Goal: Task Accomplishment & Management: Manage account settings

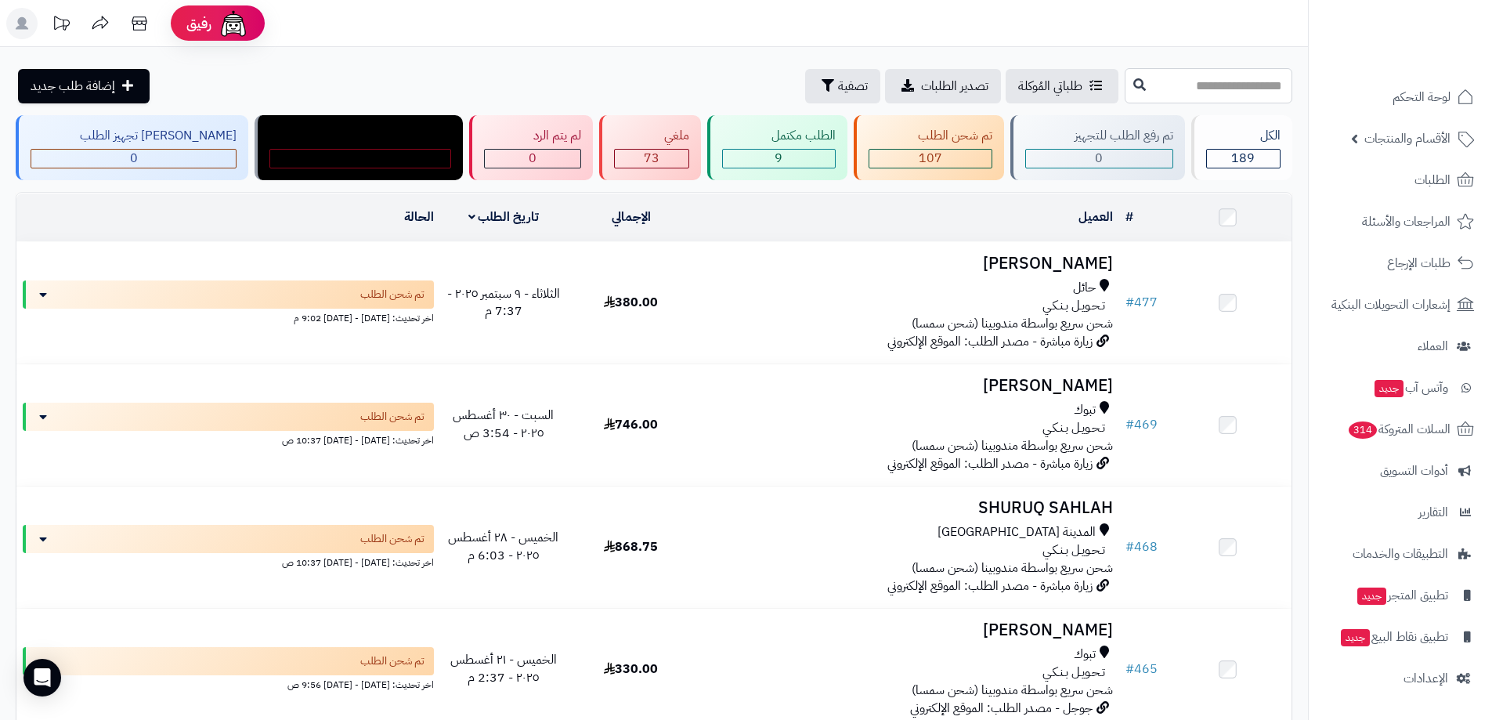
click at [1195, 83] on input "text" at bounding box center [1209, 85] width 168 height 35
paste input "**********"
type input "**********"
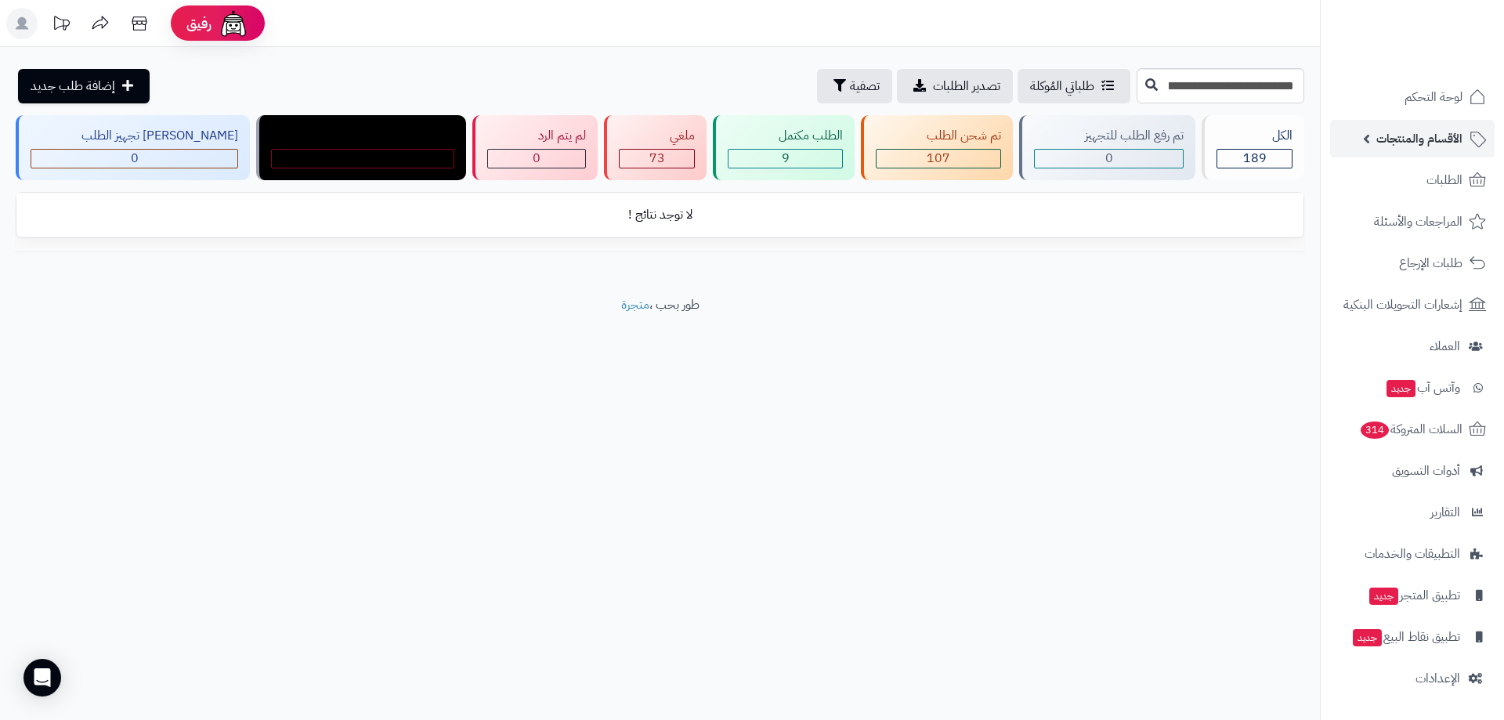
click at [1440, 146] on span "الأقسام والمنتجات" at bounding box center [1419, 139] width 86 height 22
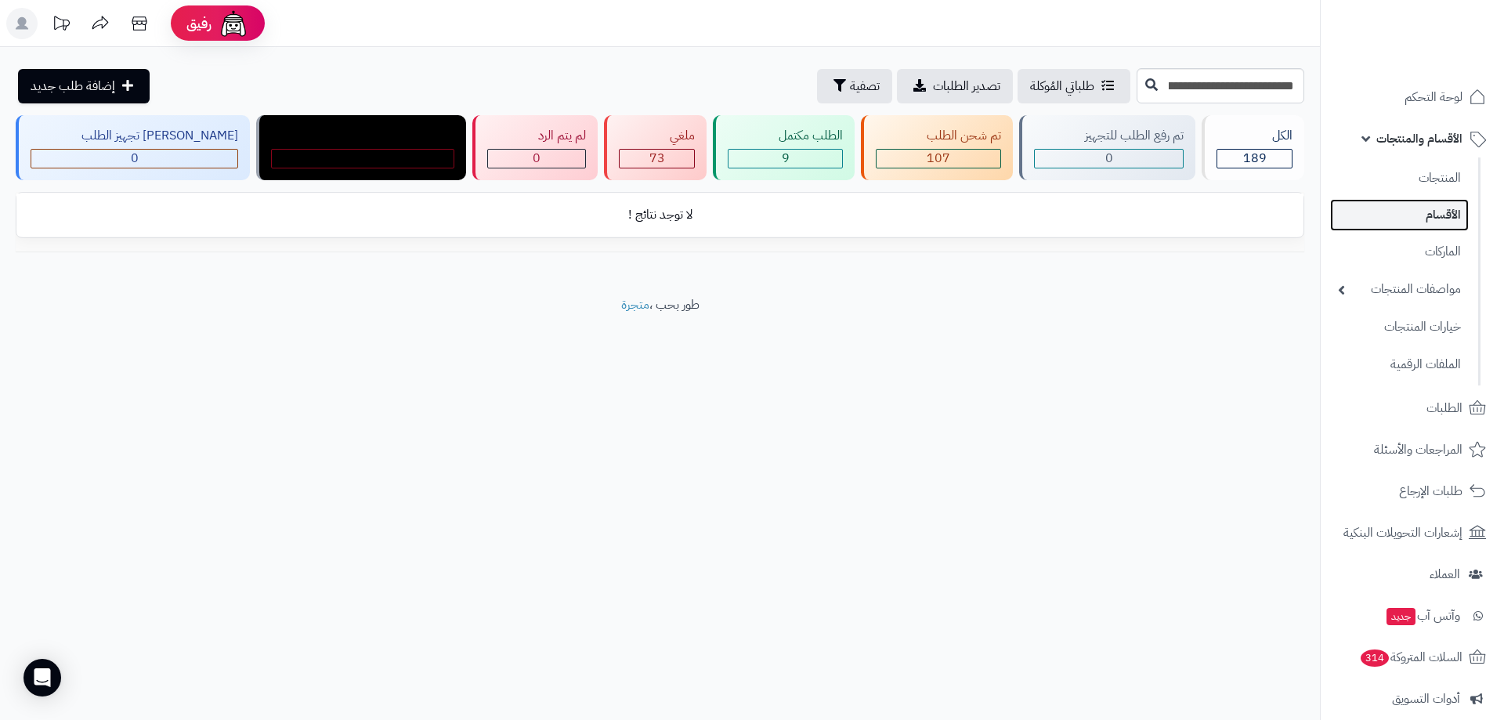
click at [1451, 211] on link "الأقسام" at bounding box center [1399, 215] width 139 height 32
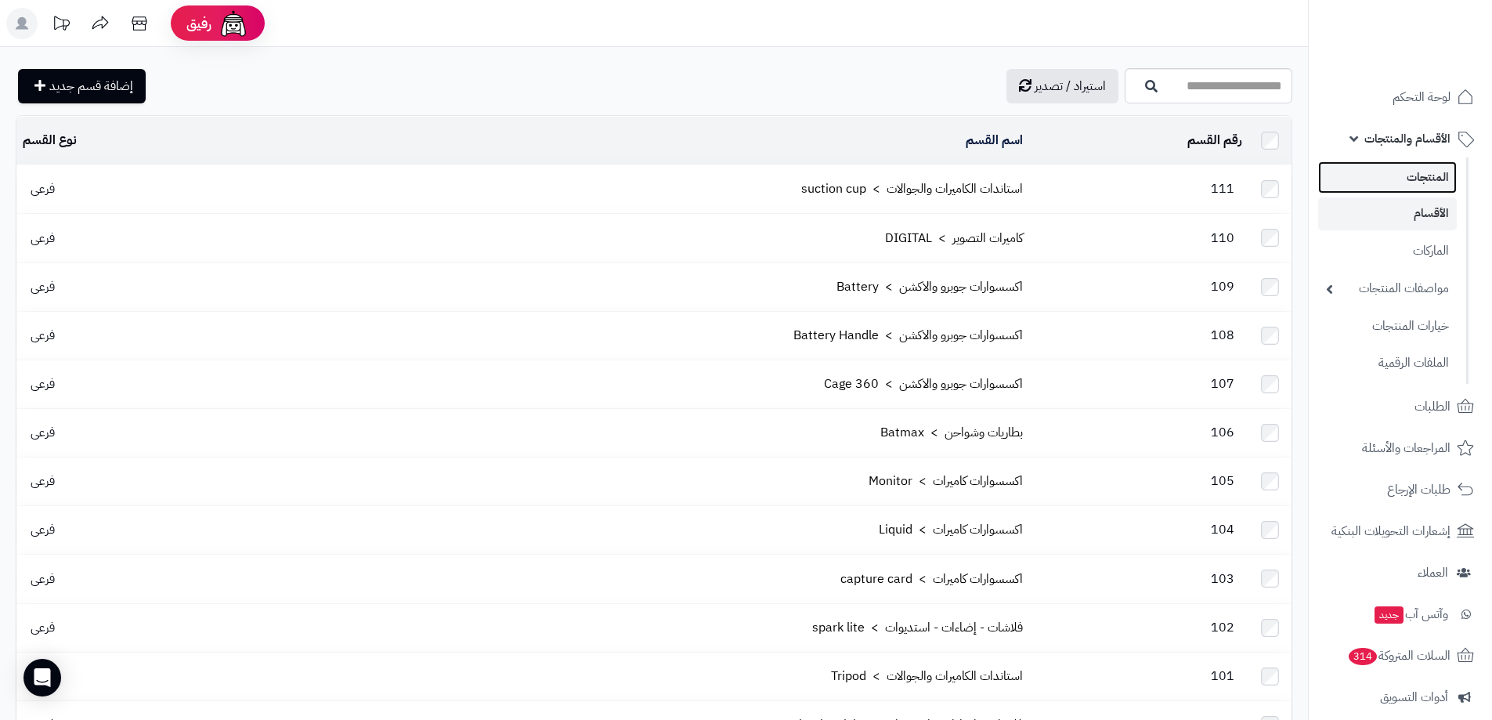
click at [1438, 183] on link "المنتجات" at bounding box center [1387, 177] width 139 height 32
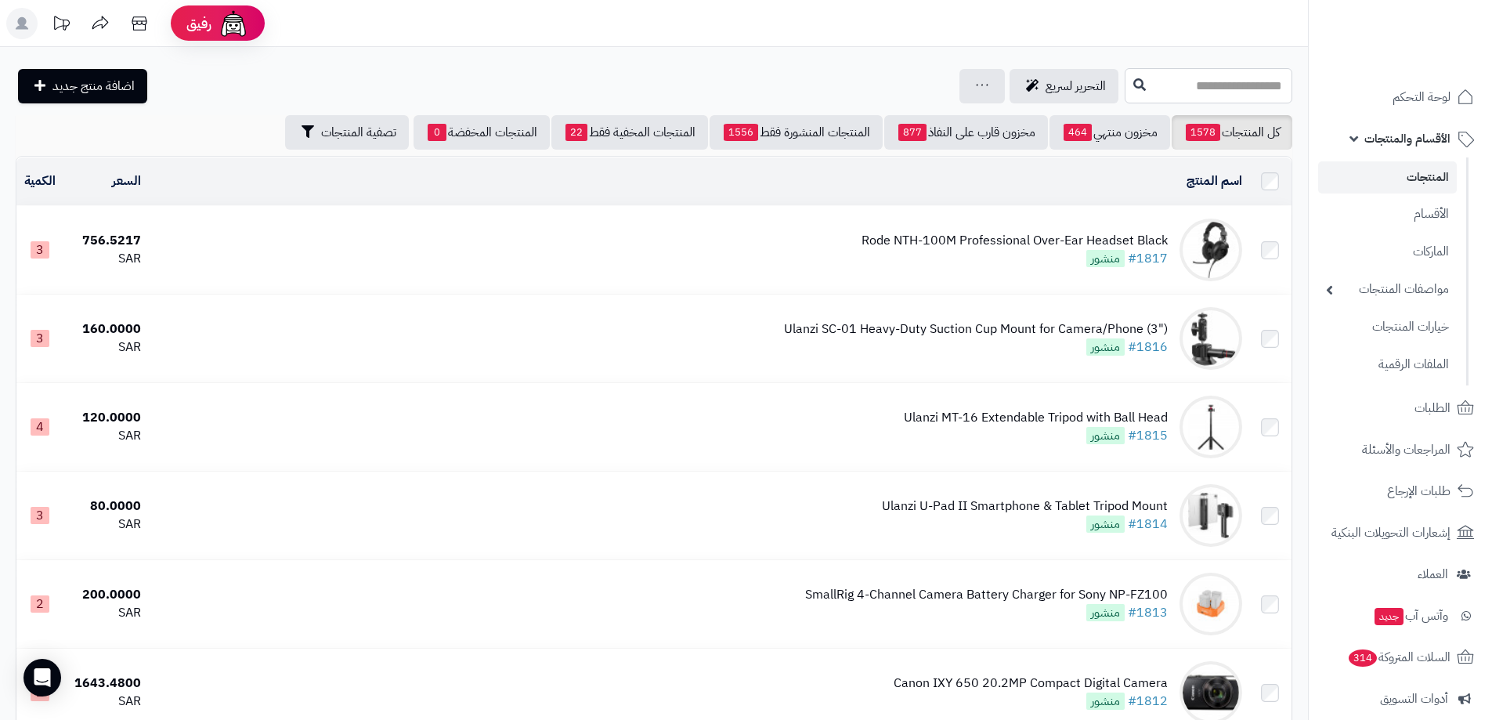
click at [1128, 83] on input "text" at bounding box center [1209, 85] width 168 height 35
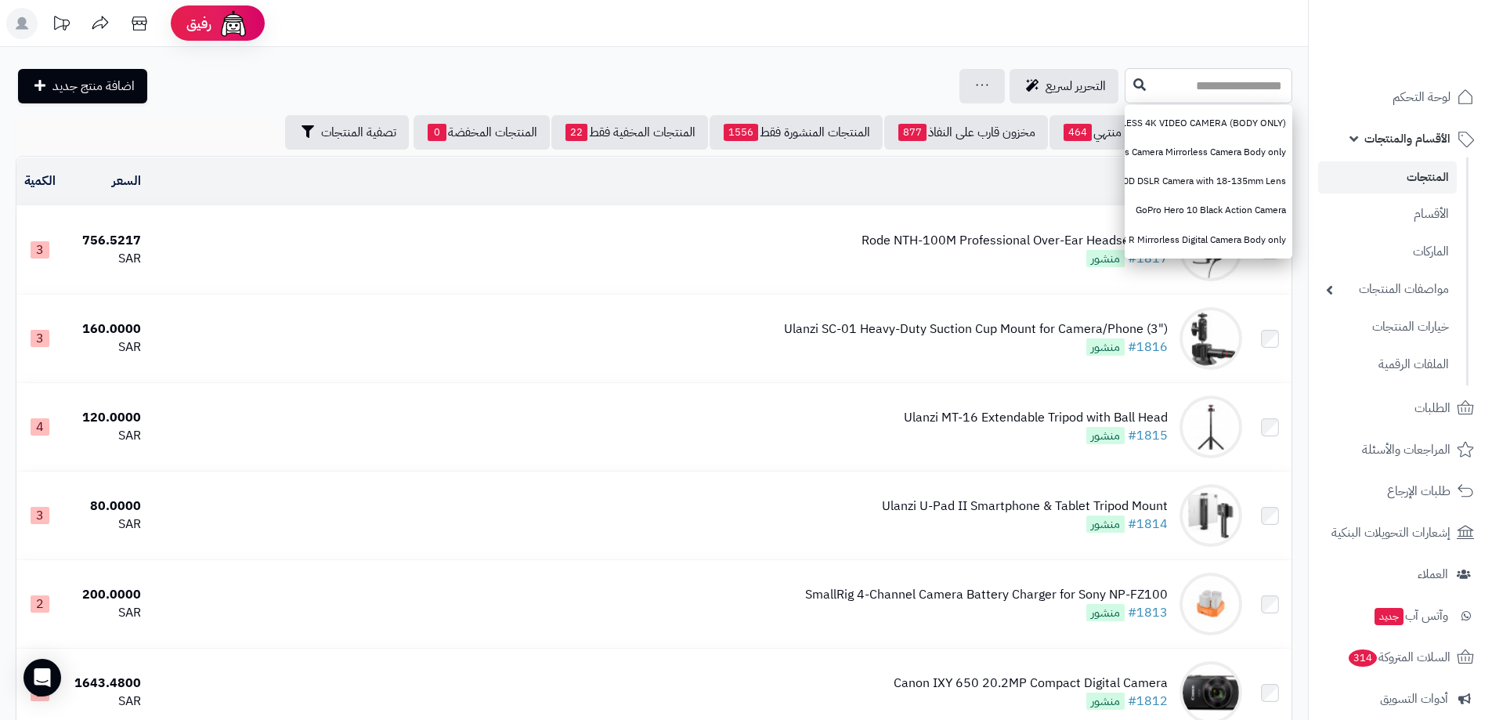
paste input "**********"
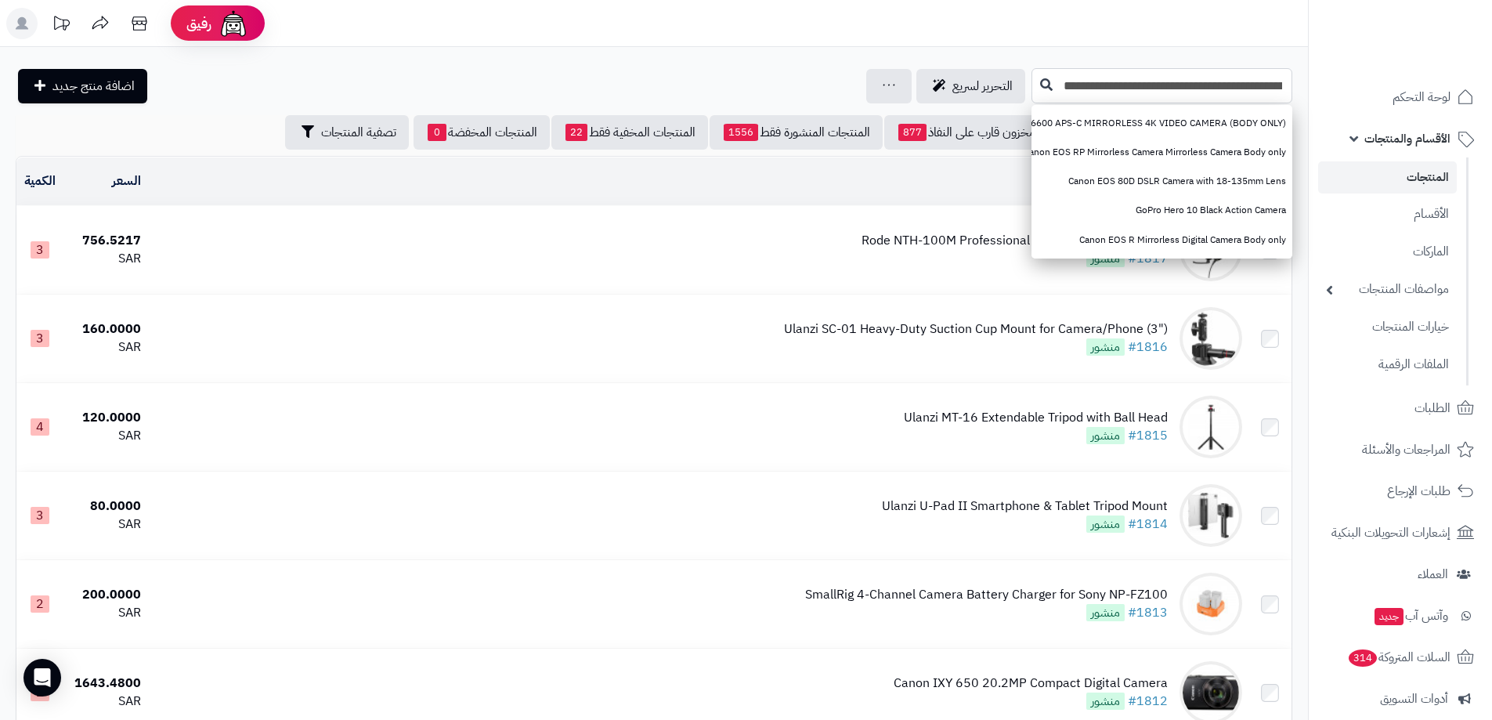
type input "**********"
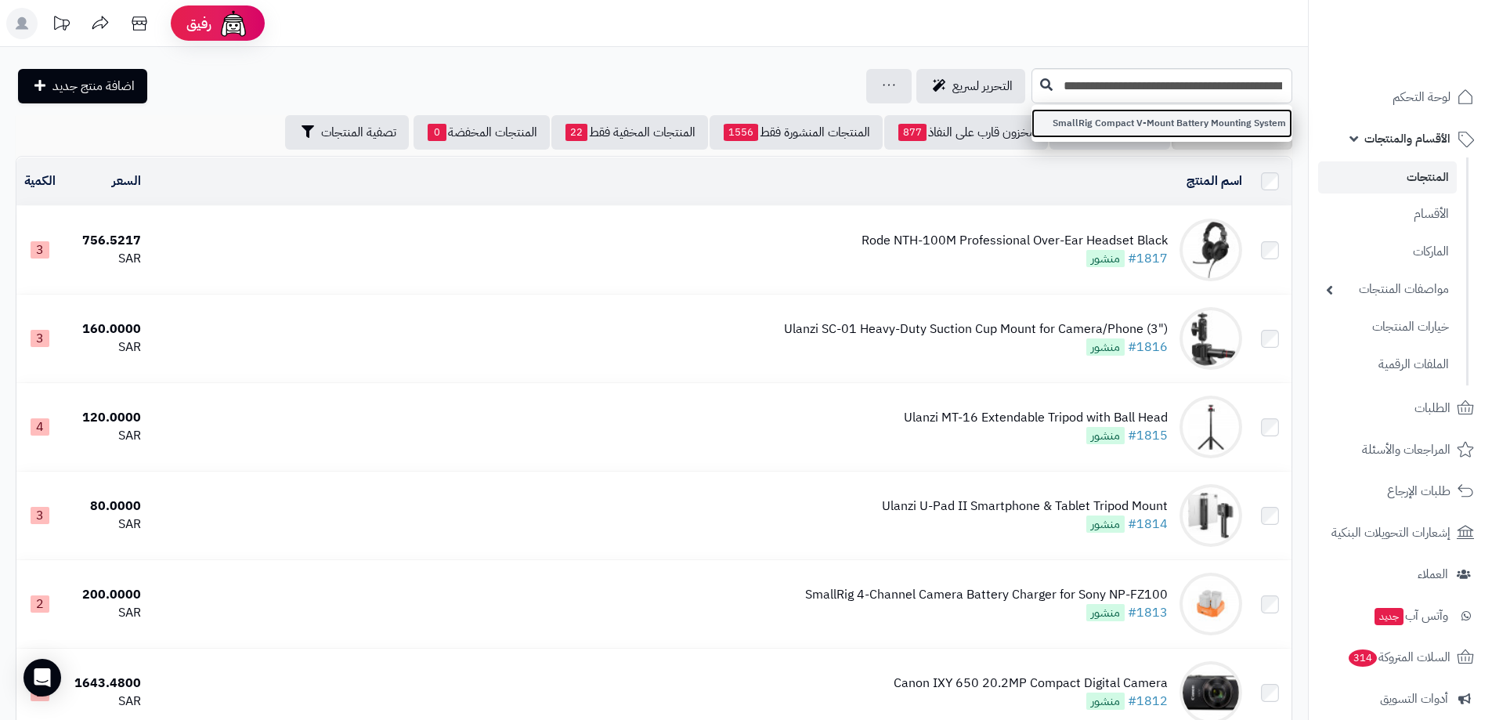
click at [1139, 128] on link "SmallRig Compact V-Mount Battery Mounting System" at bounding box center [1161, 123] width 261 height 29
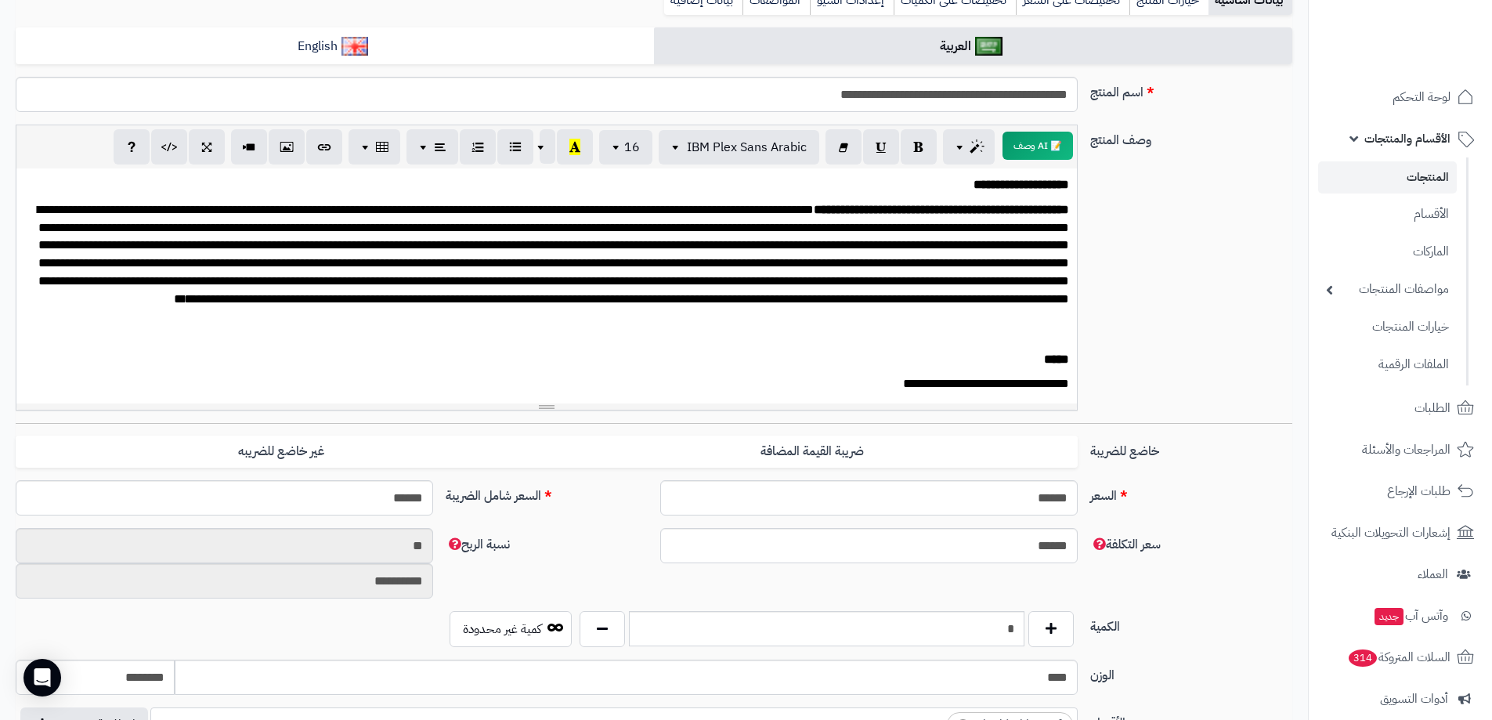
scroll to position [470, 0]
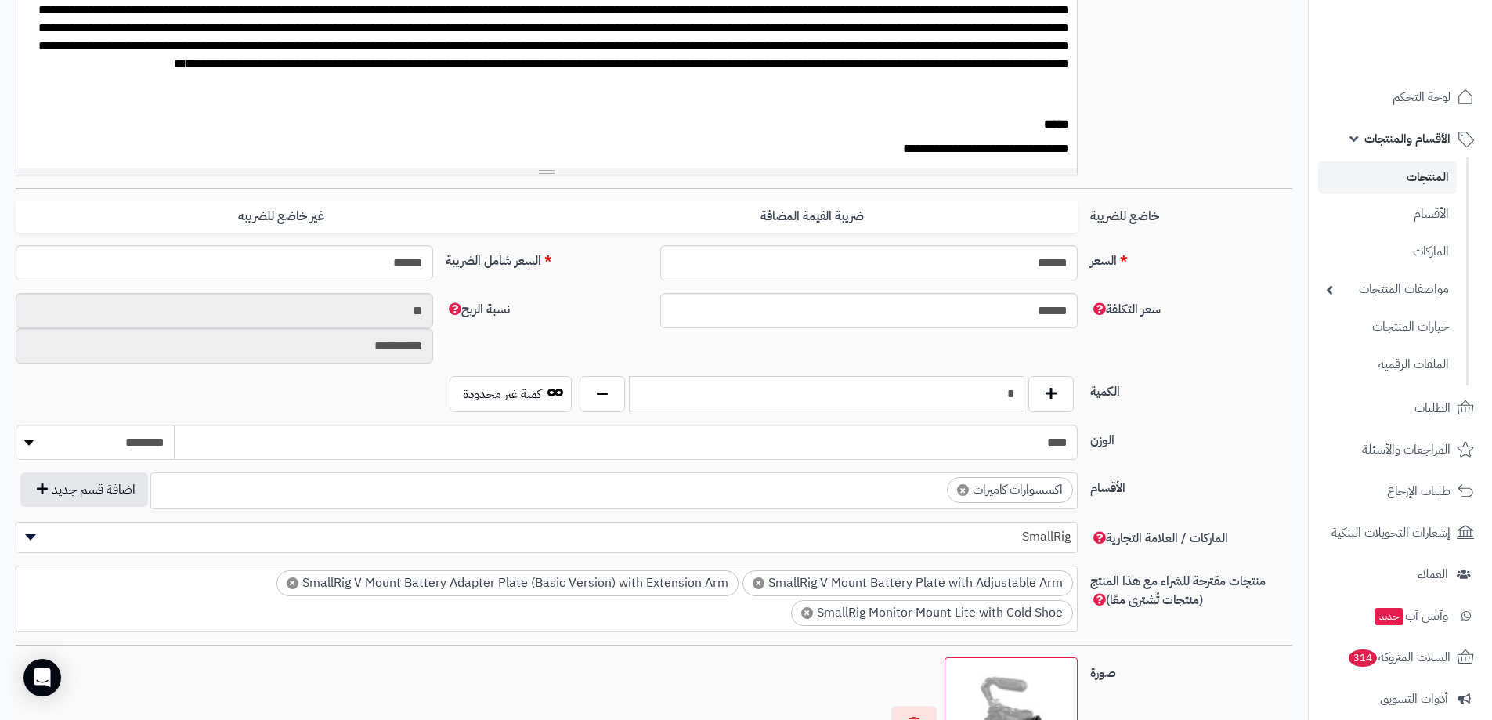
click at [959, 401] on input "*" at bounding box center [827, 393] width 396 height 35
click at [1065, 403] on button "button" at bounding box center [1050, 393] width 45 height 36
type input "*"
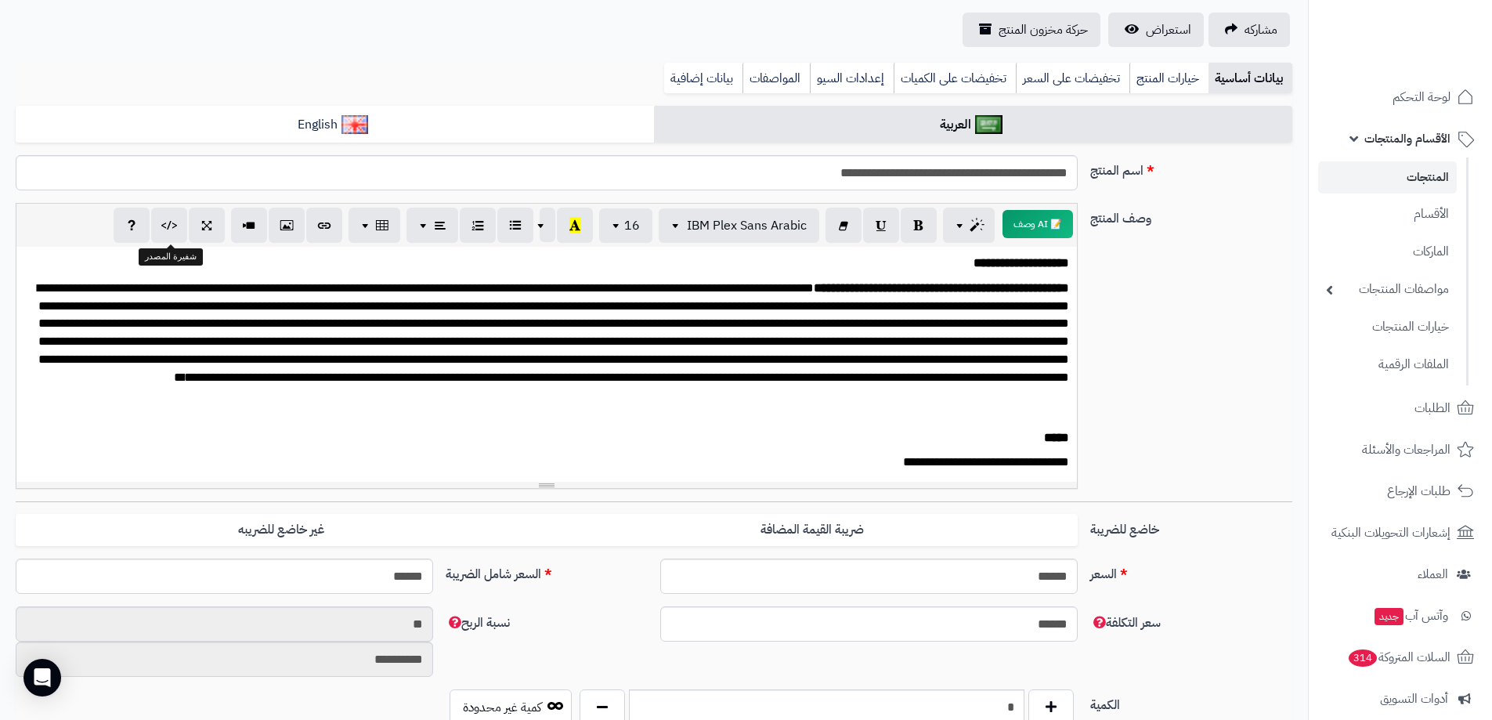
scroll to position [0, 0]
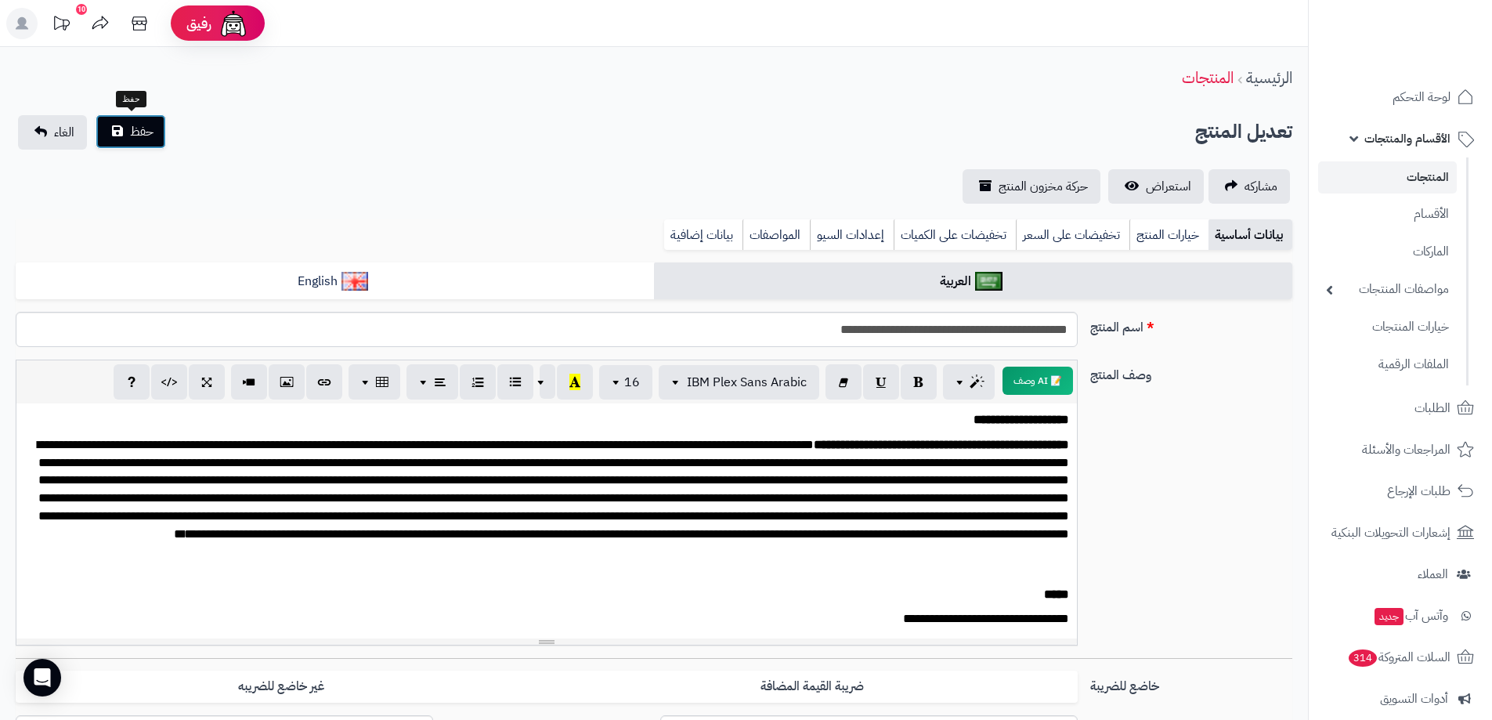
click at [124, 133] on button "حفظ" at bounding box center [131, 131] width 70 height 34
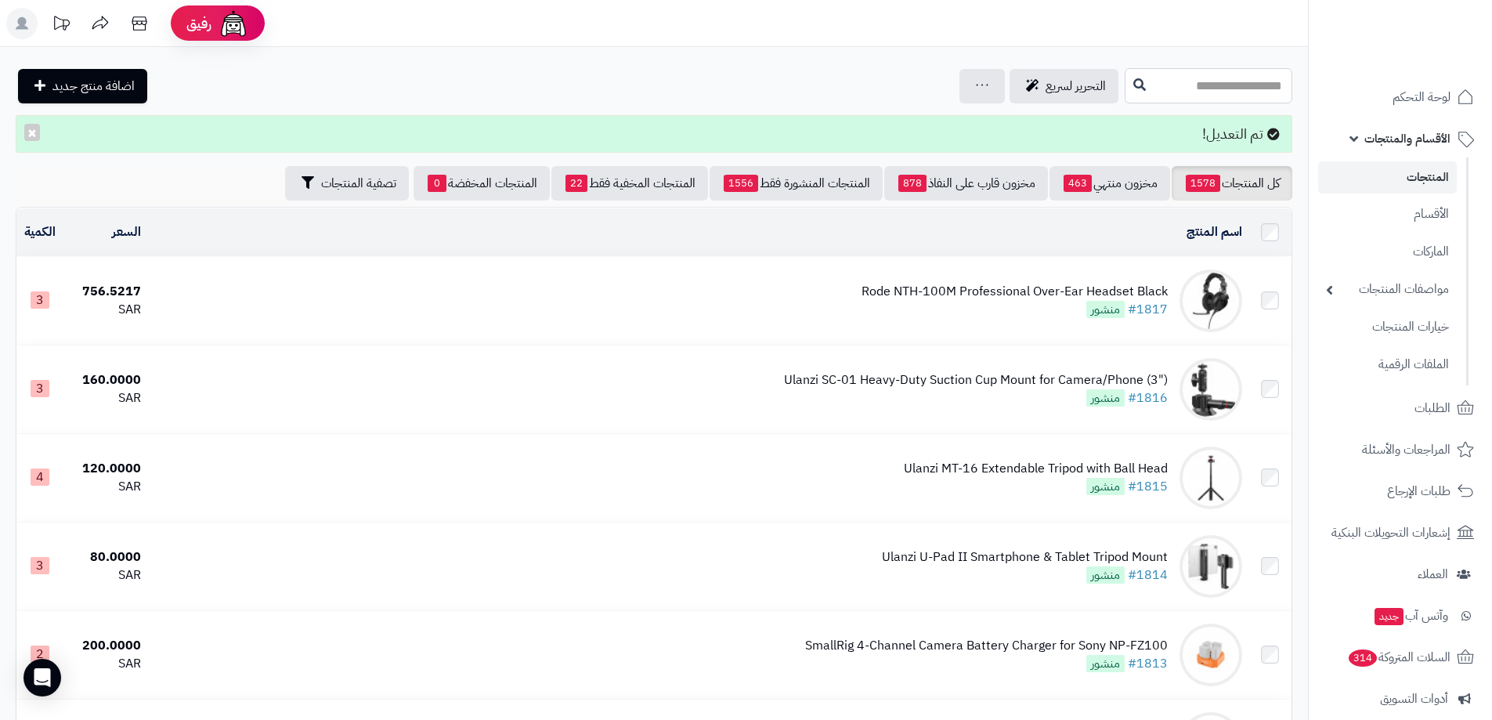
click at [1125, 92] on input "text" at bounding box center [1209, 85] width 168 height 35
paste input "**********"
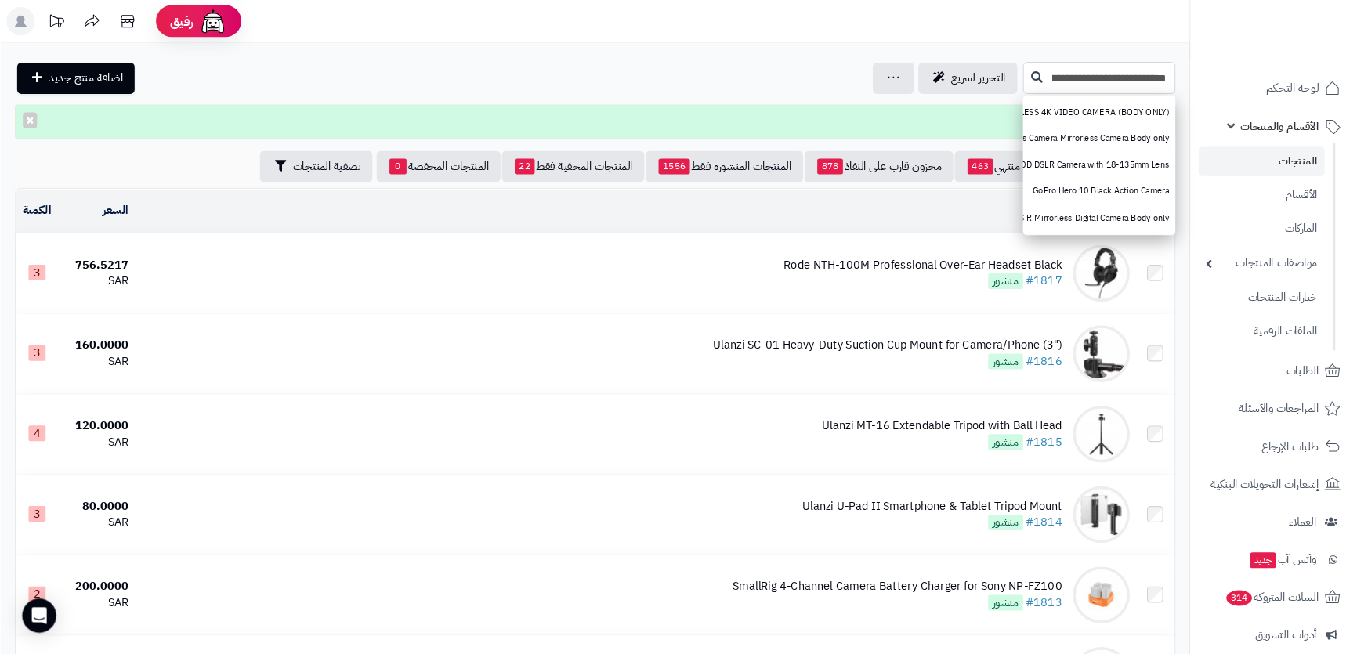
scroll to position [0, -72]
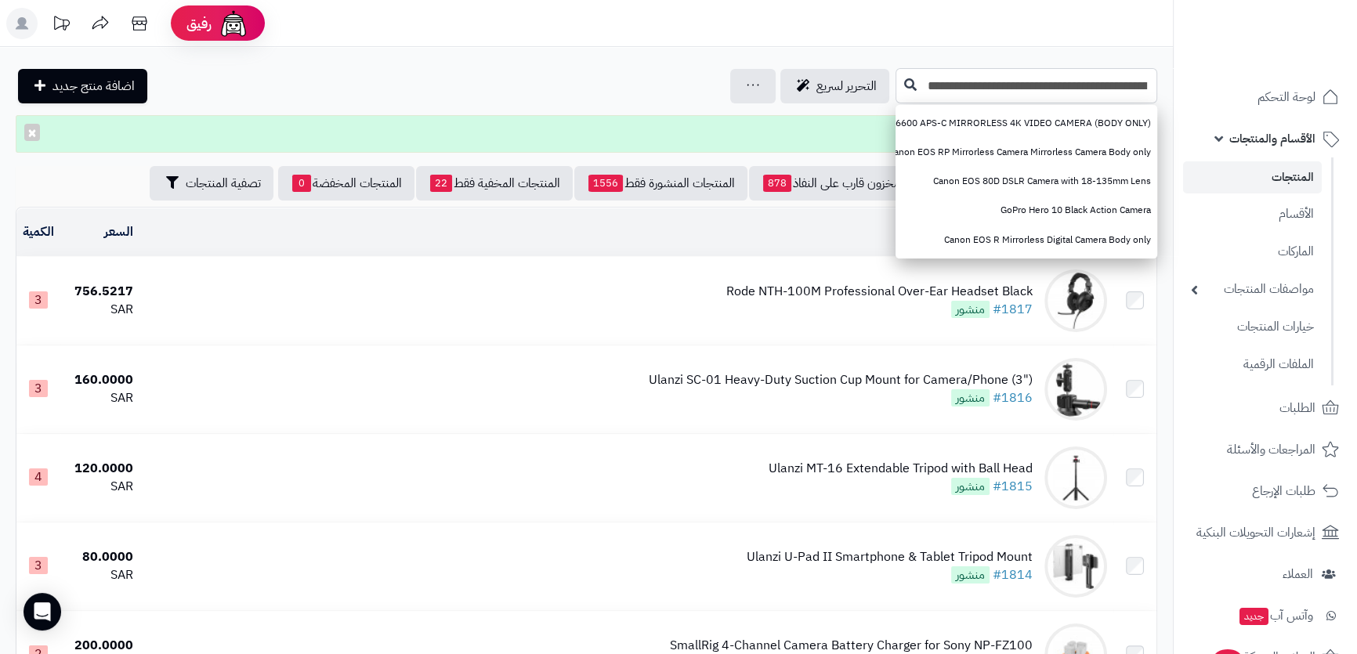
type input "**********"
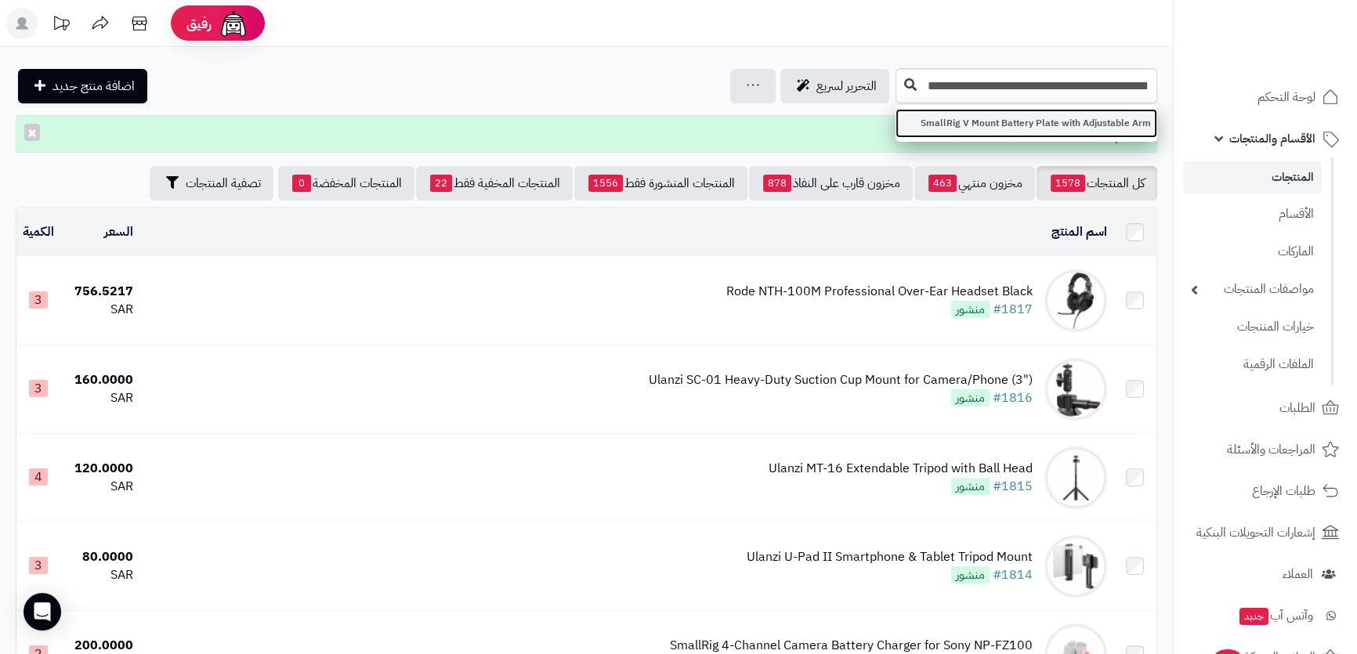
scroll to position [0, 0]
click at [1043, 116] on link "SmallRig V Mount Battery Plate with Adjustable Arm" at bounding box center [1026, 123] width 262 height 29
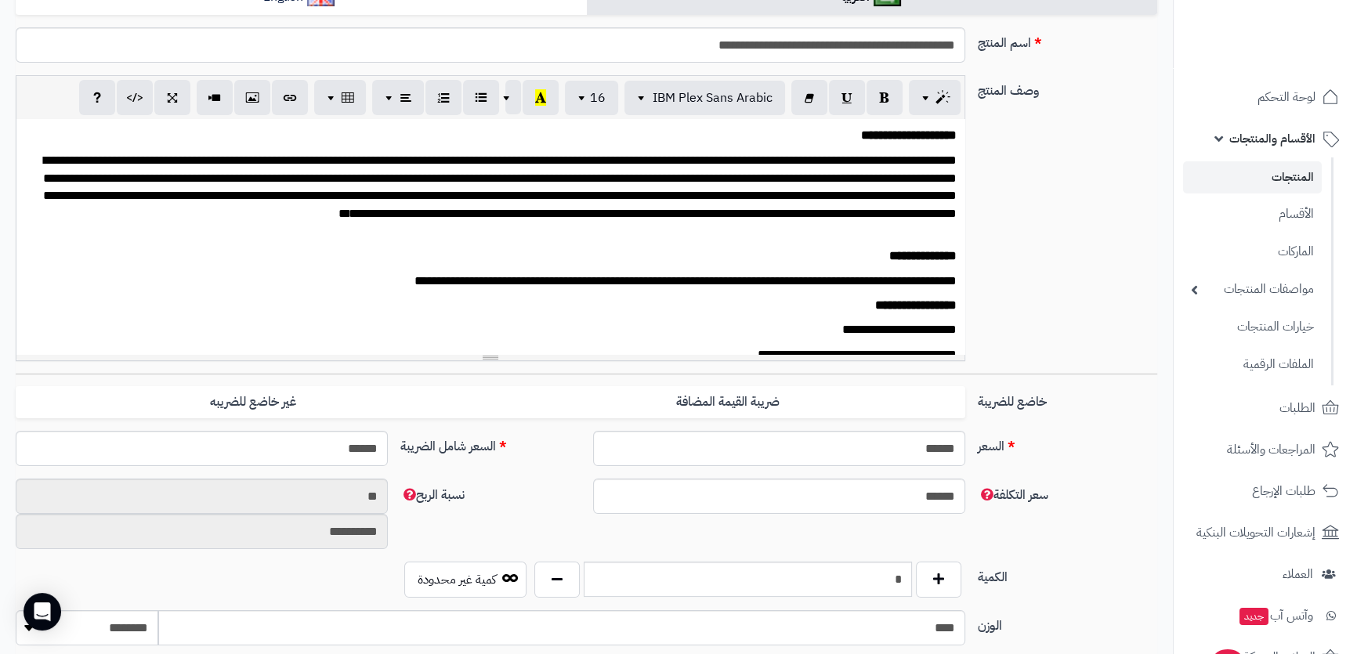
scroll to position [498, 0]
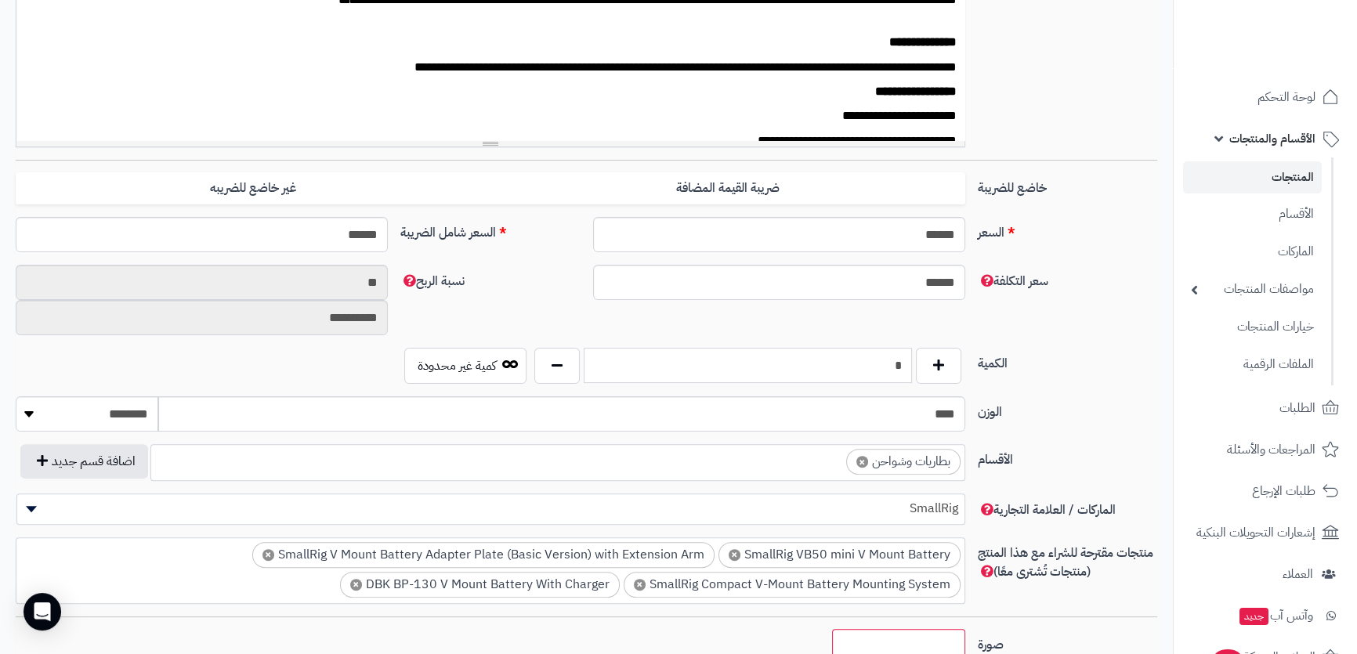
click at [872, 352] on input "*" at bounding box center [746, 365] width 327 height 35
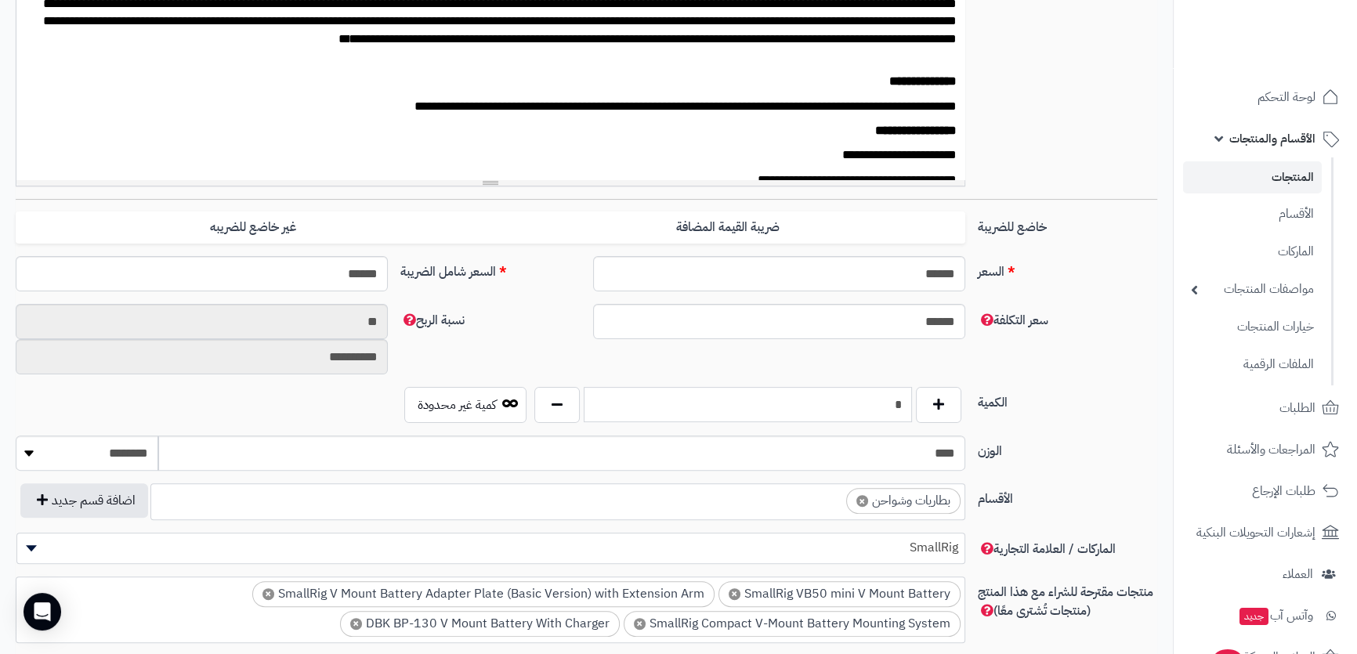
scroll to position [537, 0]
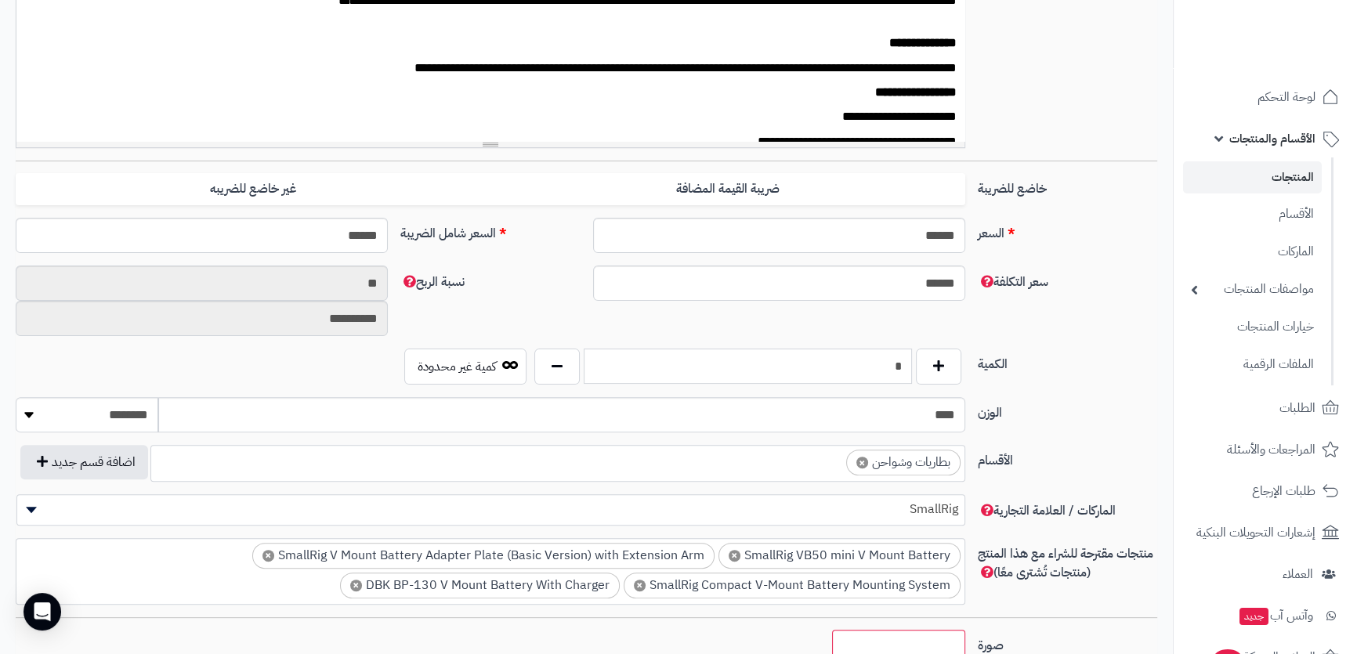
type input "*"
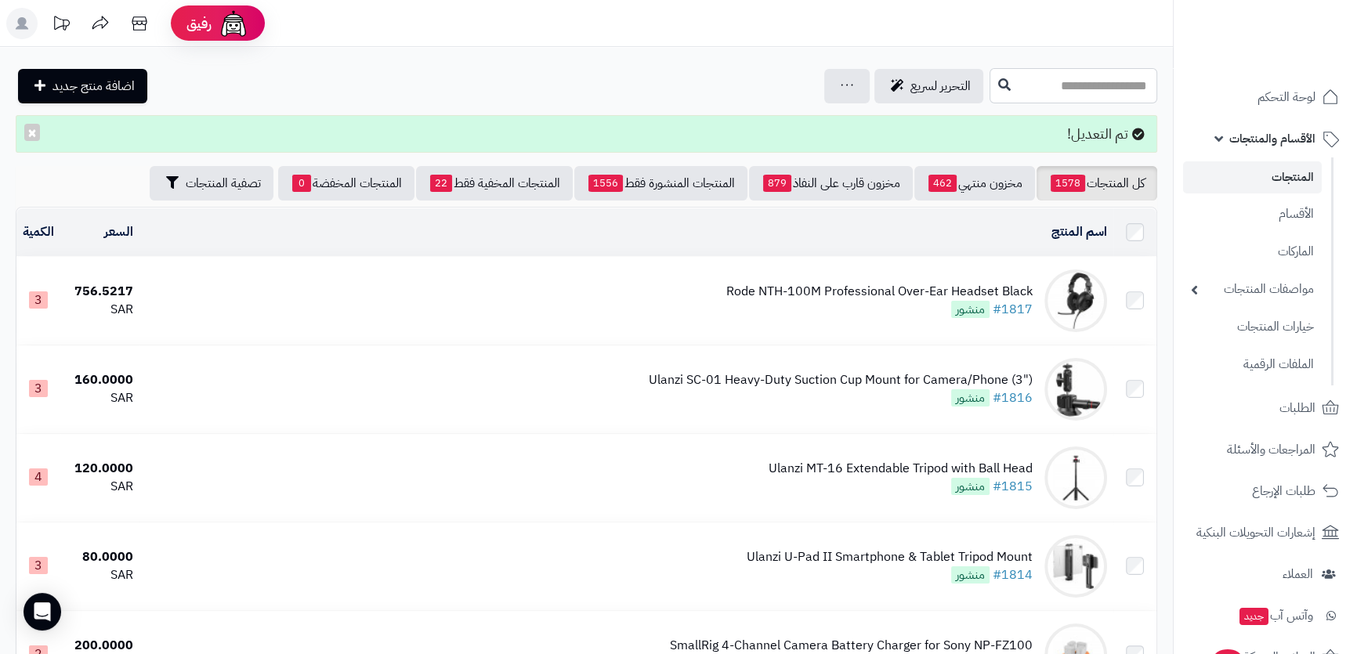
click at [1099, 99] on input "text" at bounding box center [1073, 85] width 168 height 35
paste input "**********"
click at [1099, 86] on input "**********" at bounding box center [1073, 85] width 168 height 35
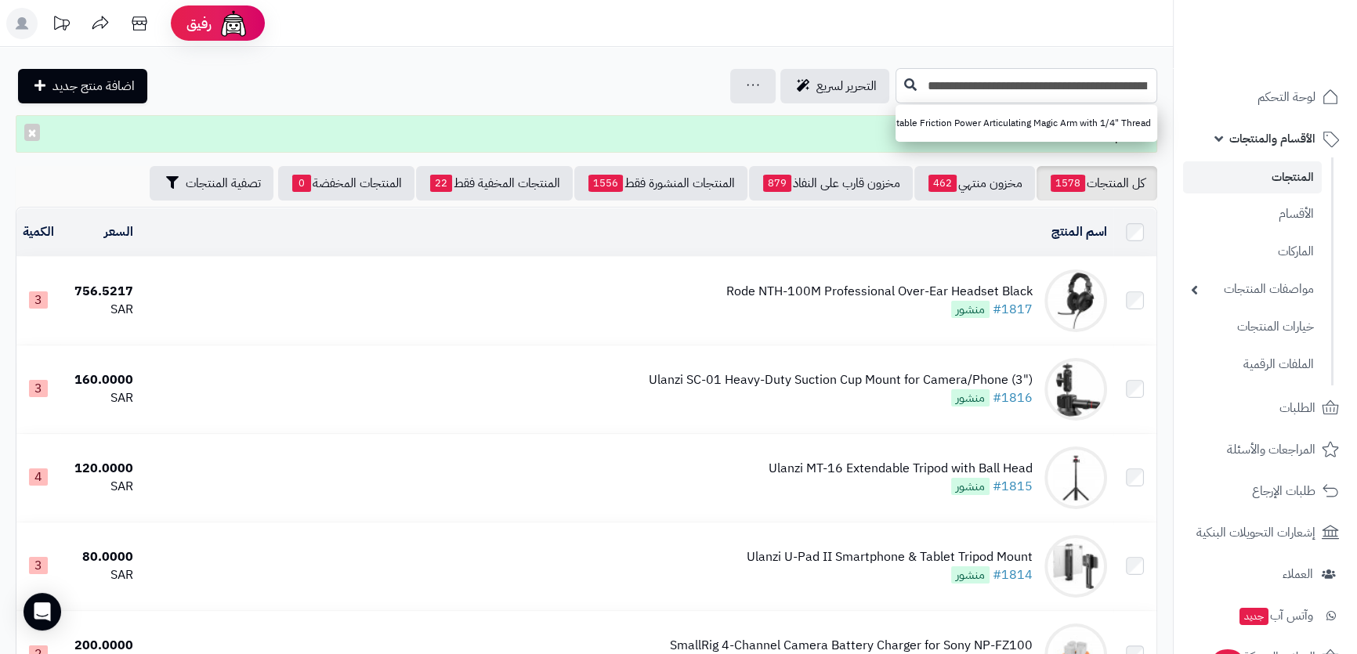
type input "**********"
click at [1009, 130] on link "SmallRig Super Clamp w/ 1/4" and 3/8" Thread and 9.8 Inches Adjustable Friction…" at bounding box center [1026, 123] width 262 height 29
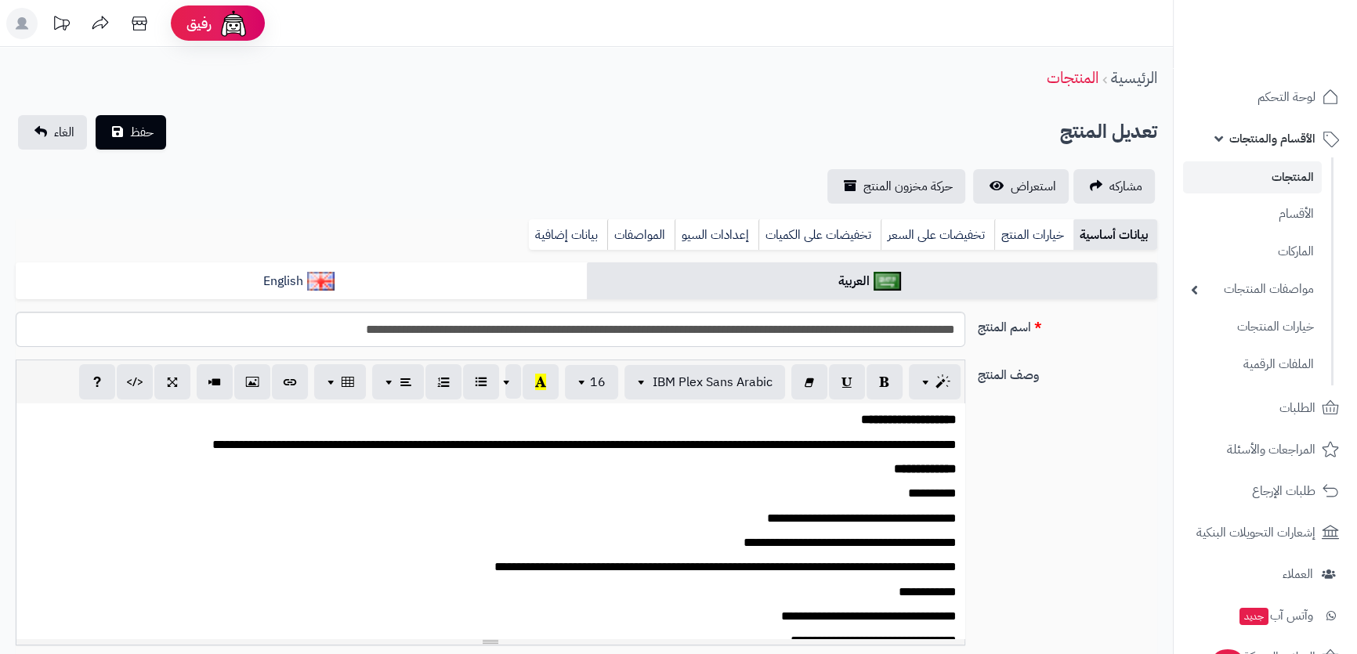
scroll to position [356, 0]
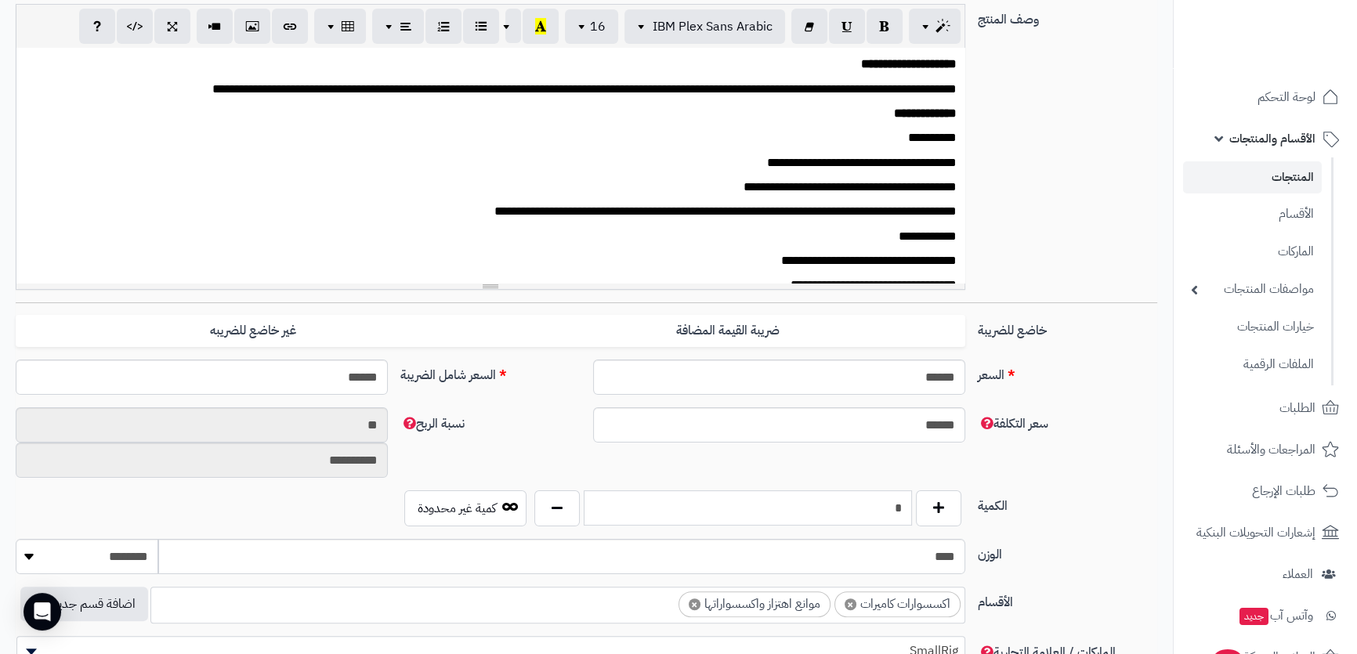
click at [876, 509] on input "*" at bounding box center [746, 507] width 327 height 35
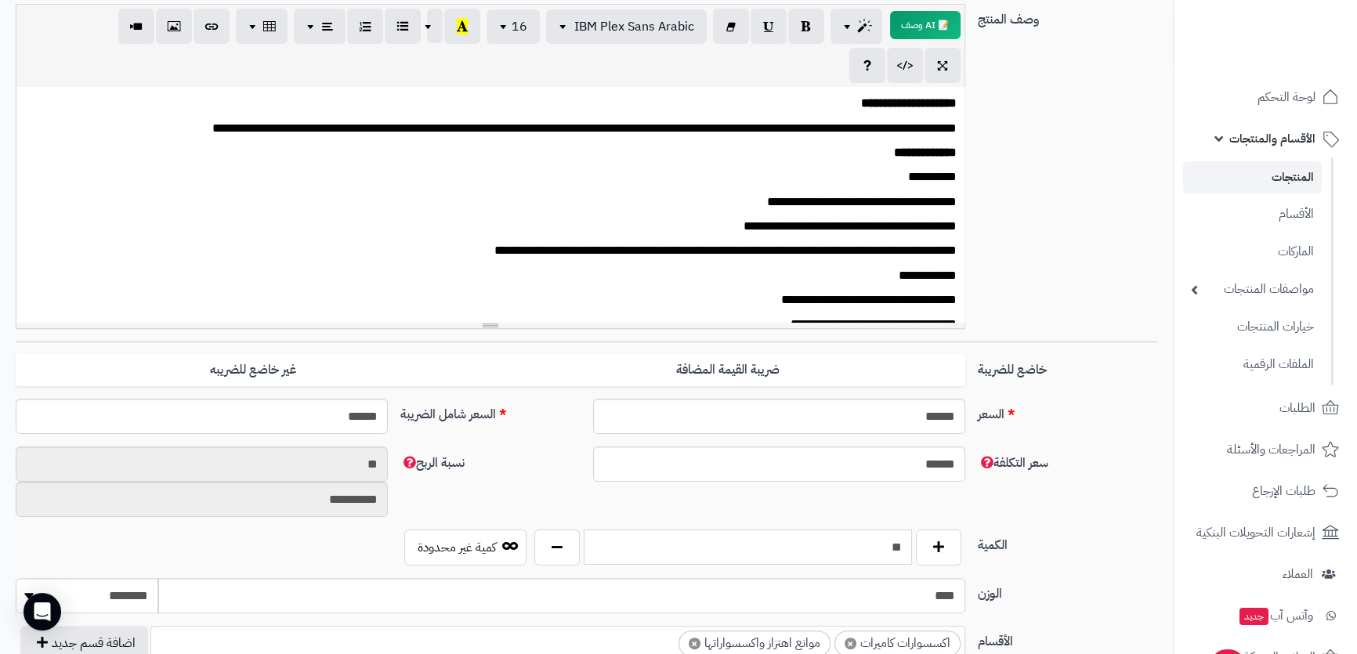
type input "**"
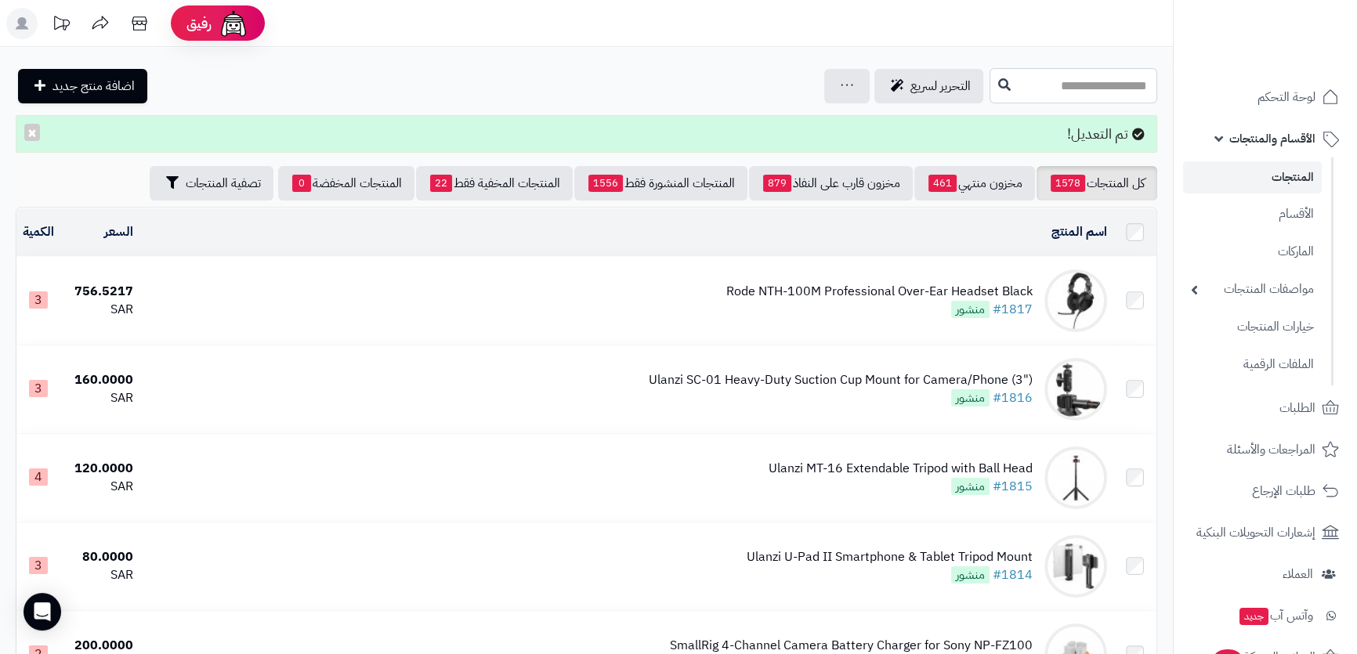
click at [994, 89] on input "text" at bounding box center [1073, 85] width 168 height 35
paste input "**********"
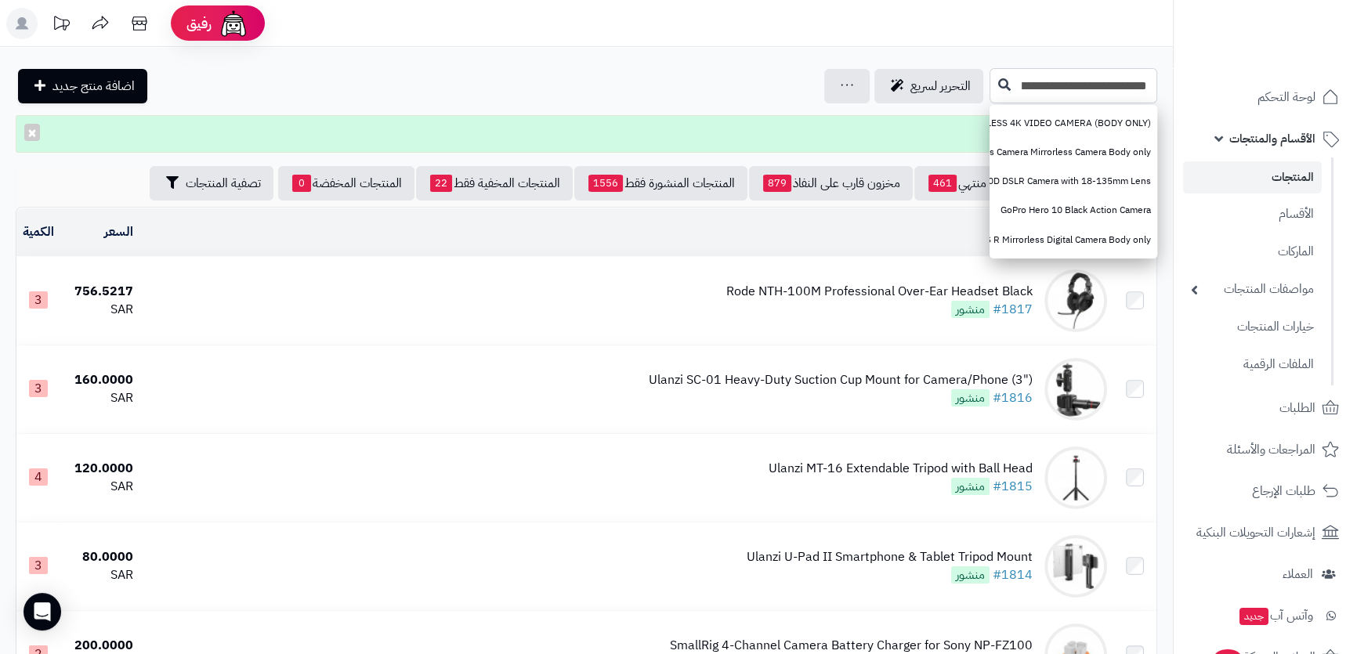
scroll to position [0, -507]
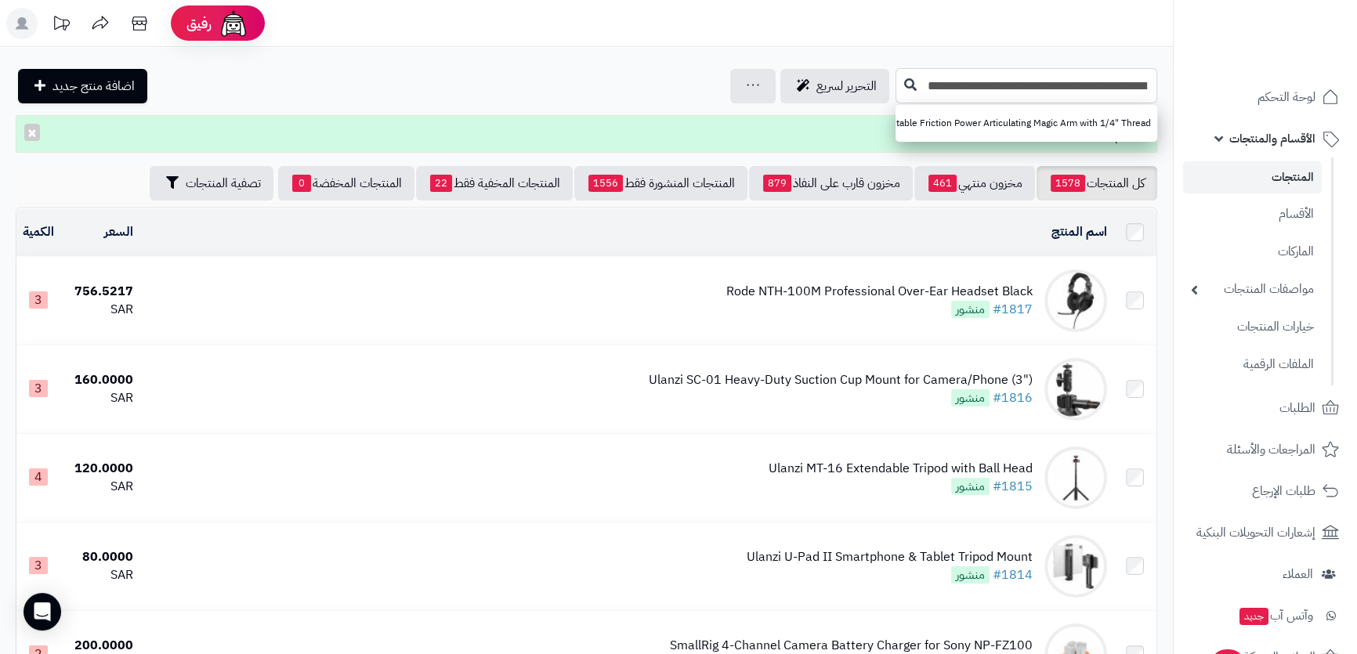
type input "**********"
click at [1010, 123] on link "SmallRig Super Clamp w/ 1/4" and 3/8" Thread and 9.8 Inches Adjustable Friction…" at bounding box center [1026, 123] width 262 height 29
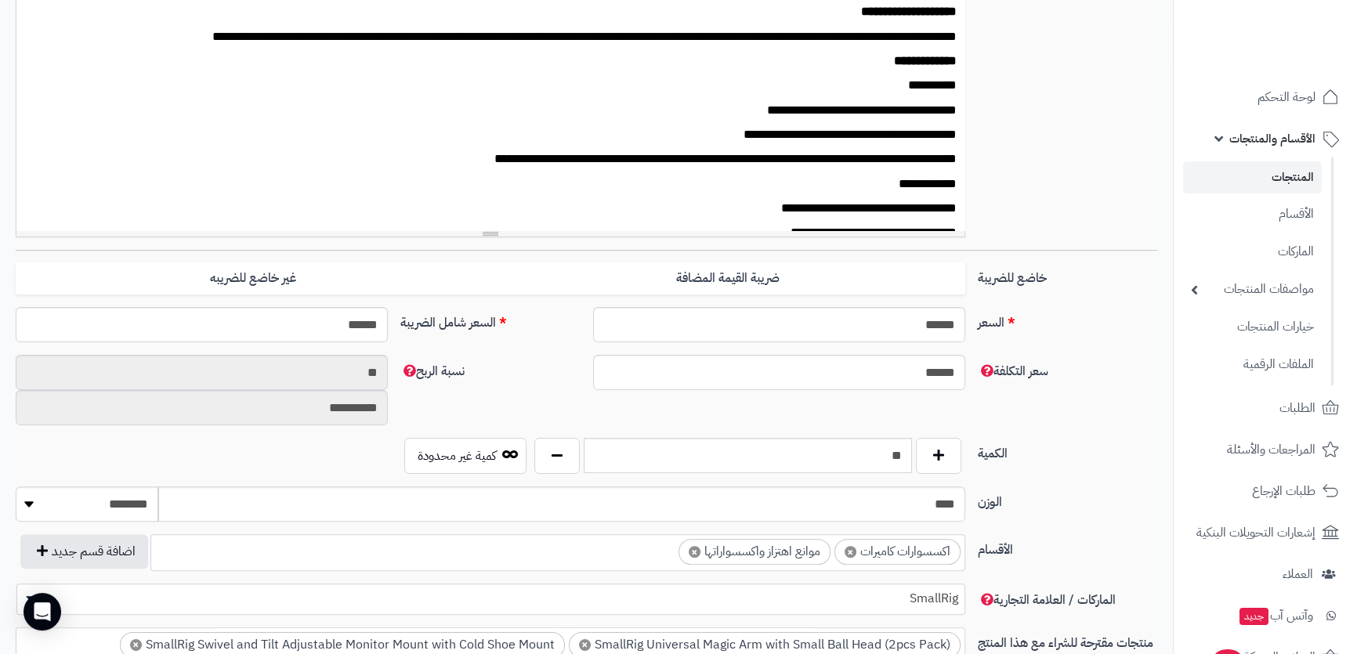
scroll to position [92, 0]
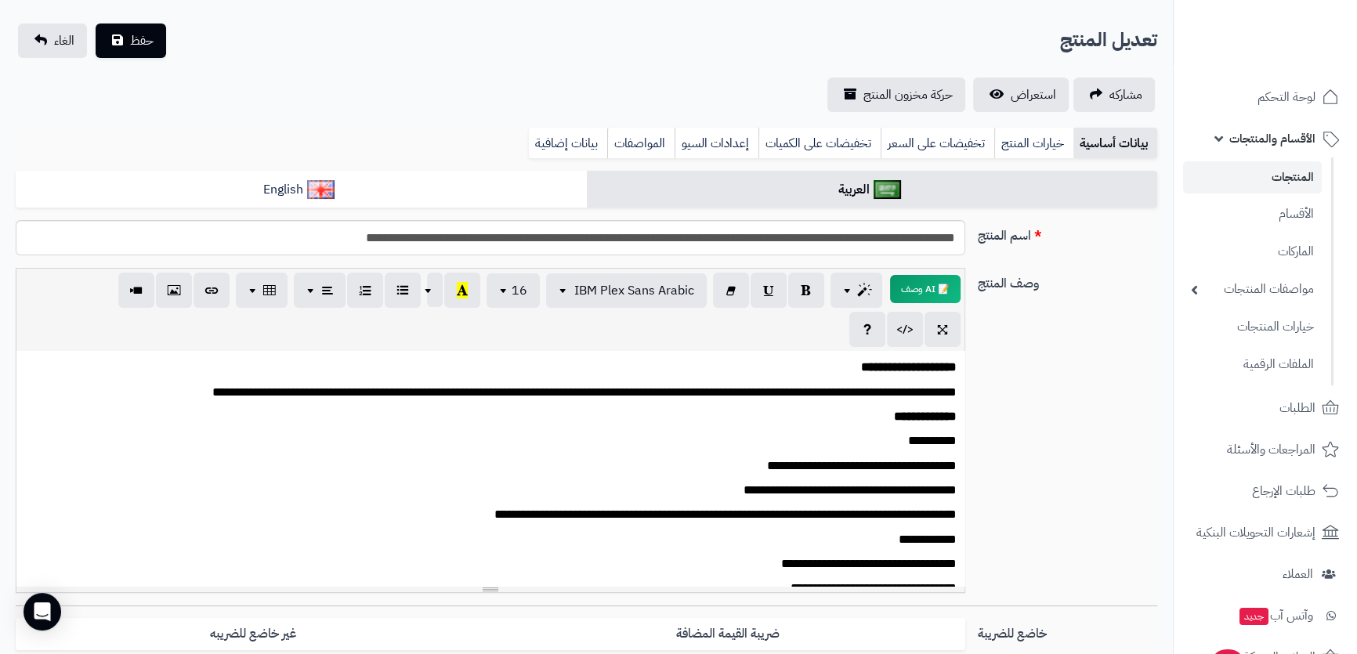
click at [168, 34] on div "تعديل المنتج حفظ الغاء" at bounding box center [586, 40] width 1141 height 34
click at [146, 38] on span "حفظ" at bounding box center [141, 40] width 23 height 19
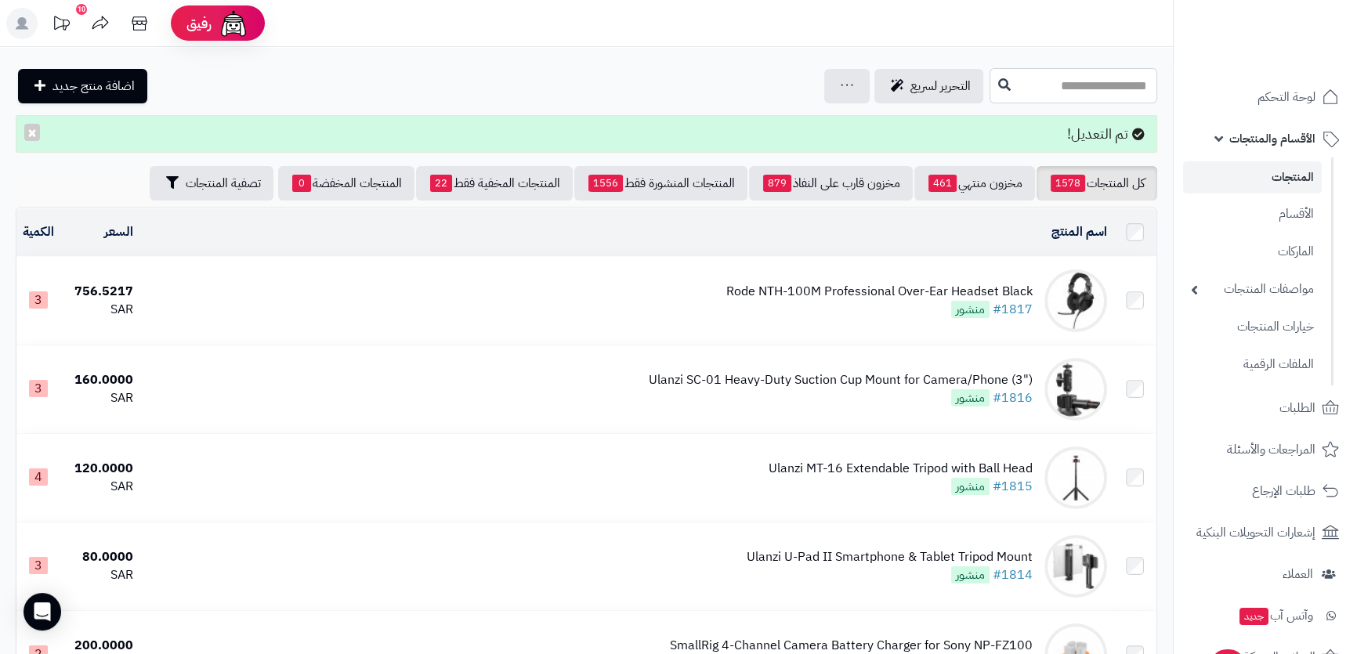
click at [989, 89] on input "text" at bounding box center [1073, 85] width 168 height 35
paste input "**********"
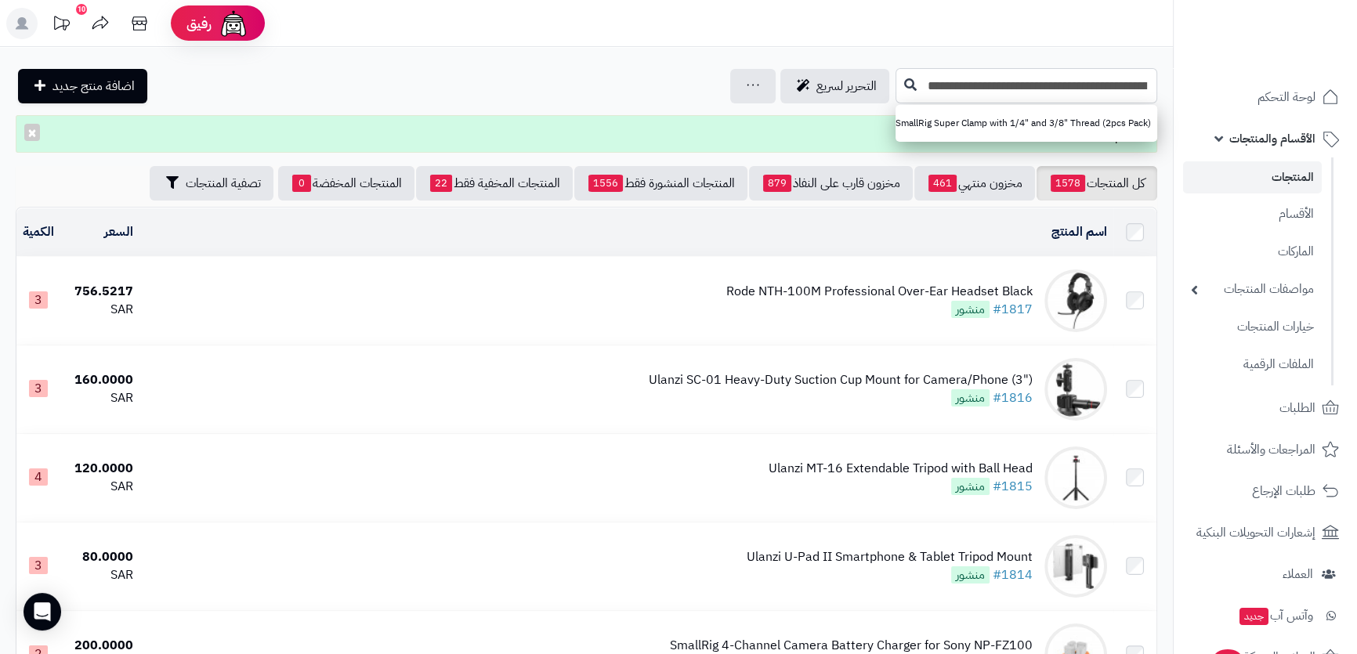
type input "**********"
click at [1015, 119] on link "SmallRig Super Clamp with 1/4" and 3/8" Thread (2pcs Pack)" at bounding box center [1026, 123] width 262 height 29
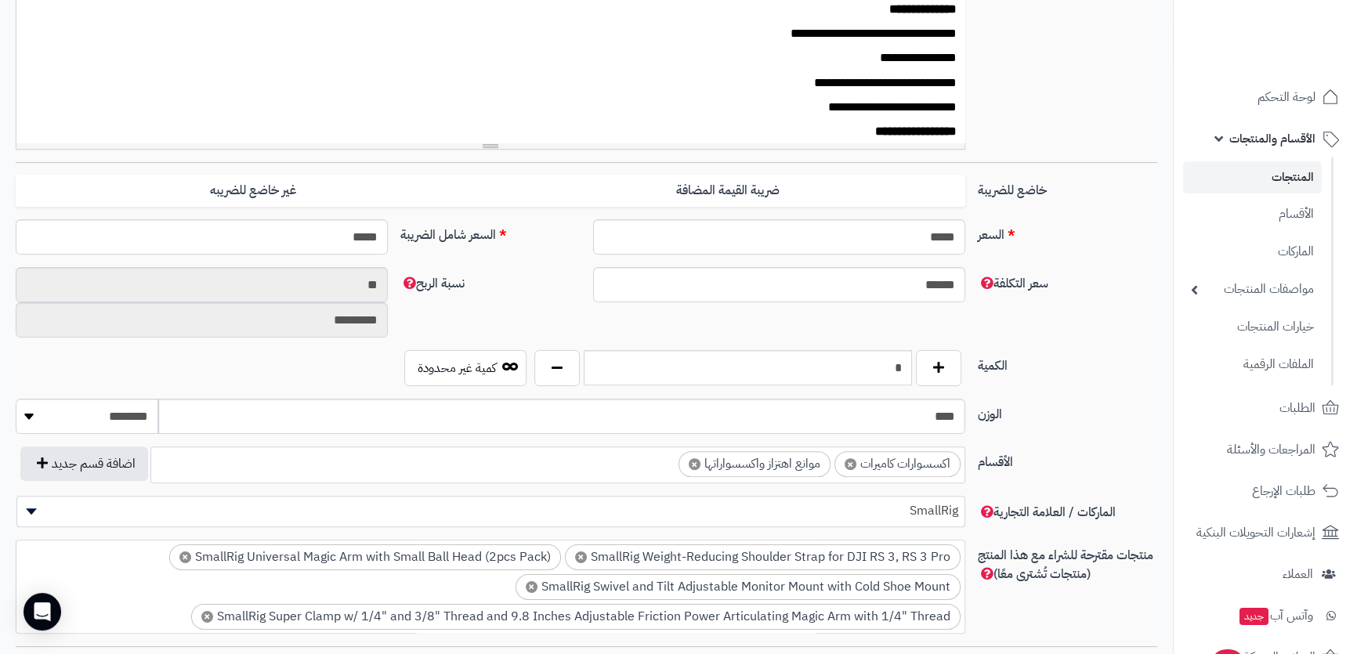
scroll to position [164, 0]
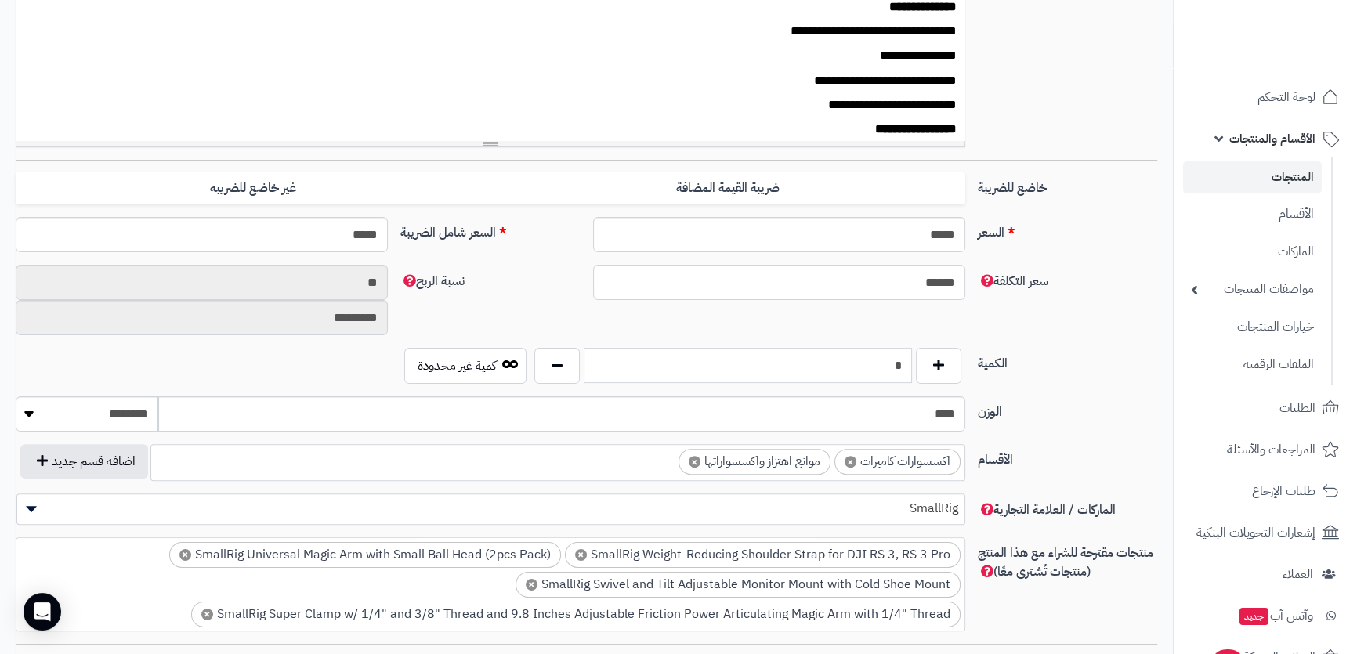
click at [868, 359] on input "*" at bounding box center [746, 365] width 327 height 35
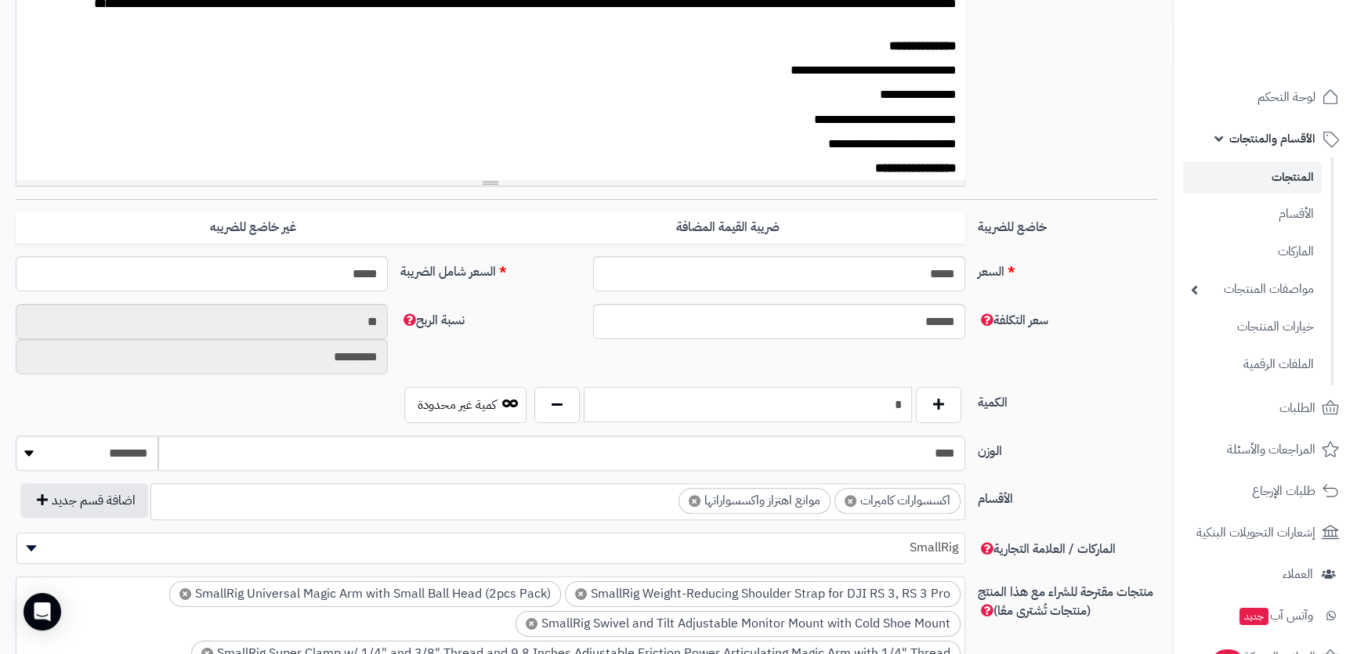
click at [868, 387] on input "*" at bounding box center [746, 404] width 327 height 35
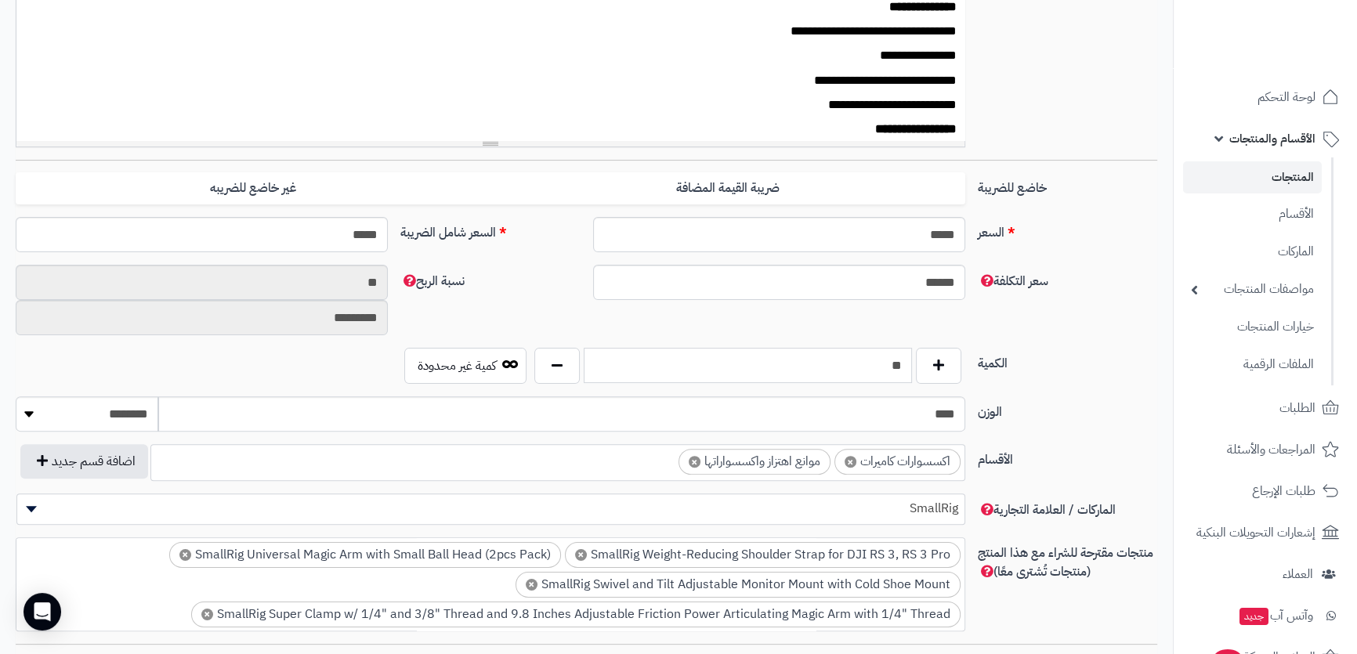
type input "**"
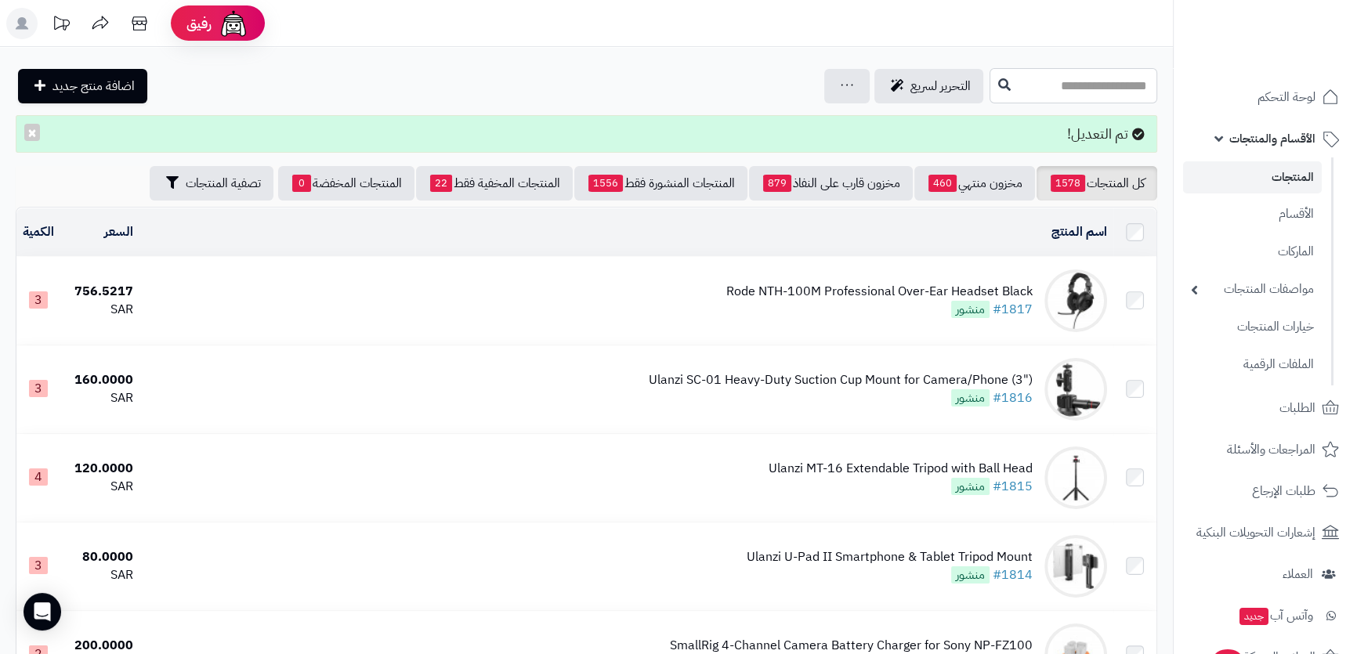
click at [1018, 86] on input "text" at bounding box center [1073, 85] width 168 height 35
paste input "**********"
type input "**********"
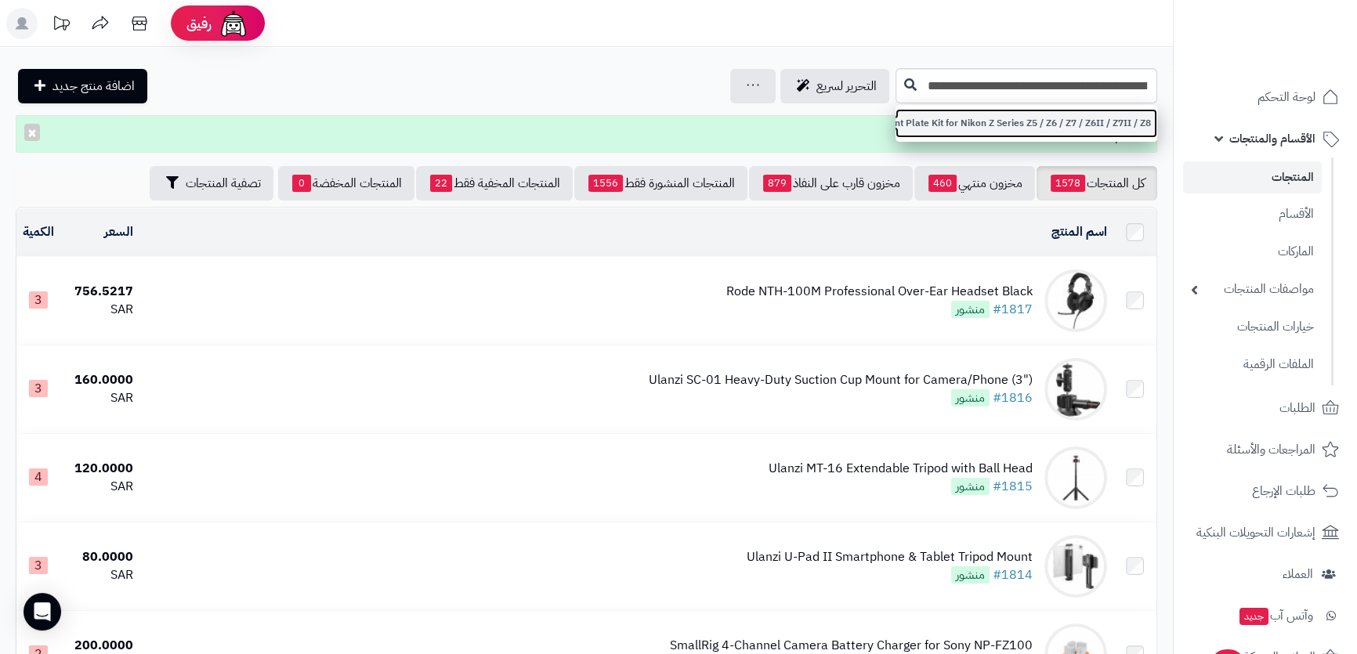
click at [1037, 122] on link "SmallRig Rotatable Horizontal-to-Vertical Mount Plate Kit for Nikon Z Series Z5…" at bounding box center [1026, 123] width 262 height 29
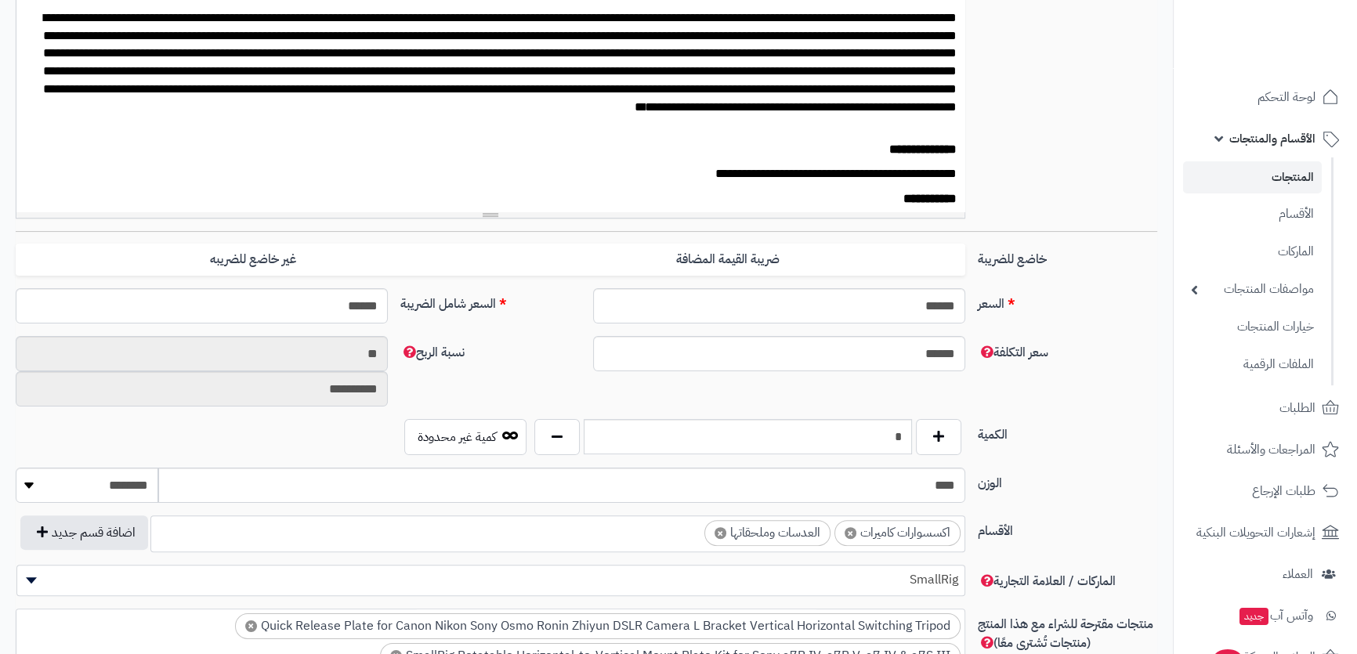
scroll to position [164, 0]
click at [898, 432] on input "*" at bounding box center [746, 436] width 327 height 35
type input "*"
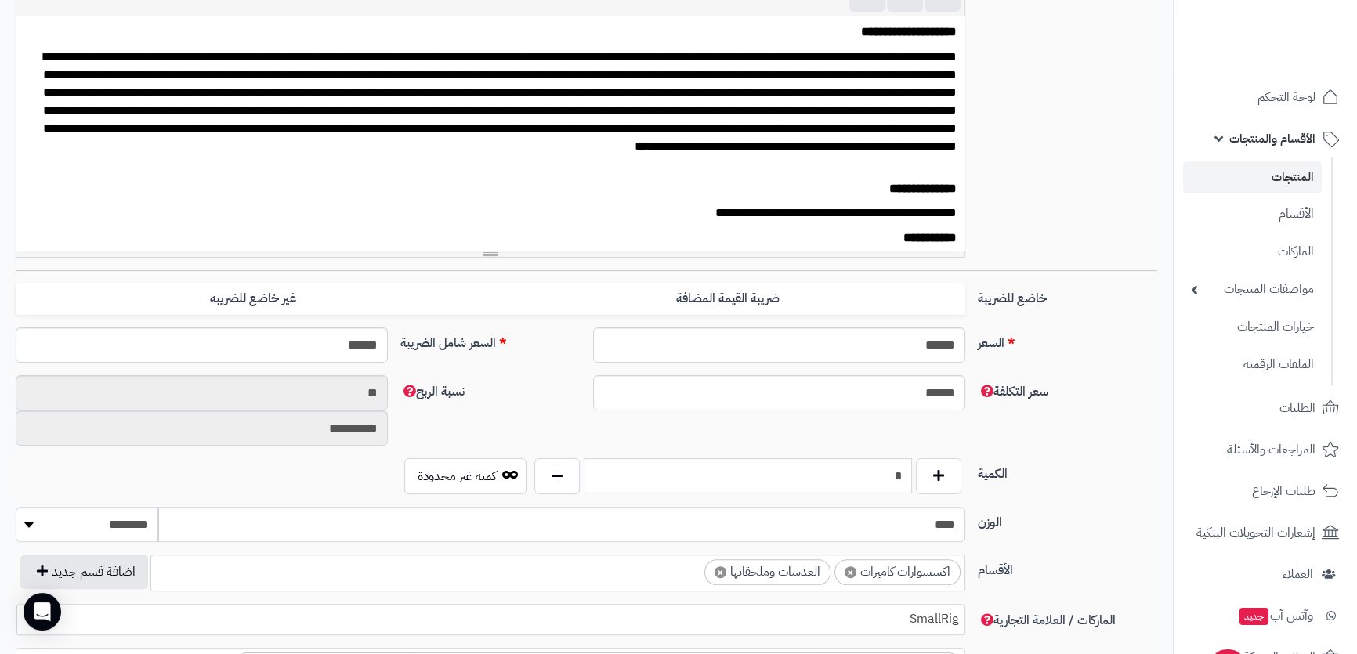
scroll to position [466, 0]
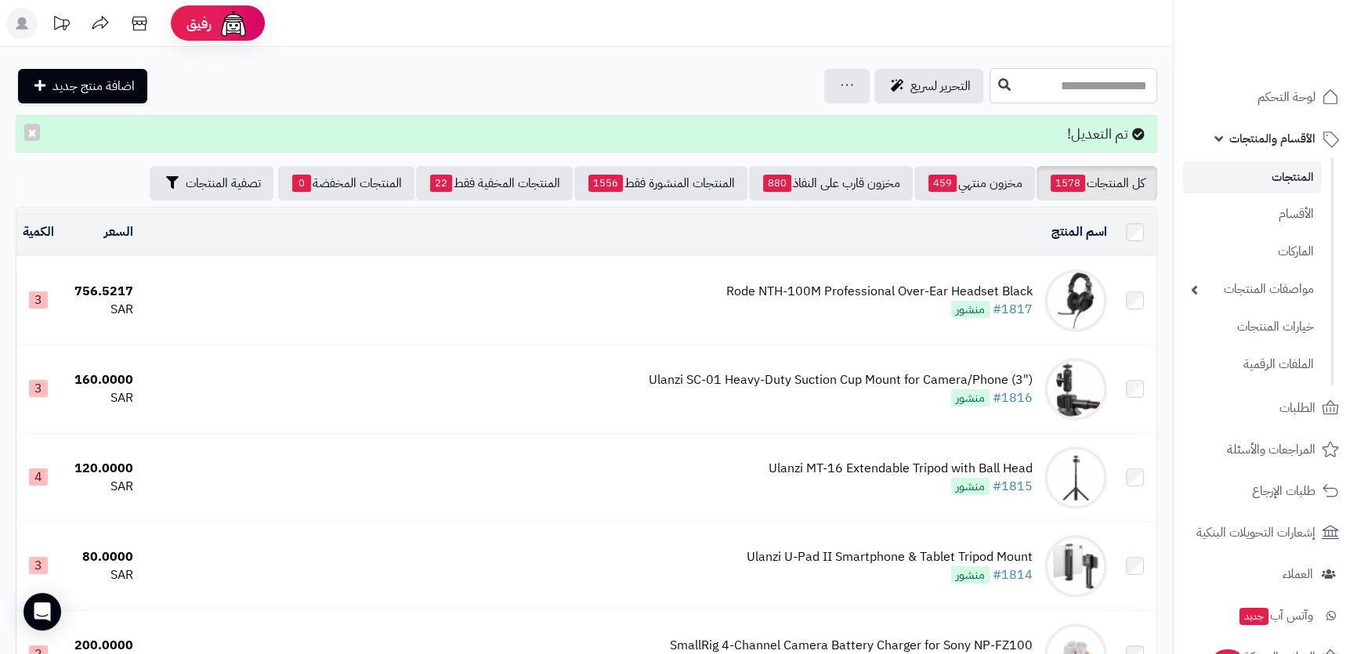
click at [989, 76] on input "text" at bounding box center [1073, 85] width 168 height 35
paste input "**********"
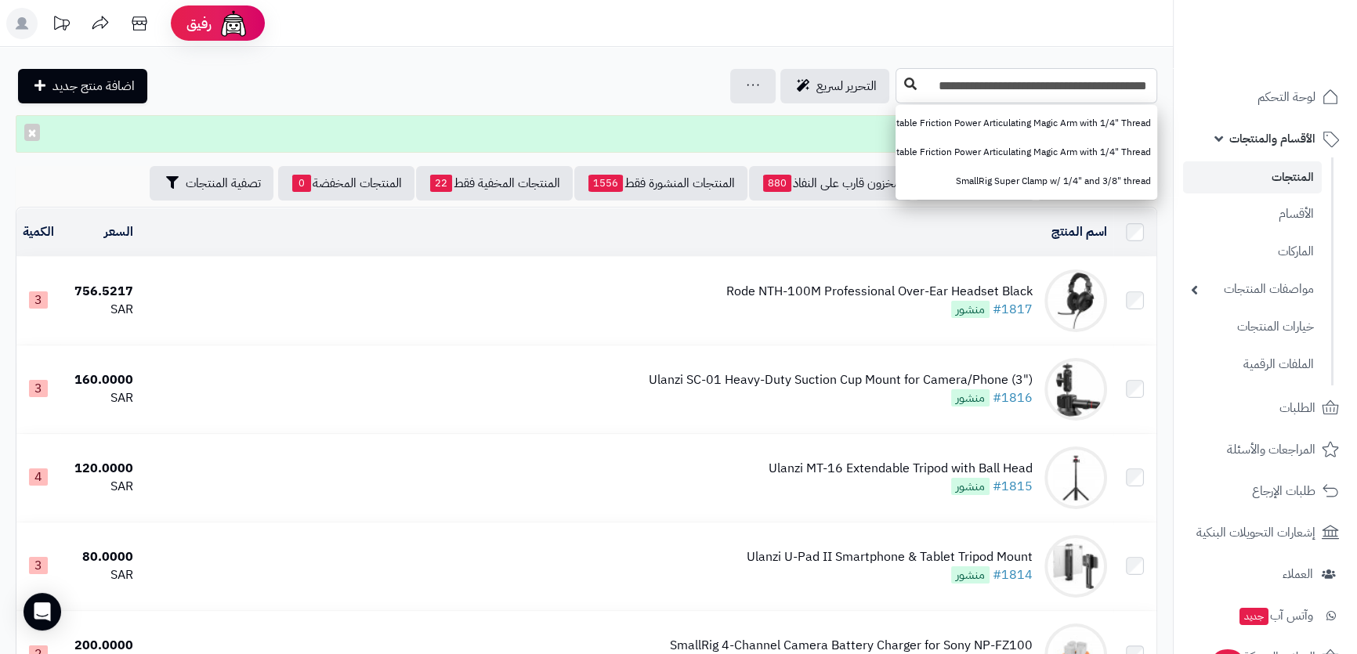
type input "**********"
click at [908, 88] on icon at bounding box center [910, 84] width 13 height 13
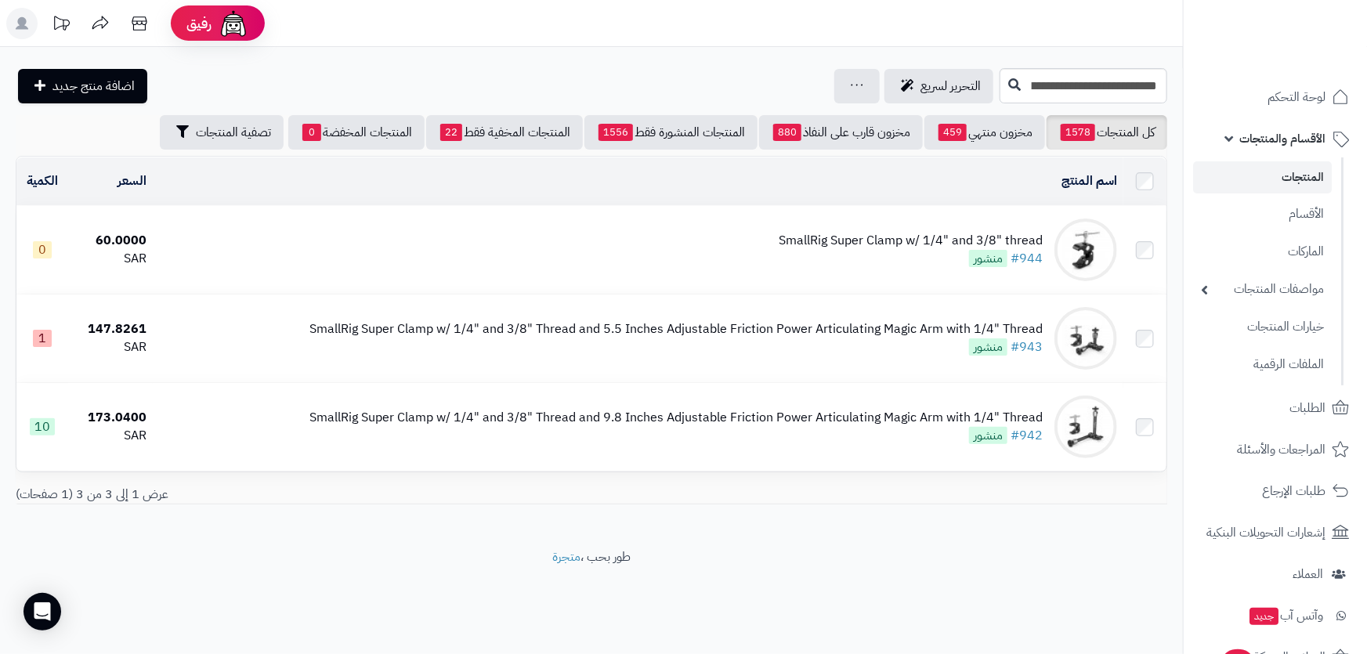
click at [949, 236] on div "SmallRig Super Clamp w/ 1/4" and 3/8" thread" at bounding box center [911, 241] width 264 height 18
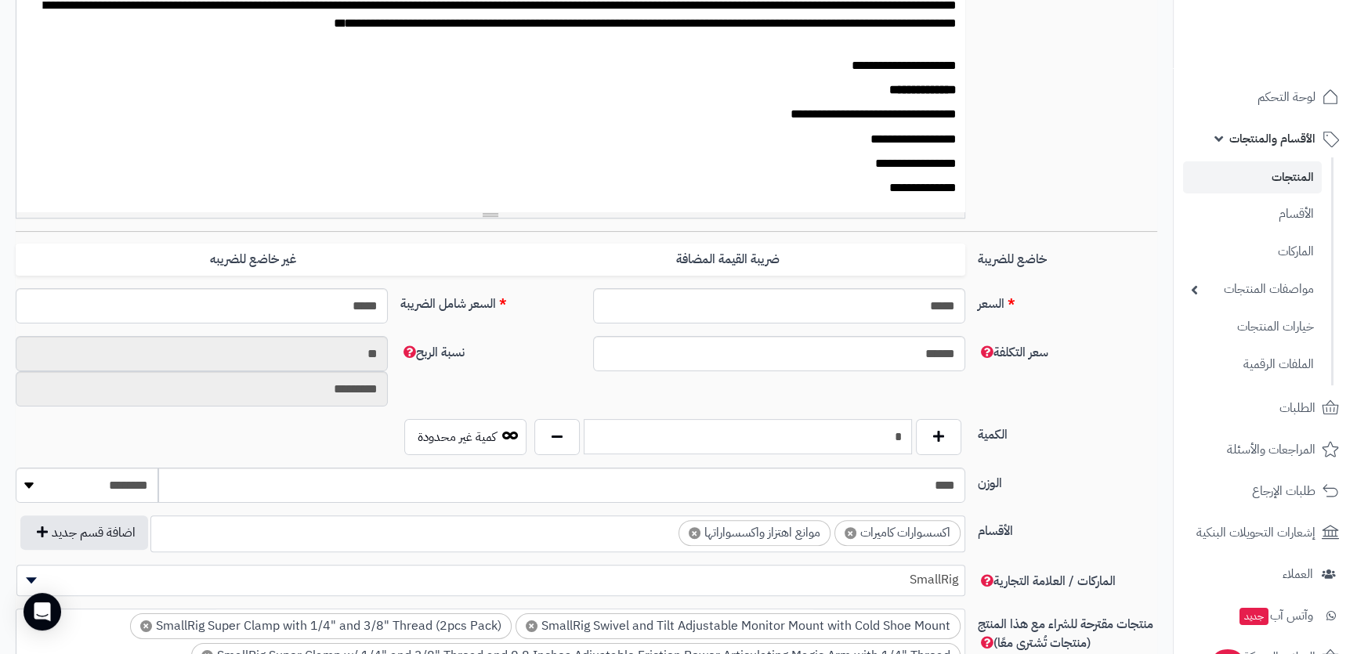
scroll to position [465, 0]
click at [865, 433] on input "*" at bounding box center [746, 437] width 327 height 35
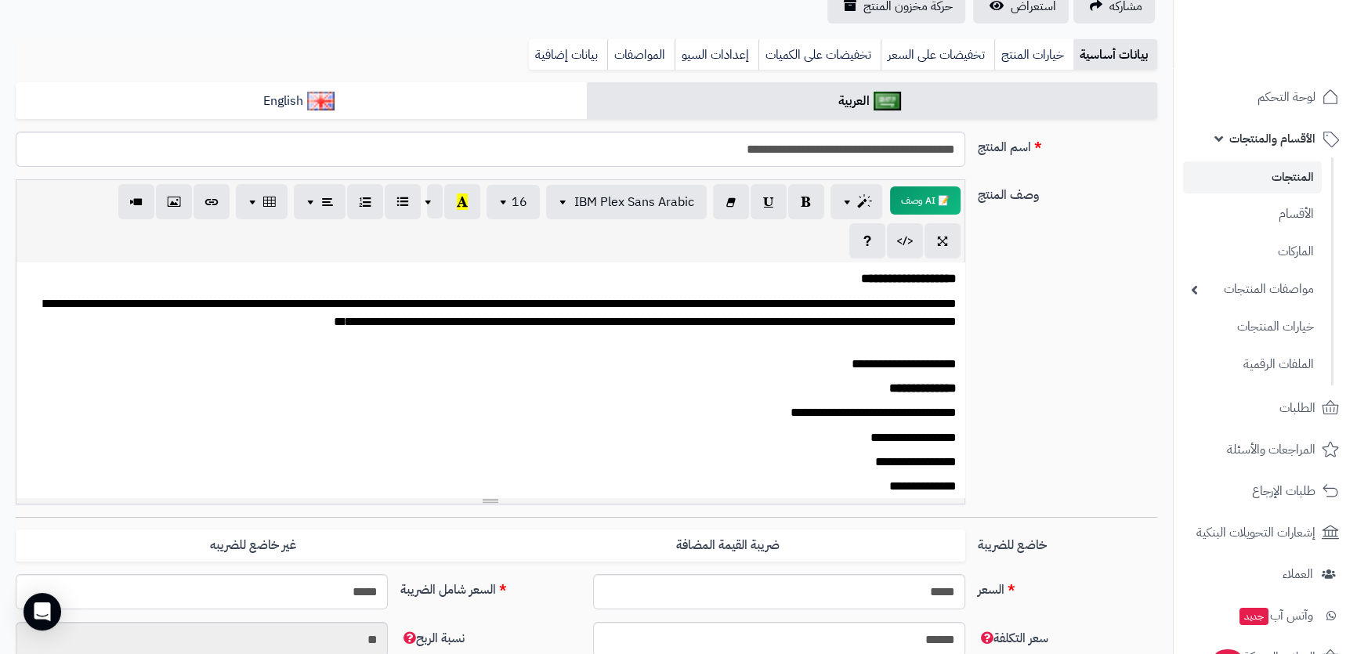
scroll to position [38, 0]
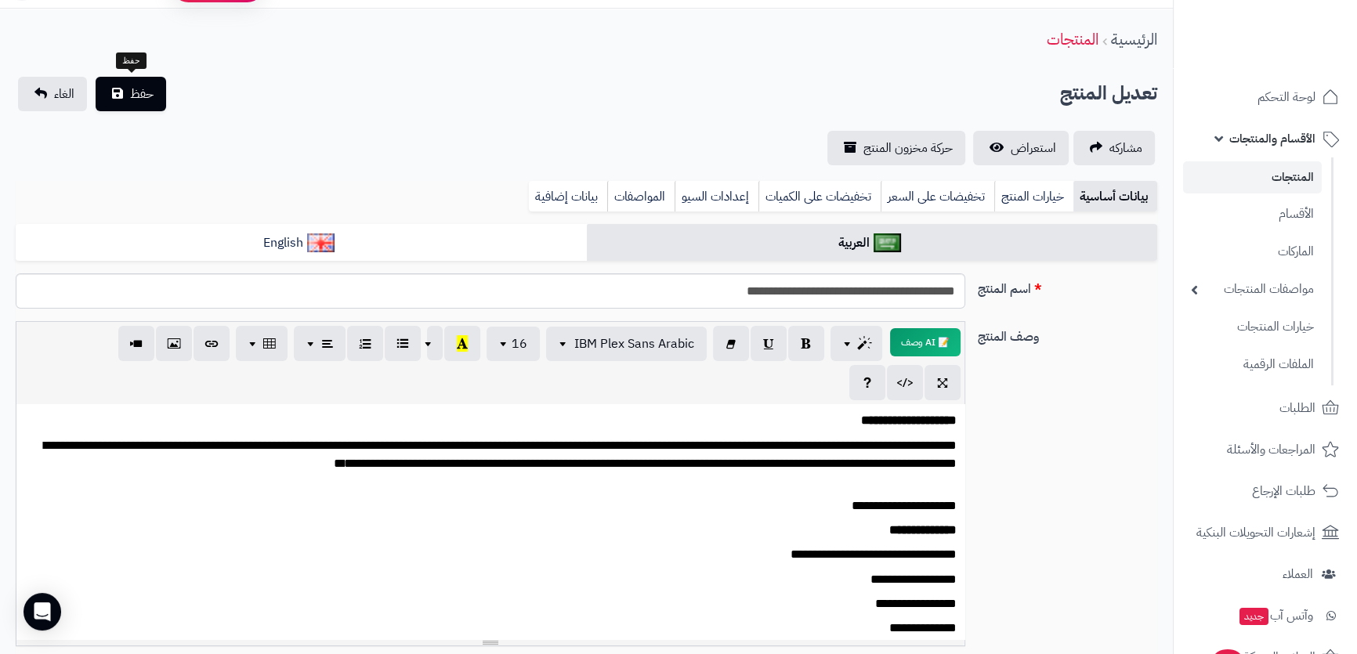
type input "**"
click at [168, 93] on div "تعديل المنتج حفظ الغاء" at bounding box center [586, 94] width 1141 height 34
click at [163, 93] on button "حفظ" at bounding box center [131, 93] width 70 height 34
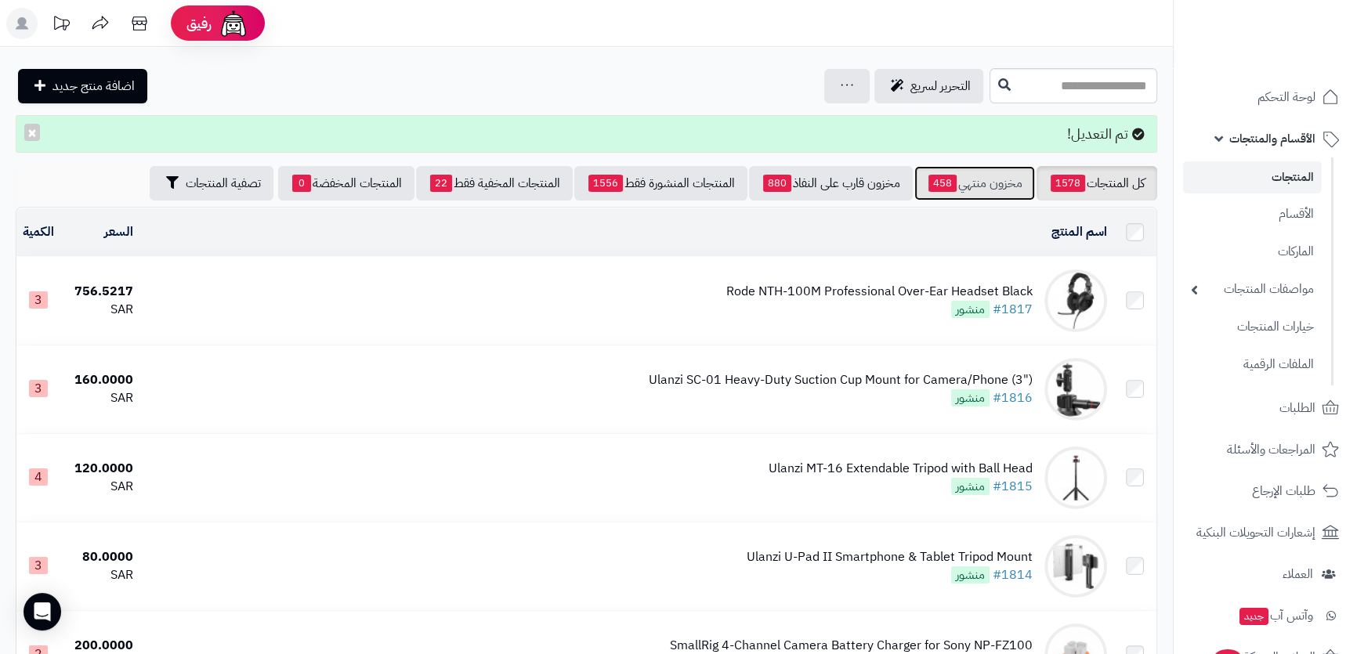
click at [949, 186] on span "458" at bounding box center [942, 183] width 28 height 17
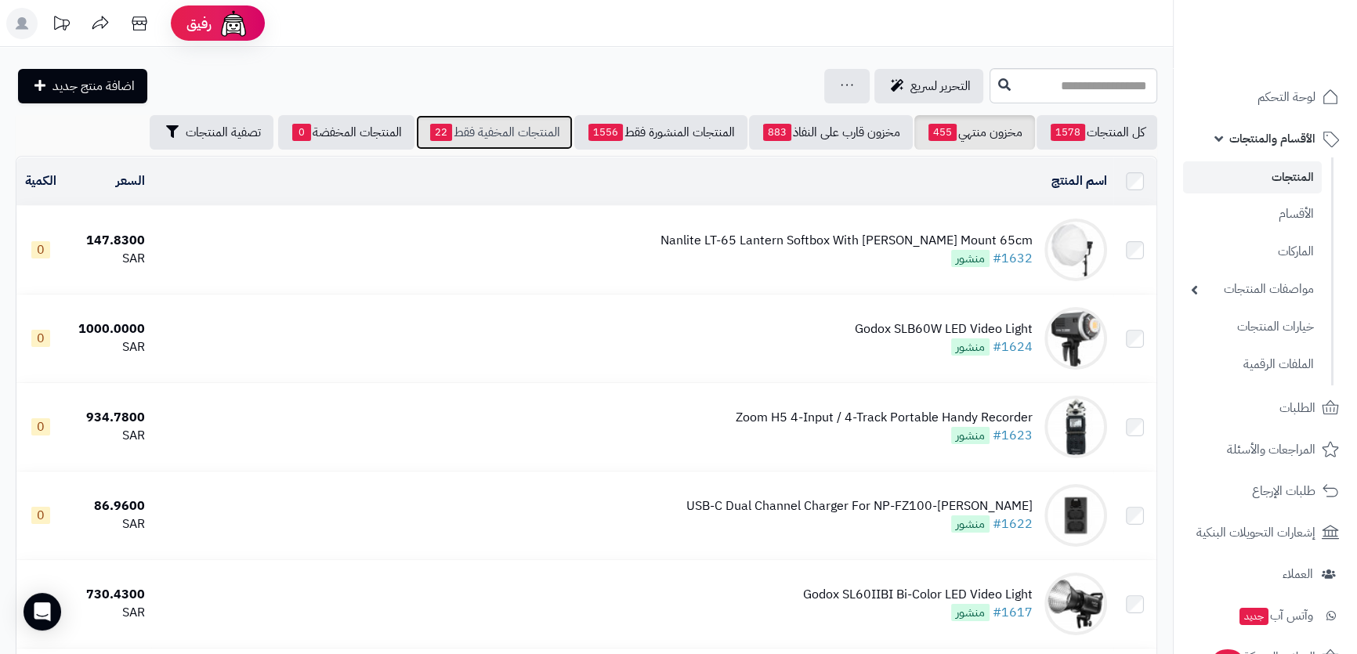
click at [486, 137] on link "المنتجات المخفية فقط 22" at bounding box center [494, 132] width 157 height 34
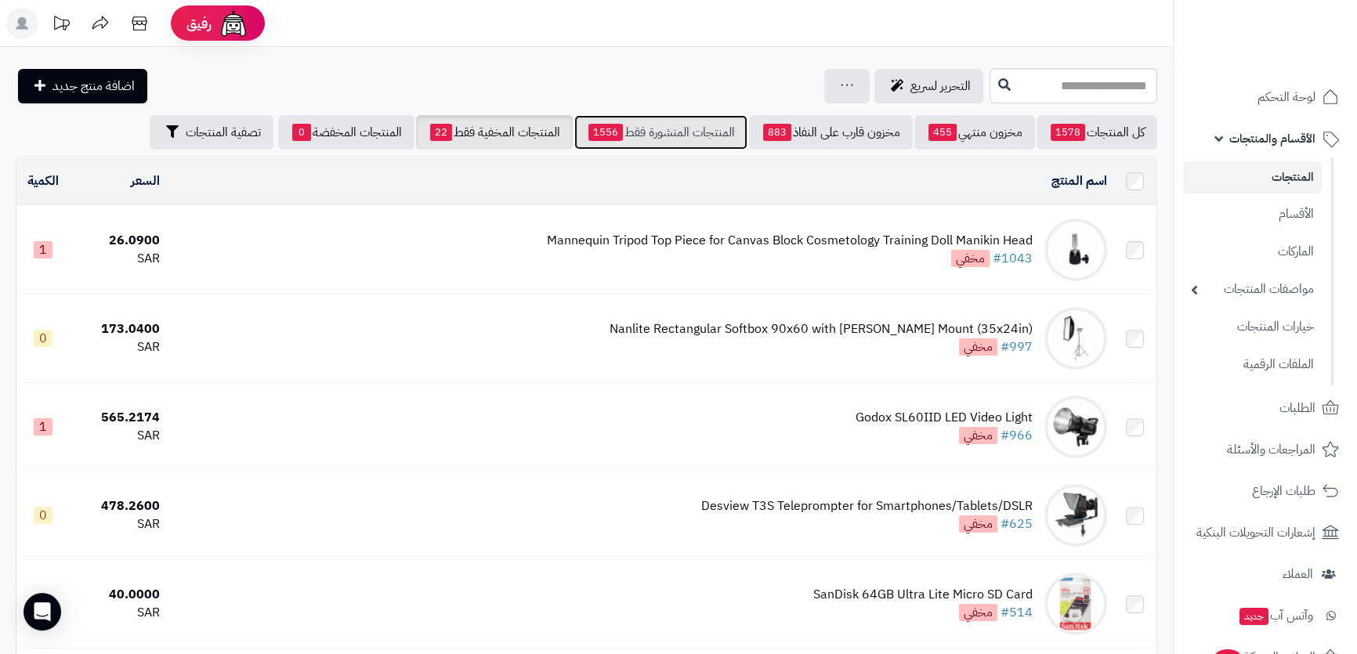
click at [646, 125] on link "المنتجات المنشورة فقط 1556" at bounding box center [660, 132] width 173 height 34
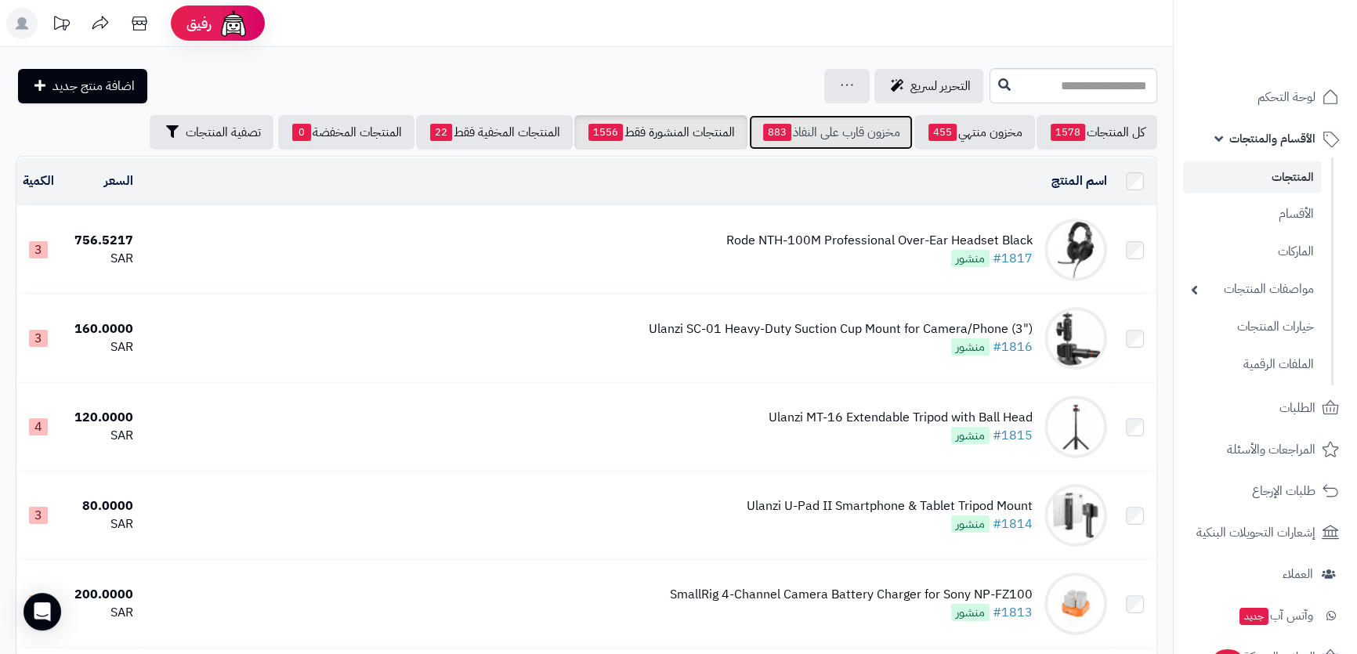
click at [787, 133] on link "مخزون قارب على النفاذ 883" at bounding box center [831, 132] width 164 height 34
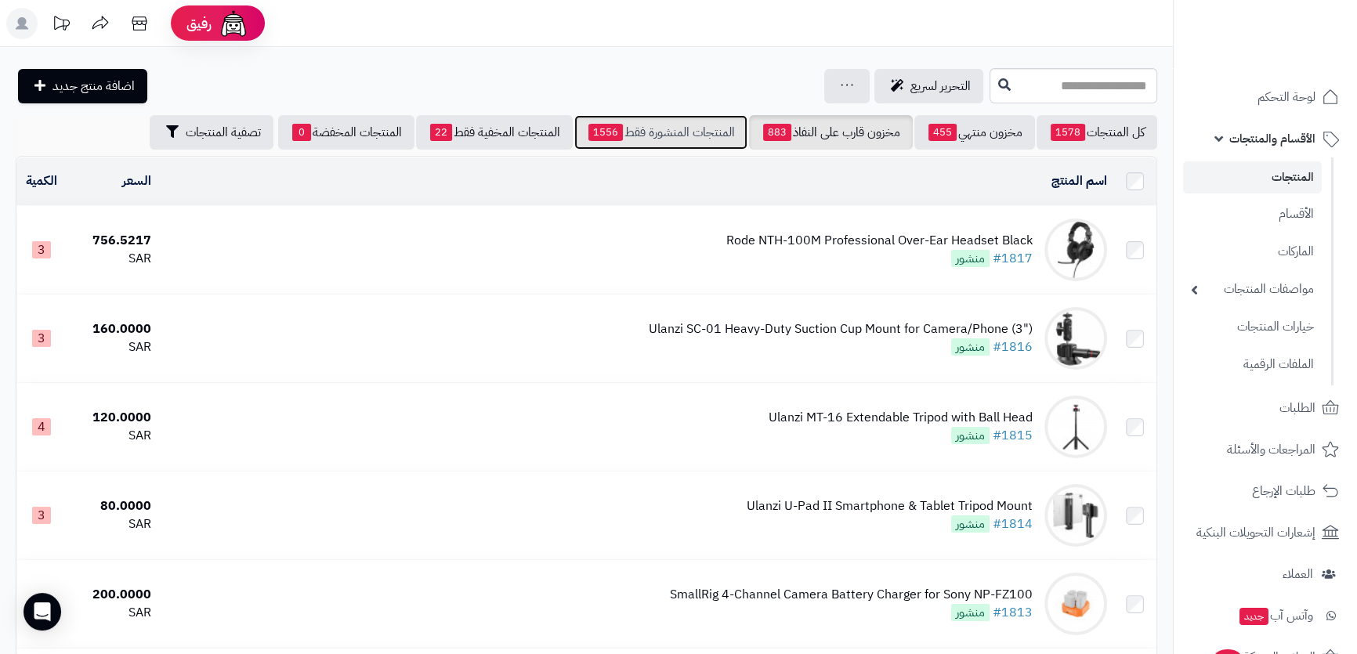
click at [677, 138] on link "المنتجات المنشورة فقط 1556" at bounding box center [660, 132] width 173 height 34
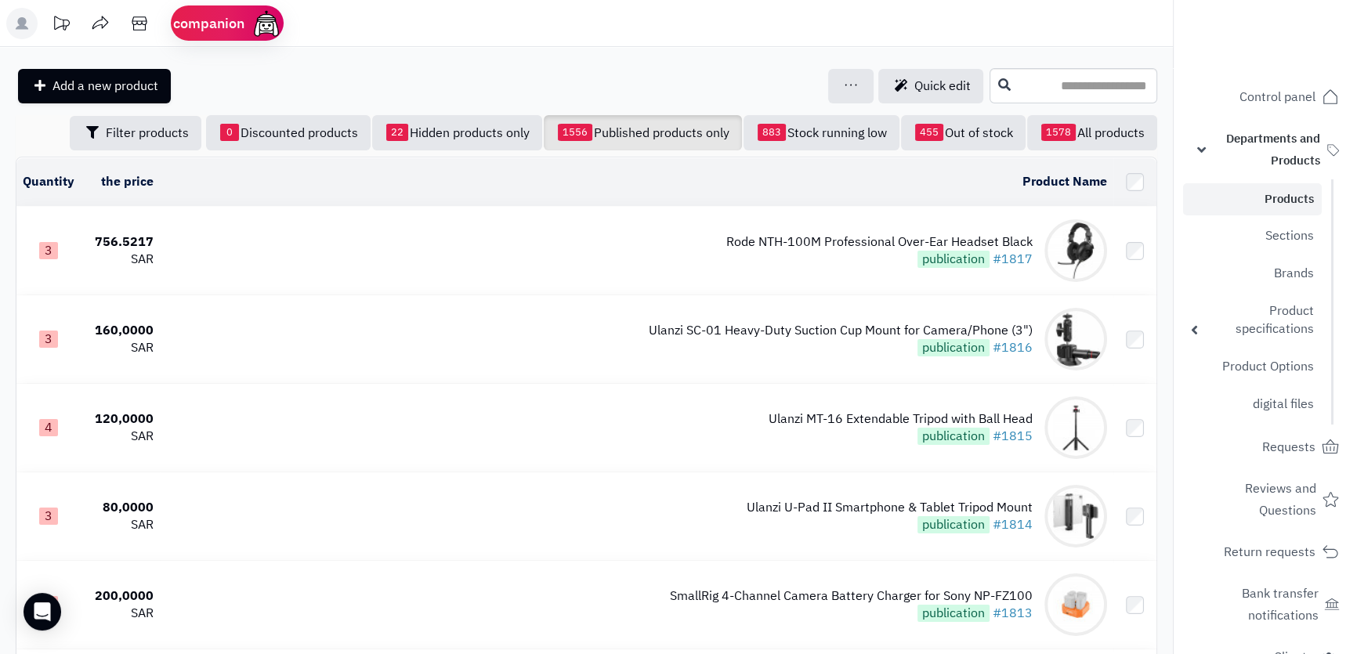
click at [594, 40] on header "companion ! Requests to treat complete Return products Clients Who's online now…" at bounding box center [678, 23] width 1357 height 47
click at [966, 138] on font "Out of stock" at bounding box center [979, 133] width 68 height 19
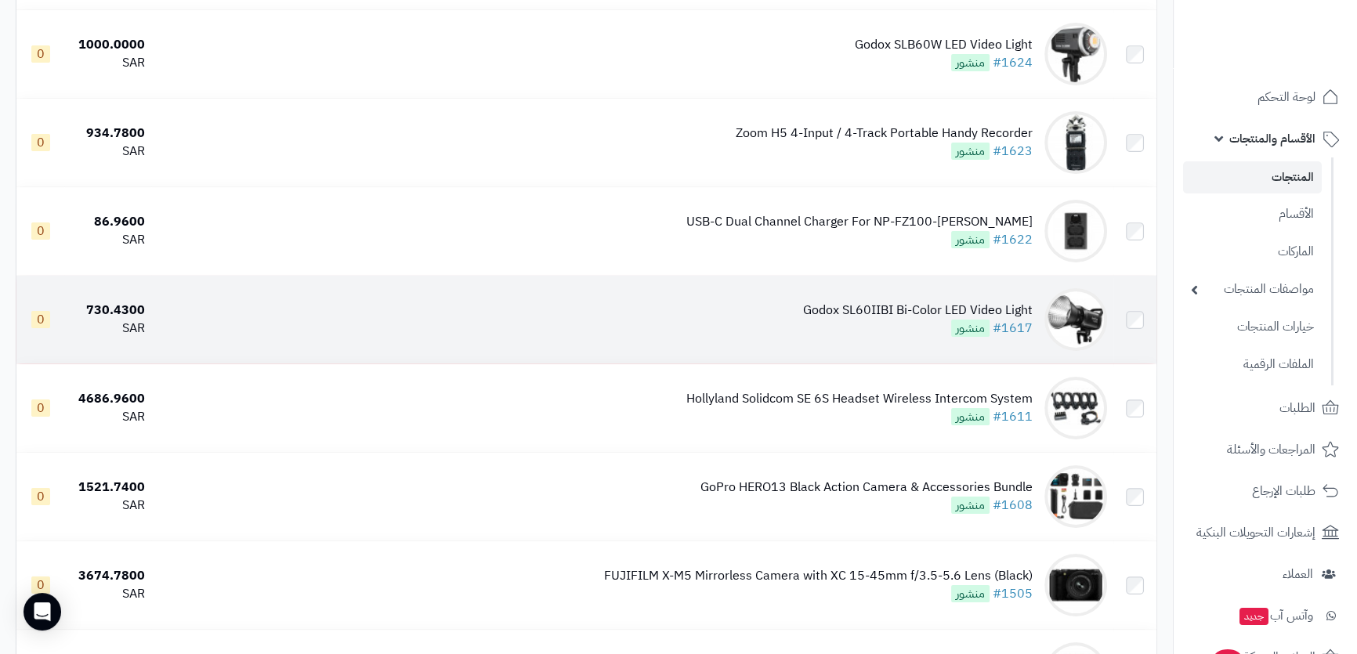
scroll to position [356, 0]
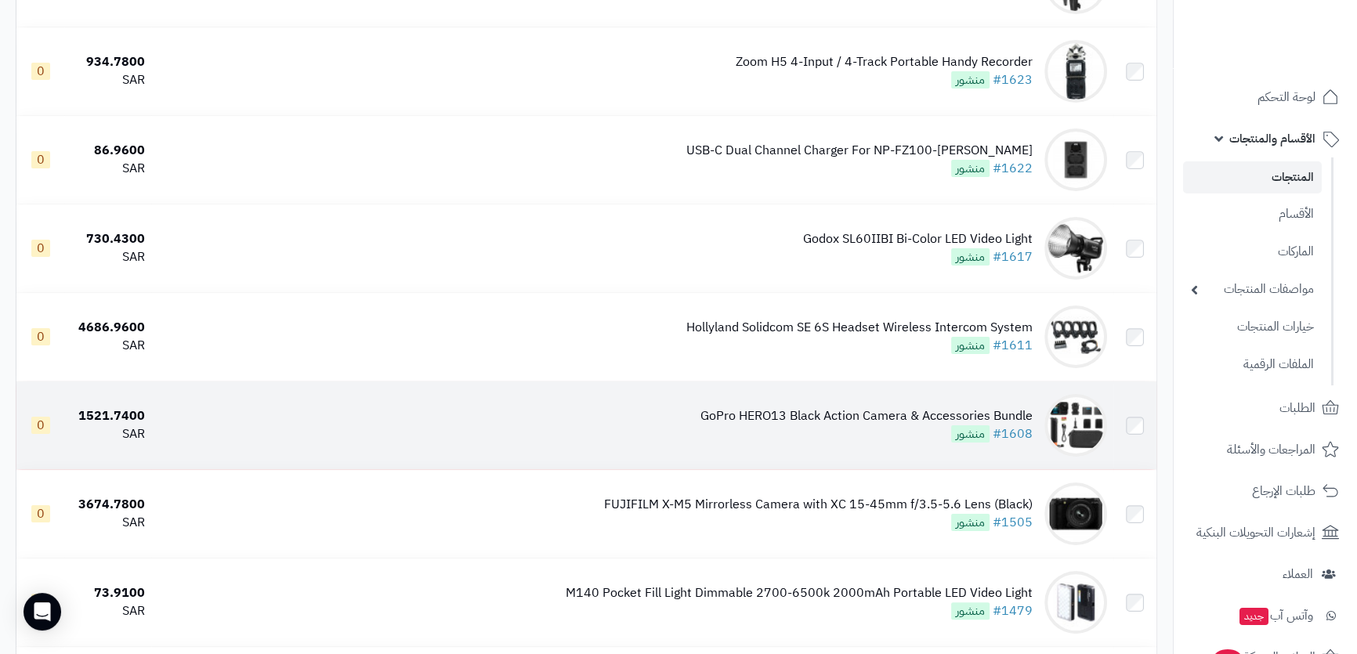
click at [462, 422] on td "GoPro HERO13 Black Action Camera & Accessories Bundle #1608 منشور" at bounding box center [632, 425] width 962 height 88
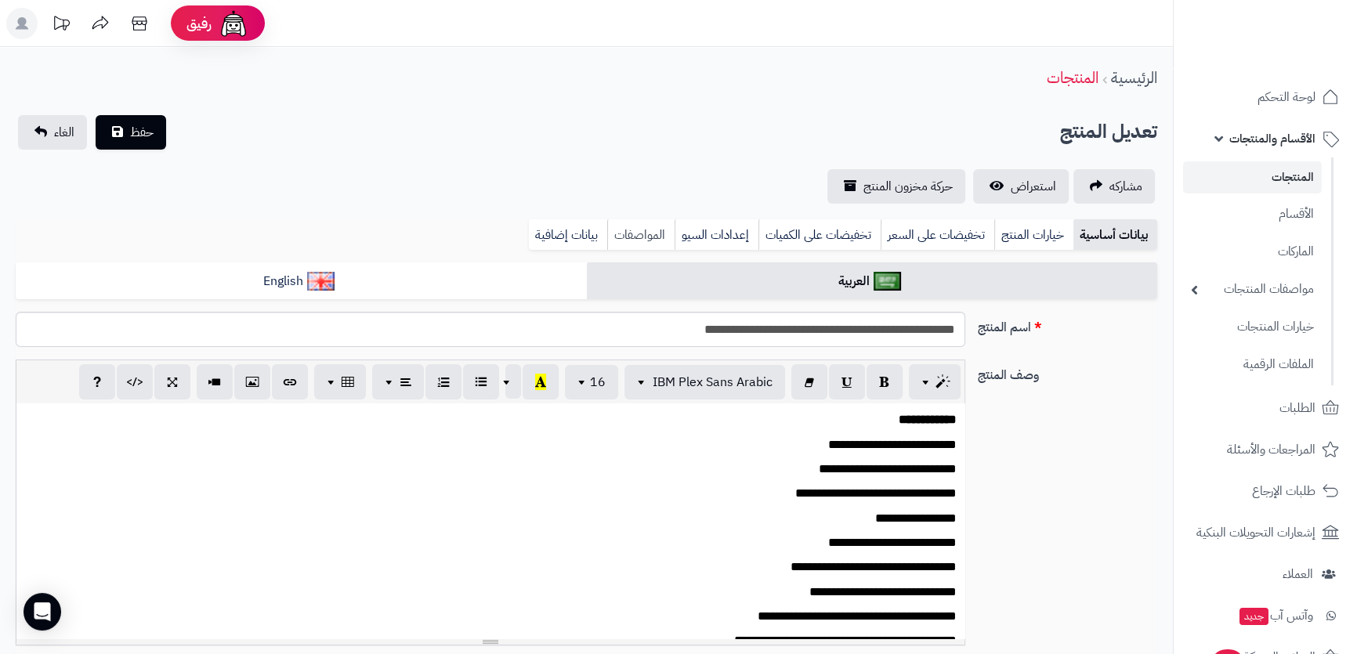
scroll to position [88, 0]
click at [587, 232] on link "بيانات إضافية" at bounding box center [568, 234] width 78 height 31
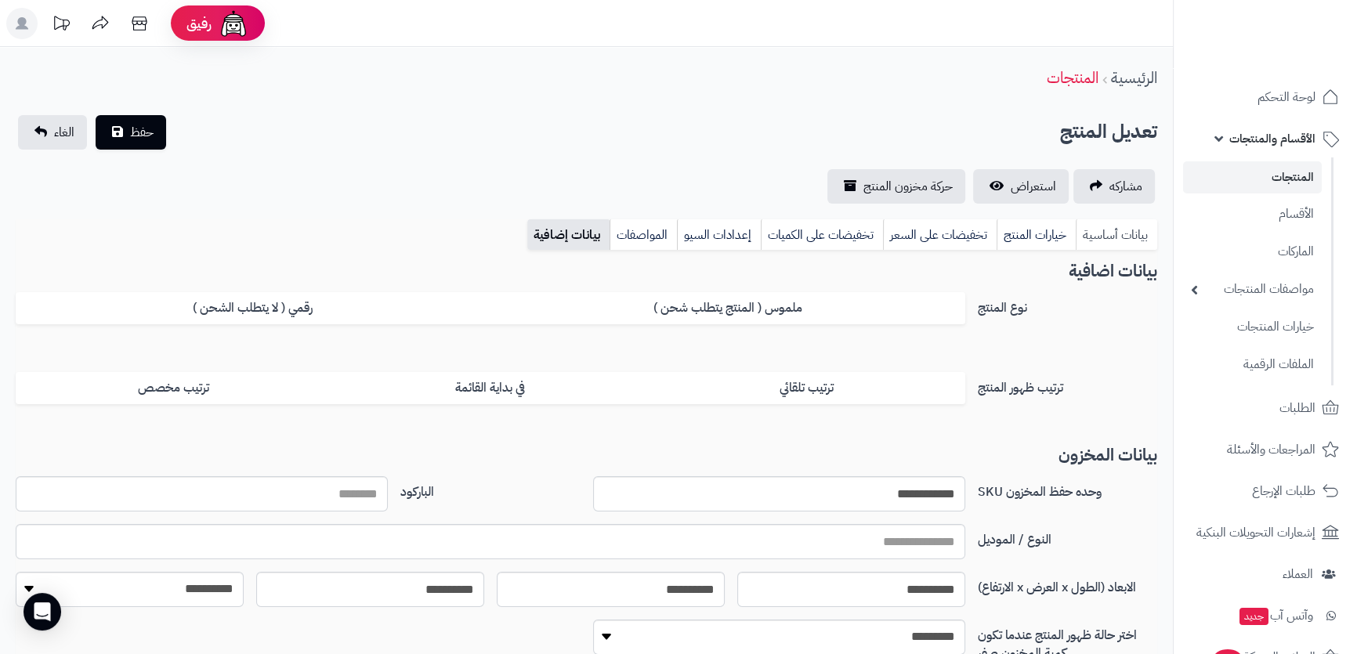
click at [1111, 228] on link "بيانات أساسية" at bounding box center [1115, 234] width 81 height 31
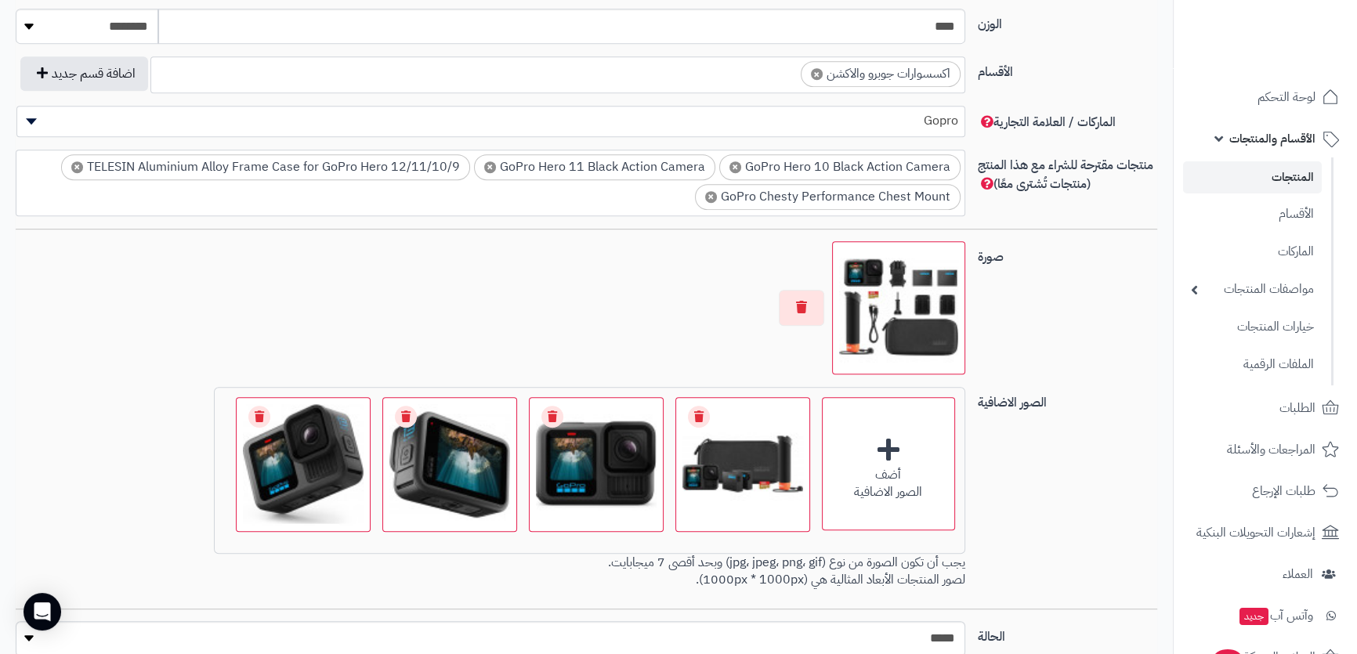
scroll to position [783, 0]
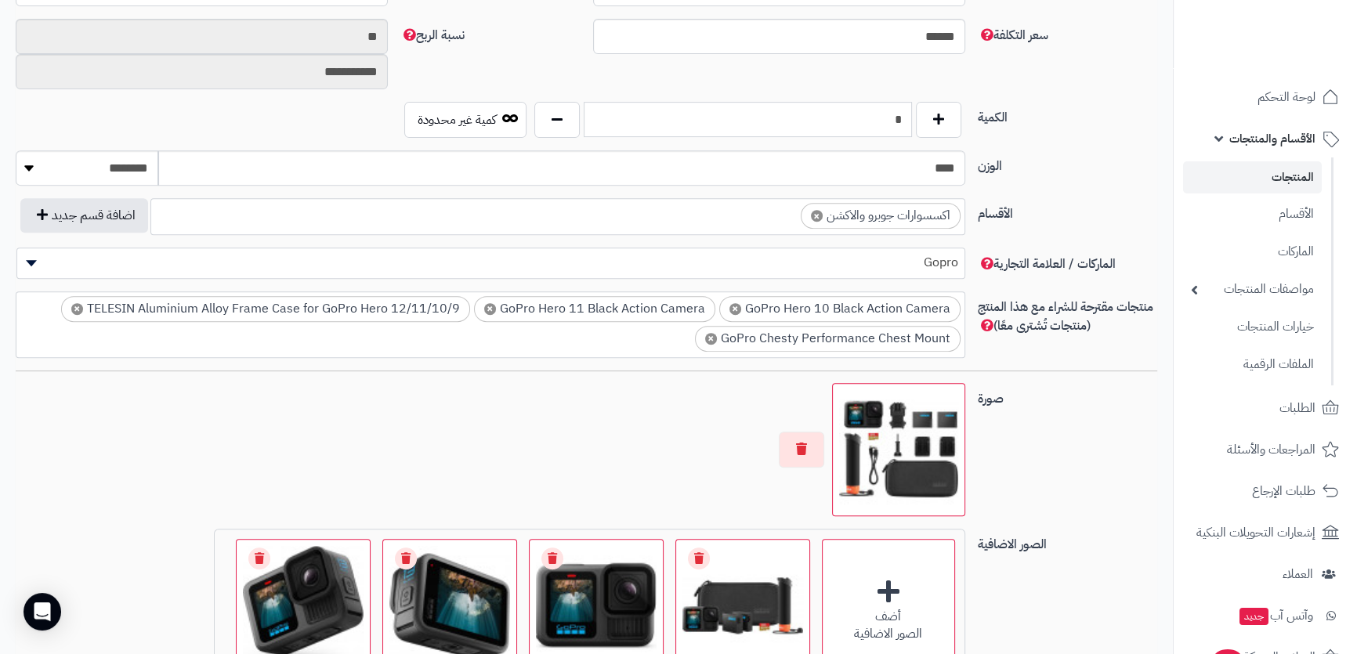
click at [880, 107] on input "*" at bounding box center [746, 119] width 327 height 35
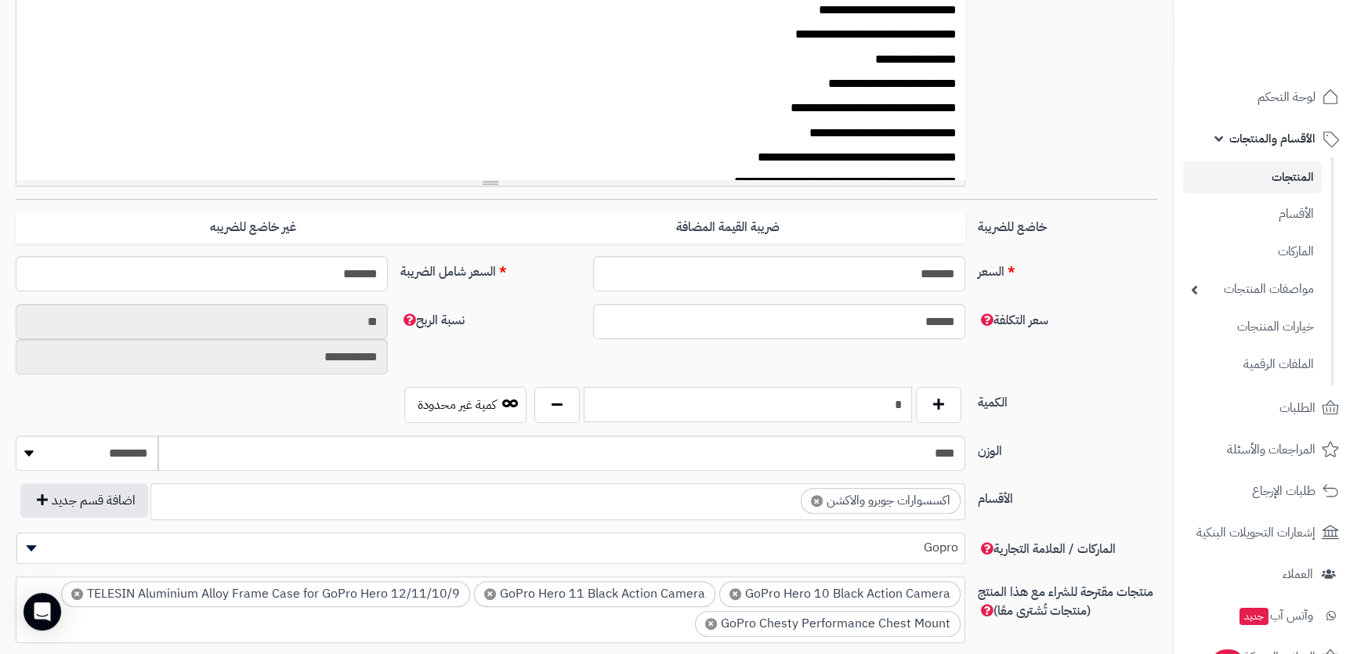
scroll to position [70, 0]
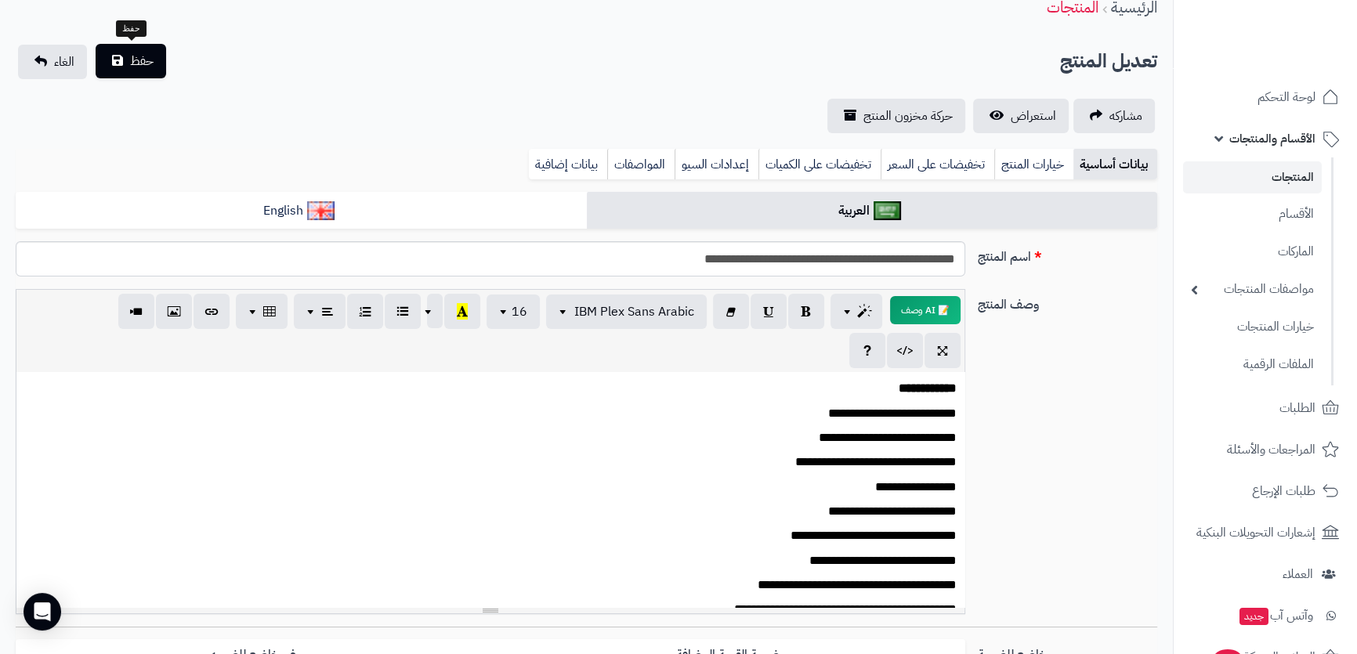
type input "*"
click at [139, 68] on span "حفظ" at bounding box center [141, 61] width 23 height 19
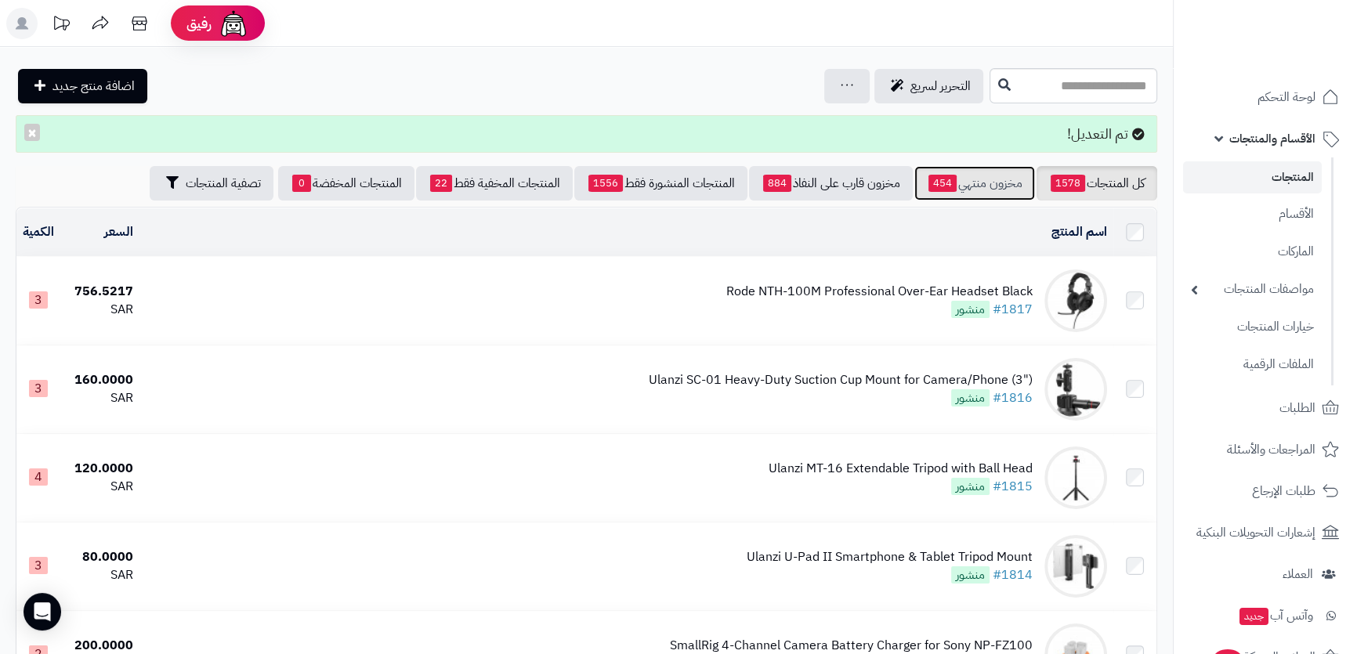
click at [972, 191] on link "مخزون منتهي 454" at bounding box center [974, 183] width 121 height 34
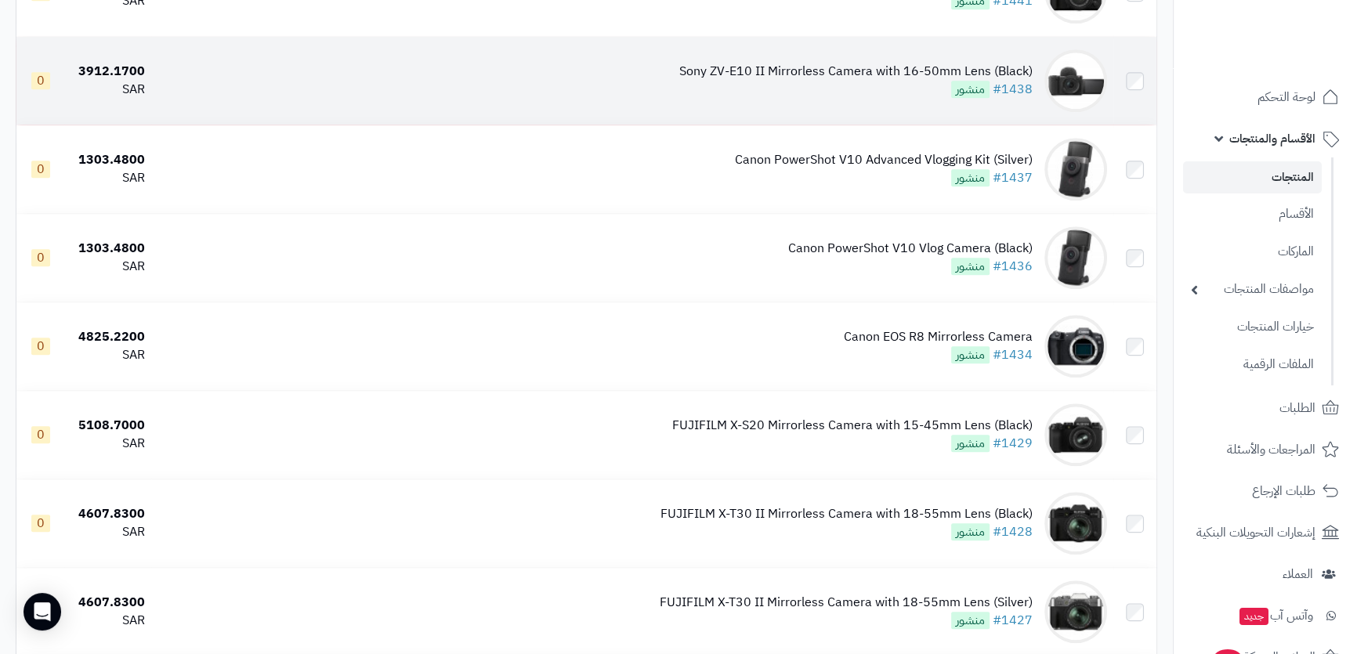
scroll to position [1922, 0]
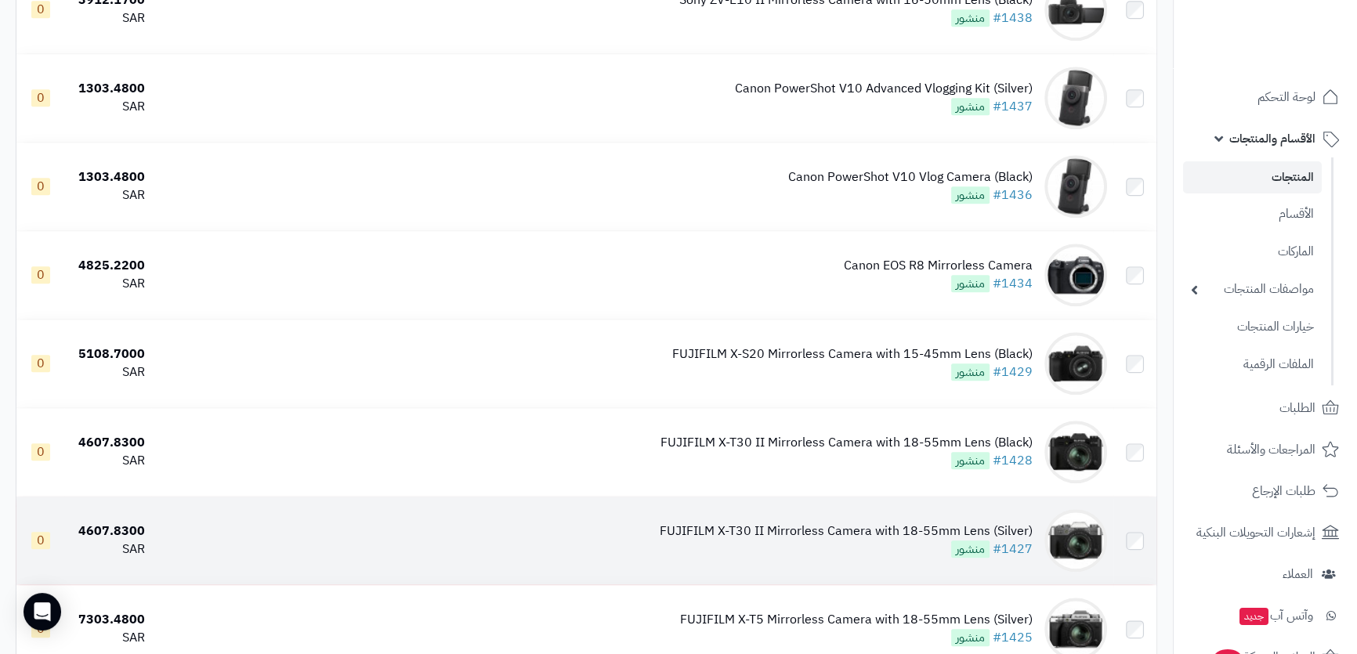
click at [902, 527] on div "FUJIFILM X-T30 II Mirrorless Camera with 18-55mm Lens (Silver)" at bounding box center [845, 531] width 373 height 18
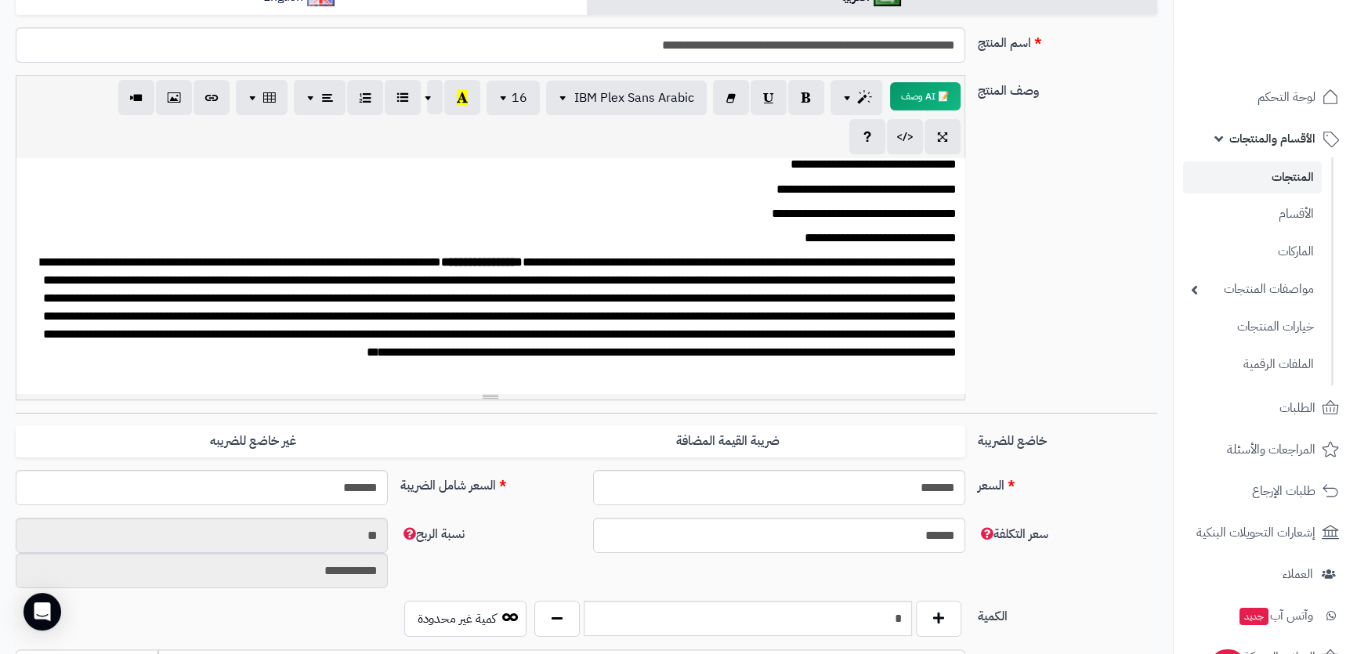
scroll to position [569, 0]
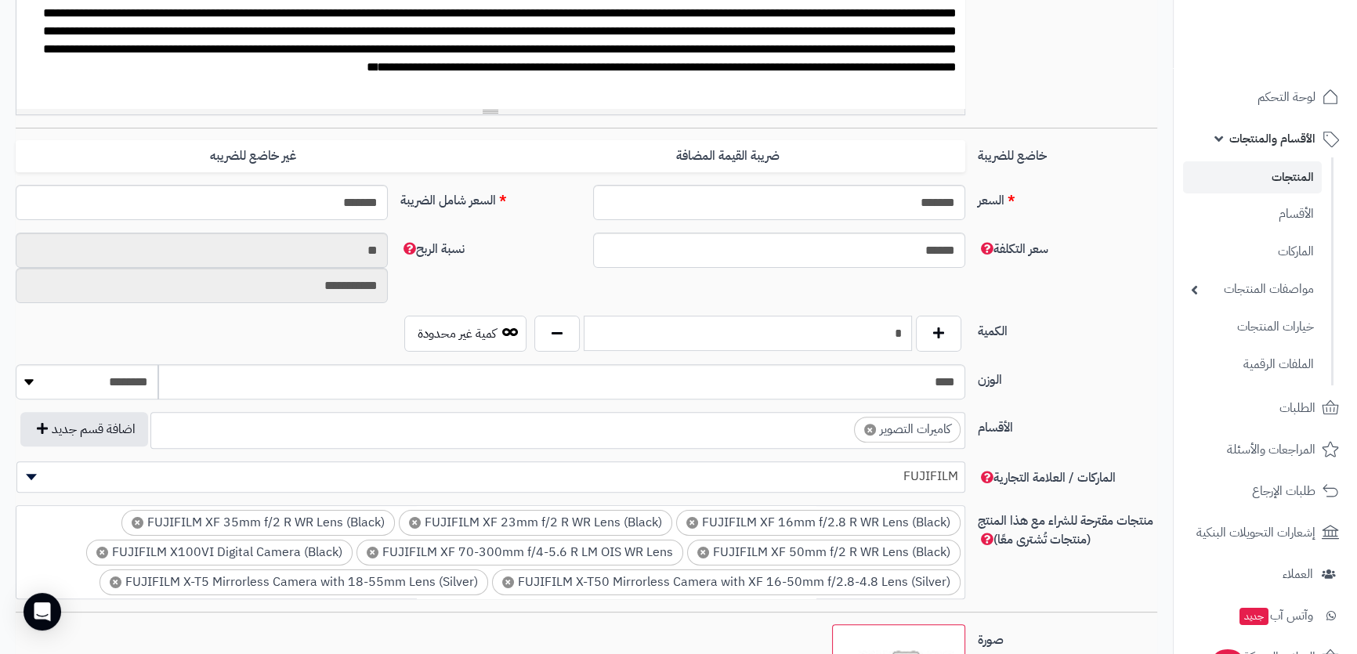
click at [877, 345] on input "*" at bounding box center [746, 333] width 327 height 35
click at [877, 336] on input "*" at bounding box center [746, 333] width 327 height 35
type input "*"
click at [1095, 364] on label "الوزن" at bounding box center [1067, 376] width 193 height 25
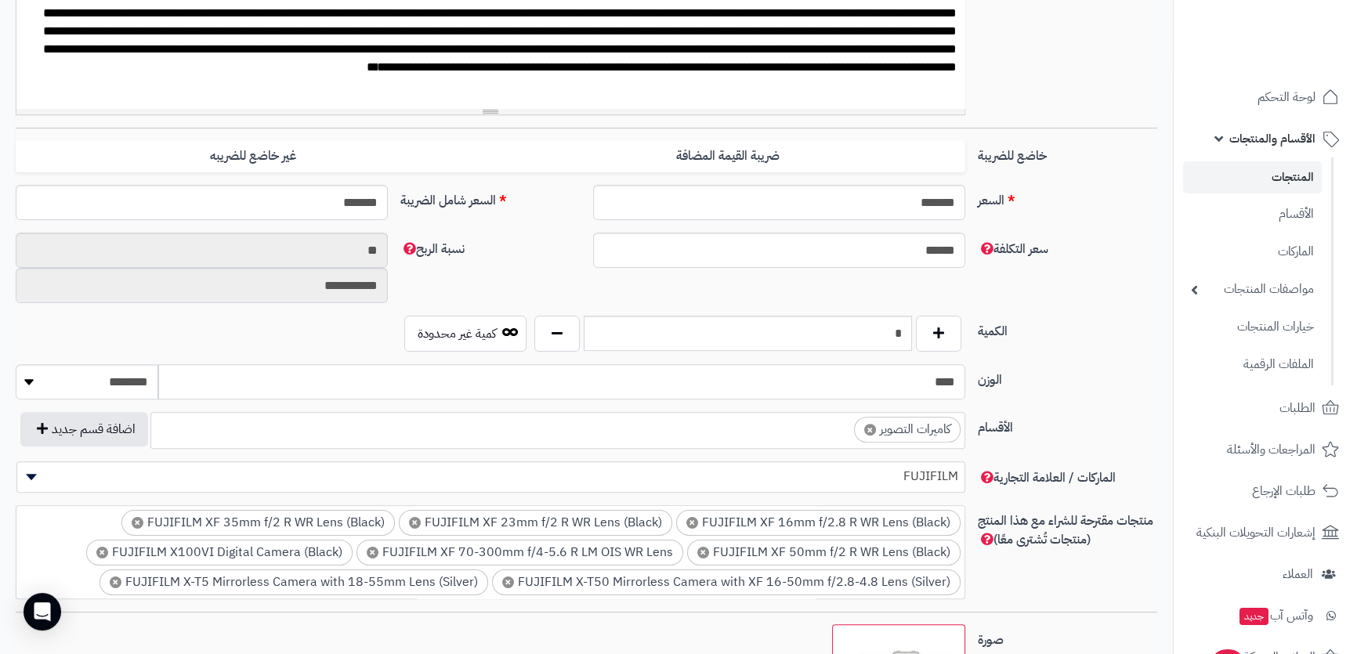
click at [965, 364] on input "****" at bounding box center [561, 381] width 807 height 35
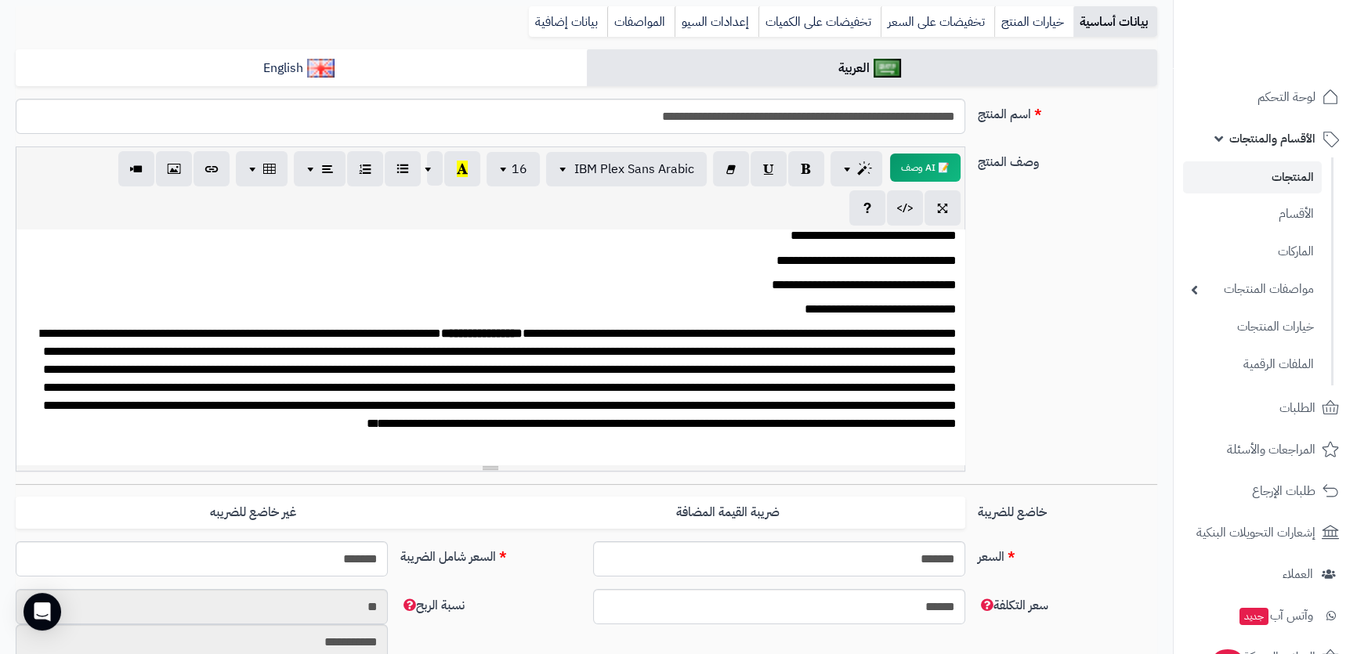
scroll to position [70, 0]
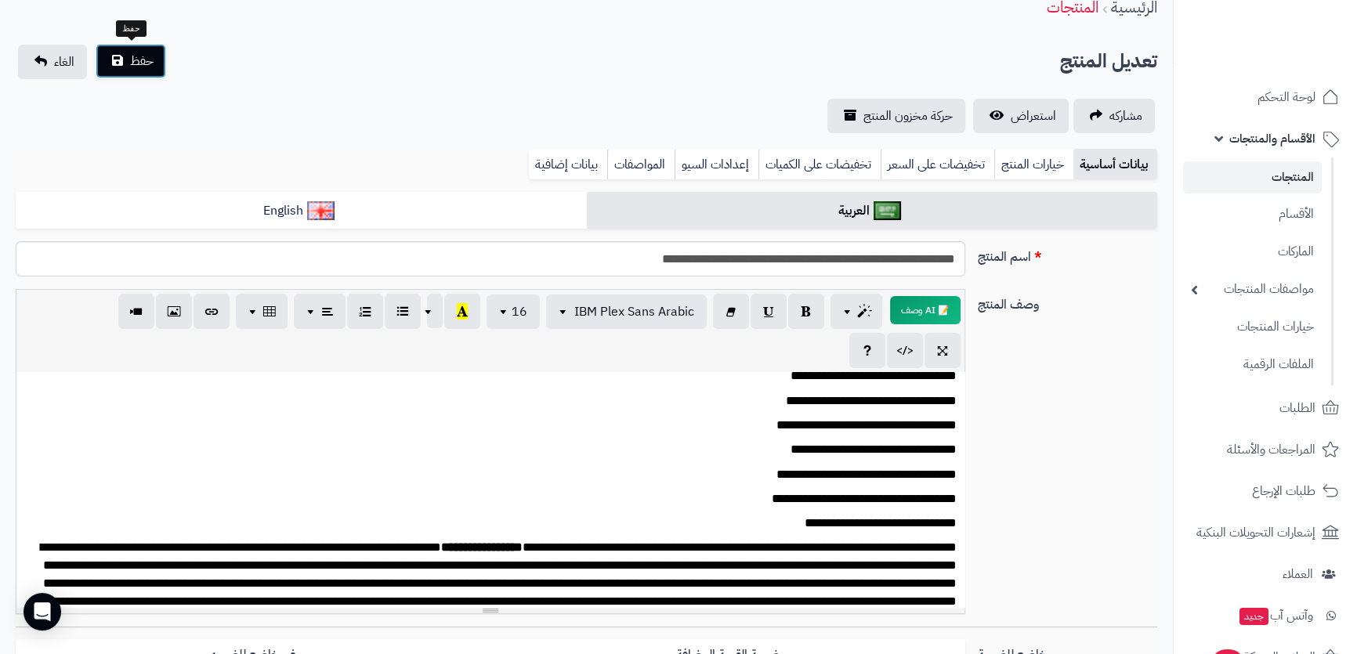
click at [133, 59] on span "حفظ" at bounding box center [141, 61] width 23 height 19
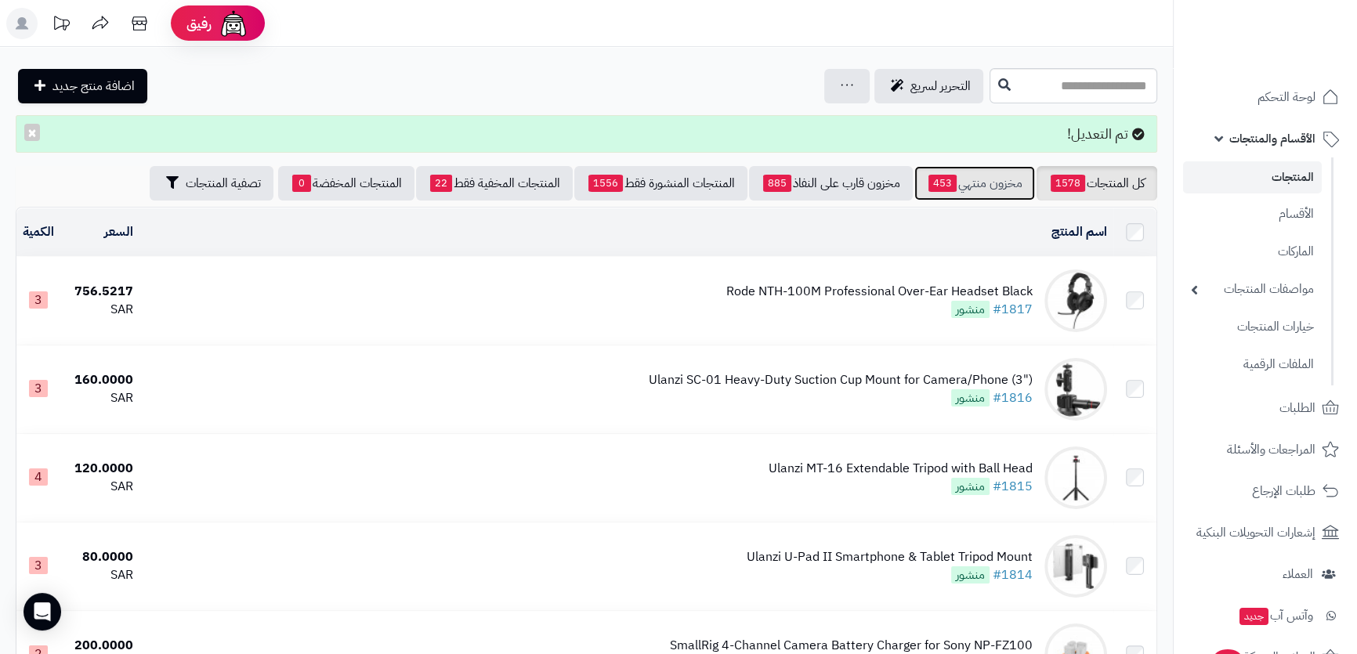
click at [986, 186] on link "مخزون منتهي 453" at bounding box center [974, 183] width 121 height 34
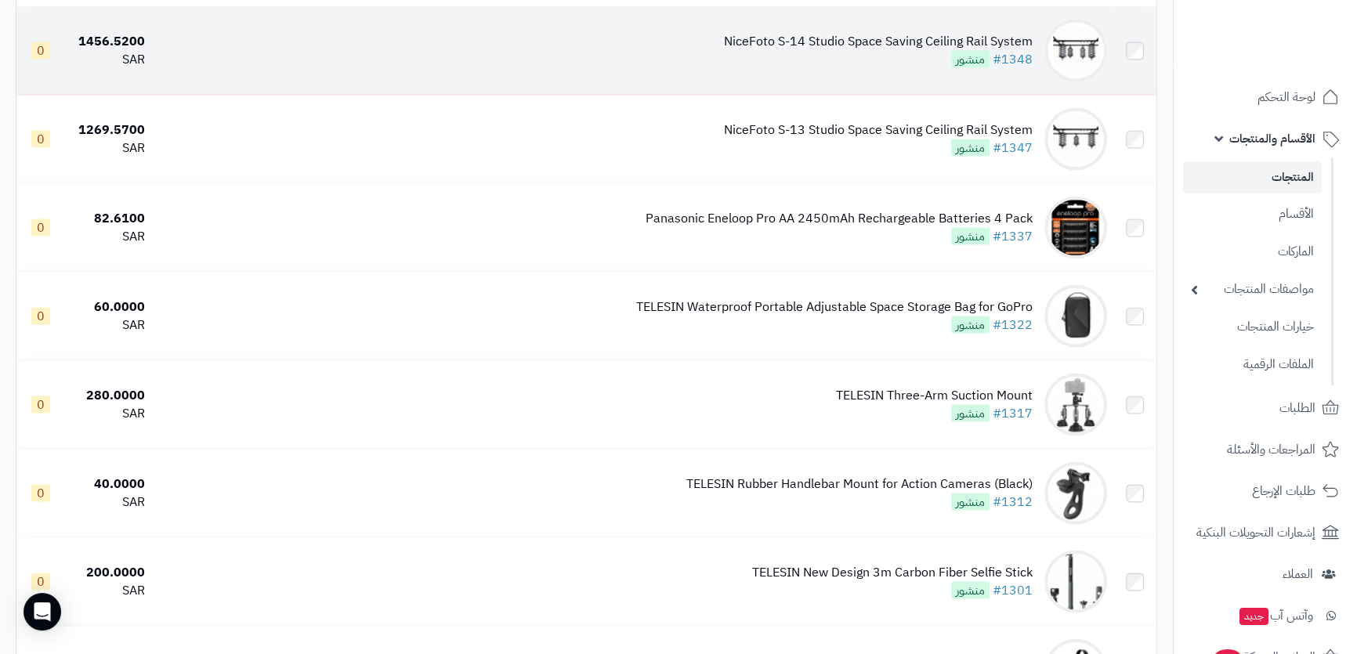
scroll to position [3845, 0]
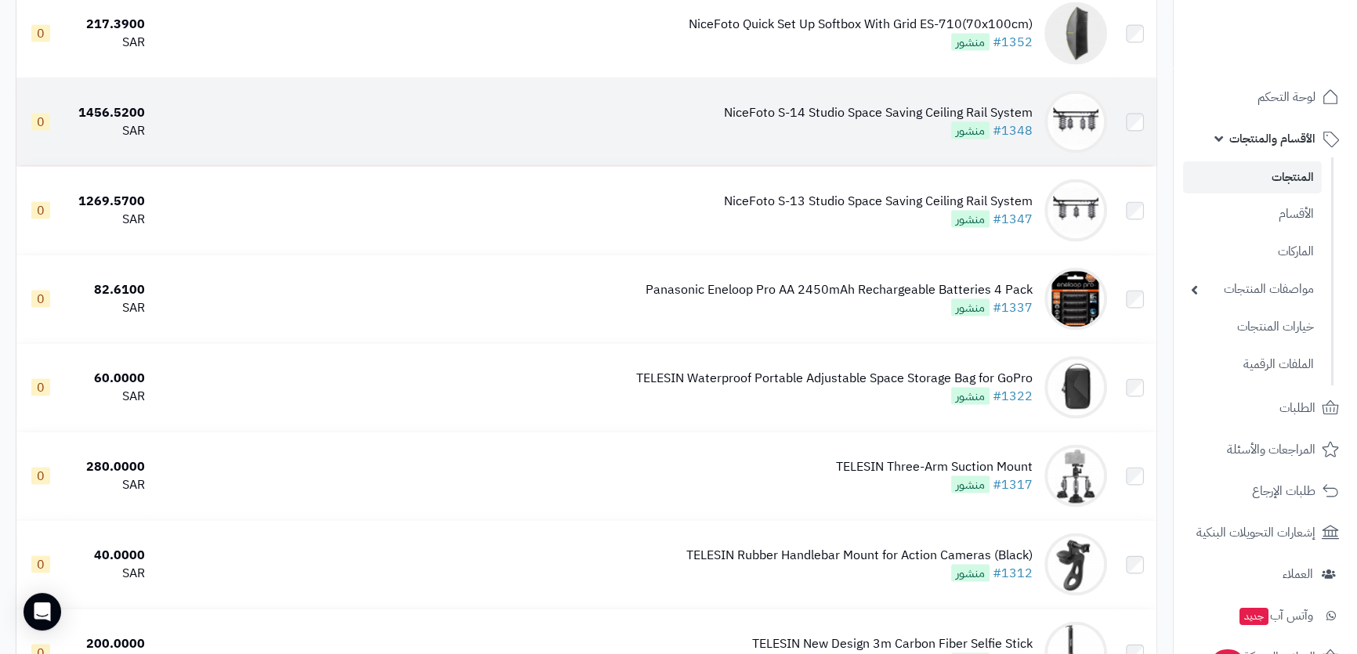
click at [876, 110] on div "NiceFoto S-14 Studio Space Saving Ceiling Rail System" at bounding box center [878, 113] width 309 height 18
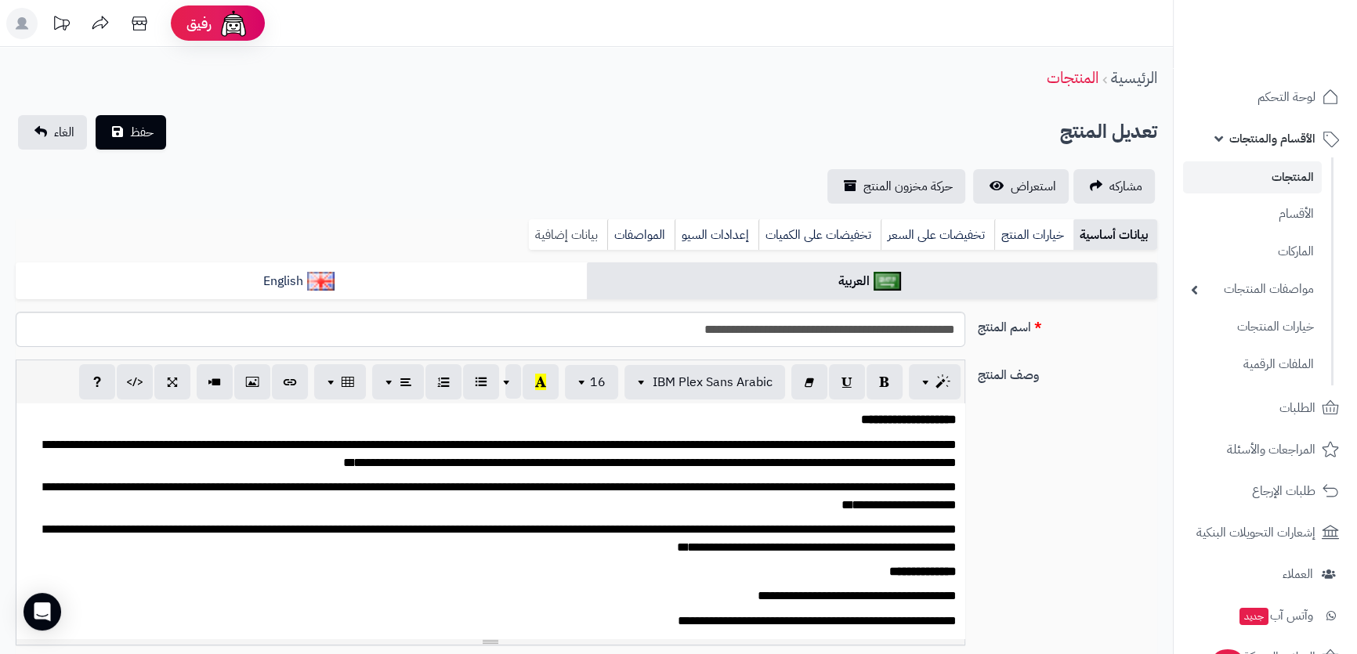
click at [564, 234] on link "بيانات إضافية" at bounding box center [568, 234] width 78 height 31
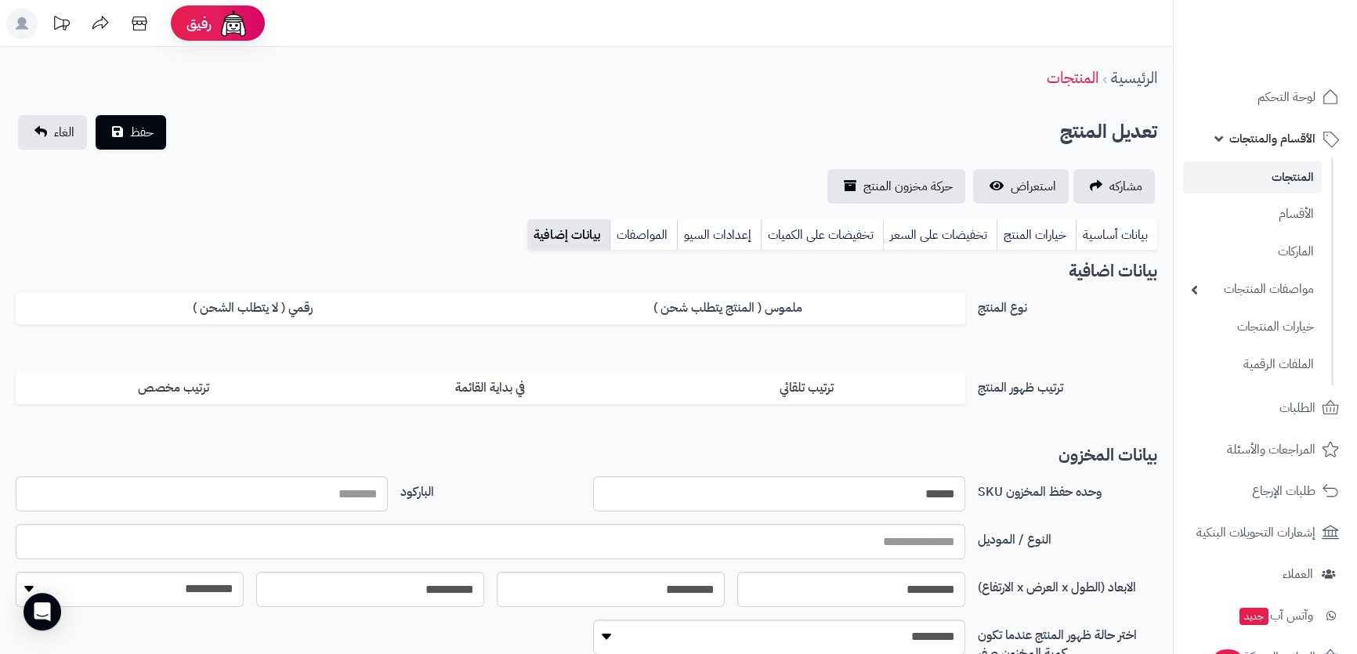
scroll to position [199, 0]
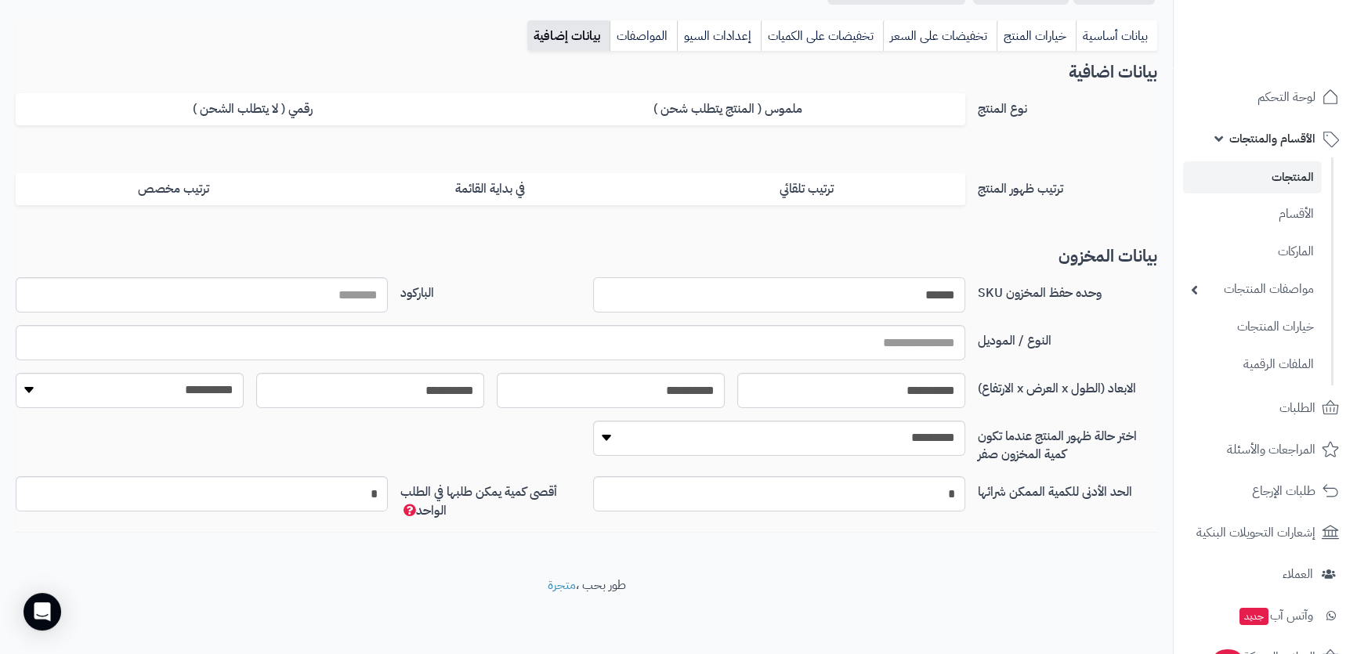
click at [912, 280] on input "******" at bounding box center [779, 294] width 372 height 35
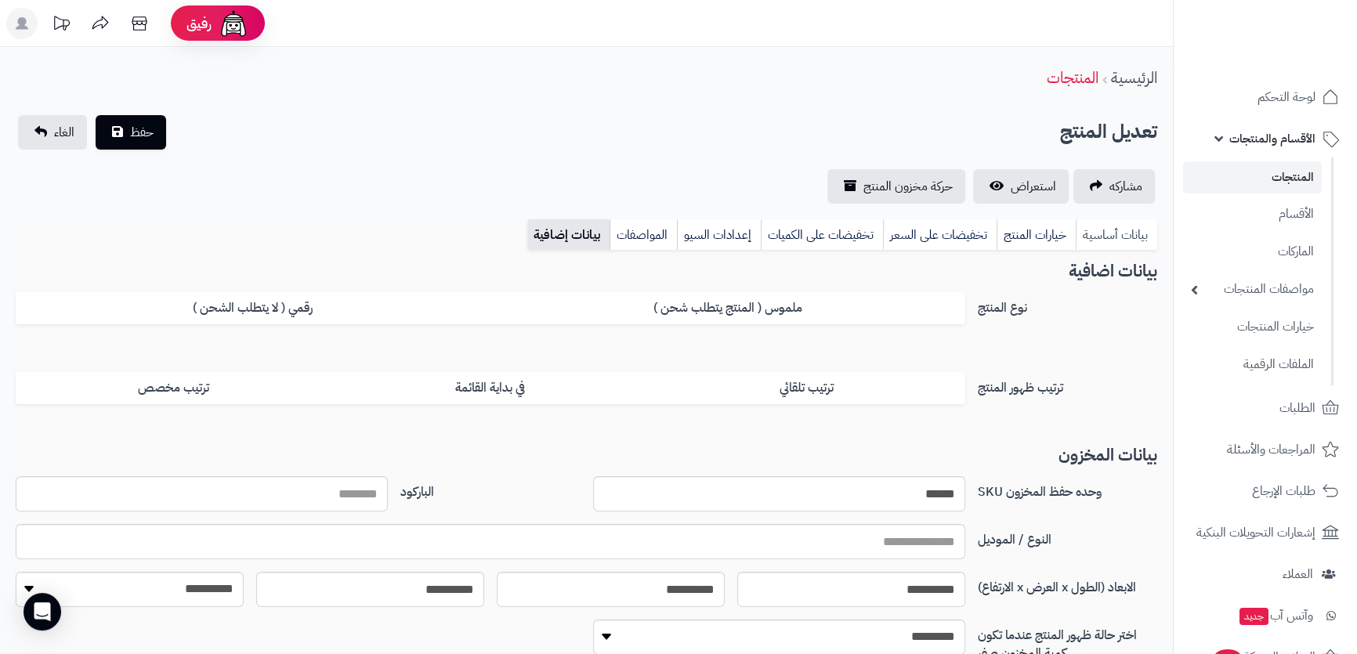
drag, startPoint x: 1136, startPoint y: 227, endPoint x: 1102, endPoint y: 248, distance: 39.8
click at [1135, 229] on link "بيانات أساسية" at bounding box center [1115, 234] width 81 height 31
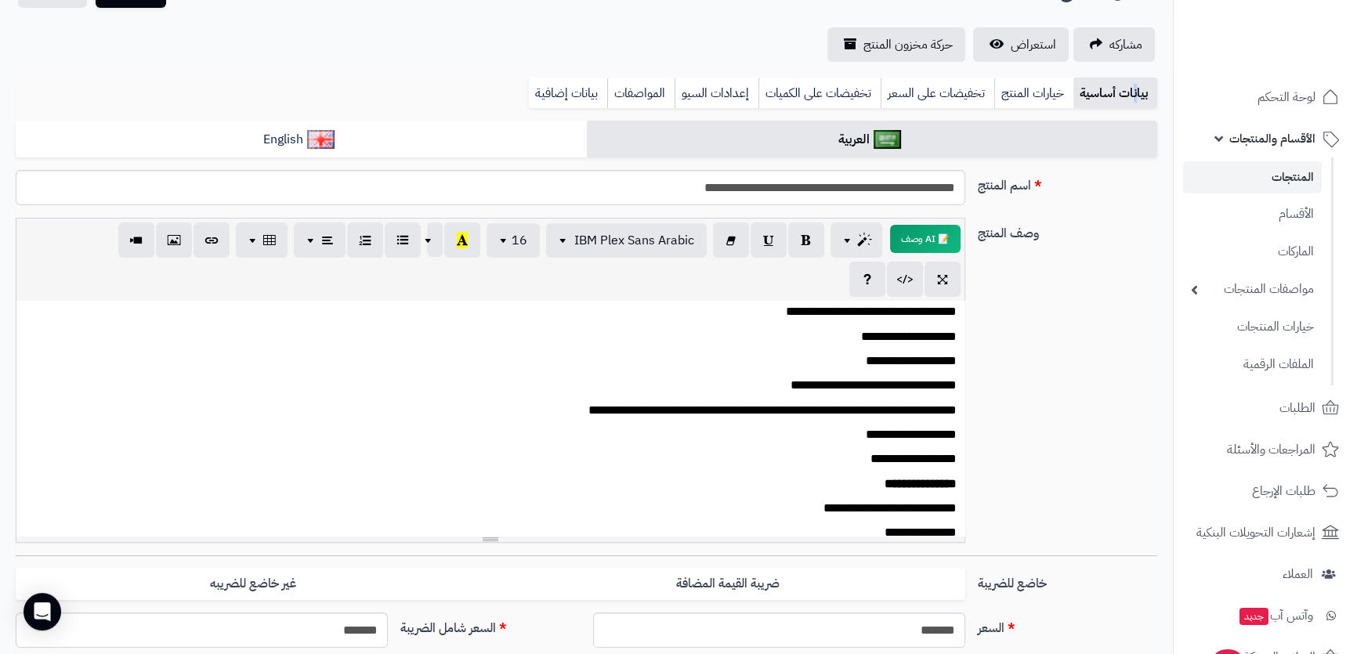
scroll to position [284, 0]
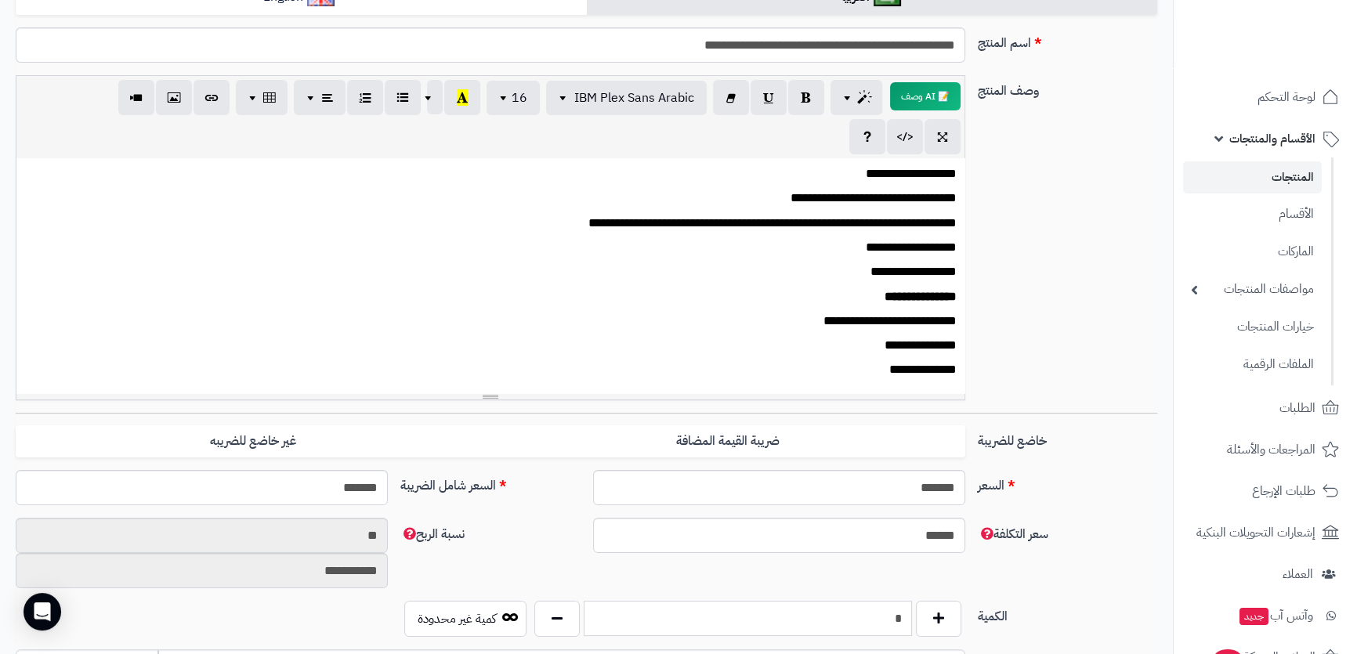
click at [865, 619] on input "*" at bounding box center [746, 618] width 327 height 35
type input "*"
click at [1060, 578] on div "**********" at bounding box center [586, 559] width 1154 height 83
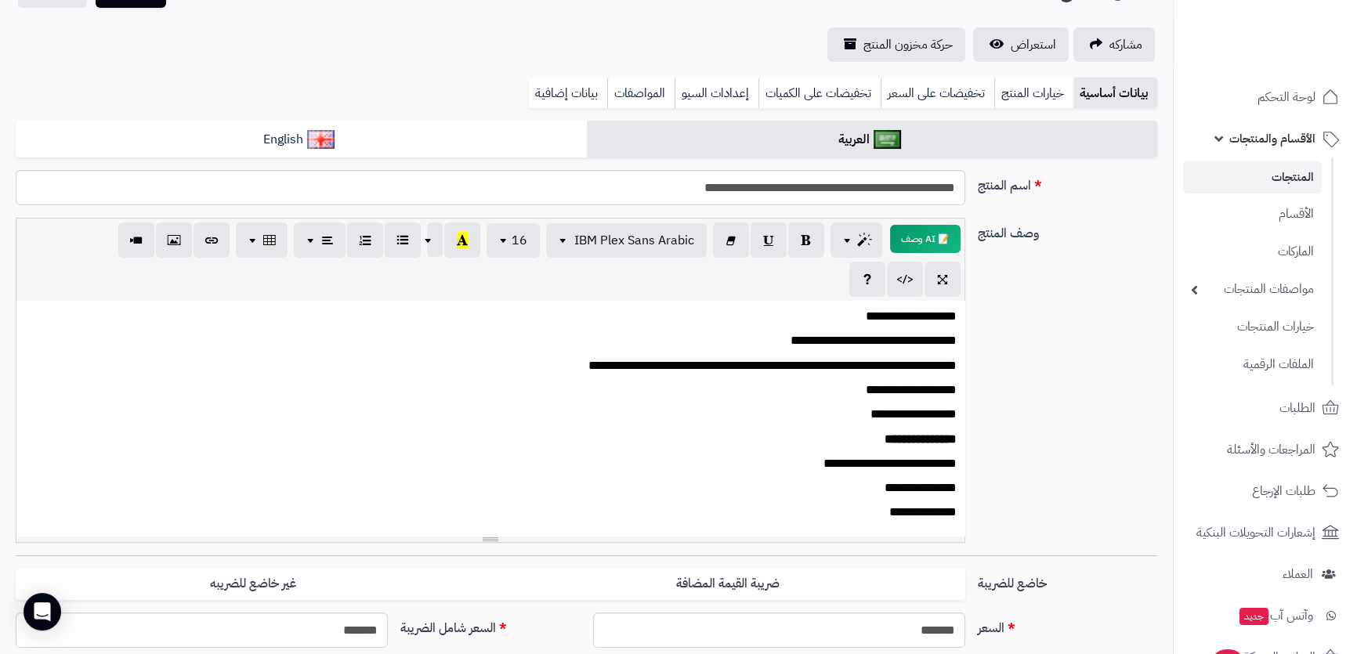
scroll to position [0, 0]
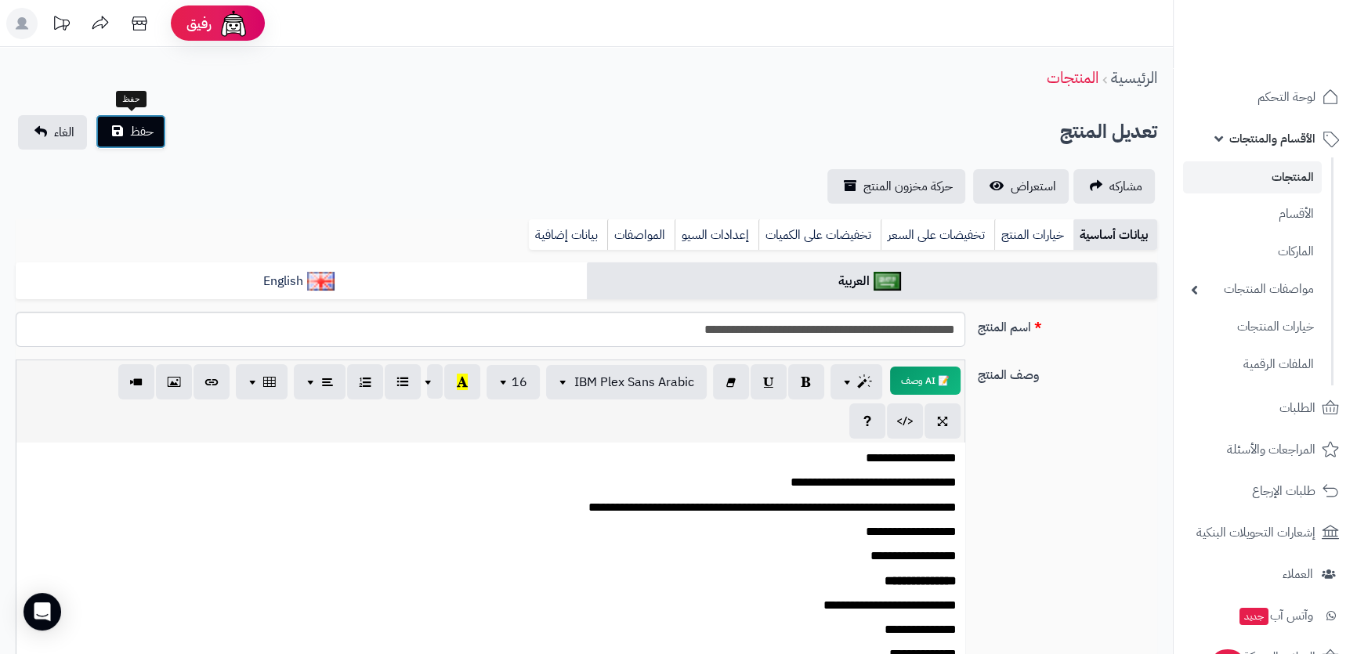
click at [138, 132] on span "حفظ" at bounding box center [141, 131] width 23 height 19
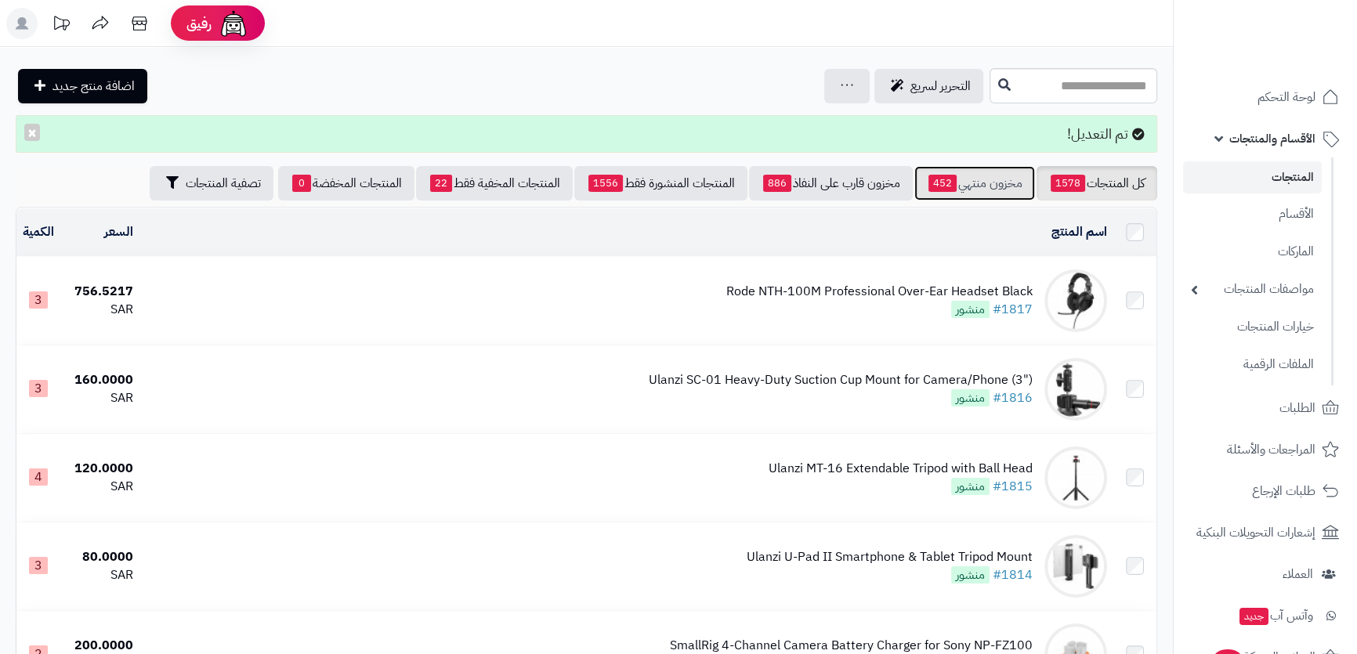
click at [973, 179] on link "مخزون منتهي 452" at bounding box center [974, 183] width 121 height 34
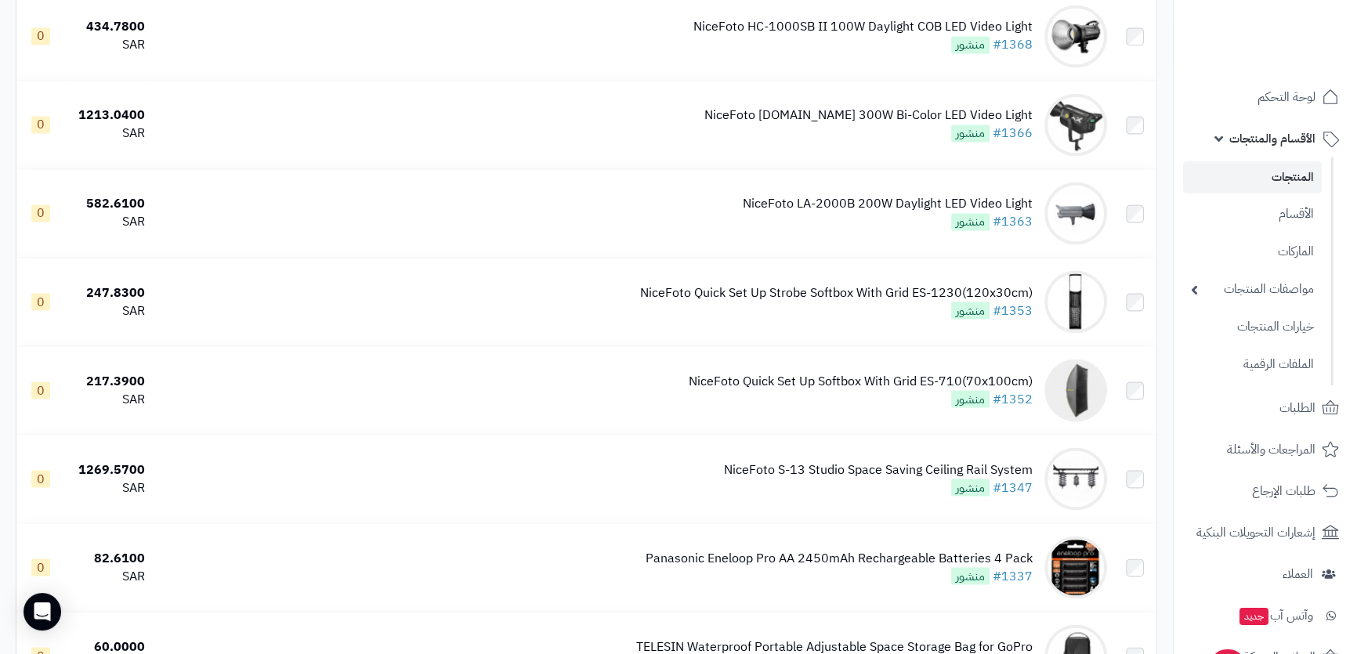
scroll to position [3702, 0]
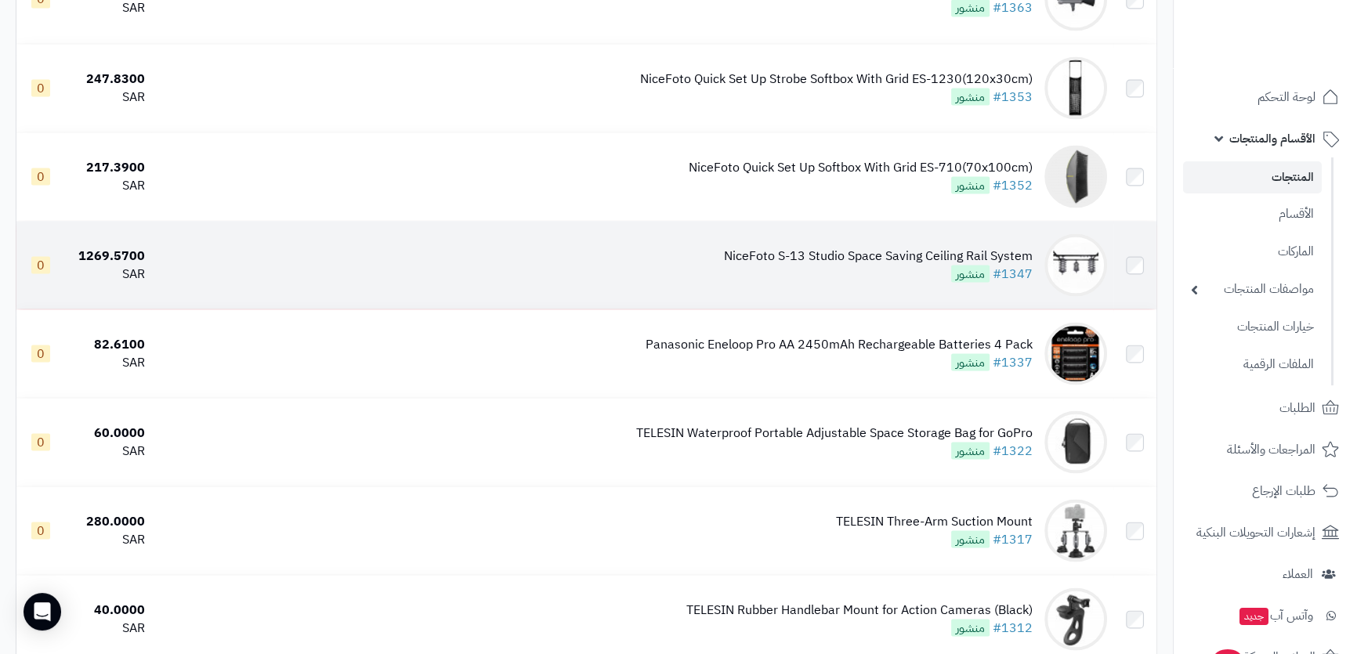
click at [916, 247] on div "NiceFoto S-13 Studio Space Saving Ceiling Rail System" at bounding box center [878, 256] width 309 height 18
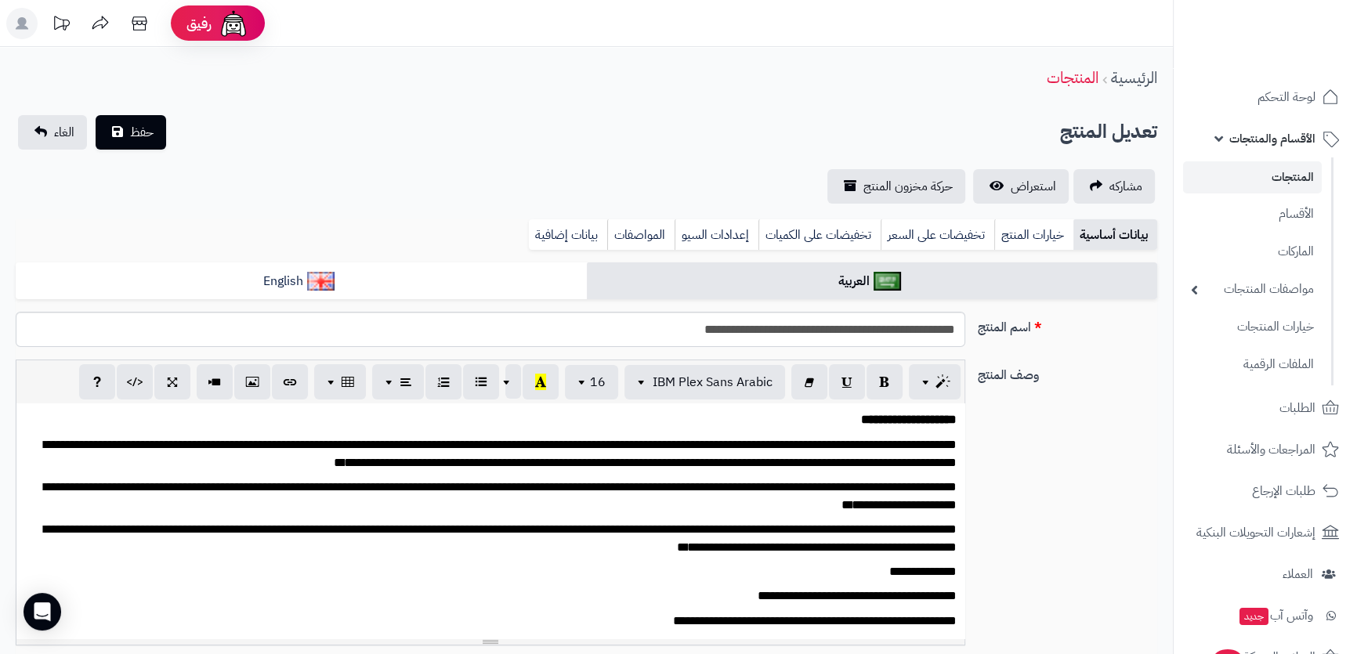
scroll to position [69, 0]
drag, startPoint x: 587, startPoint y: 219, endPoint x: 598, endPoint y: 234, distance: 19.0
click at [587, 219] on link "بيانات إضافية" at bounding box center [568, 234] width 78 height 31
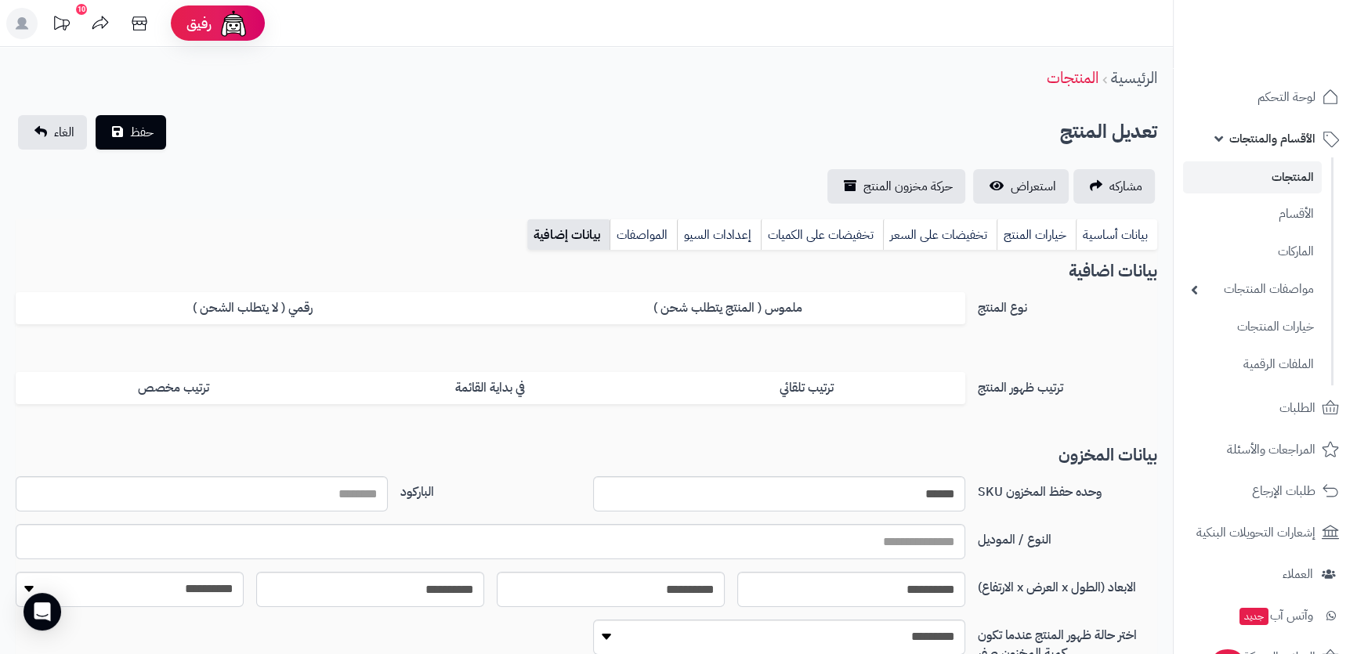
scroll to position [199, 0]
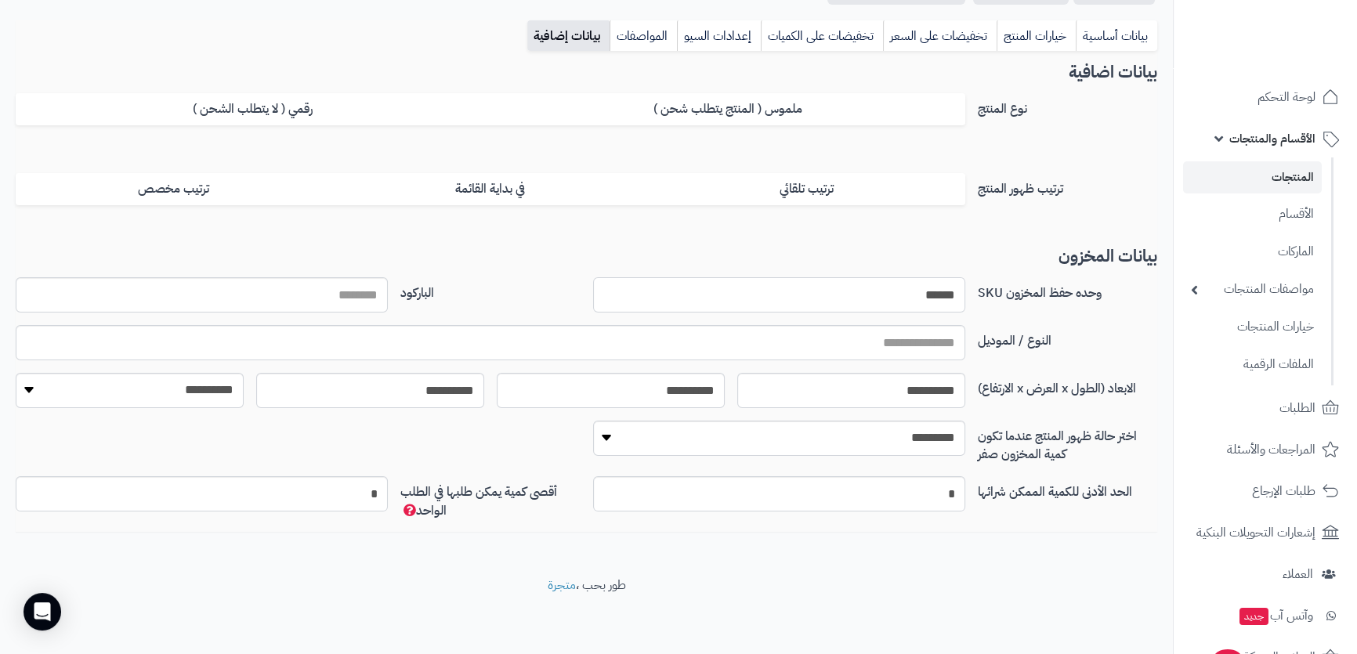
click at [932, 287] on input "******" at bounding box center [779, 294] width 372 height 35
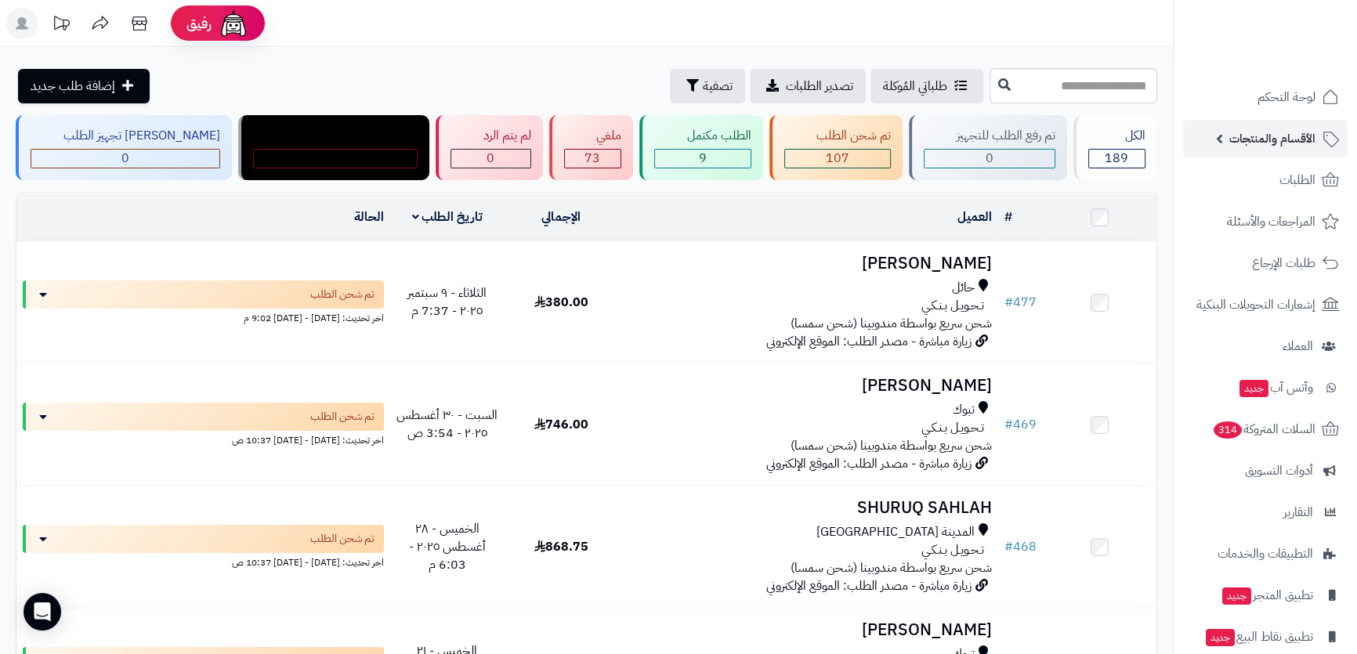
click at [1299, 132] on span "الأقسام والمنتجات" at bounding box center [1272, 139] width 86 height 22
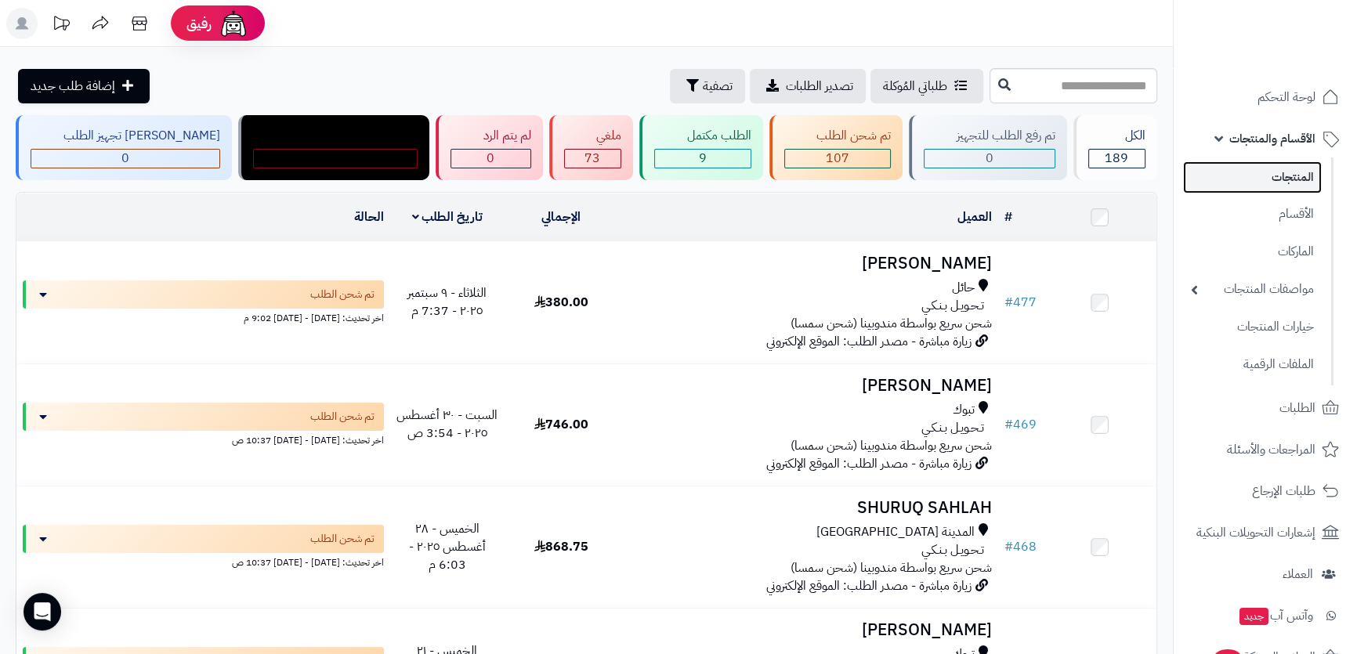
click at [1297, 180] on link "المنتجات" at bounding box center [1252, 177] width 139 height 32
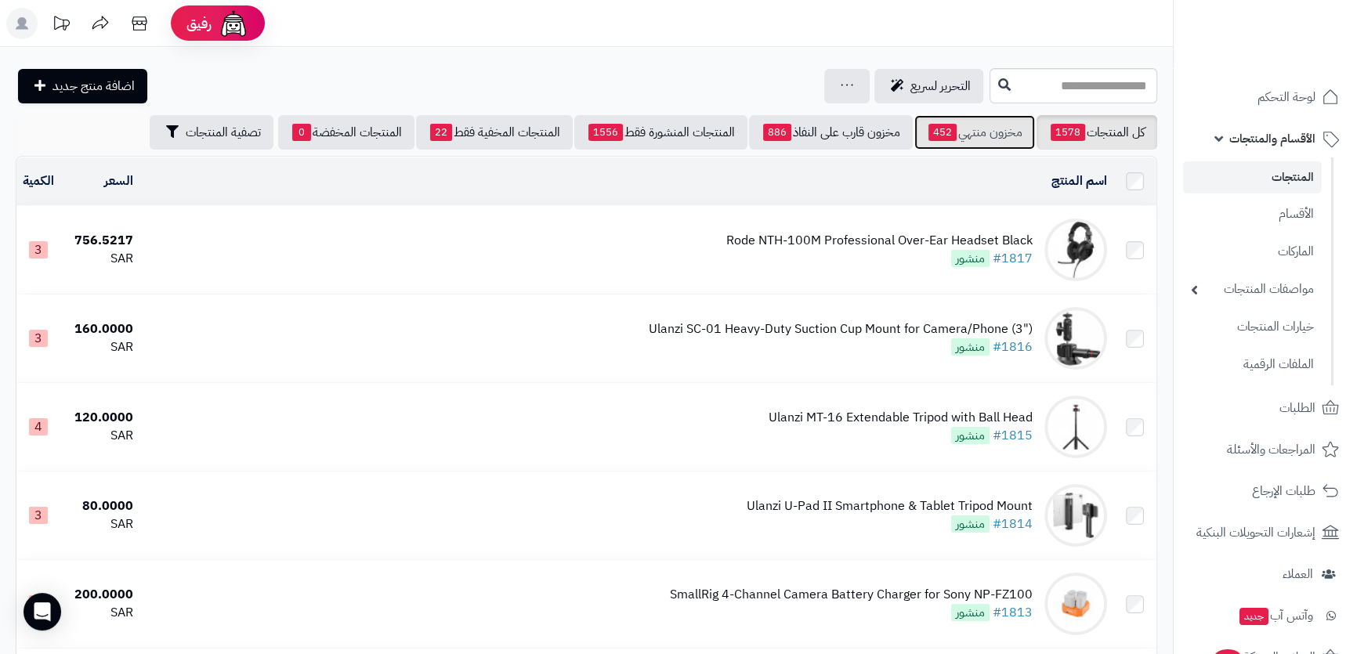
click at [977, 133] on link "مخزون منتهي 452" at bounding box center [974, 132] width 121 height 34
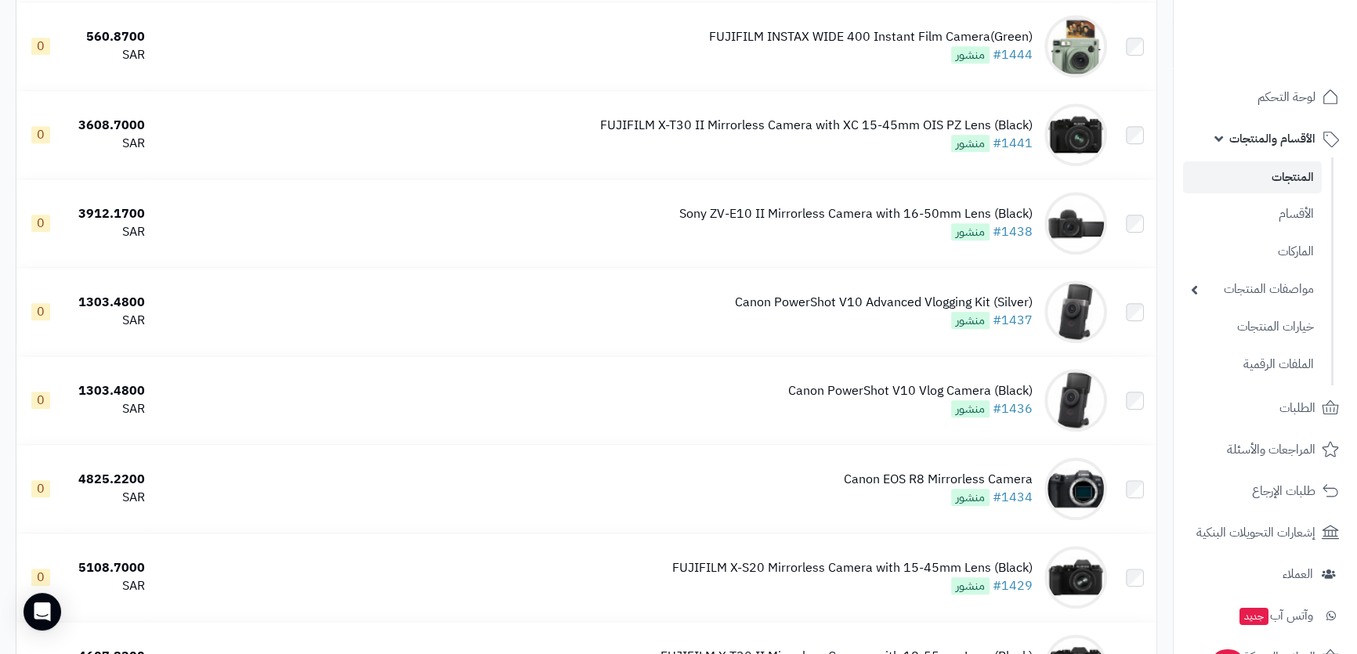
scroll to position [1637, 0]
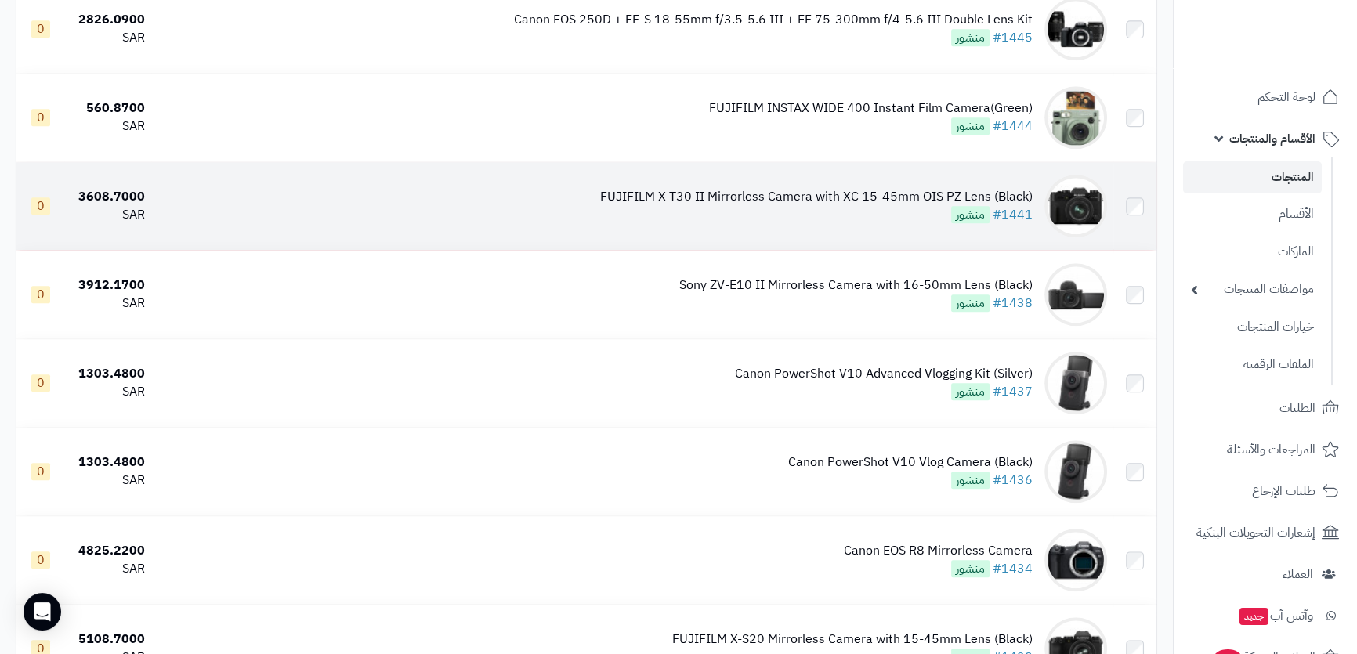
click at [916, 199] on div "FUJIFILM X-T30 II Mirrorless Camera with XC 15-45mm OIS PZ Lens (Black)" at bounding box center [816, 197] width 432 height 18
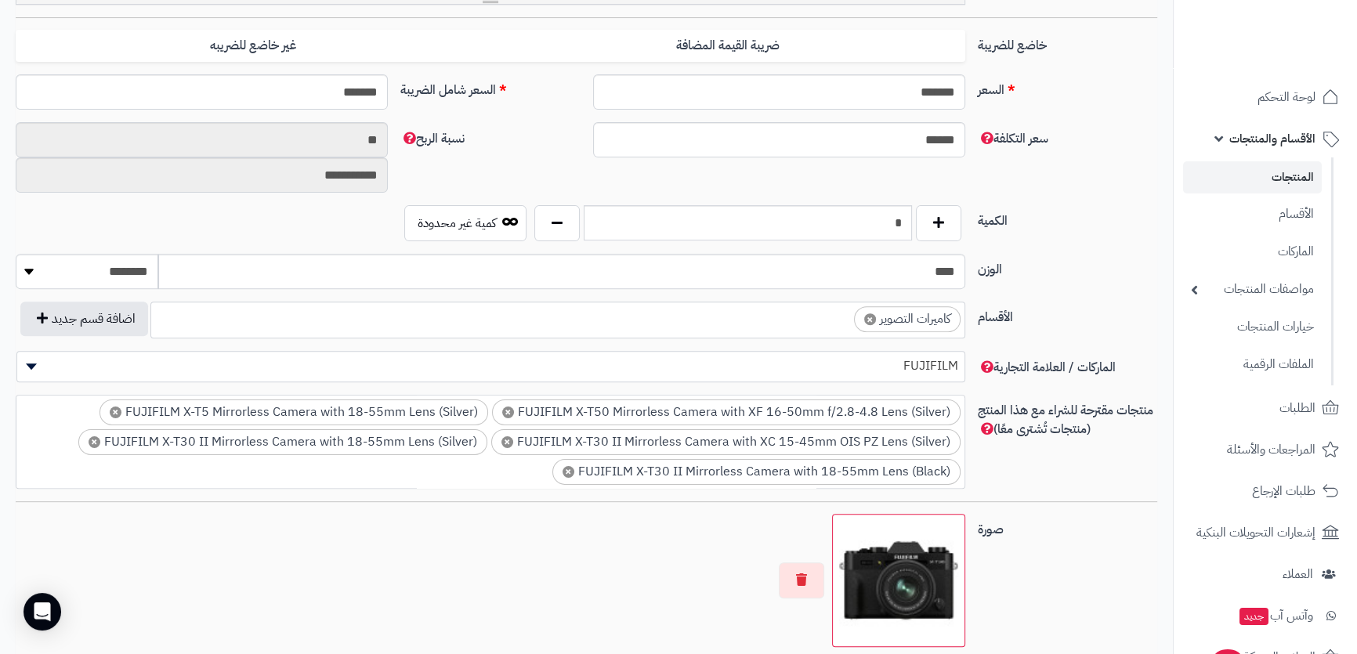
scroll to position [252, 0]
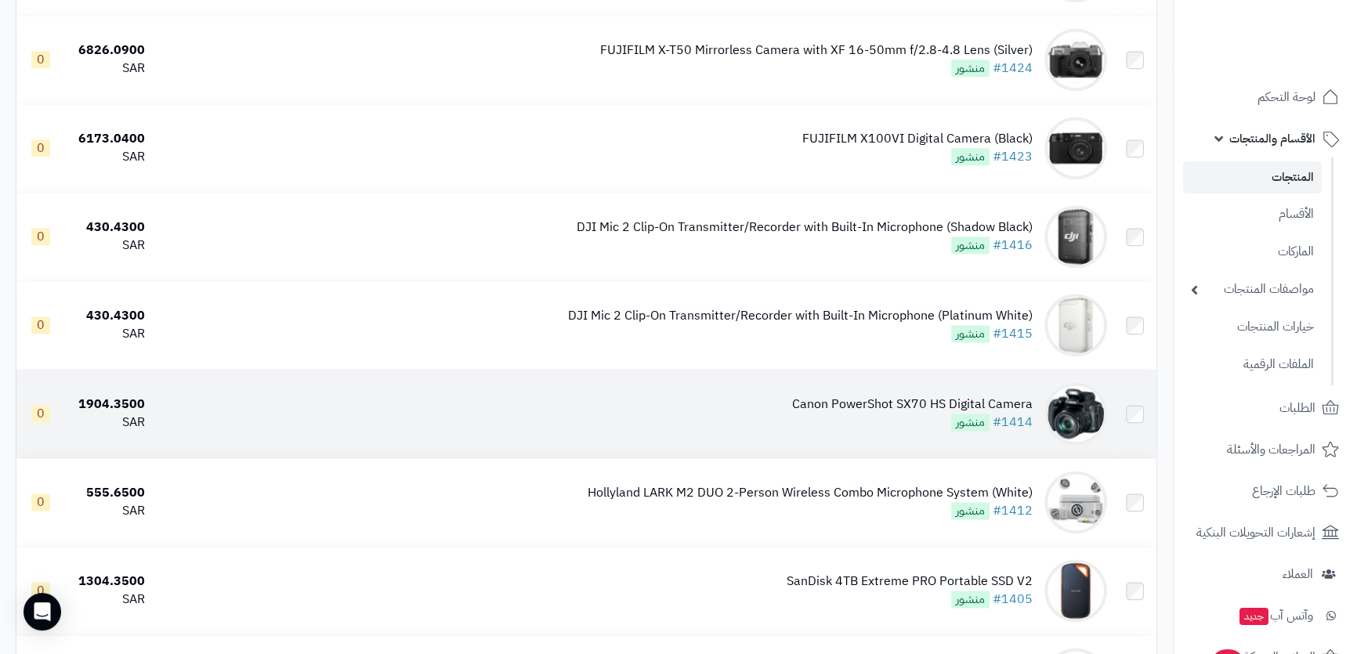
scroll to position [2563, 0]
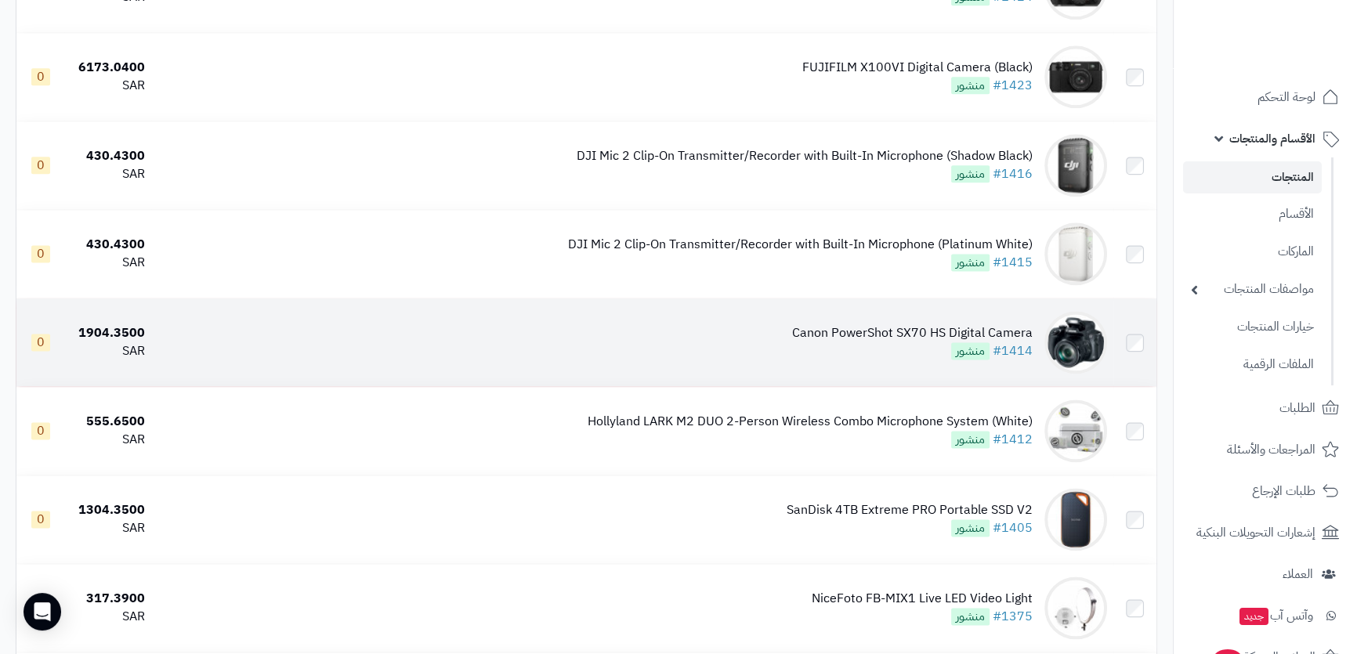
click at [932, 340] on div "Canon PowerShot SX70 HS Digital Camera #1414 منشور" at bounding box center [912, 342] width 240 height 36
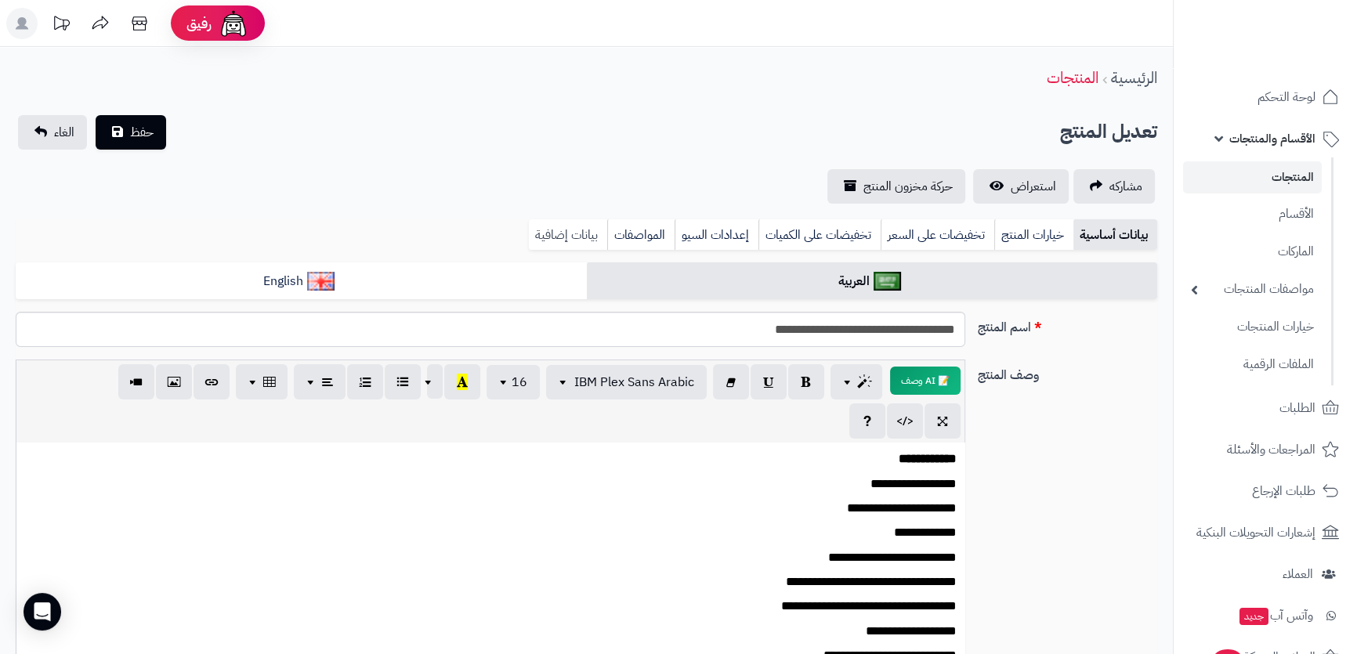
click at [566, 227] on link "بيانات إضافية" at bounding box center [568, 234] width 78 height 31
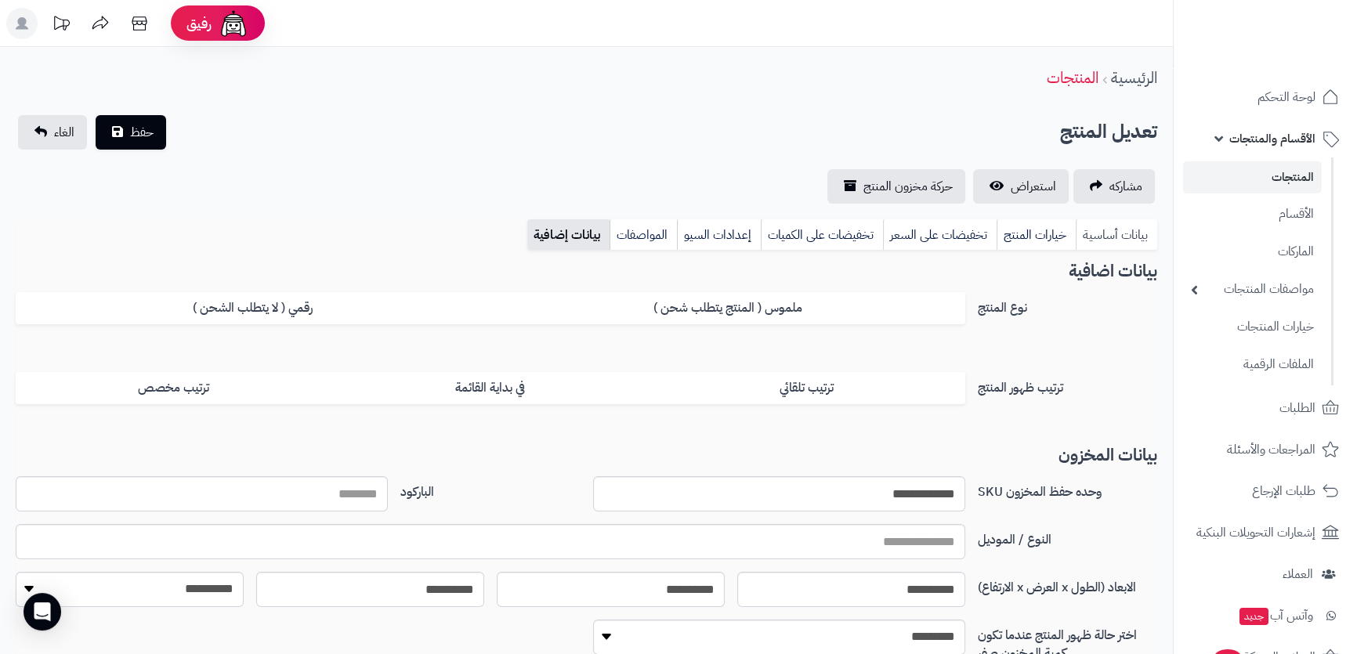
click at [1119, 235] on link "بيانات أساسية" at bounding box center [1115, 234] width 81 height 31
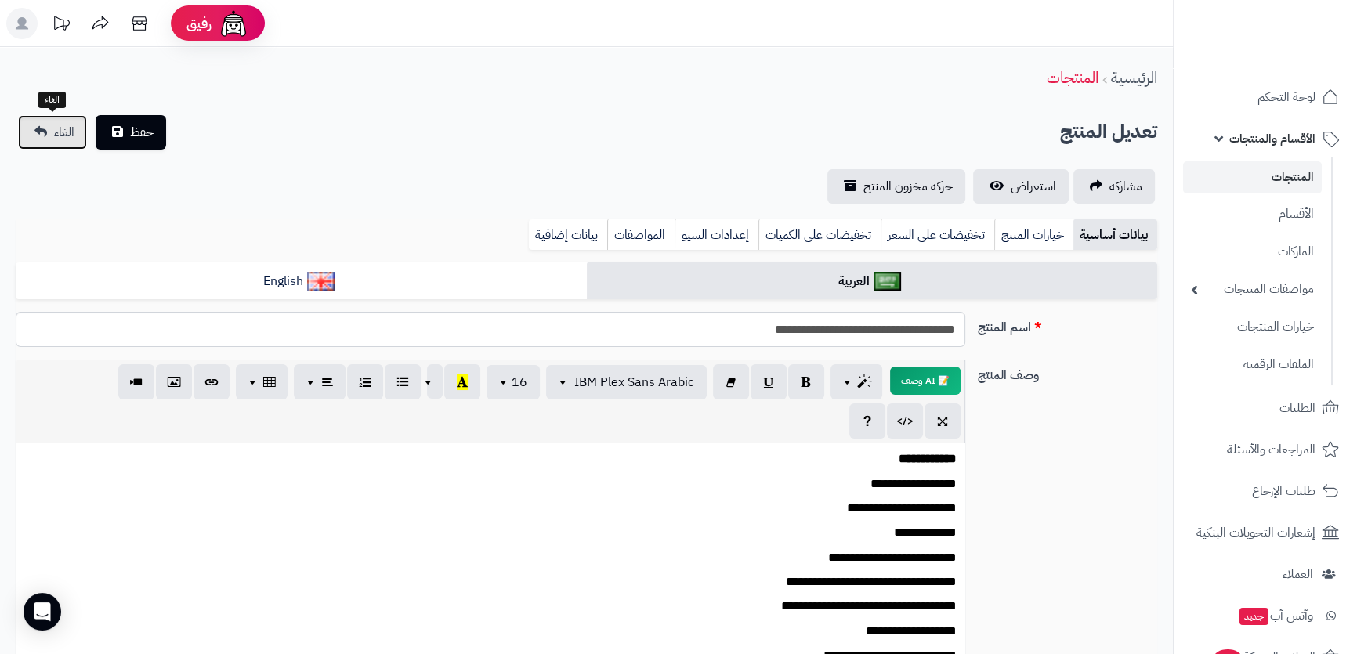
click at [51, 123] on link "الغاء" at bounding box center [52, 132] width 69 height 34
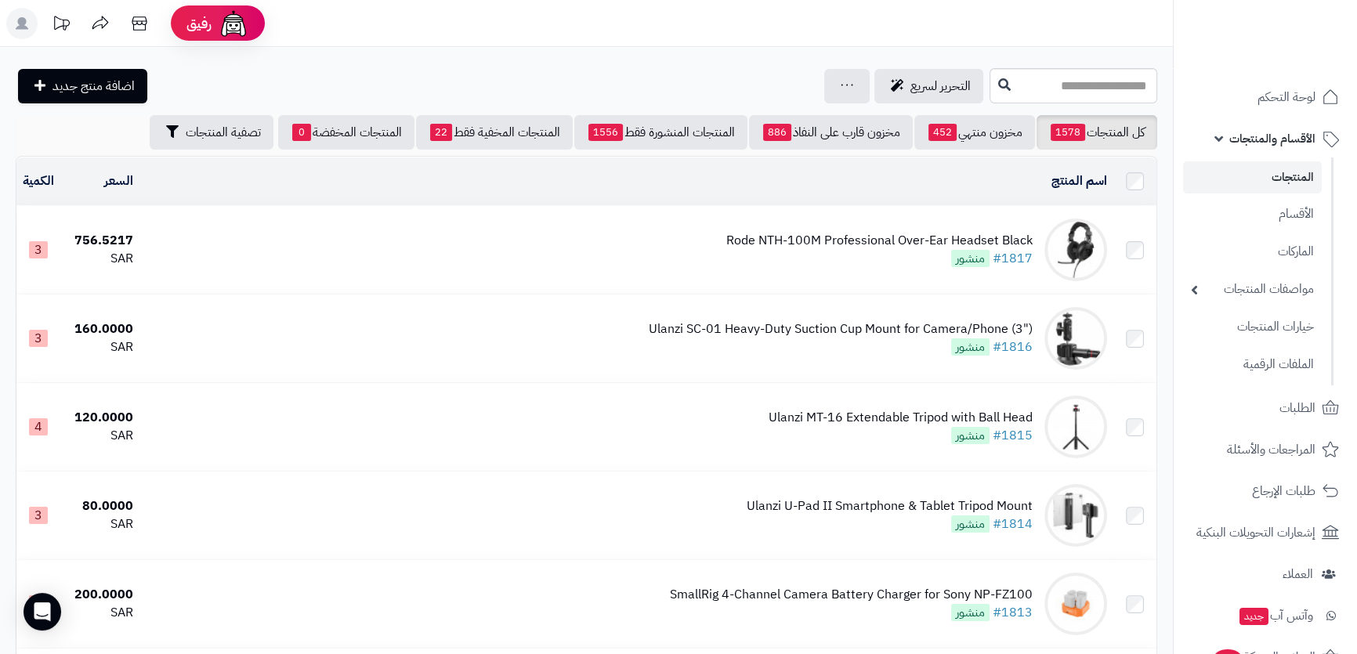
drag, startPoint x: 965, startPoint y: 164, endPoint x: 966, endPoint y: 141, distance: 23.5
click at [964, 162] on td "اسم المنتج المحدد: 0 نسخ حذف" at bounding box center [626, 181] width 974 height 48
click at [966, 141] on link "مخزون منتهي 452" at bounding box center [974, 132] width 121 height 34
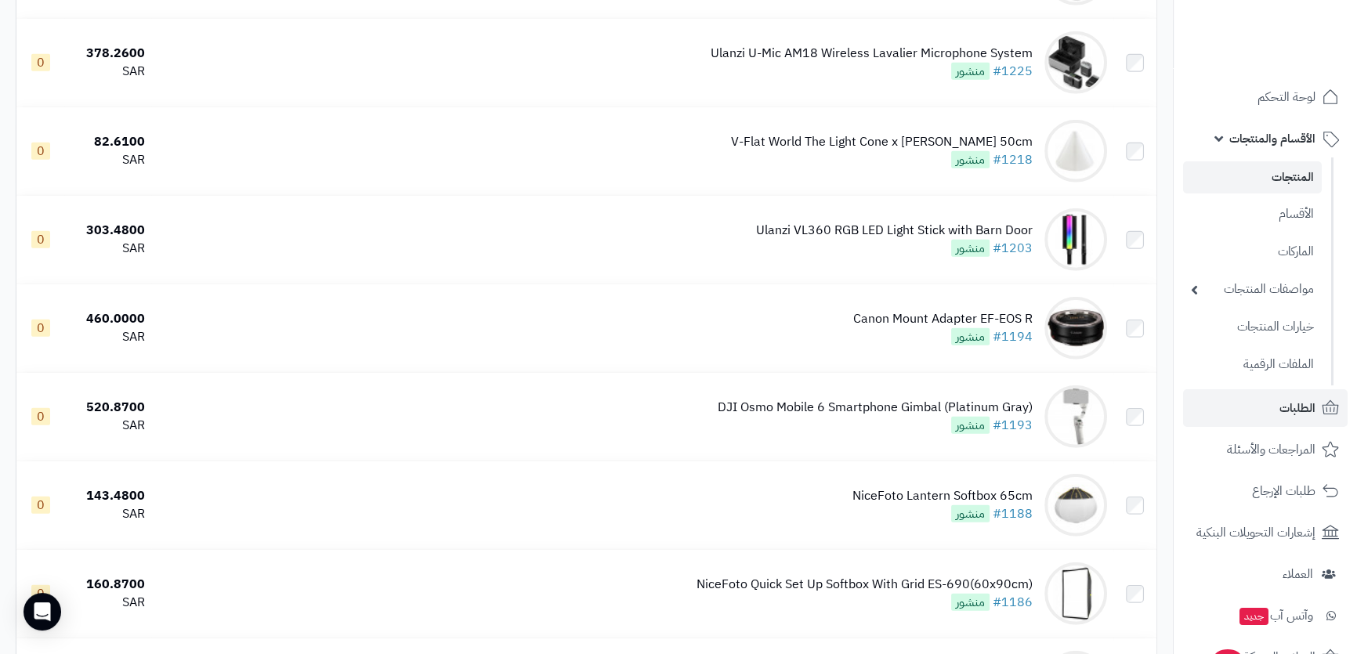
scroll to position [5576, 0]
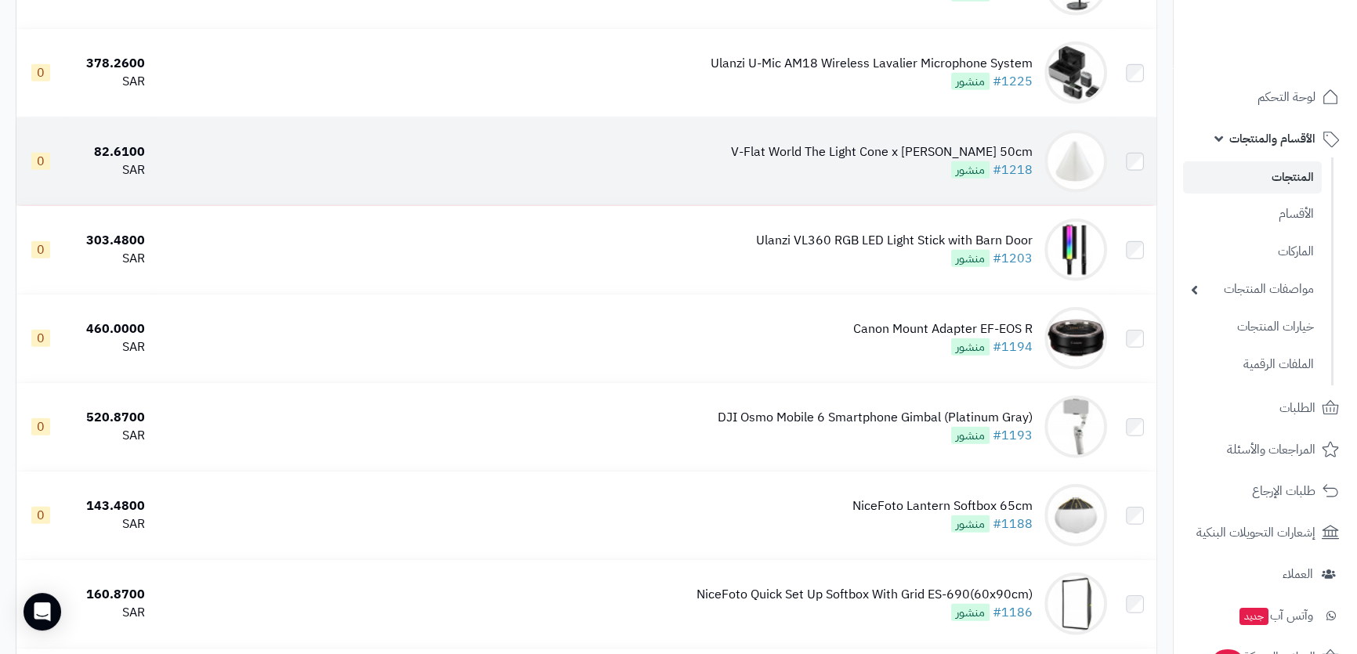
drag, startPoint x: 970, startPoint y: 233, endPoint x: 1134, endPoint y: 194, distance: 168.3
click at [1134, 194] on td at bounding box center [1134, 161] width 43 height 88
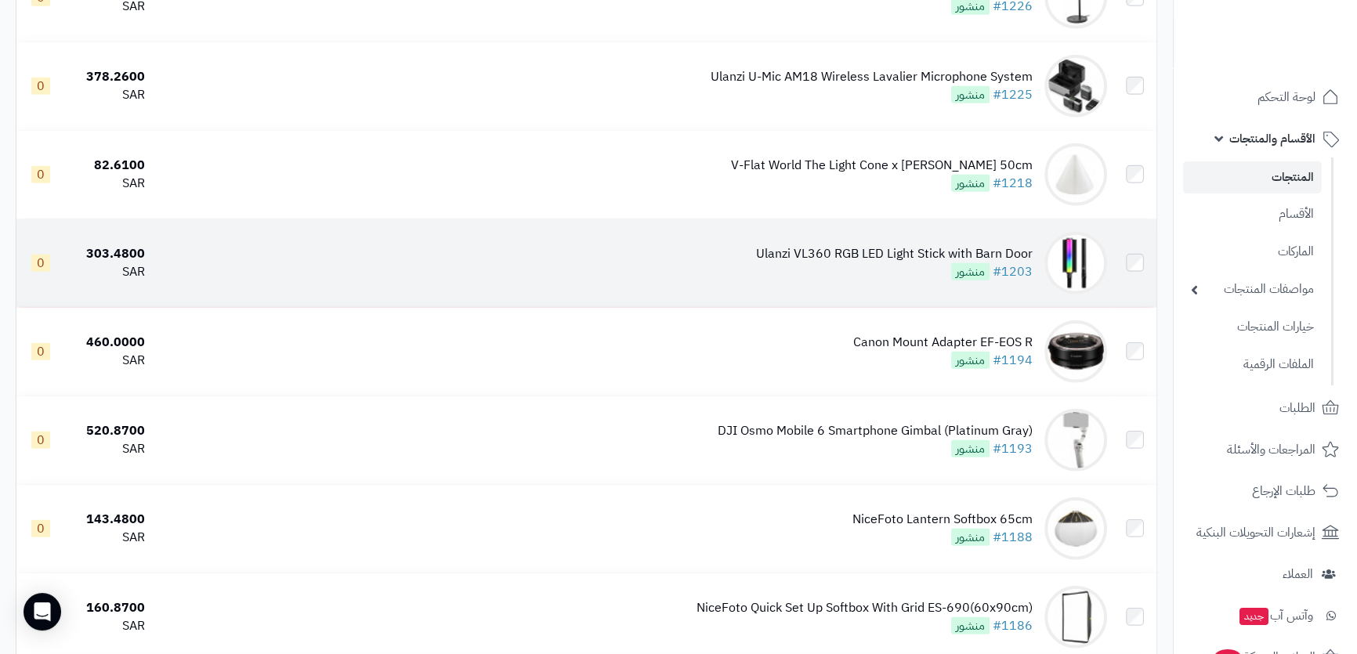
scroll to position [5591, 0]
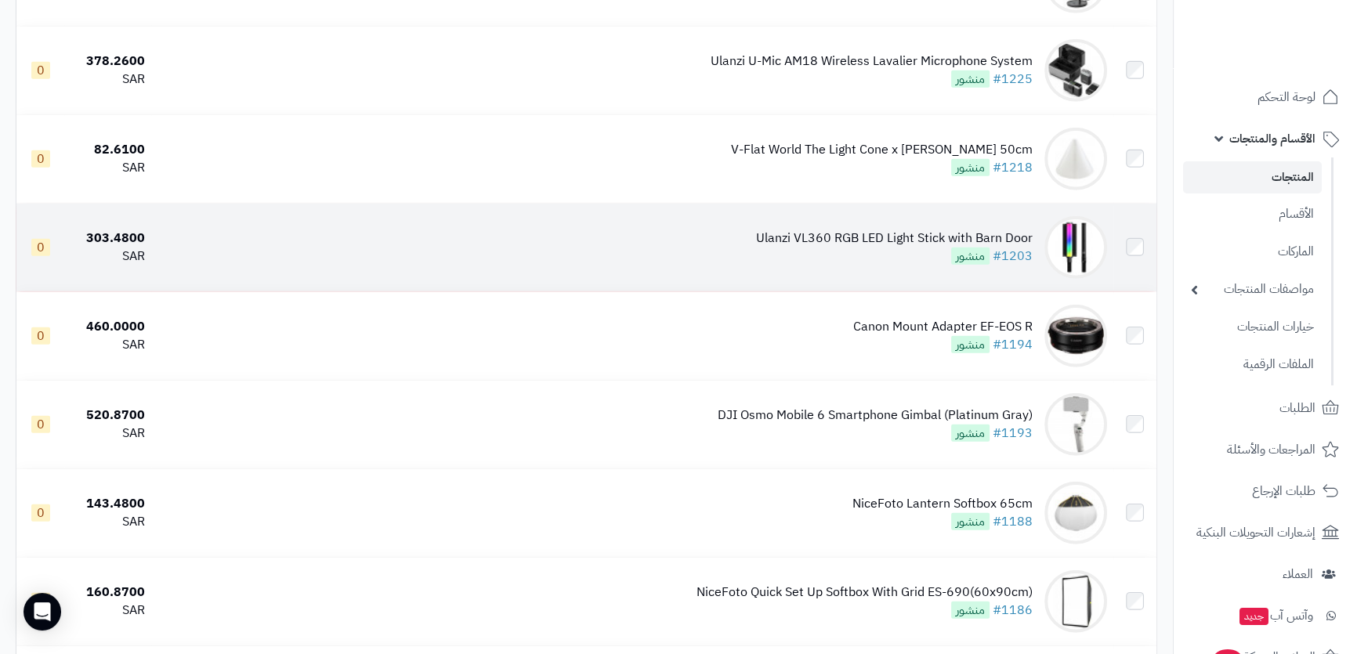
click at [960, 236] on div "Ulanzi VL360 RGB LED Light Stick with Barn Door" at bounding box center [894, 238] width 276 height 18
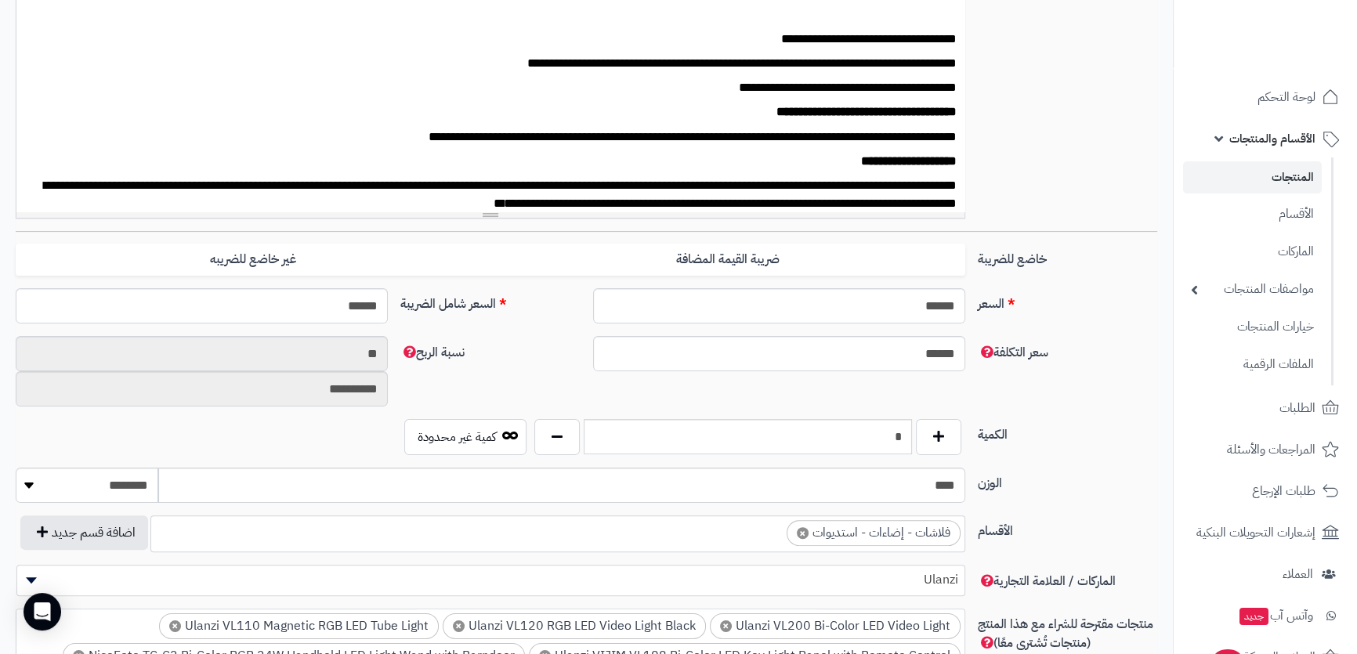
scroll to position [466, 0]
click at [887, 439] on input "*" at bounding box center [746, 436] width 327 height 35
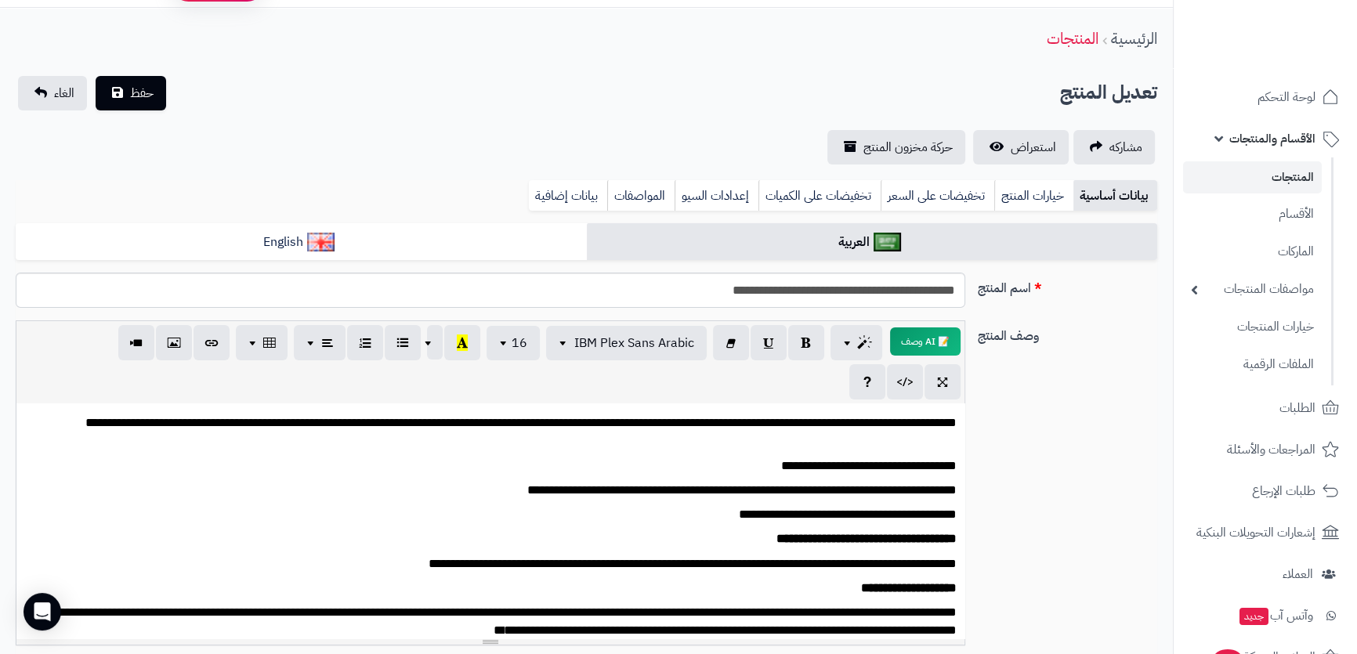
scroll to position [0, 0]
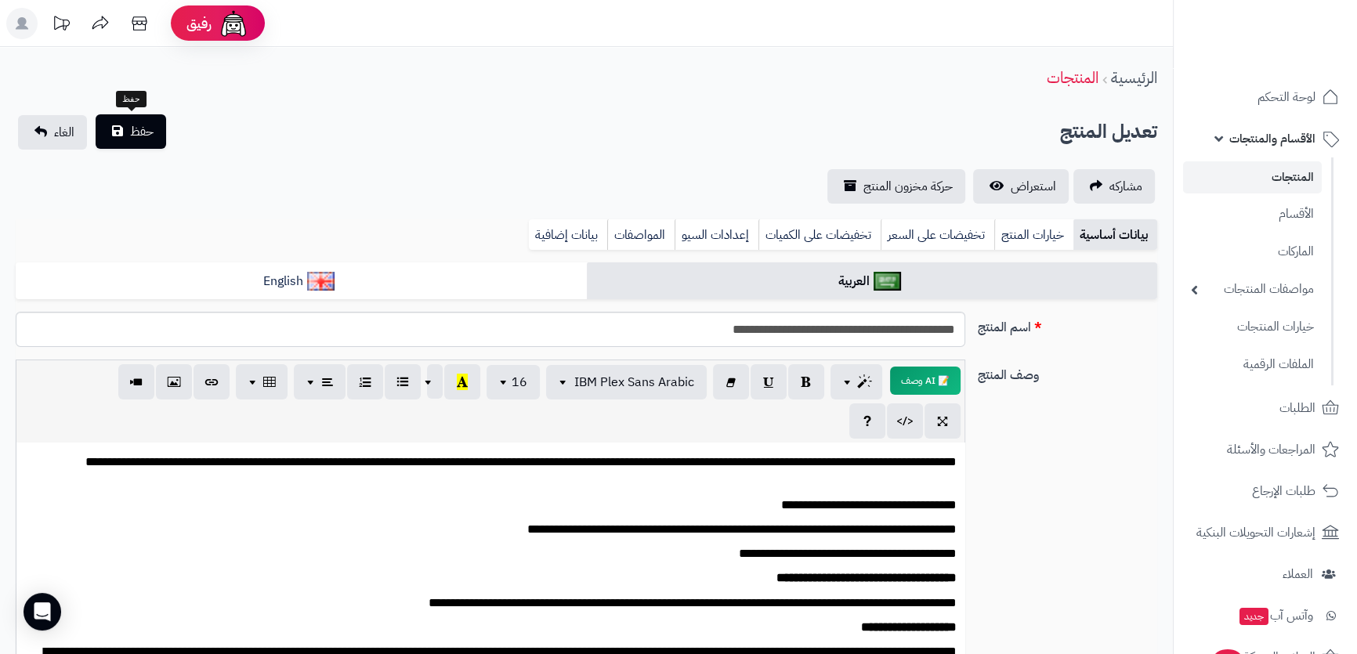
type input "*"
click at [147, 136] on span "حفظ" at bounding box center [141, 131] width 23 height 19
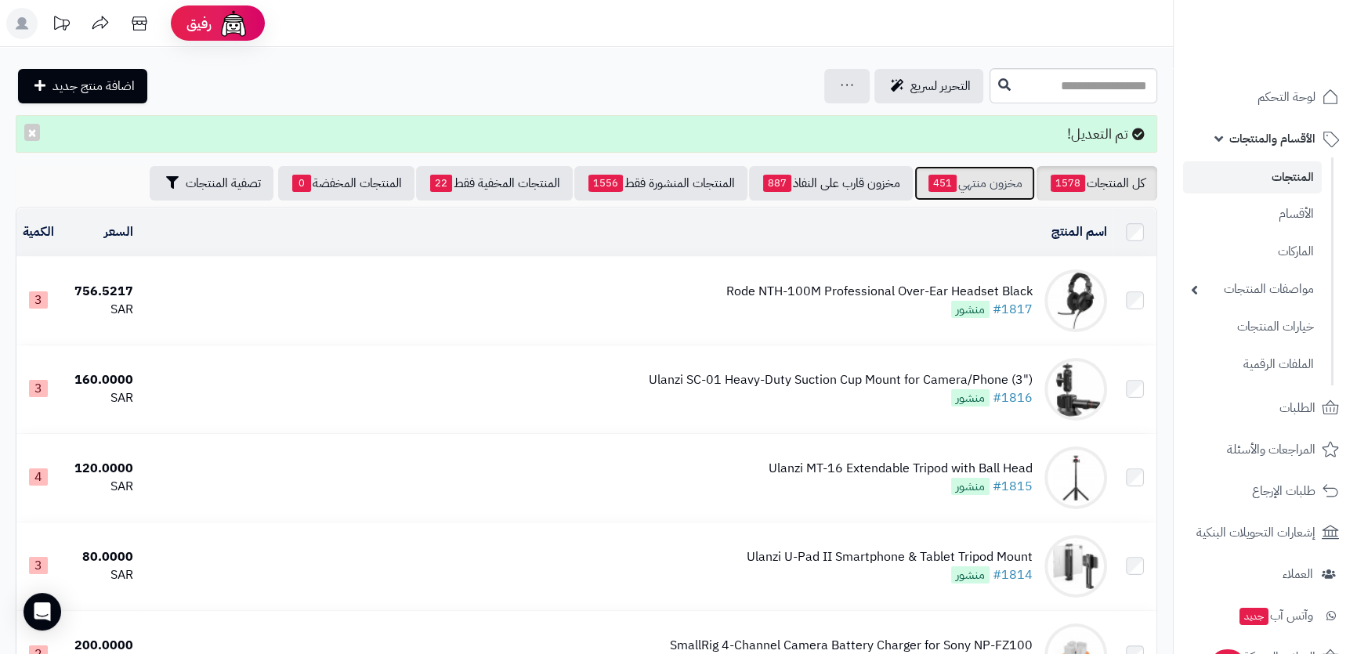
click at [995, 188] on link "مخزون منتهي 451" at bounding box center [974, 183] width 121 height 34
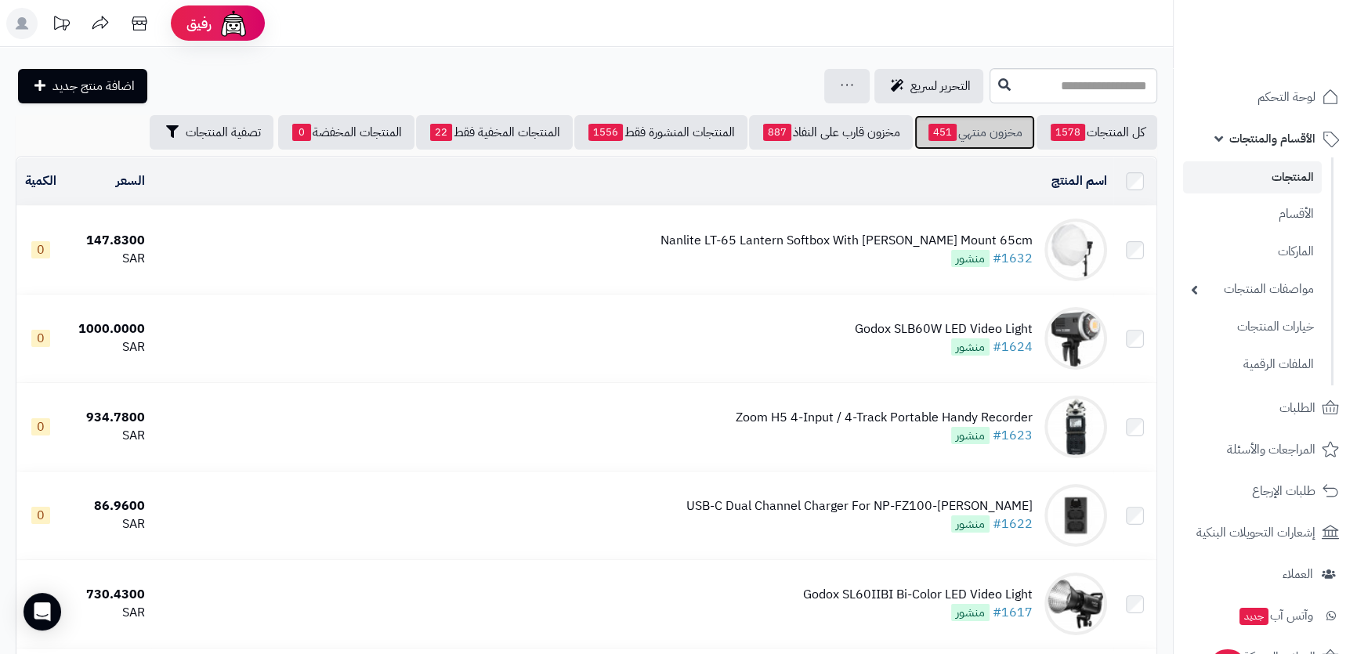
click at [979, 137] on link "مخزون منتهي 451" at bounding box center [974, 132] width 121 height 34
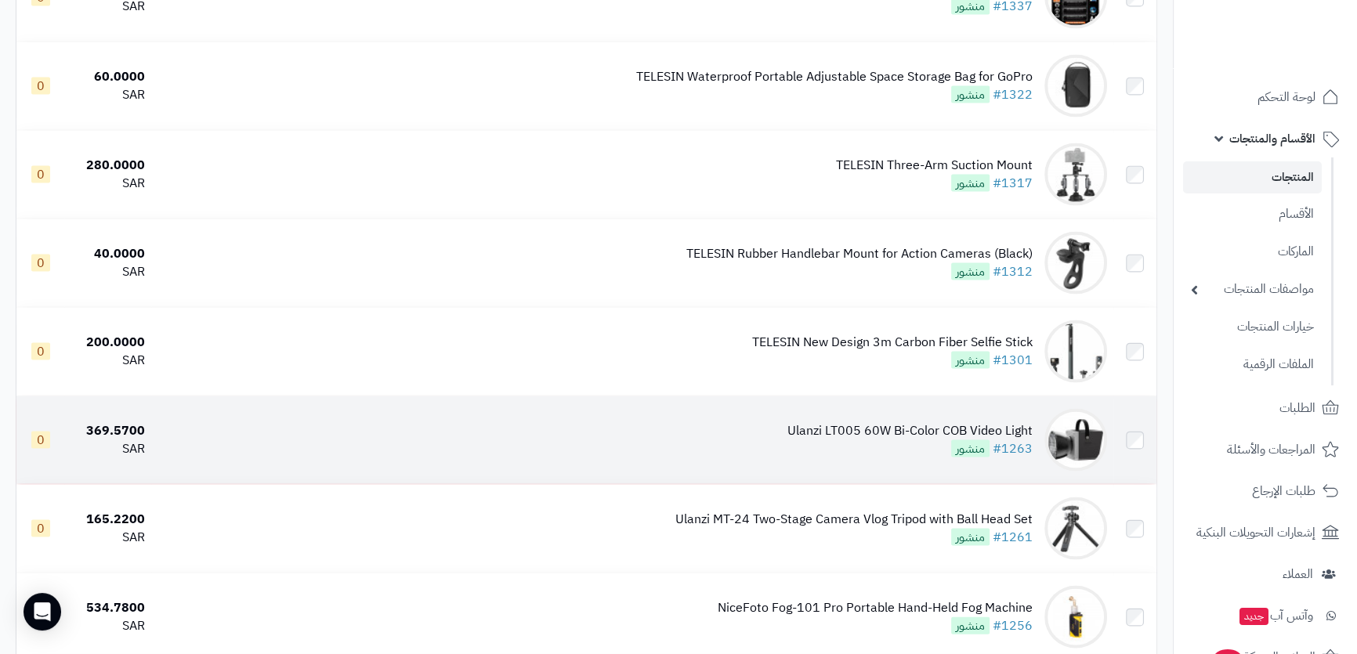
scroll to position [4200, 0]
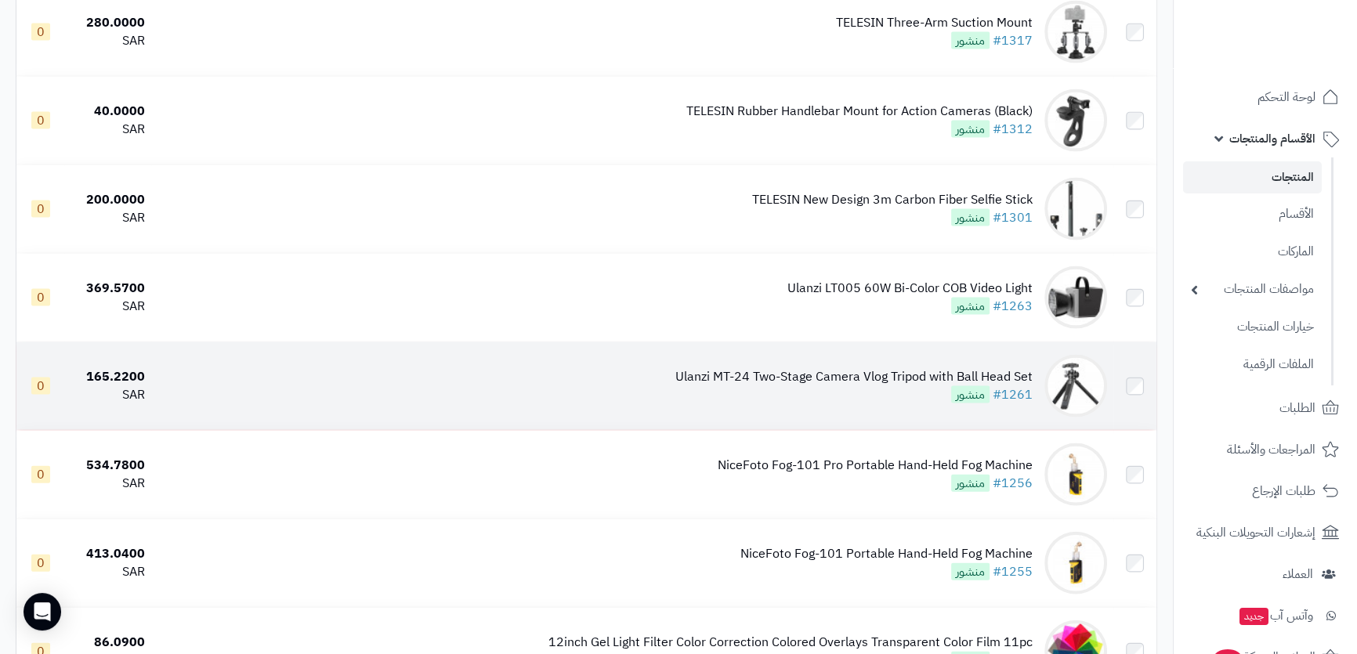
click at [861, 369] on div "Ulanzi MT-24 Two-Stage Camera Vlog Tripod with Ball Head Set" at bounding box center [853, 377] width 357 height 18
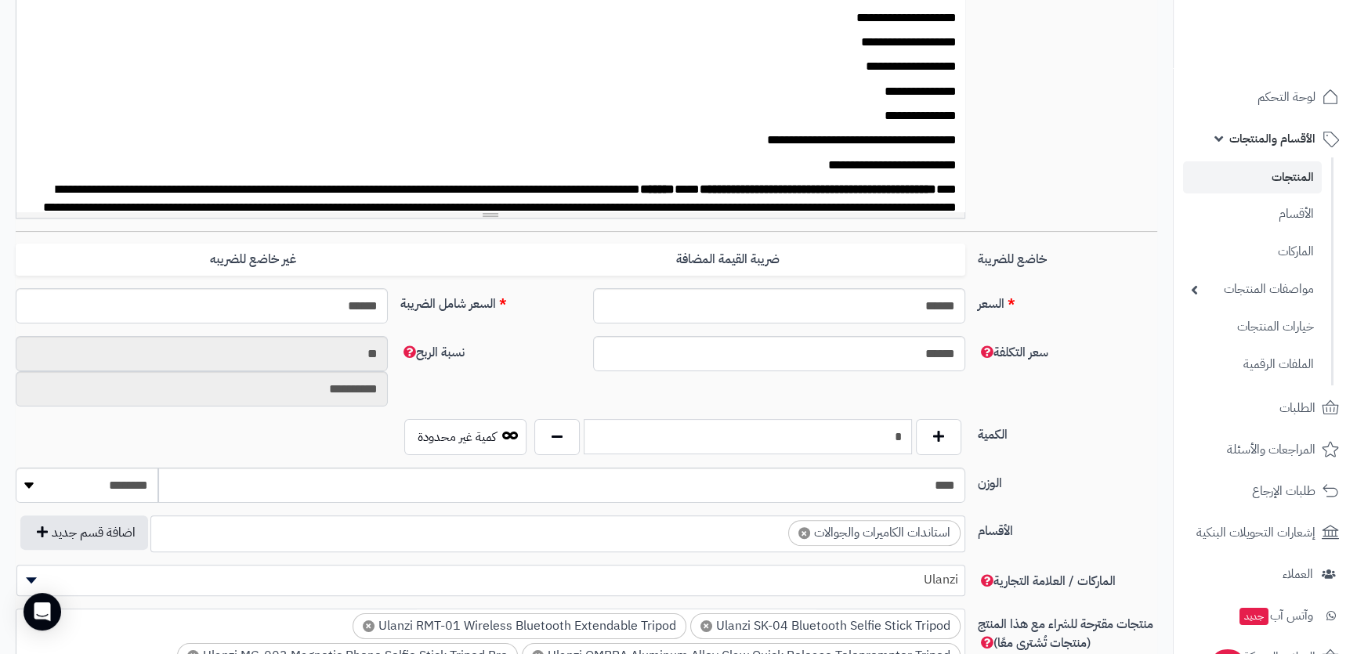
scroll to position [466, 0]
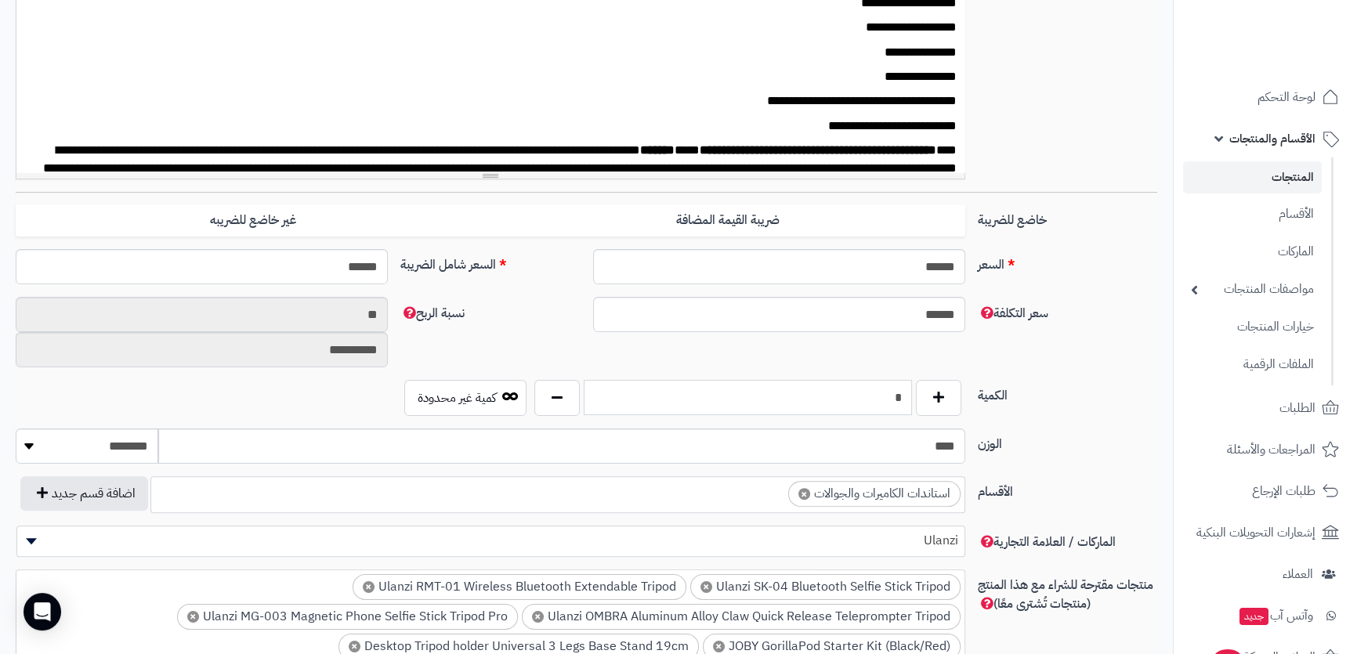
click at [888, 415] on input "*" at bounding box center [746, 397] width 327 height 35
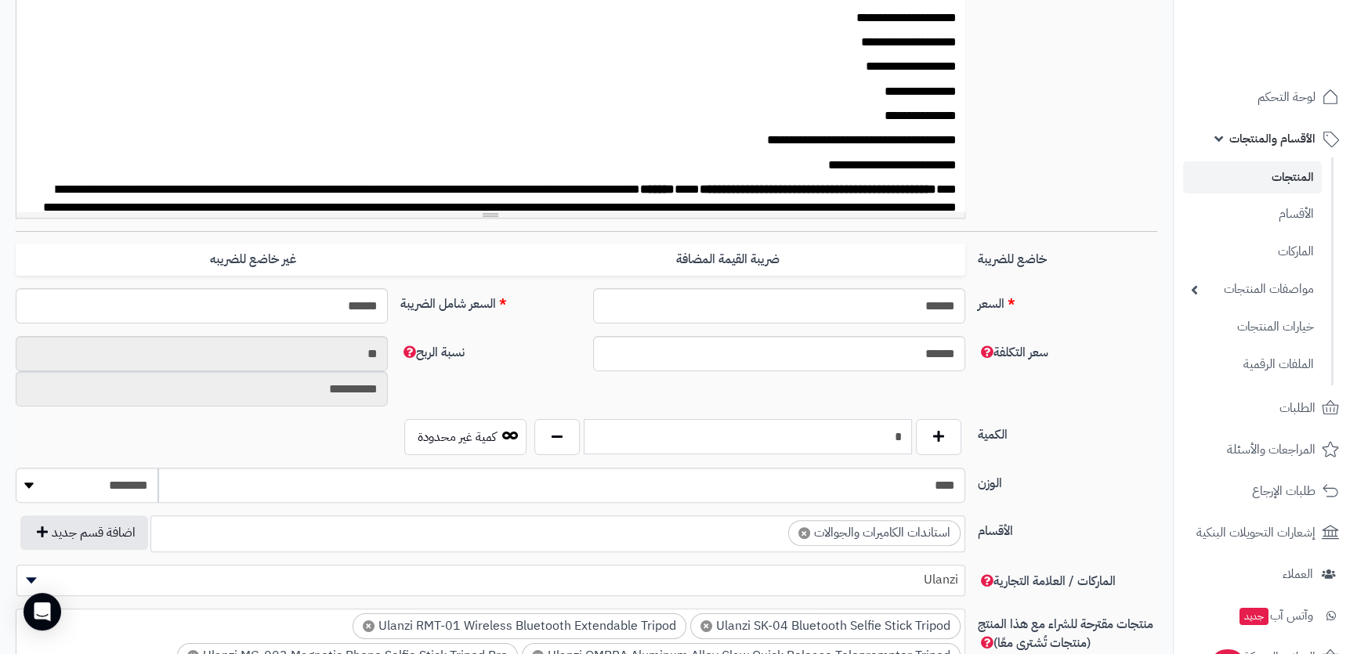
click at [887, 434] on input "*" at bounding box center [746, 436] width 327 height 35
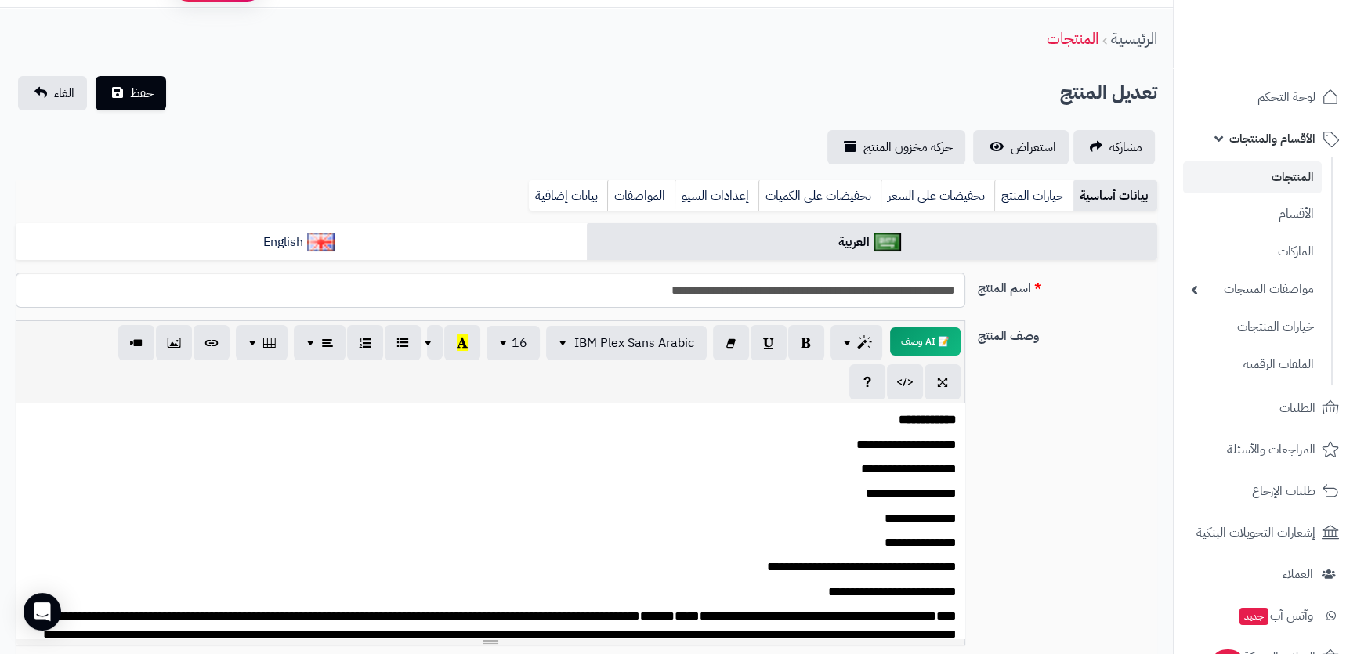
scroll to position [0, 0]
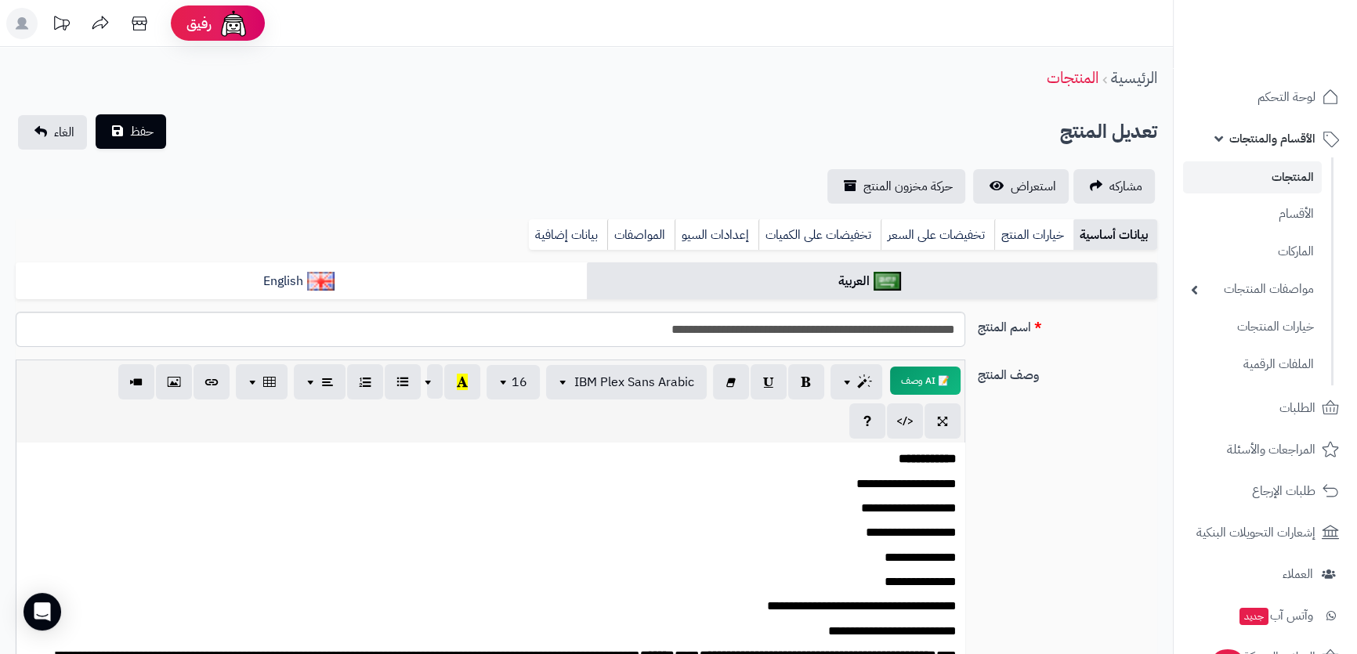
type input "*"
click at [145, 145] on button "حفظ" at bounding box center [131, 131] width 70 height 34
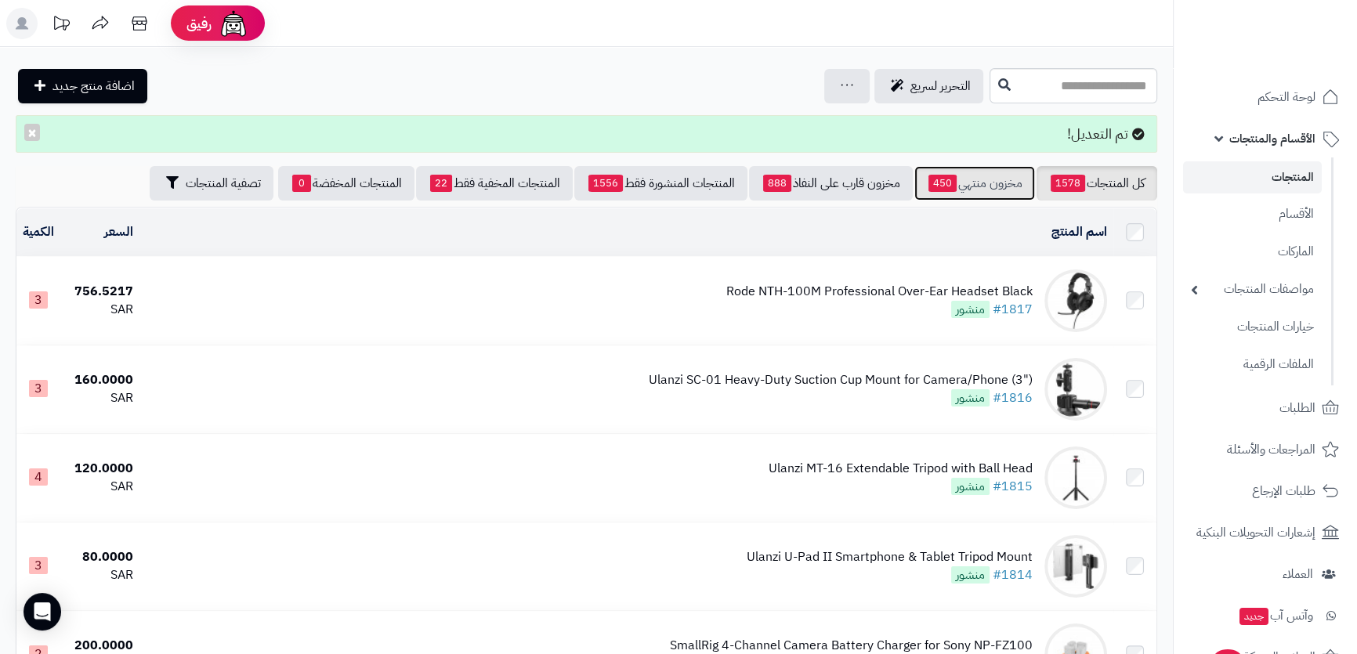
click at [963, 182] on link "مخزون منتهي 450" at bounding box center [974, 183] width 121 height 34
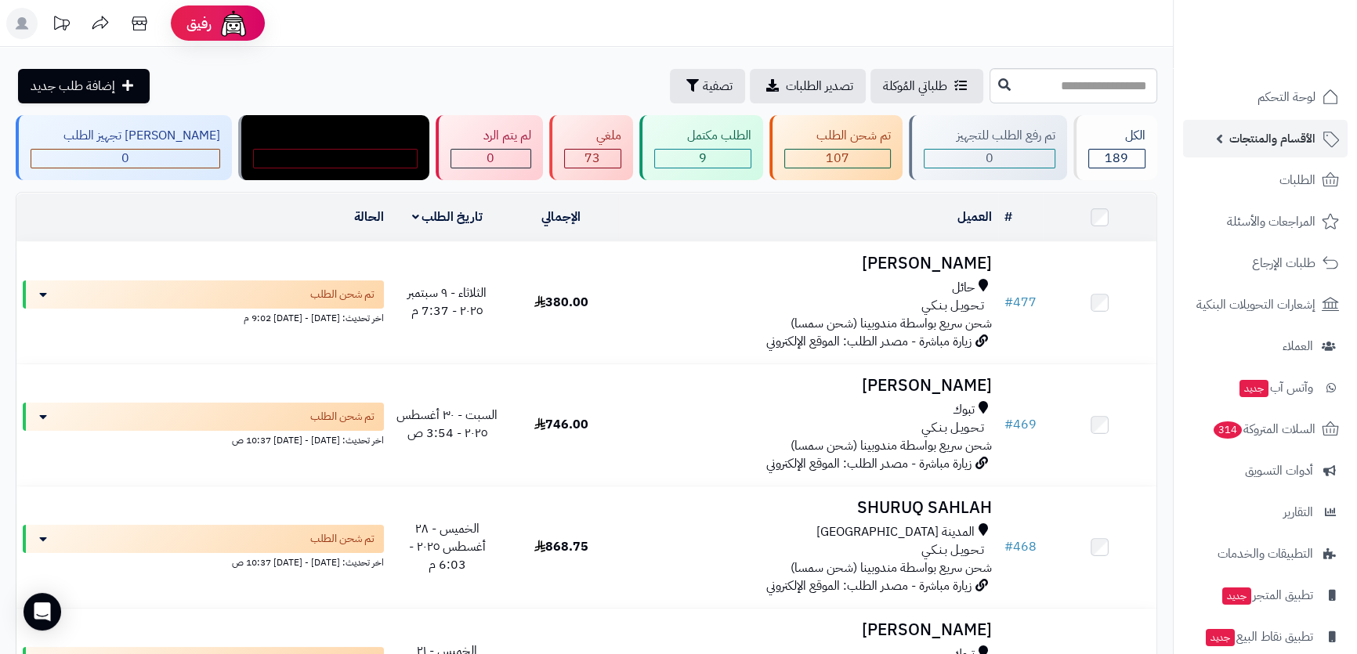
click at [1268, 141] on span "الأقسام والمنتجات" at bounding box center [1272, 139] width 86 height 22
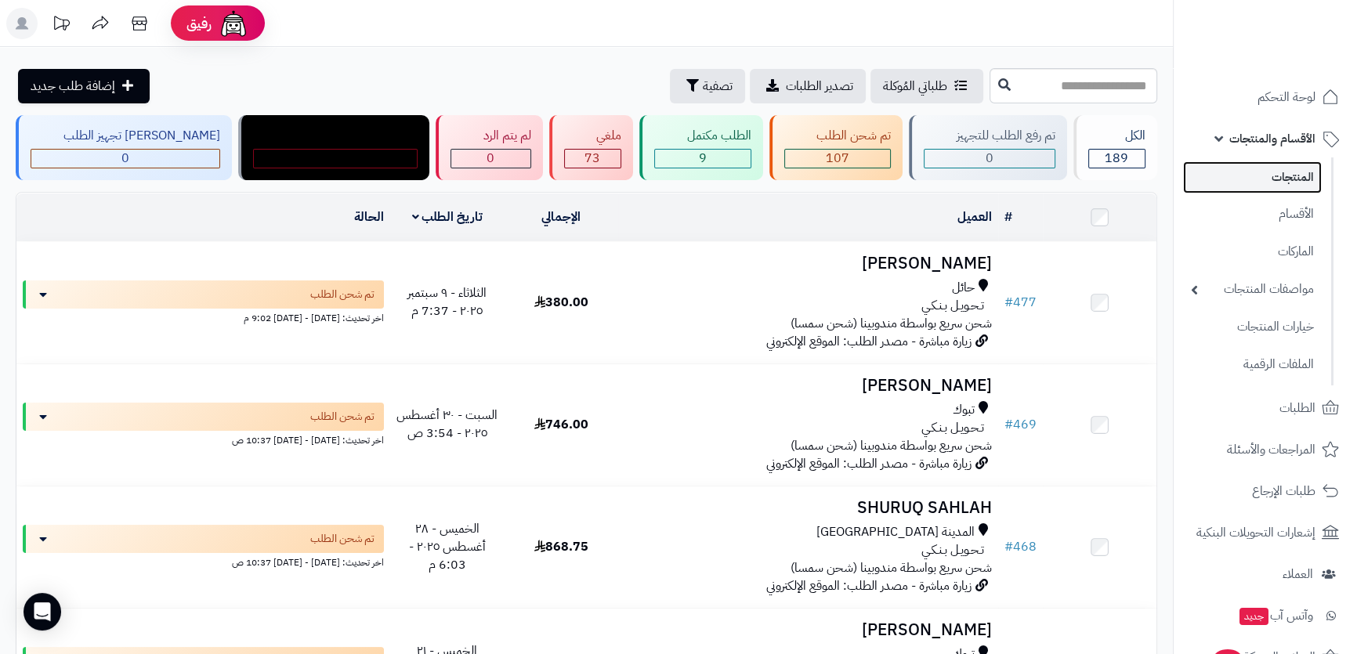
click at [1270, 174] on link "المنتجات" at bounding box center [1252, 177] width 139 height 32
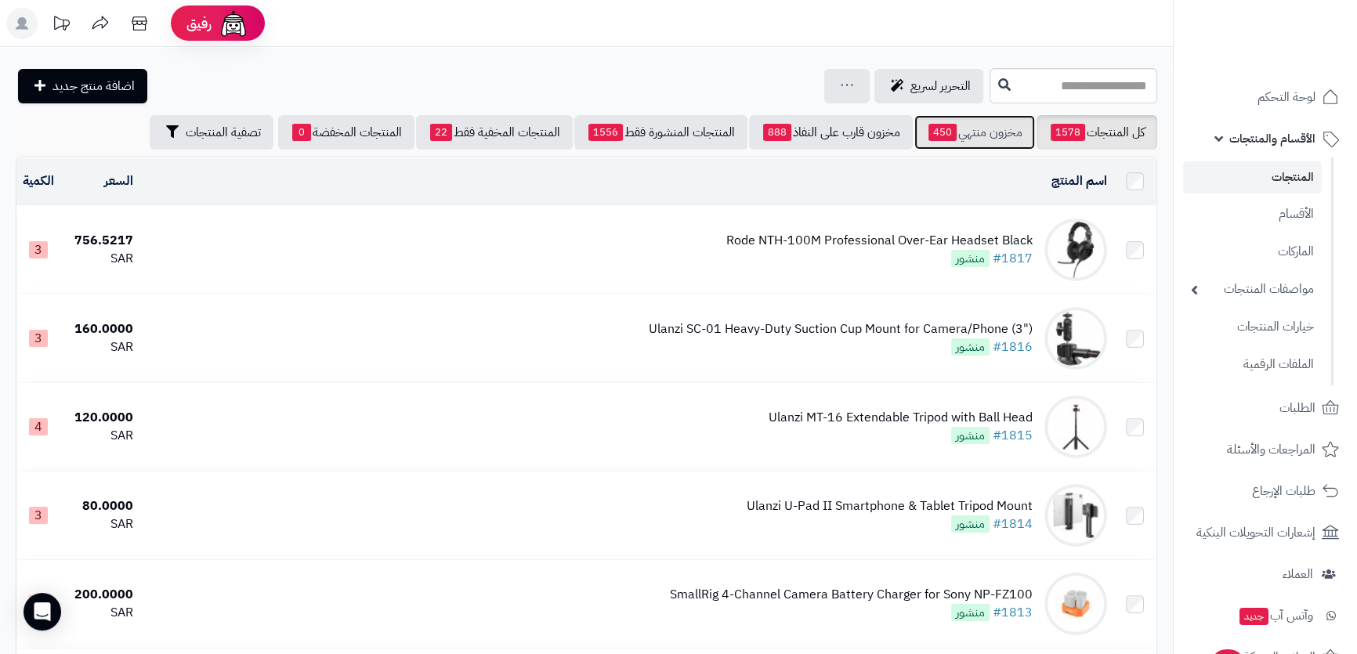
click at [952, 133] on link "مخزون منتهي 450" at bounding box center [974, 132] width 121 height 34
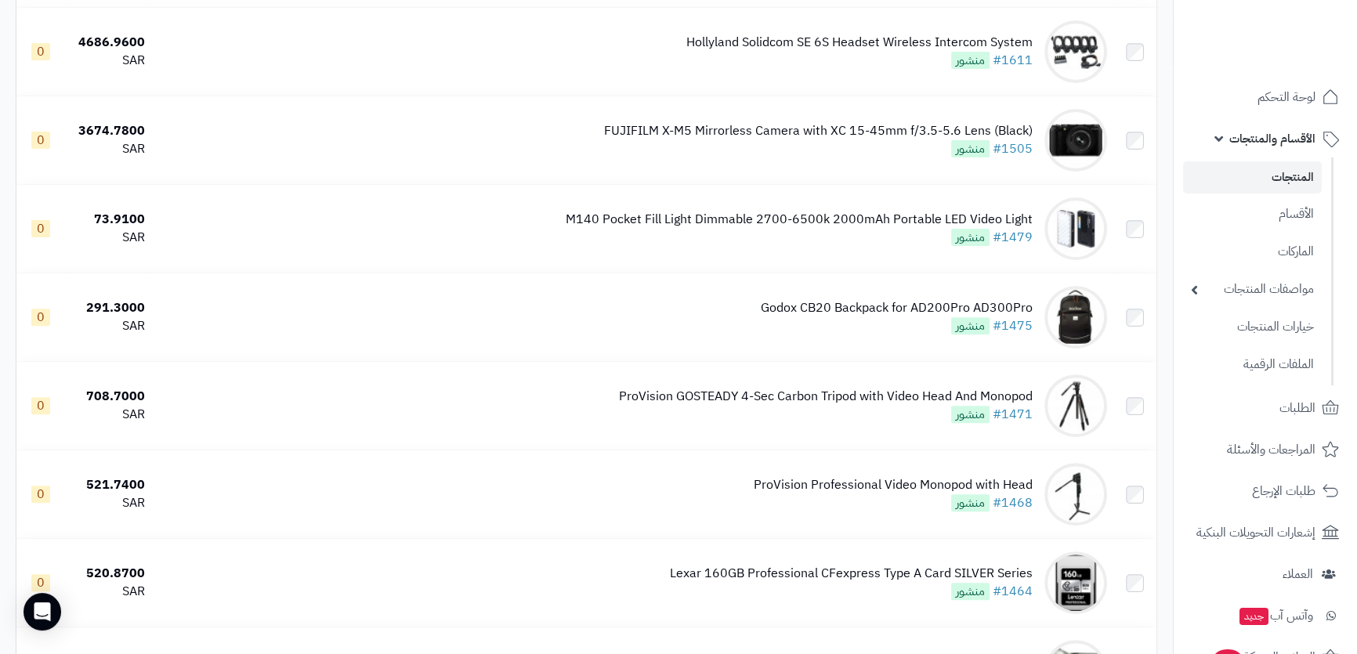
scroll to position [996, 0]
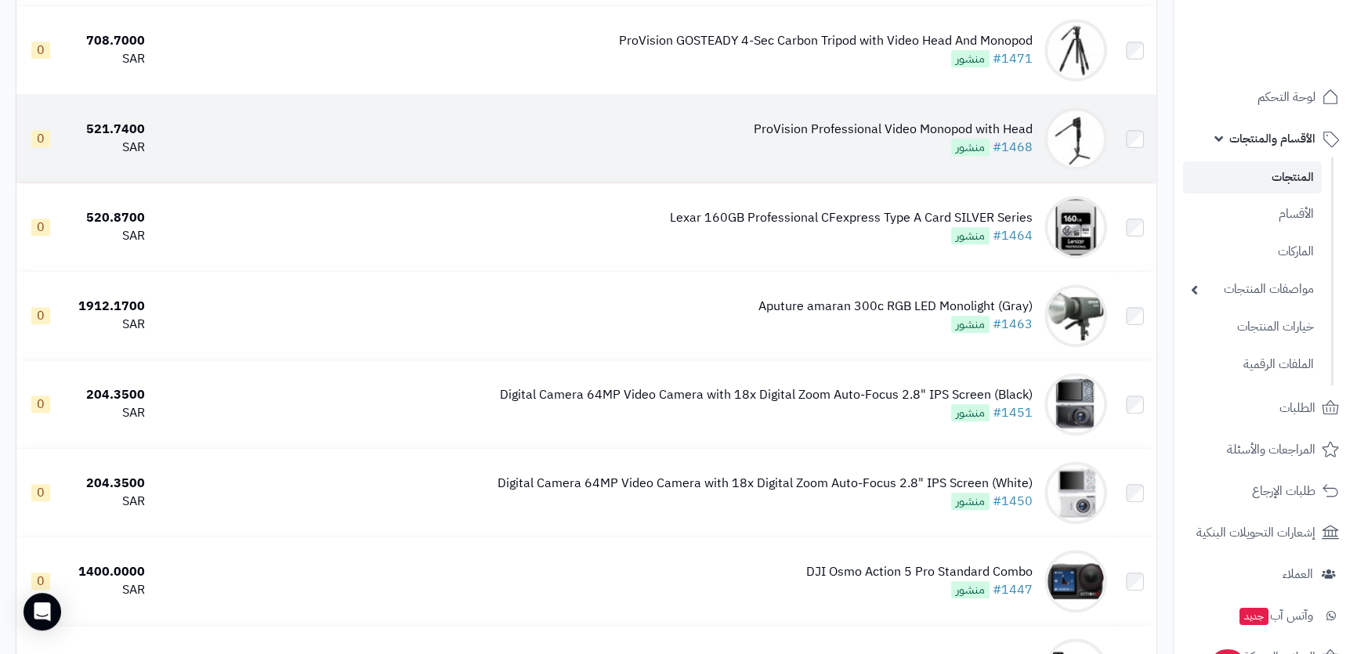
click at [916, 125] on div "ProVision Professional Video Monopod with Head" at bounding box center [892, 130] width 279 height 18
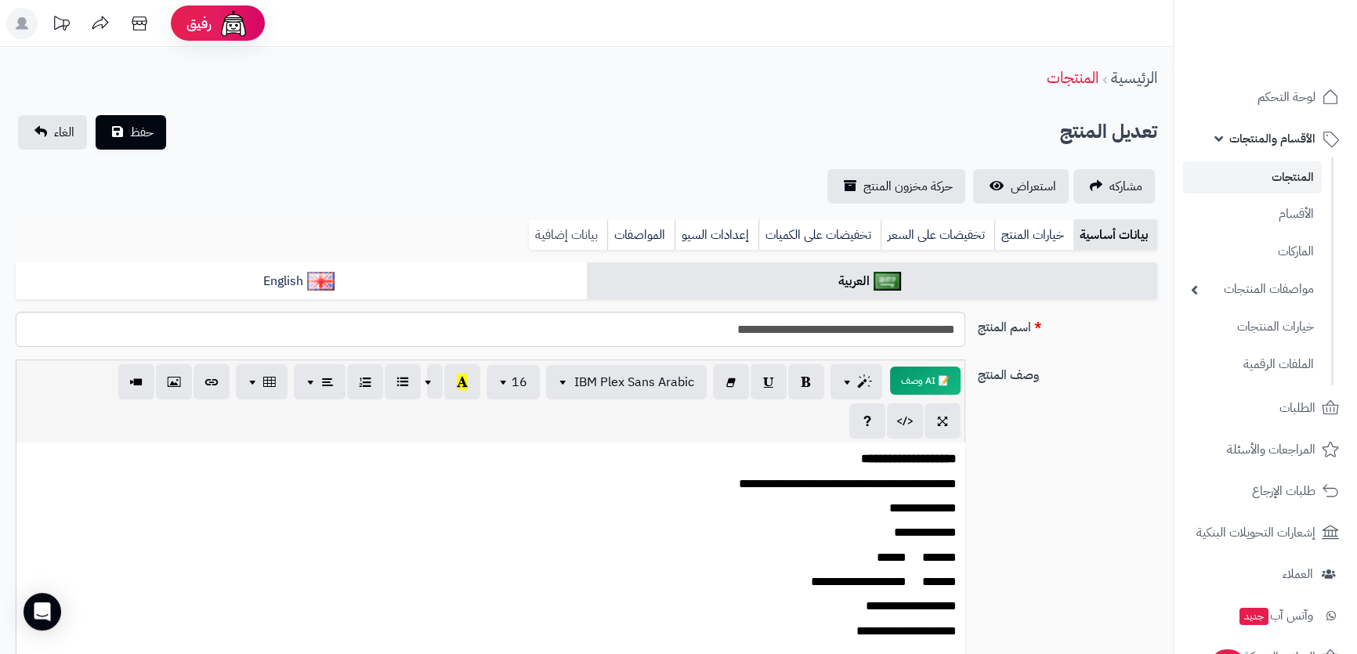
click at [549, 235] on link "بيانات إضافية" at bounding box center [568, 234] width 78 height 31
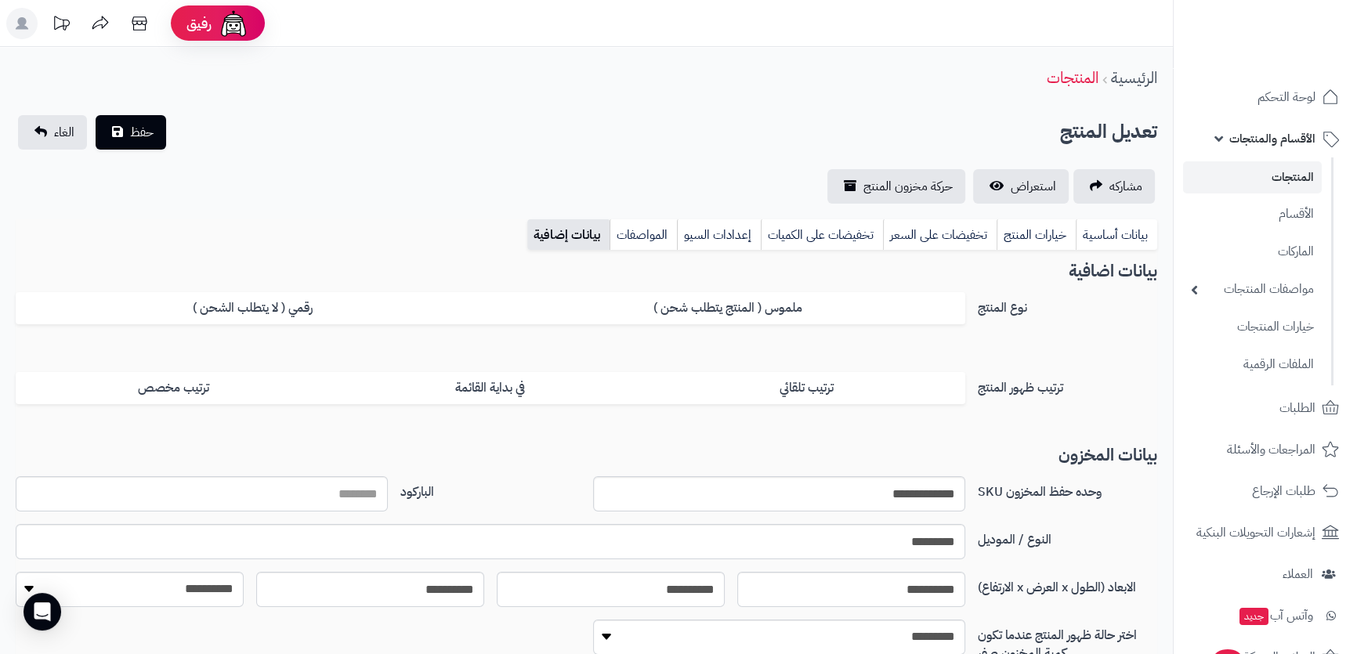
scroll to position [199, 0]
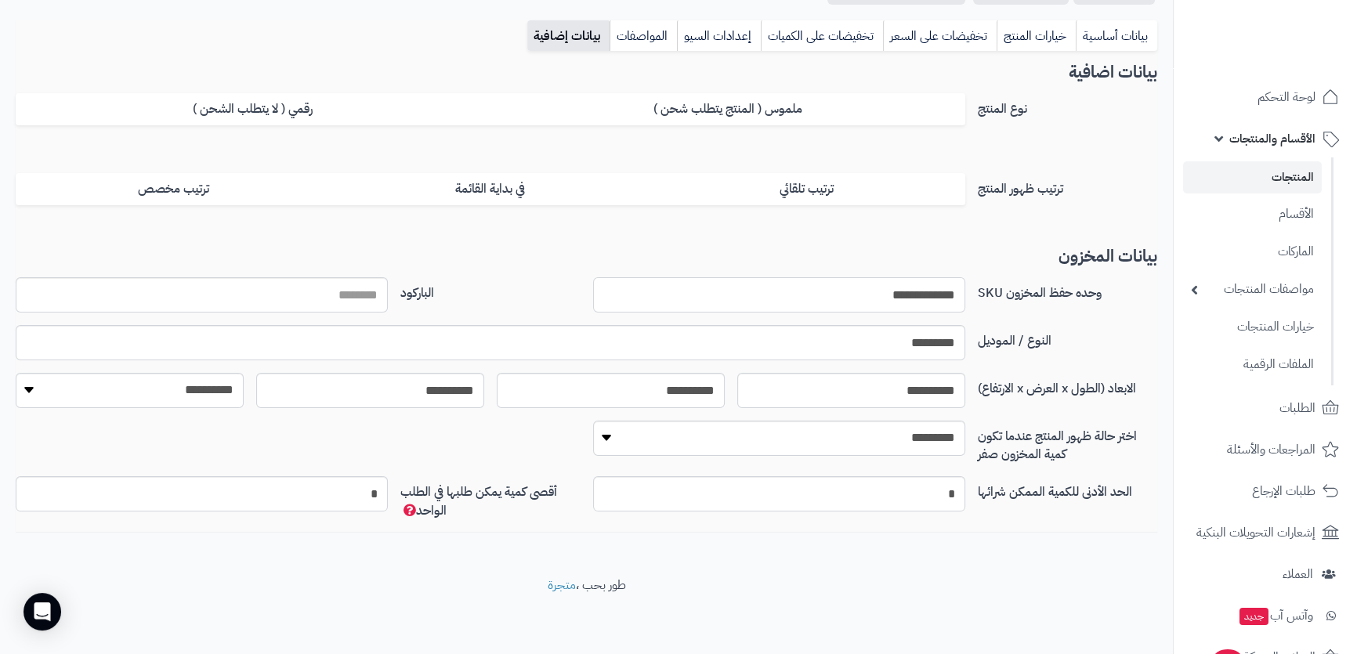
click at [866, 290] on input "**********" at bounding box center [779, 294] width 372 height 35
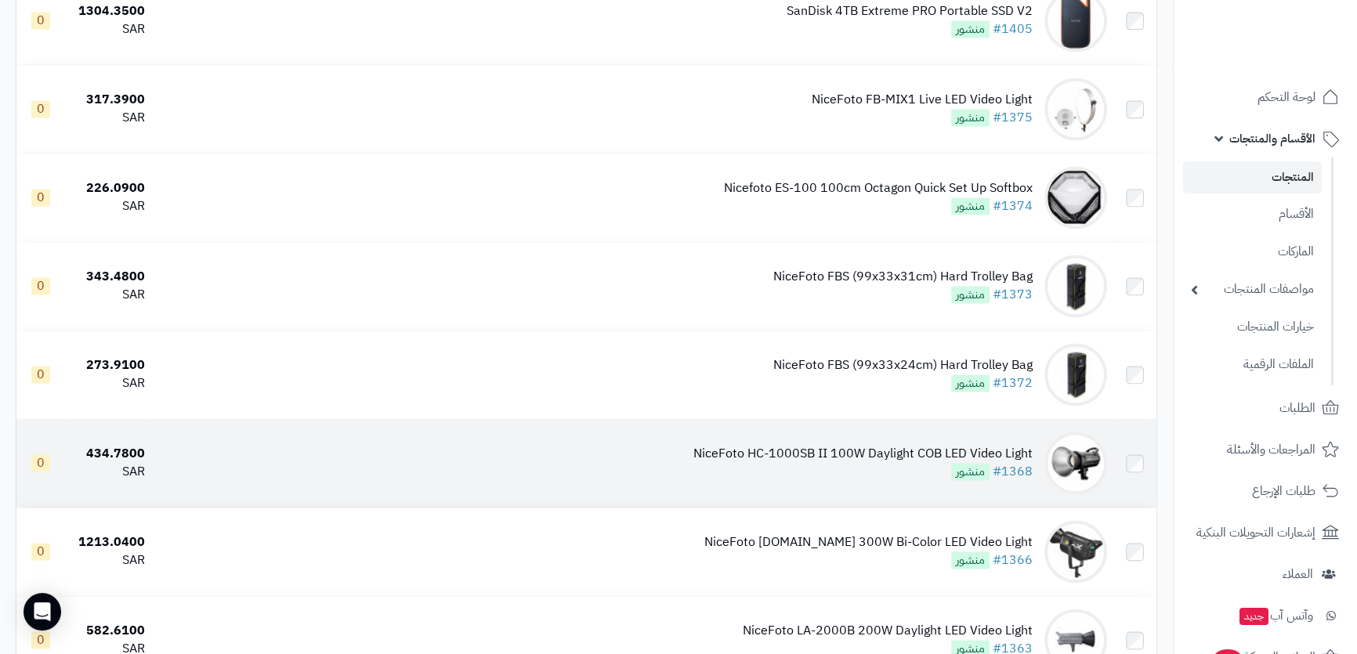
scroll to position [3275, 0]
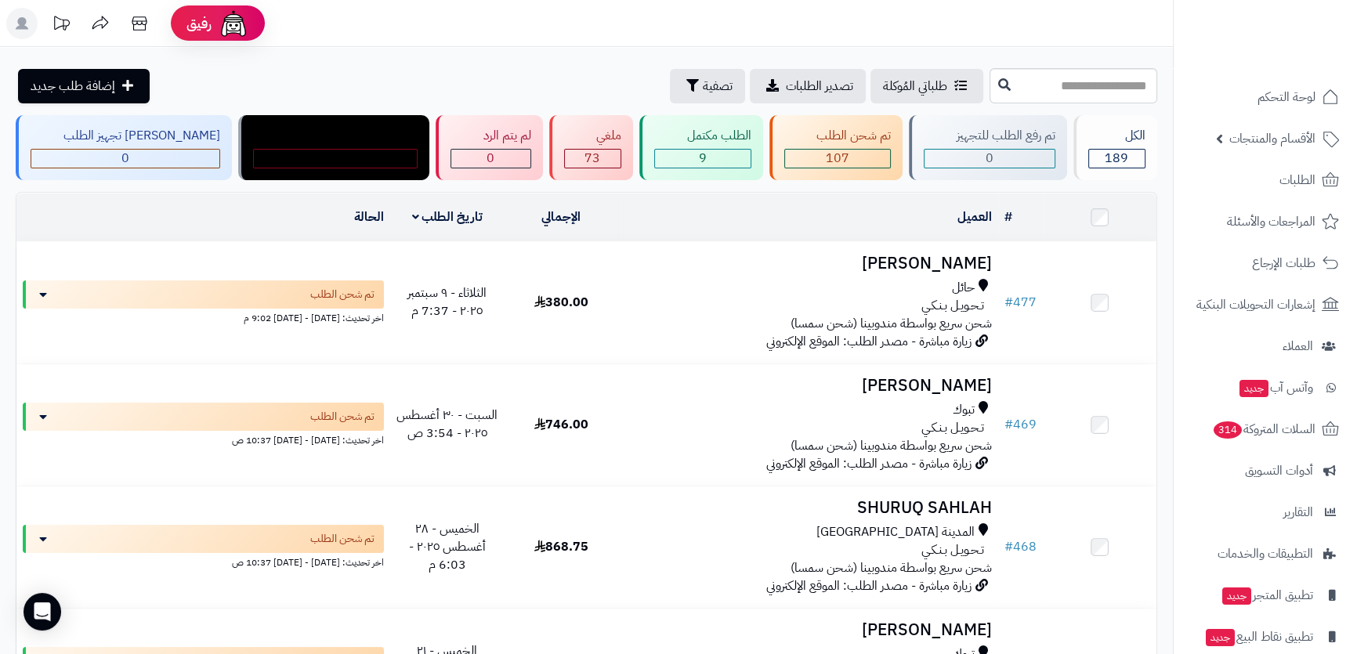
drag, startPoint x: 993, startPoint y: 6, endPoint x: 870, endPoint y: 219, distance: 245.3
click at [862, 219] on div "العميل" at bounding box center [807, 217] width 367 height 18
click at [1292, 135] on span "الأقسام والمنتجات" at bounding box center [1272, 139] width 86 height 22
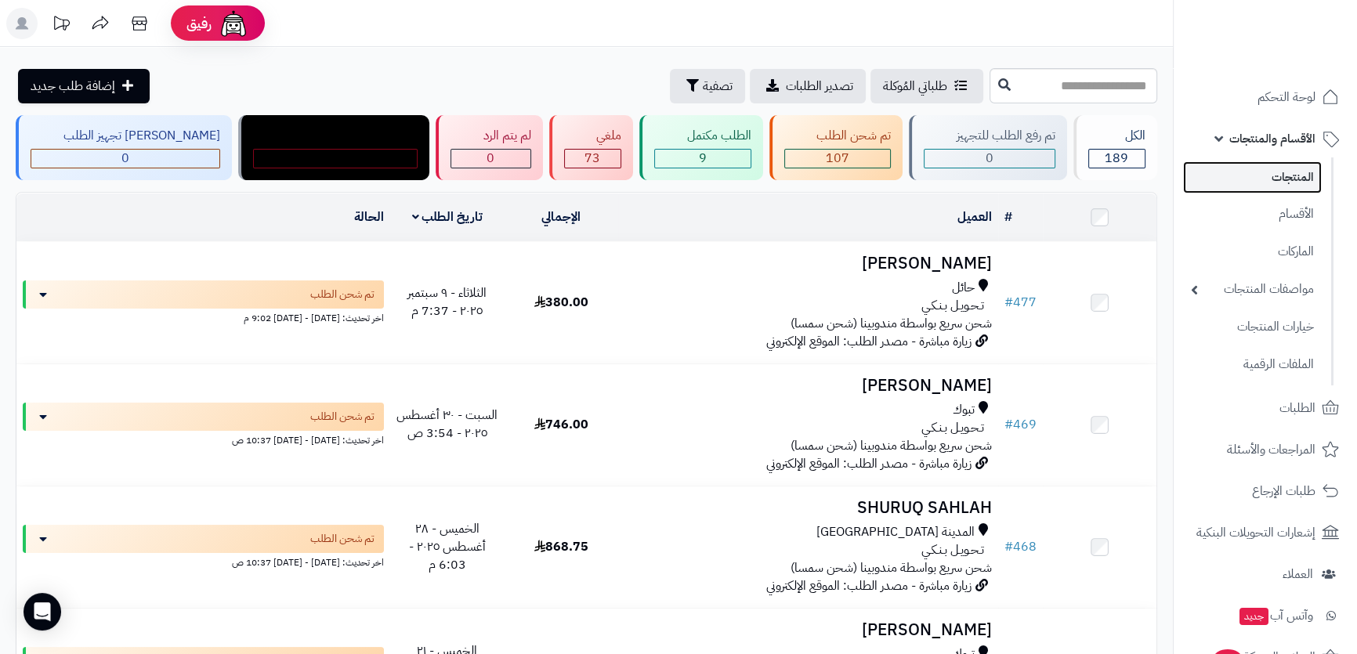
click at [1285, 174] on link "المنتجات" at bounding box center [1252, 177] width 139 height 32
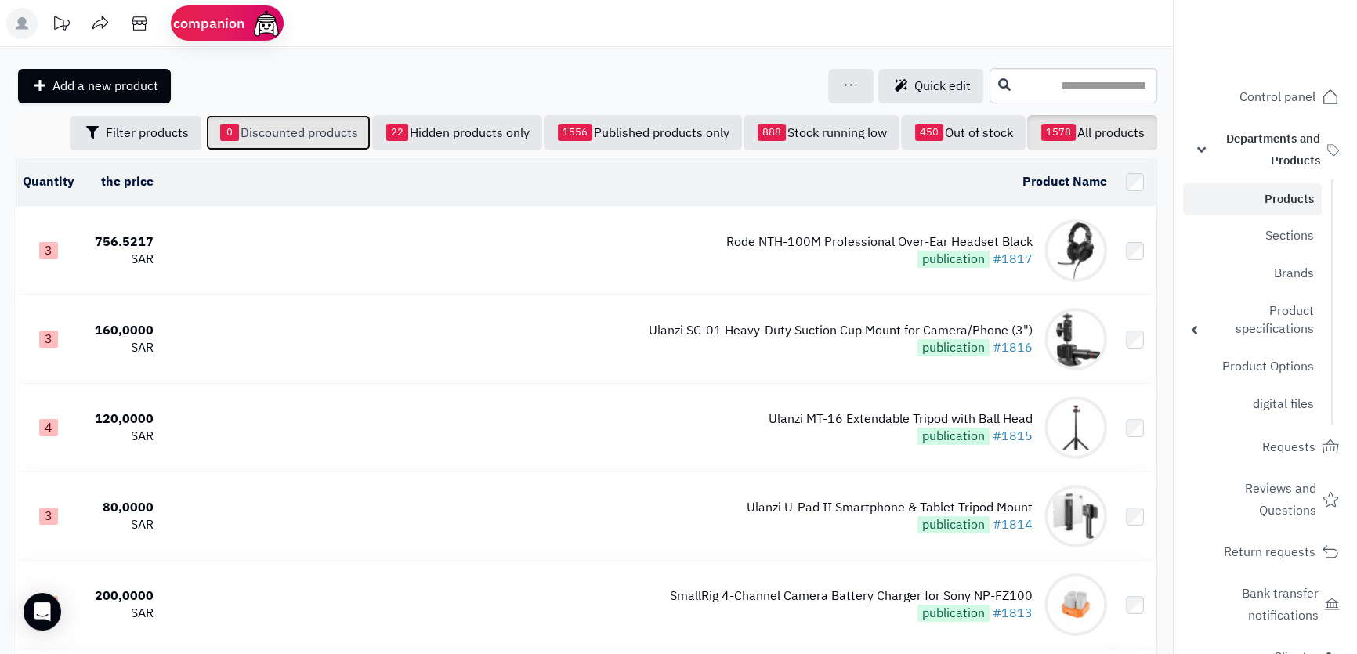
click at [269, 138] on font "Discounted products" at bounding box center [298, 133] width 117 height 19
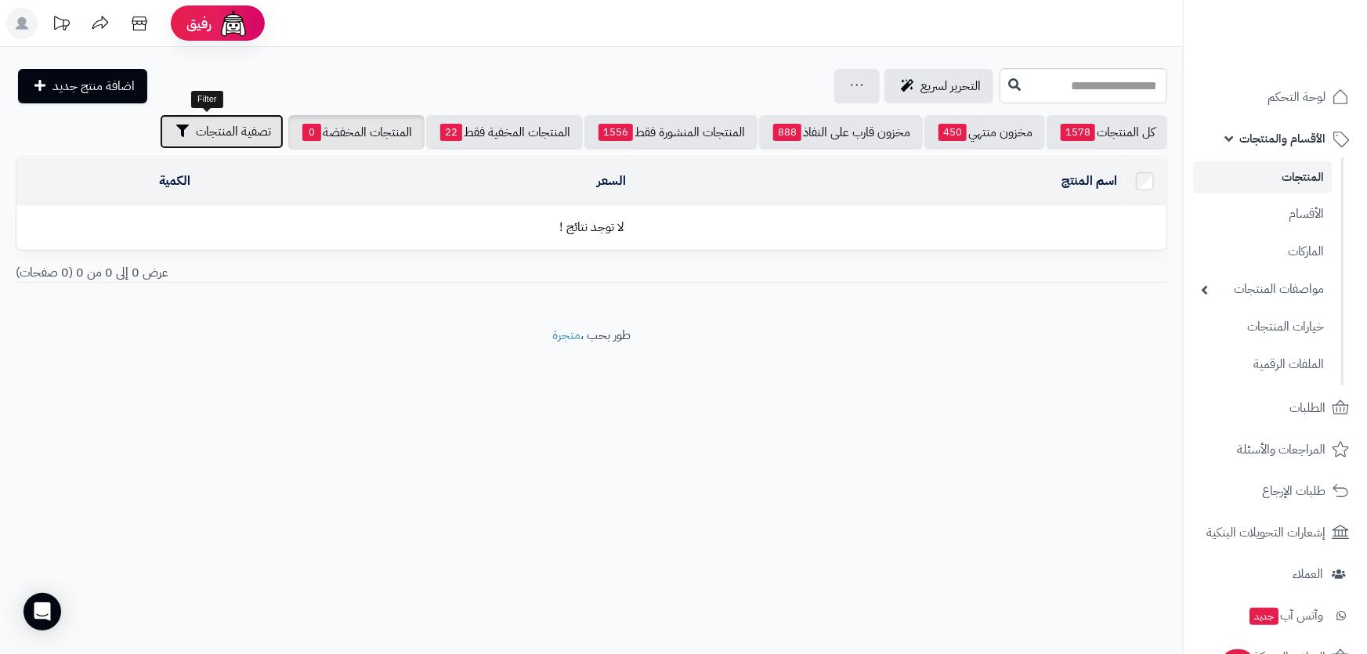
click at [217, 133] on span "تصفية المنتجات" at bounding box center [233, 131] width 75 height 19
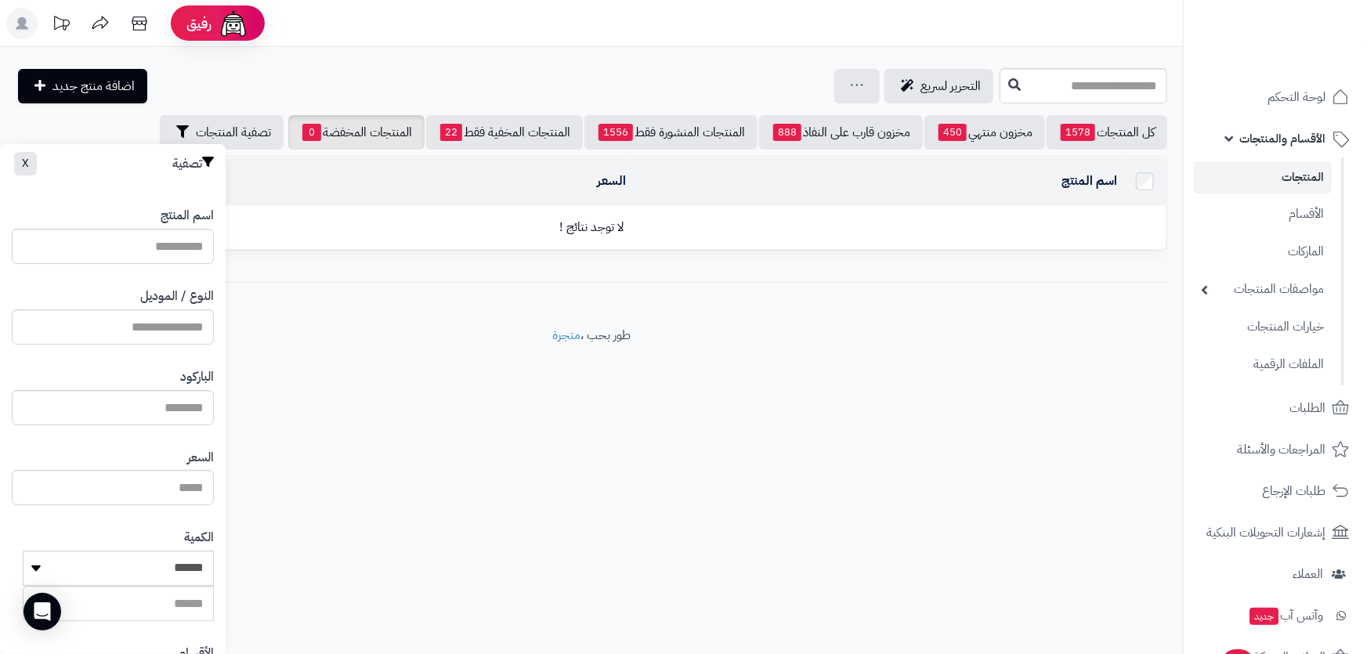
drag, startPoint x: 285, startPoint y: 90, endPoint x: 955, endPoint y: 168, distance: 674.1
click at [286, 90] on div "التحرير لسريع جرد مخزون المنتجات جرد مخزون الخيارات فقط تعديل أسعار المنتجات ال…" at bounding box center [506, 86] width 980 height 34
click at [666, 129] on link "المنتجات المنشورة فقط 1556" at bounding box center [670, 132] width 173 height 34
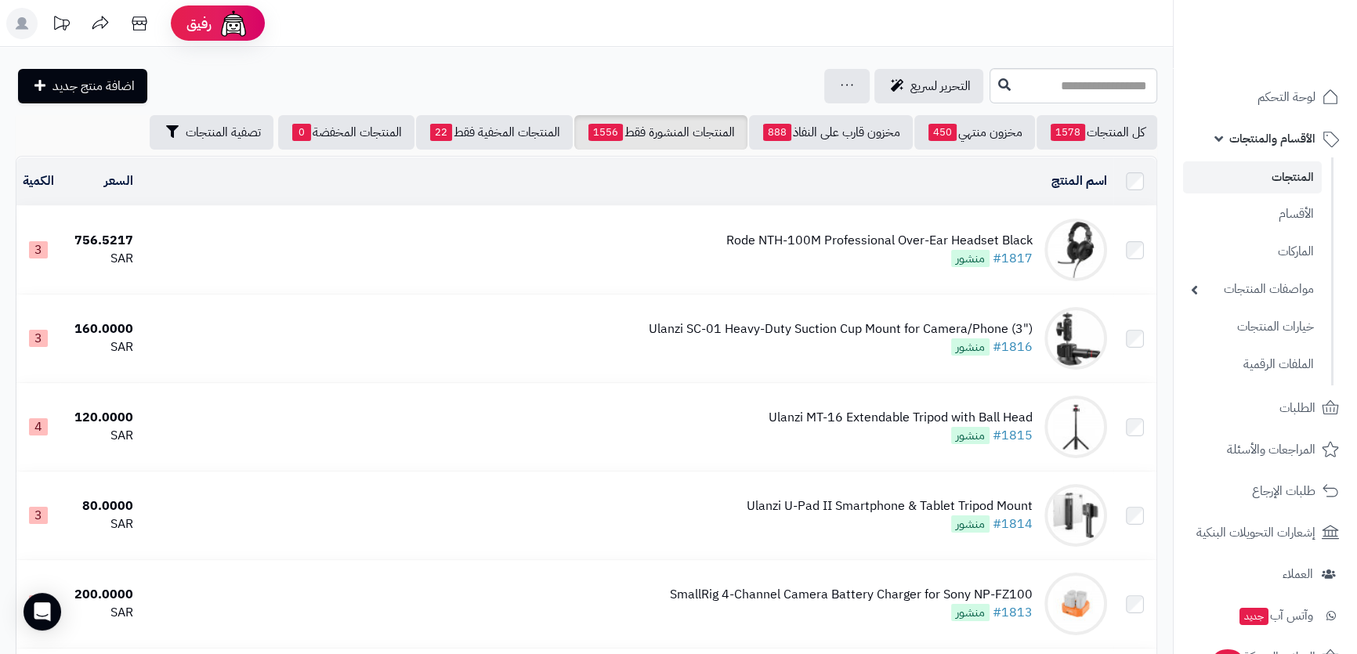
click at [945, 238] on div "Rode NTH-100M Professional Over-Ear Headset Black" at bounding box center [879, 241] width 306 height 18
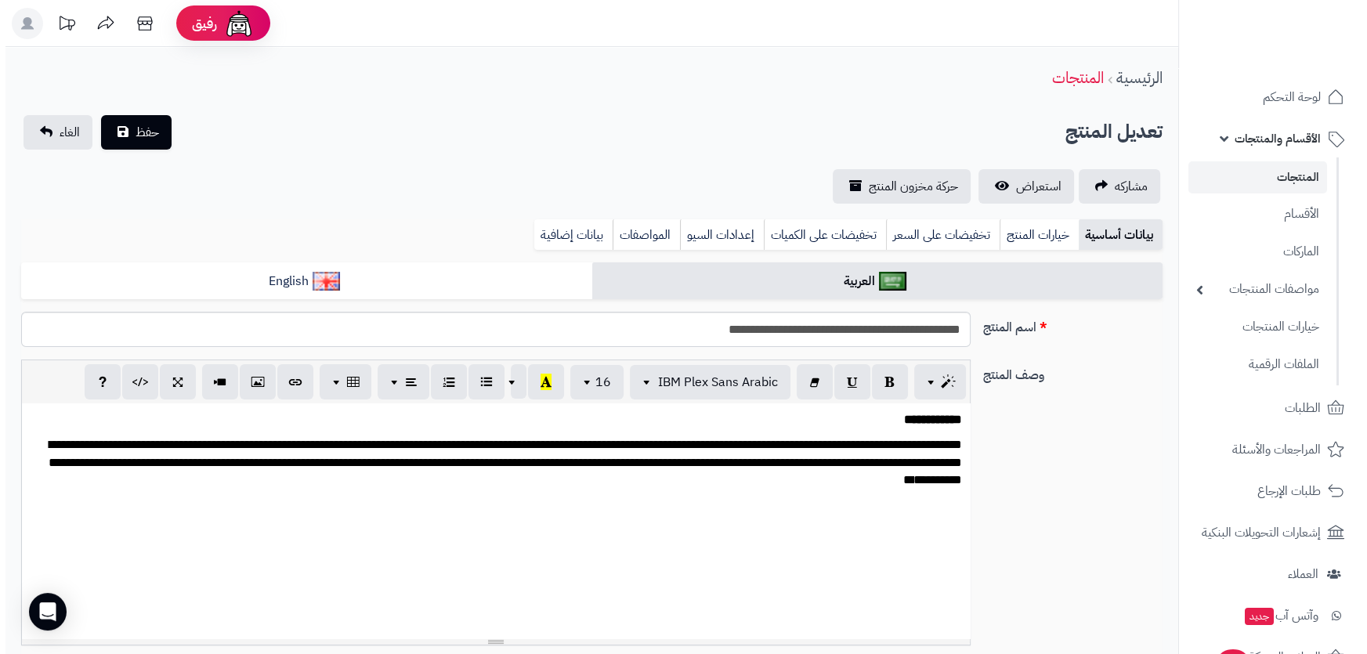
scroll to position [667, 0]
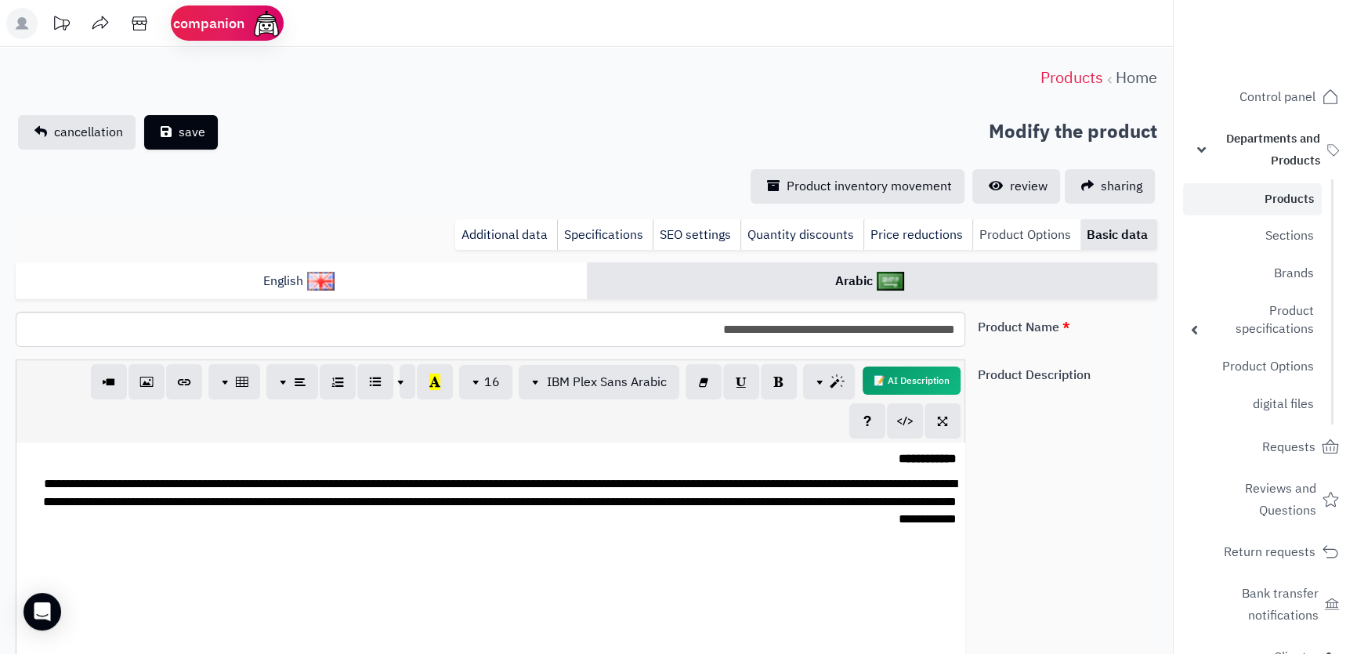
click at [1039, 232] on font "Product Options" at bounding box center [1025, 235] width 92 height 19
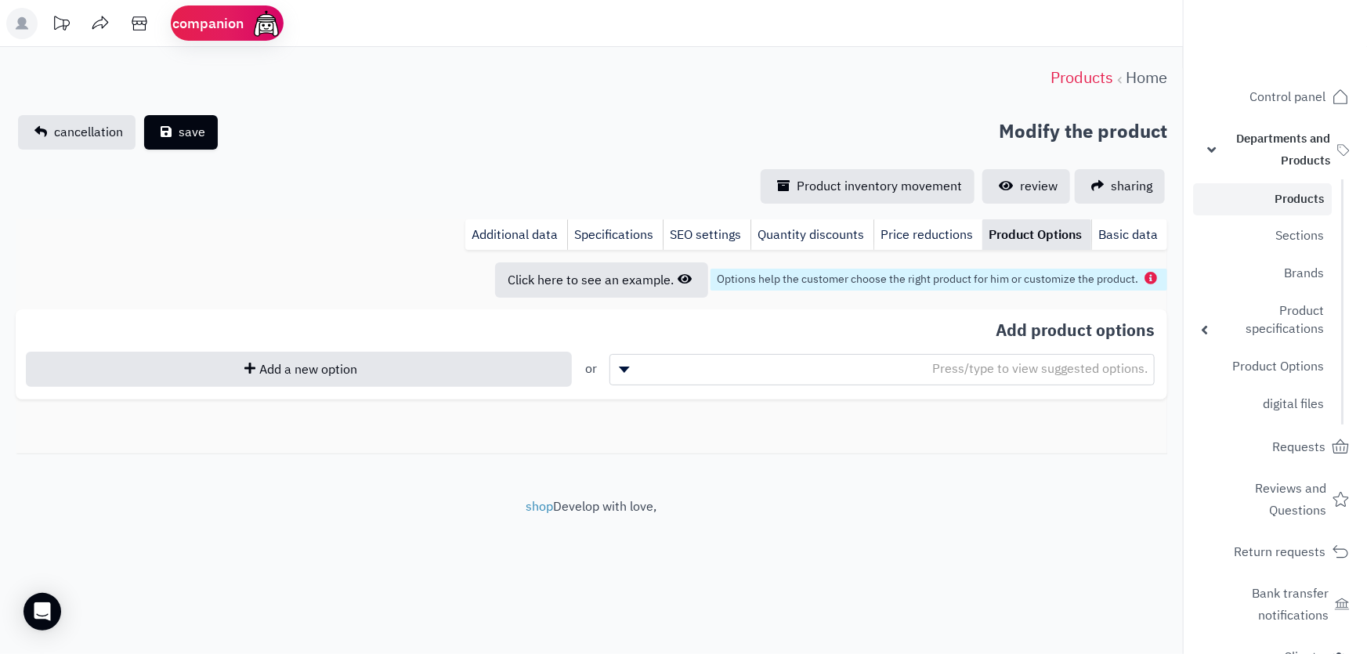
click at [707, 368] on span "Press/type to view suggested options." at bounding box center [882, 368] width 544 height 23
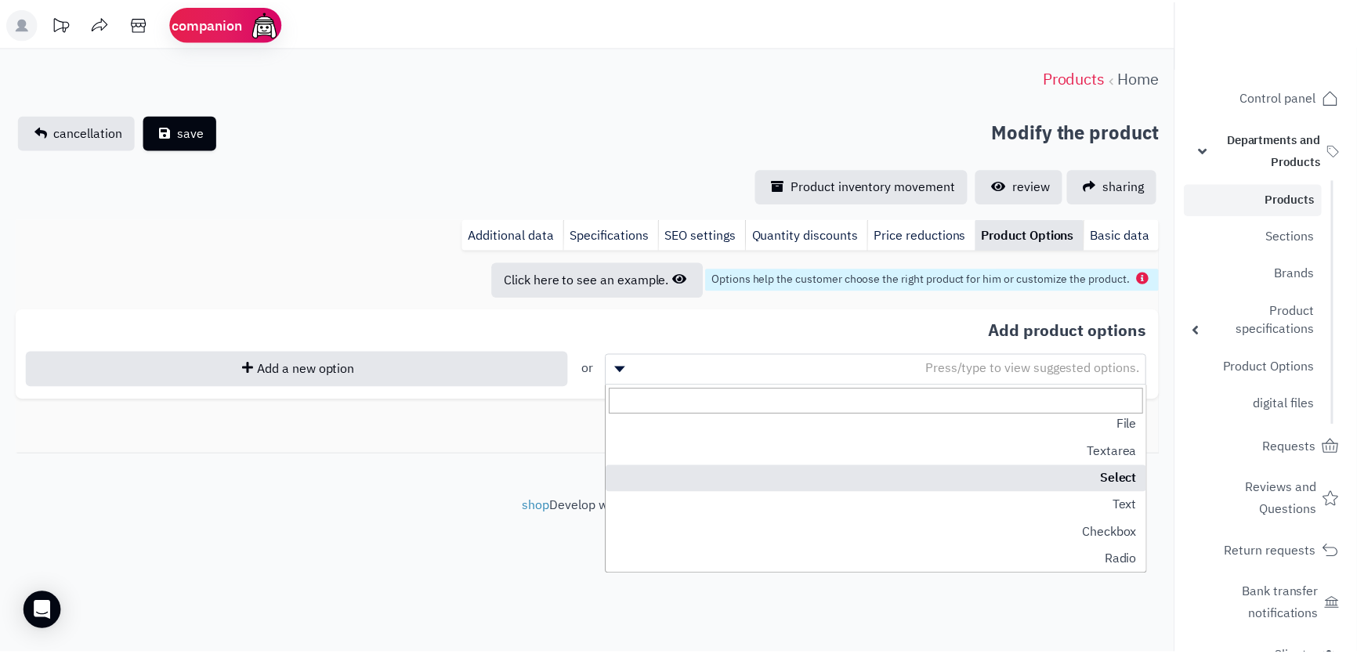
scroll to position [0, 0]
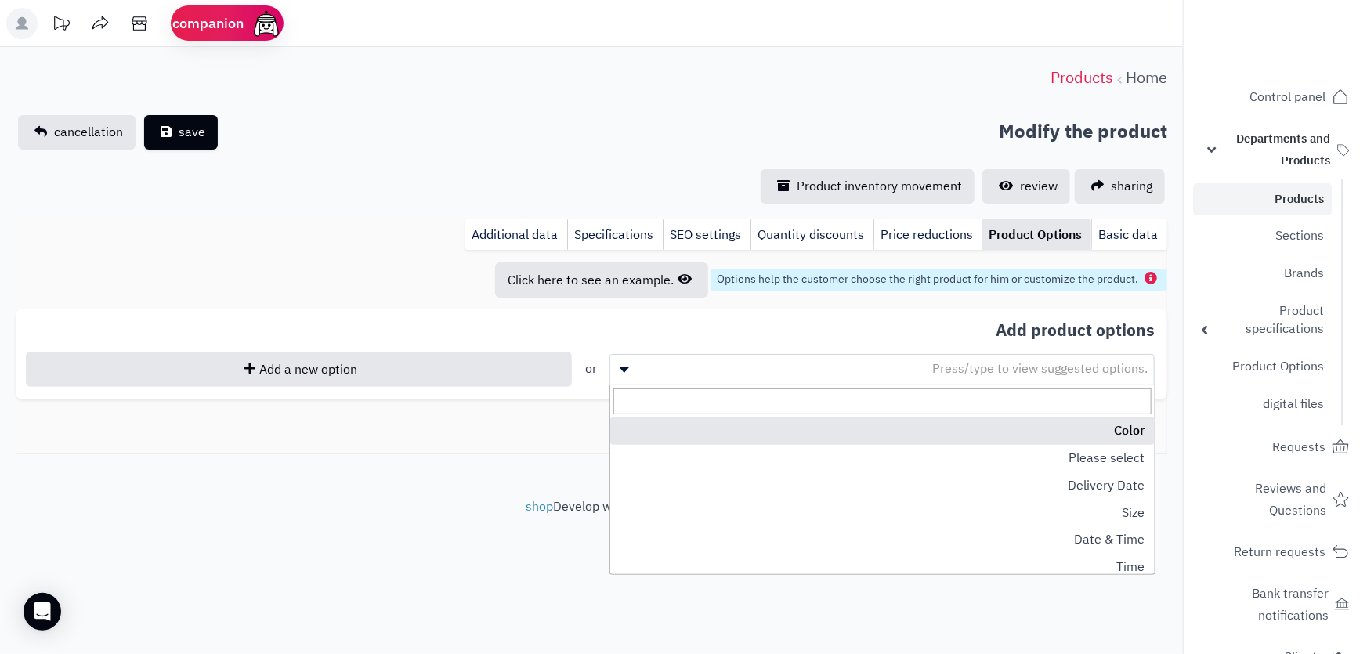
click at [649, 122] on div "Modify the product save cancellation" at bounding box center [591, 132] width 1151 height 34
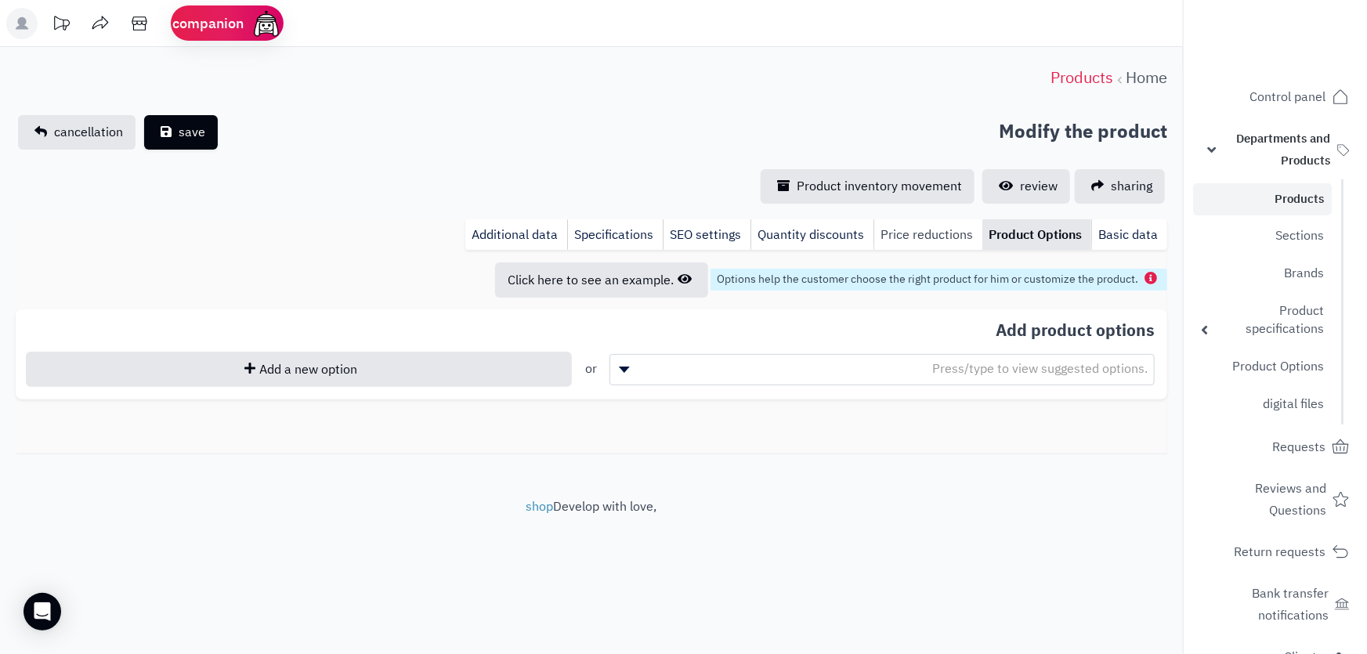
click at [923, 240] on font "Price reductions" at bounding box center [926, 235] width 92 height 19
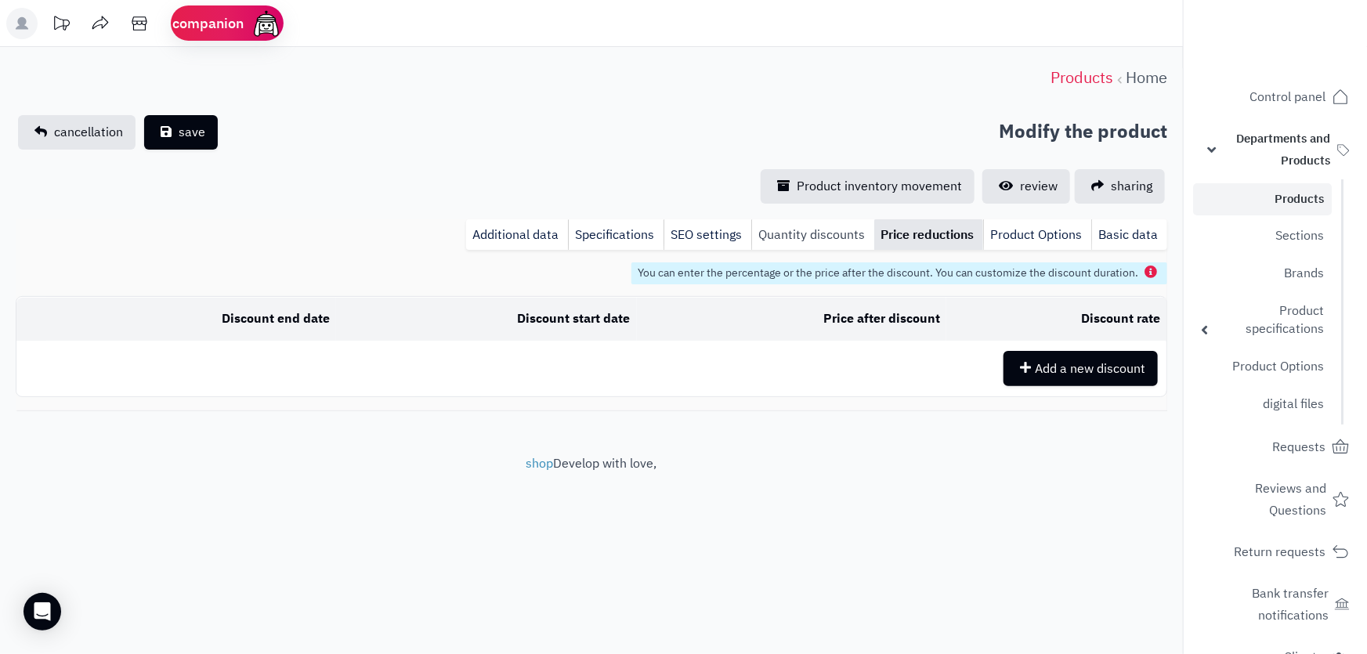
click at [820, 234] on font "Quantity discounts" at bounding box center [811, 235] width 107 height 19
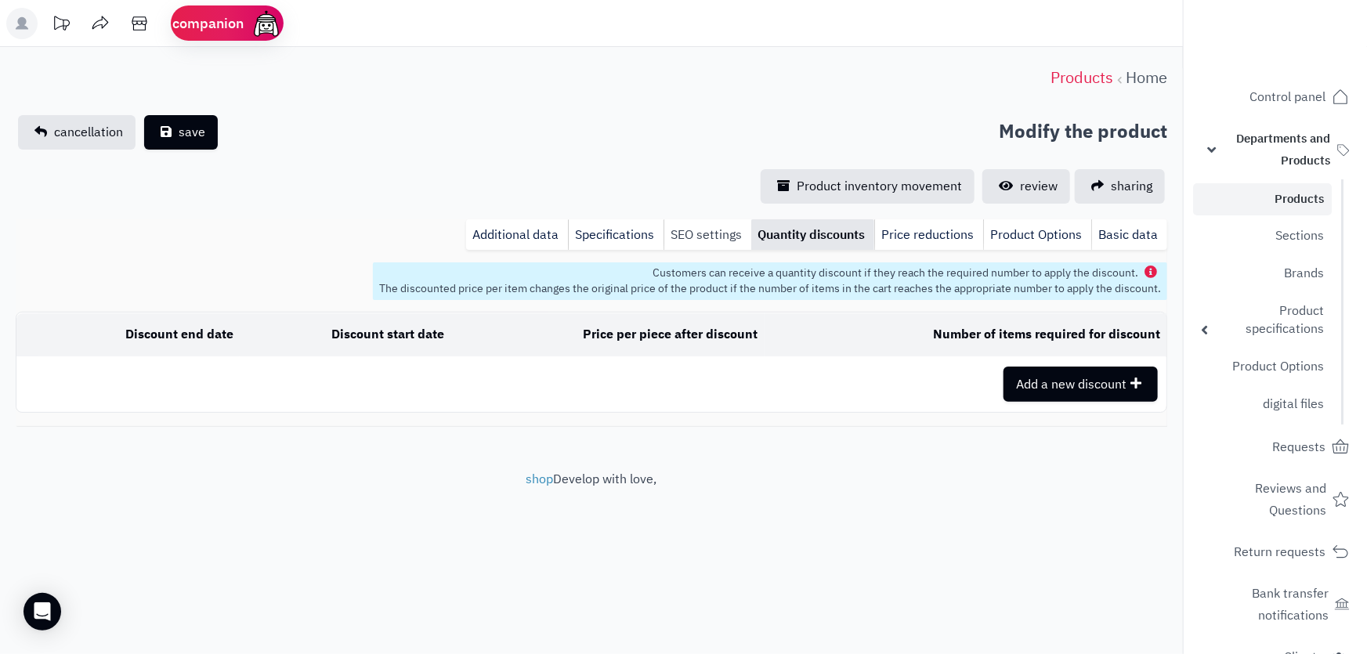
click at [717, 236] on font "SEO settings" at bounding box center [705, 235] width 71 height 19
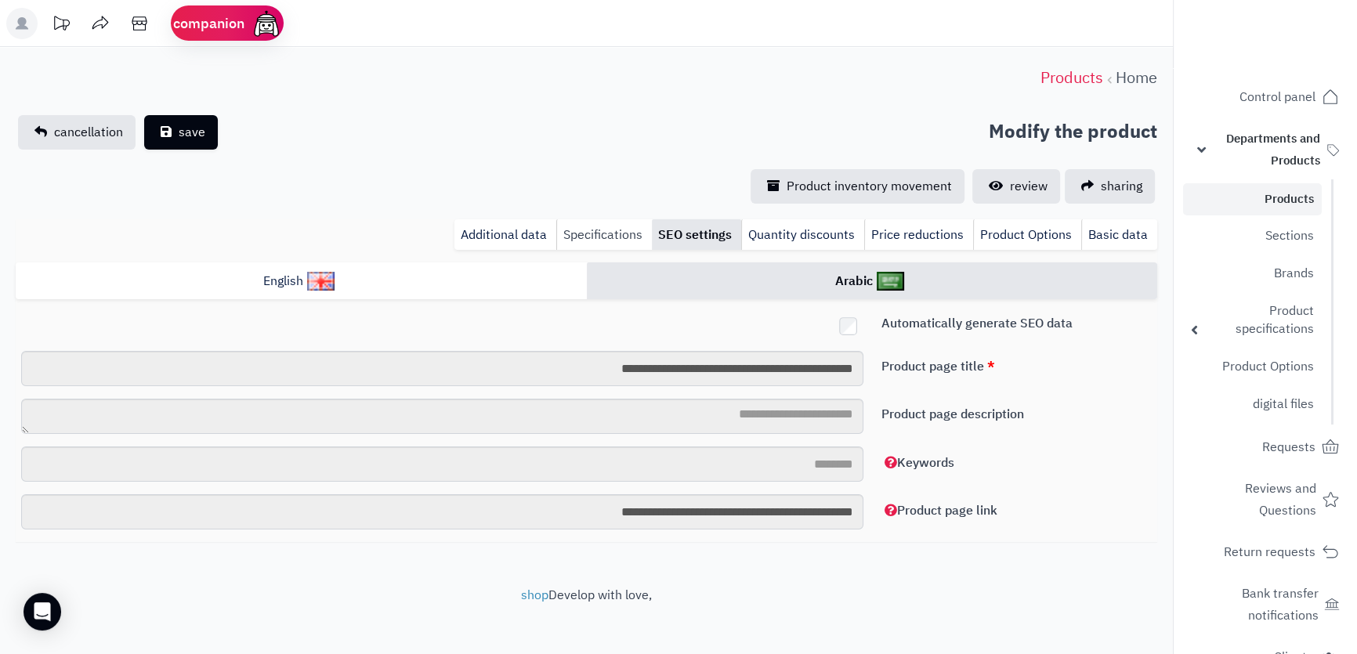
click at [612, 243] on font "Specifications" at bounding box center [602, 235] width 79 height 19
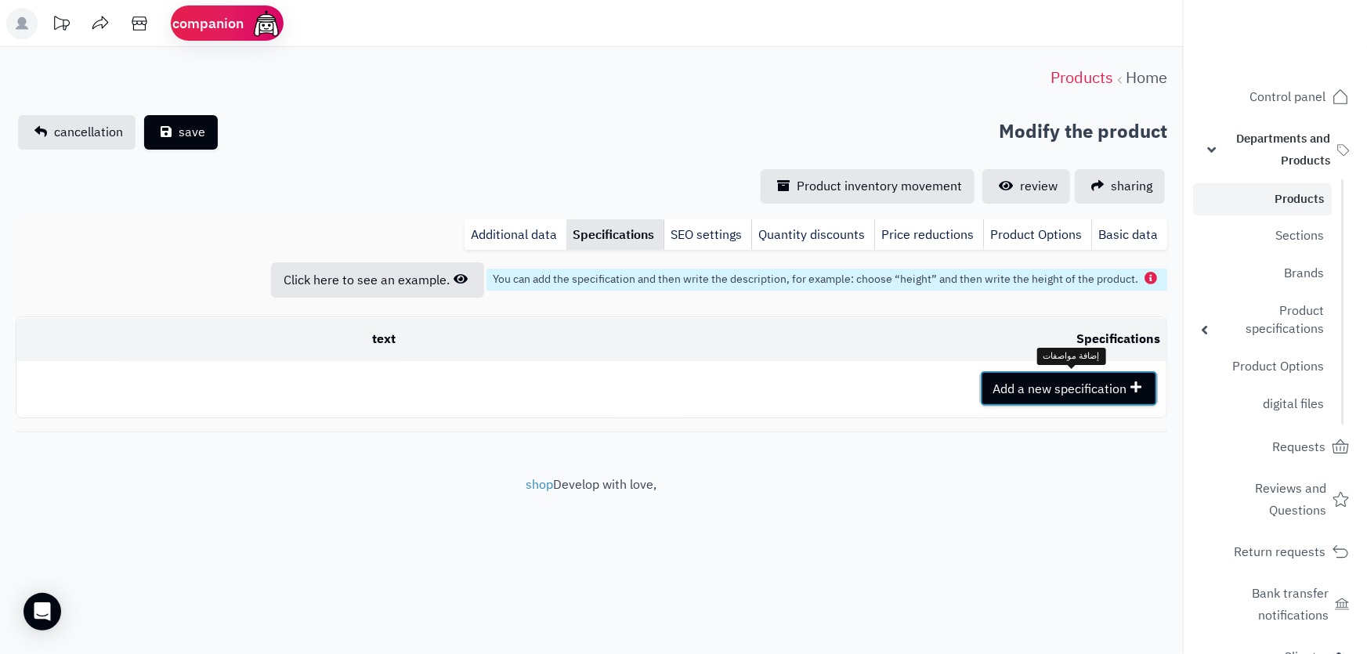
click at [1028, 388] on font "Add a new specification" at bounding box center [1059, 389] width 134 height 19
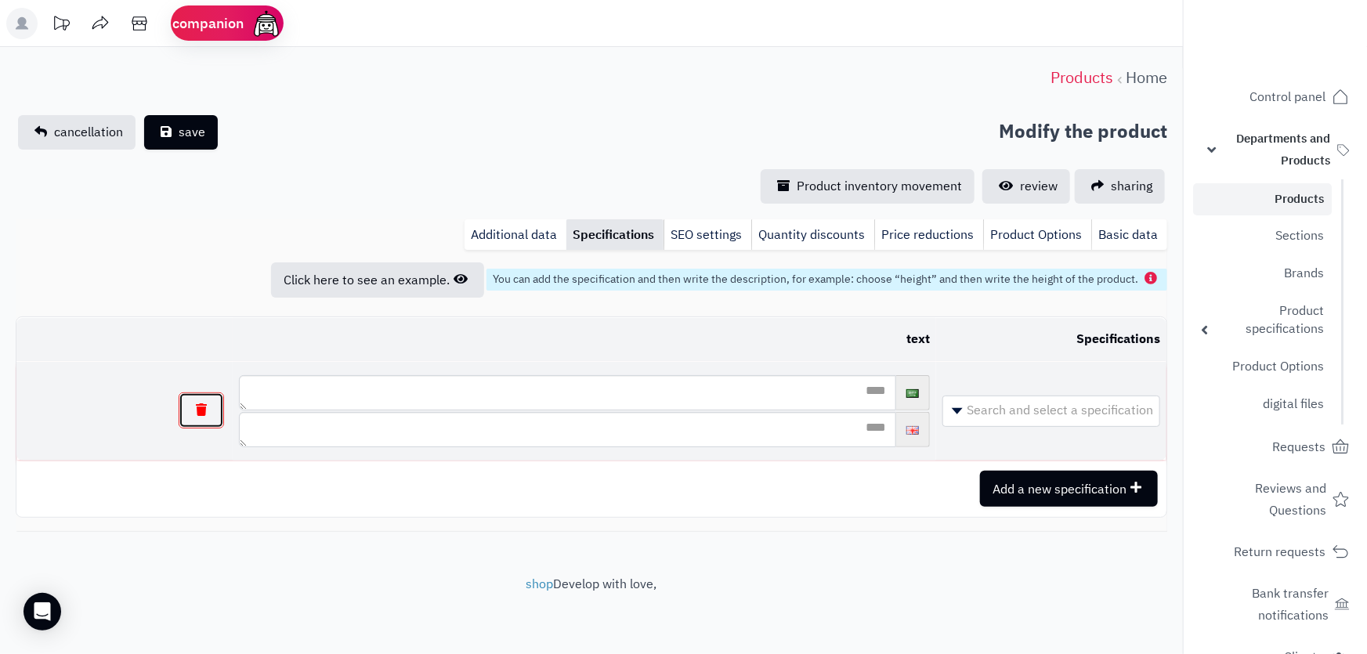
click at [217, 406] on button "button" at bounding box center [201, 410] width 45 height 36
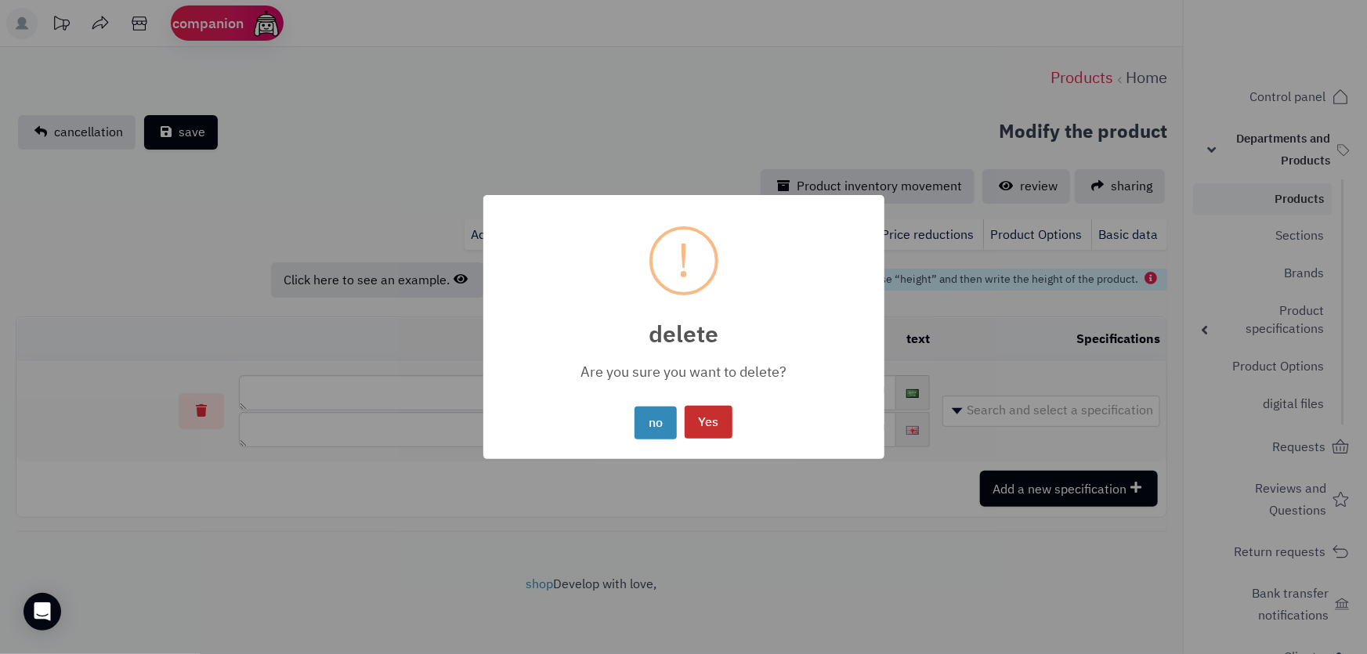
click at [720, 432] on button "Yes" at bounding box center [709, 423] width 48 height 34
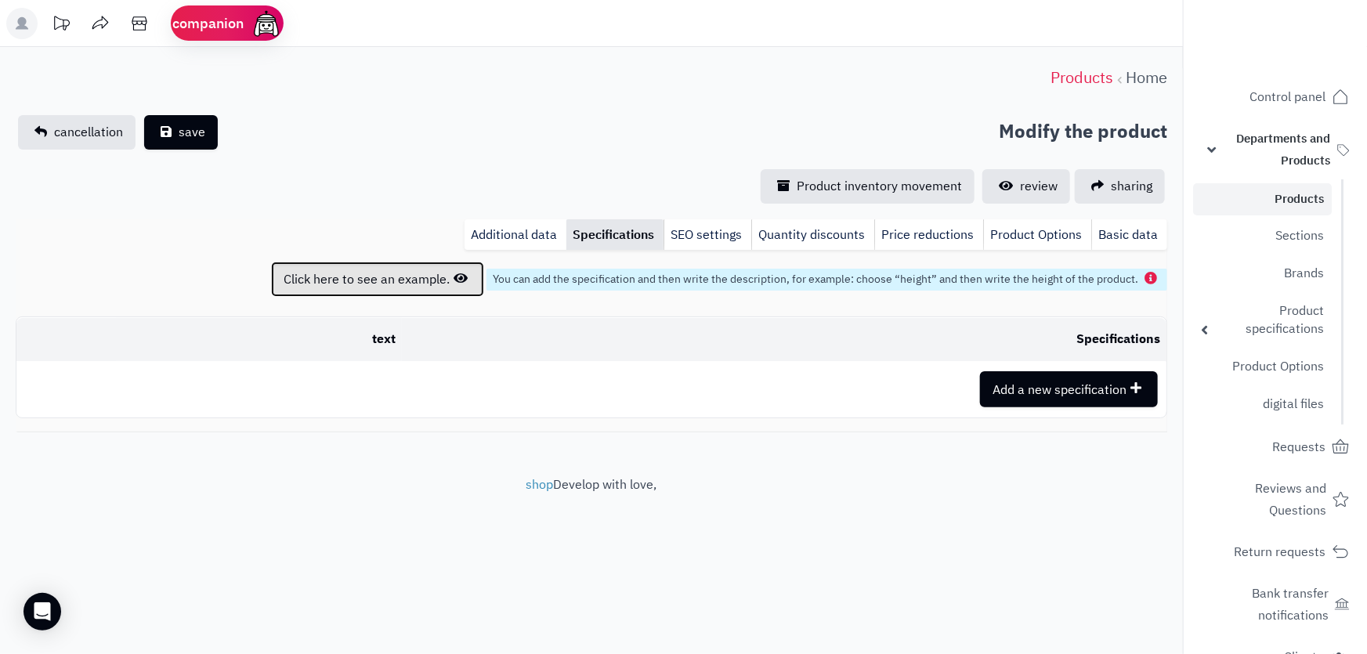
click at [401, 287] on font "Click here to see an example." at bounding box center [367, 279] width 166 height 19
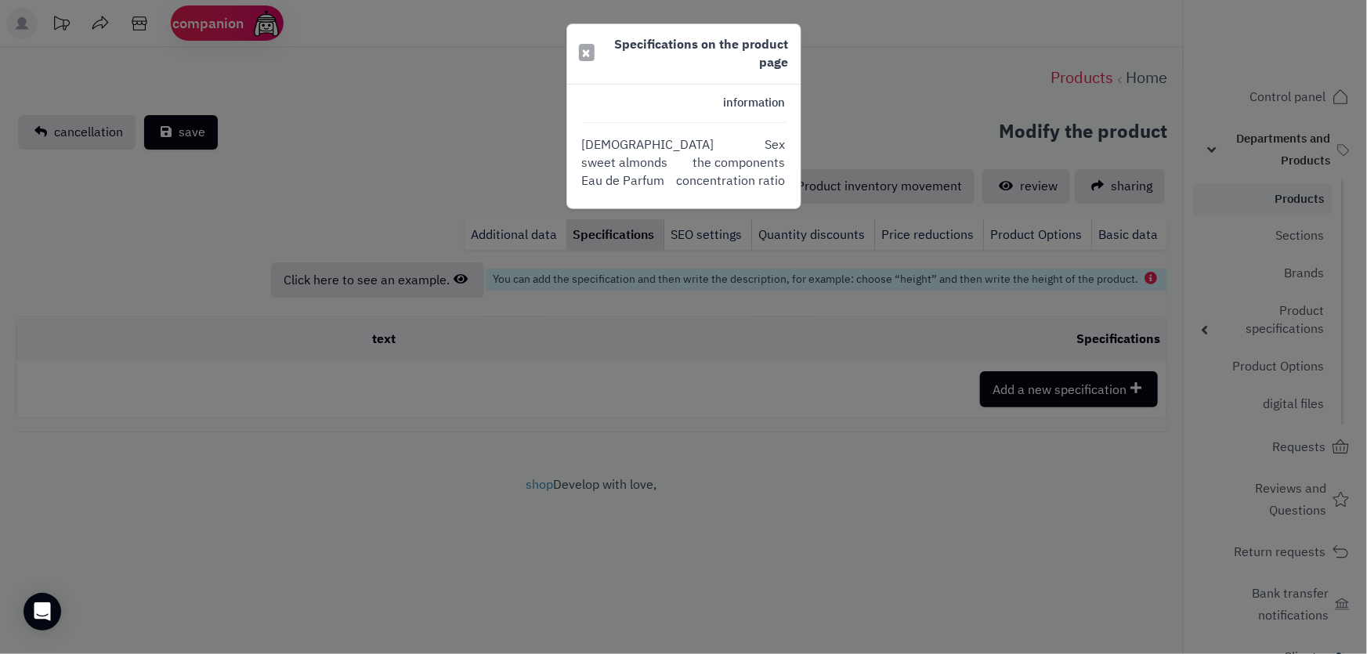
click at [582, 50] on font "×" at bounding box center [586, 52] width 9 height 23
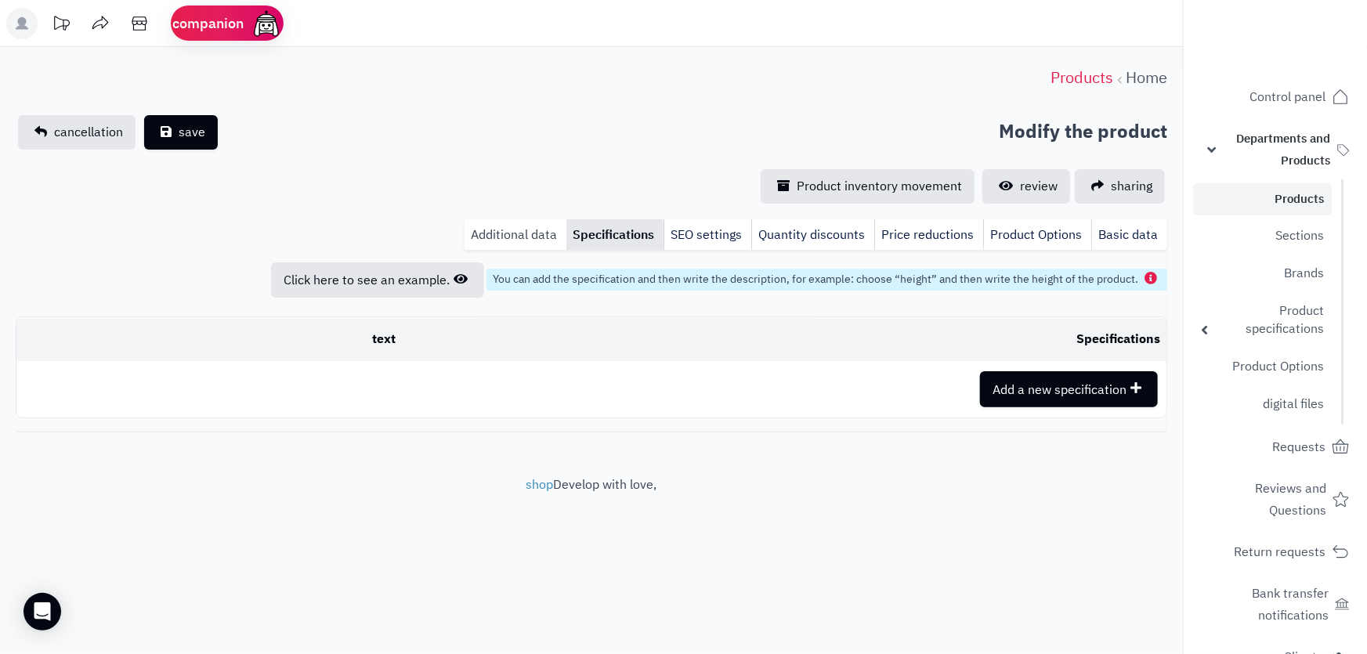
click at [540, 231] on font "Additional data" at bounding box center [514, 235] width 86 height 19
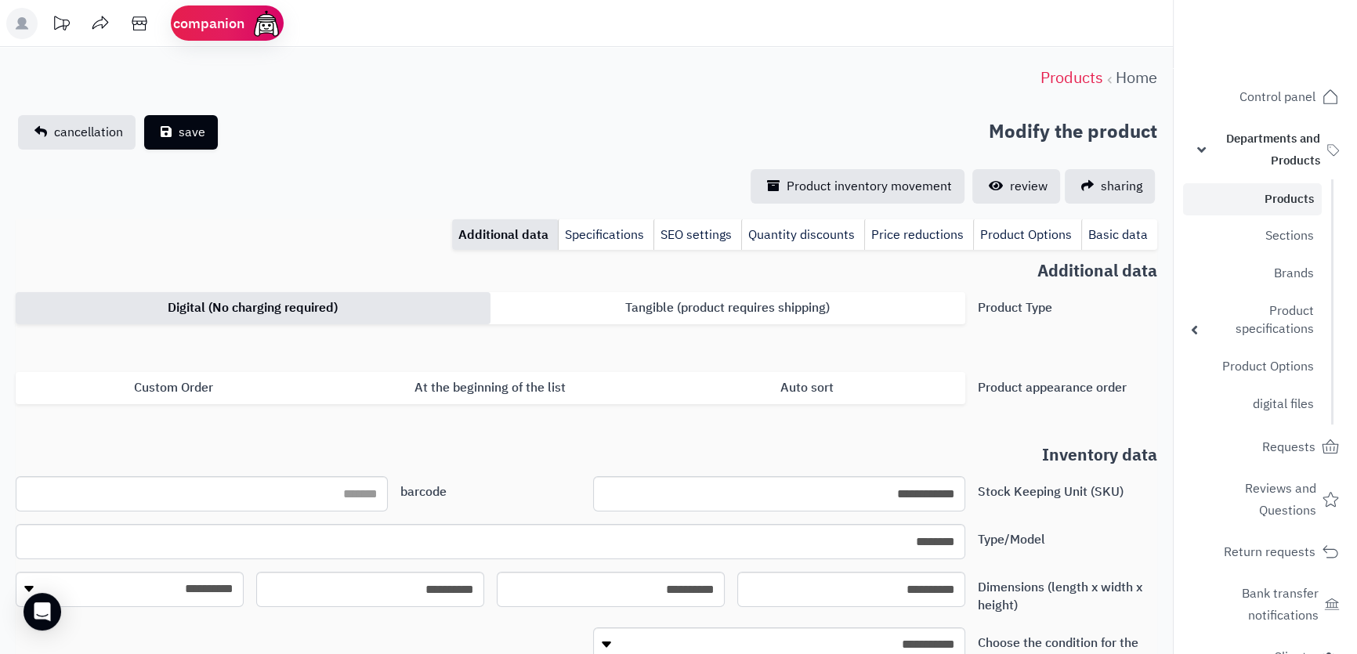
click at [345, 303] on label "Digital (No charging required)" at bounding box center [253, 308] width 475 height 32
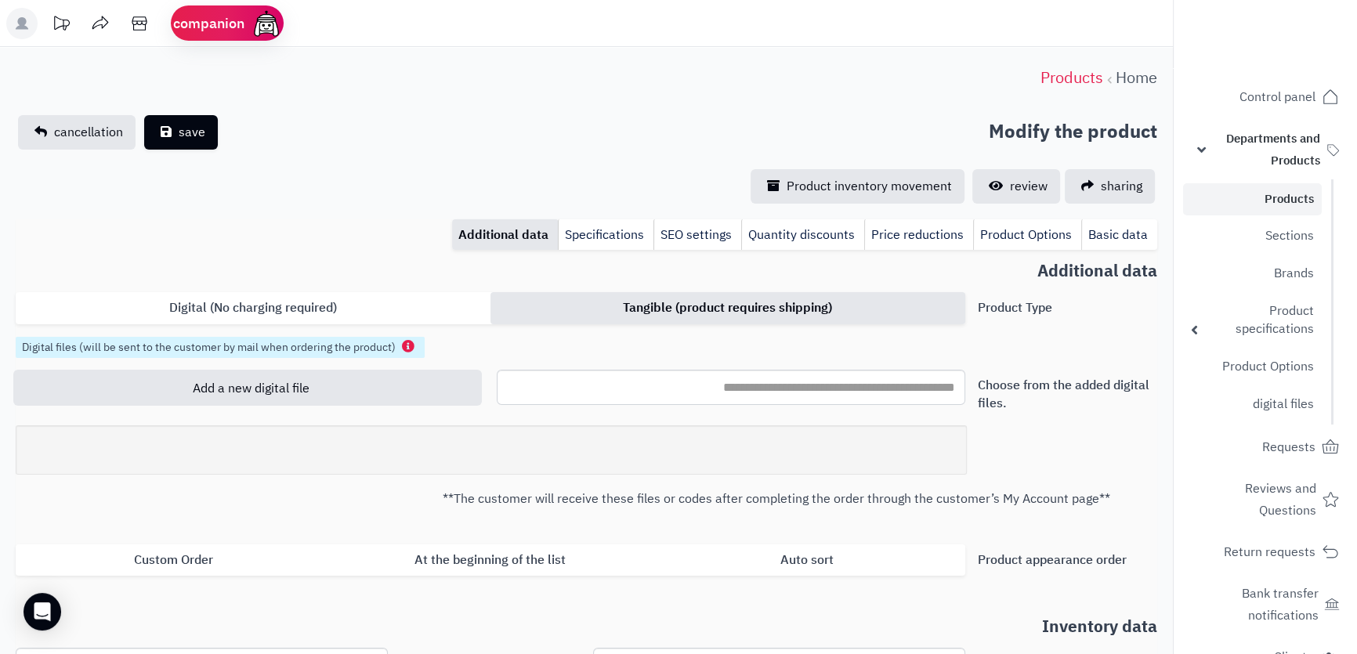
click at [769, 307] on font "Tangible (product requires shipping)" at bounding box center [727, 307] width 209 height 19
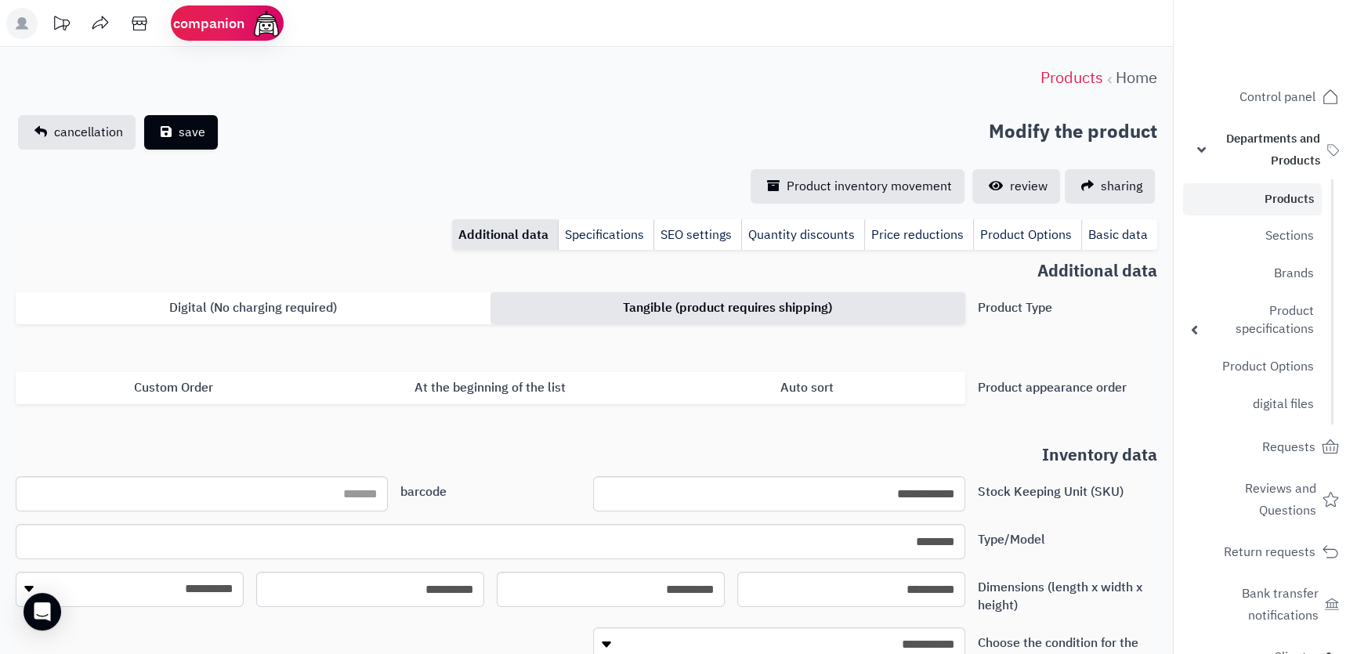
scroll to position [142, 0]
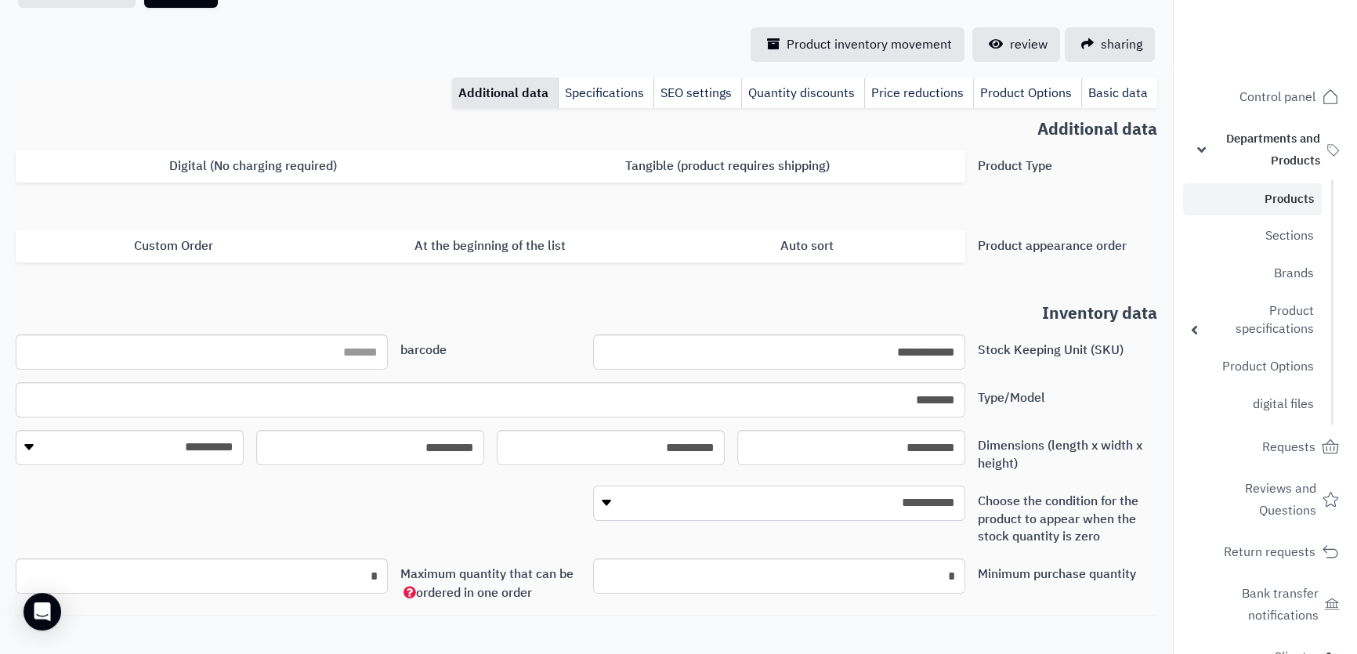
click at [921, 511] on select "**********" at bounding box center [779, 503] width 372 height 35
click at [1006, 599] on div "Minimum purchase quantity * Maximum quantity that can be ordered in one order *" at bounding box center [586, 586] width 1154 height 56
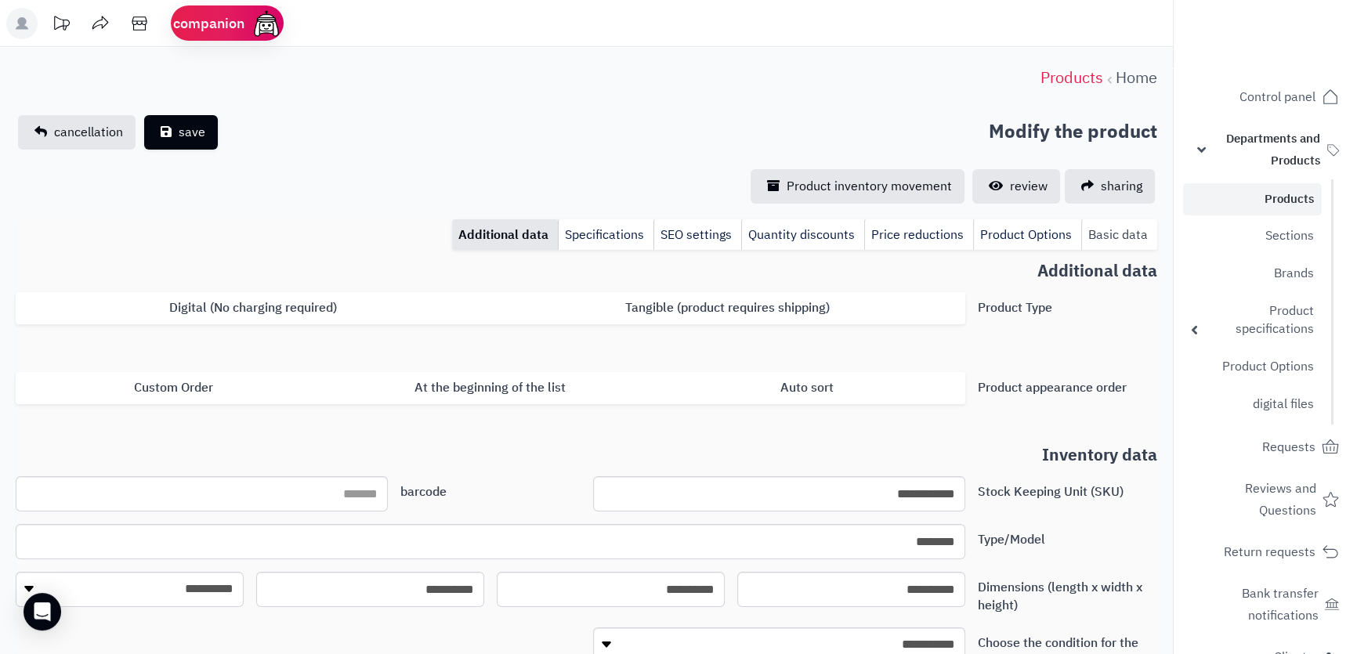
click at [1133, 231] on font "Basic data" at bounding box center [1118, 235] width 60 height 19
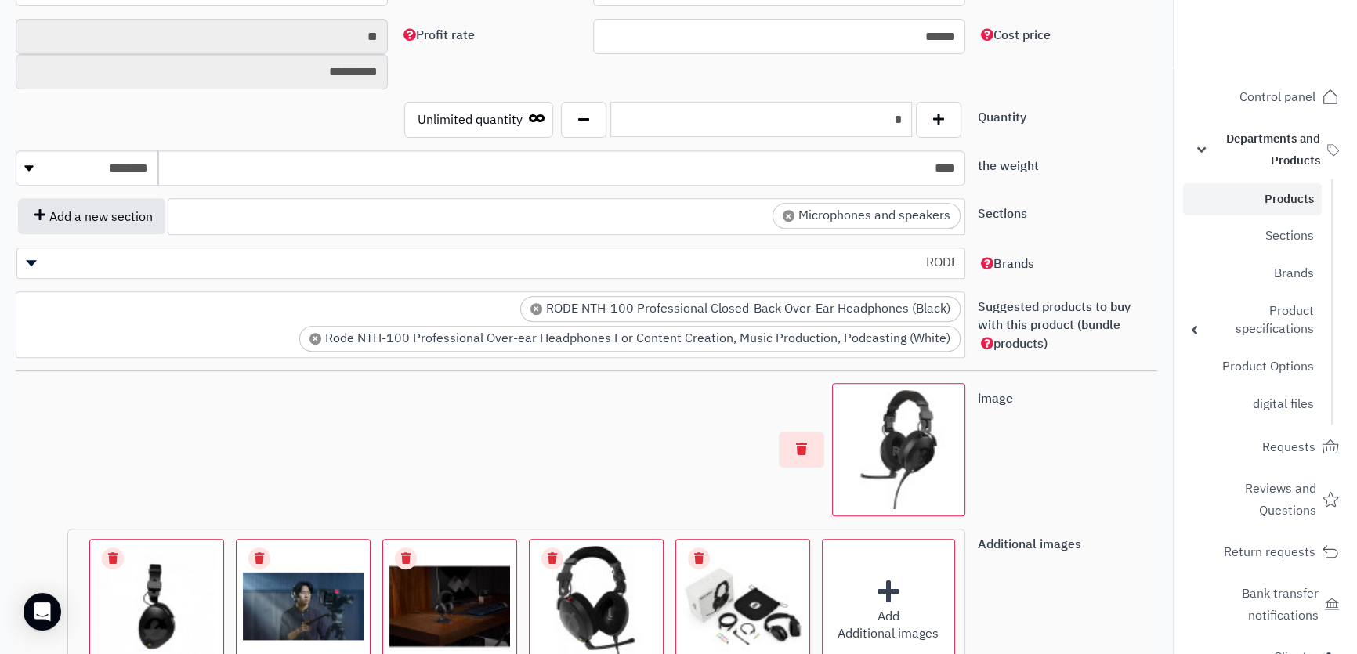
scroll to position [1060, 0]
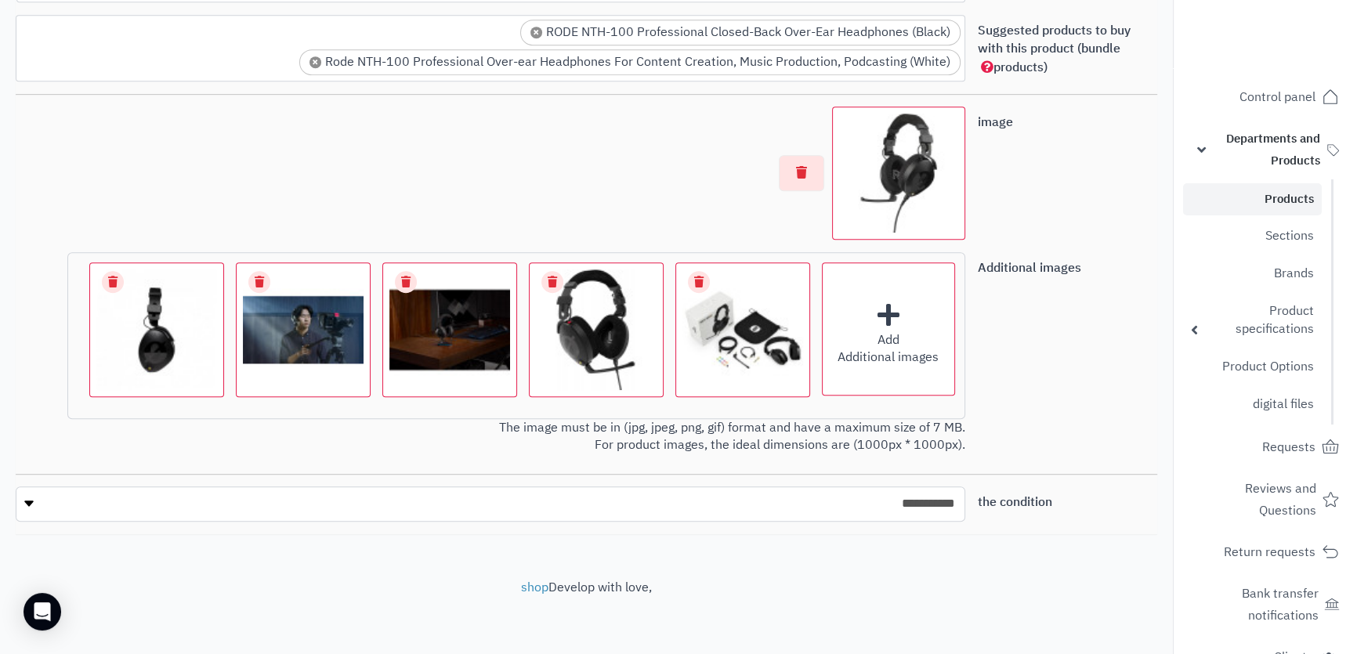
click at [911, 503] on select "**********" at bounding box center [490, 503] width 948 height 35
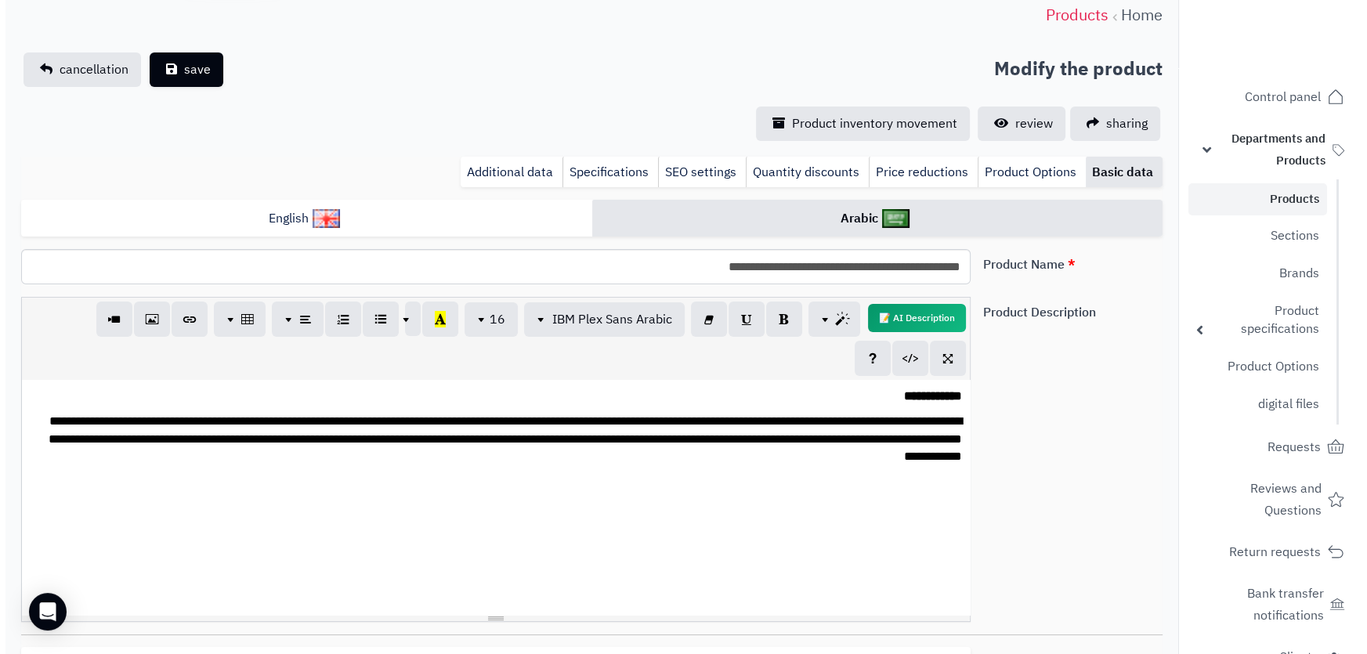
scroll to position [0, 0]
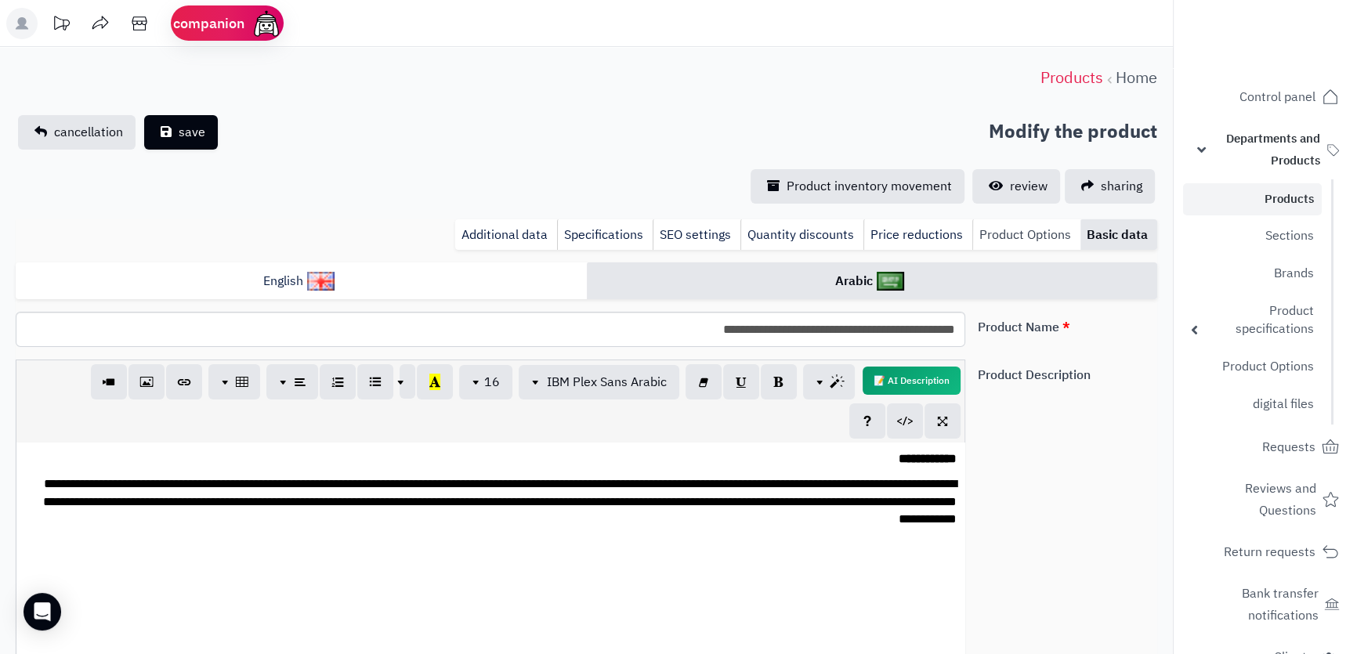
click at [1035, 239] on font "Product Options" at bounding box center [1025, 235] width 92 height 19
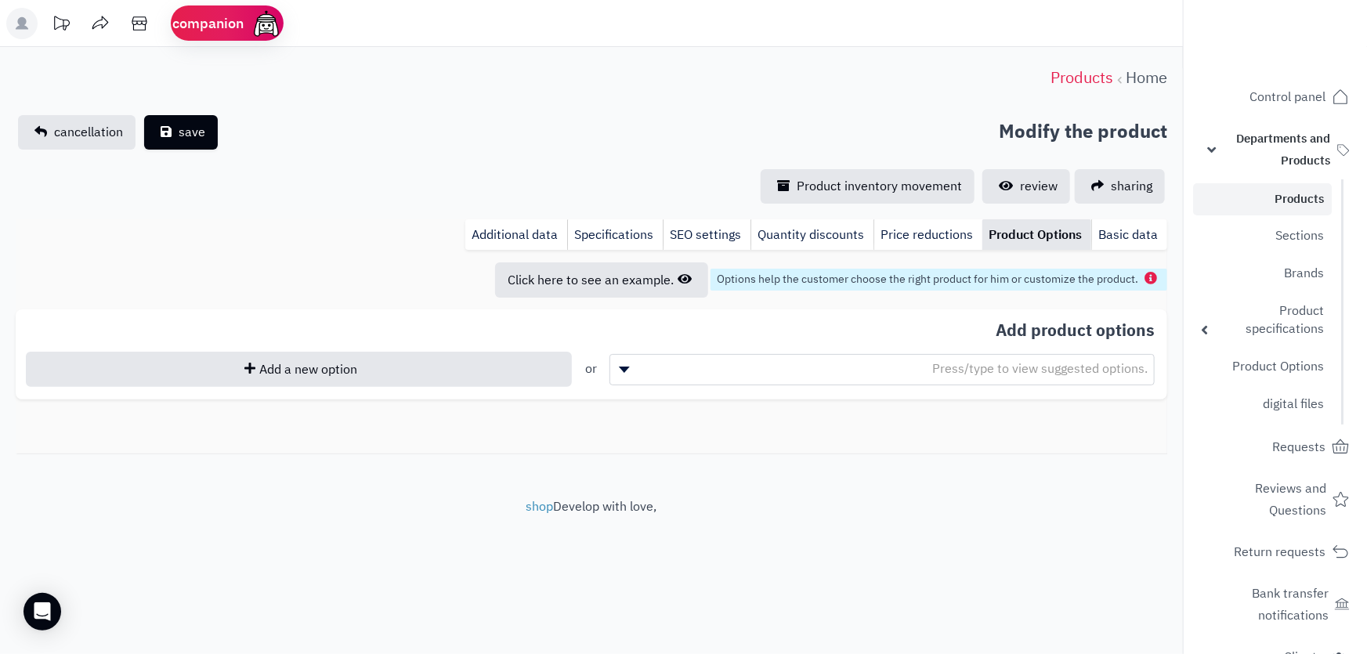
click at [1295, 205] on font "Products" at bounding box center [1298, 198] width 49 height 17
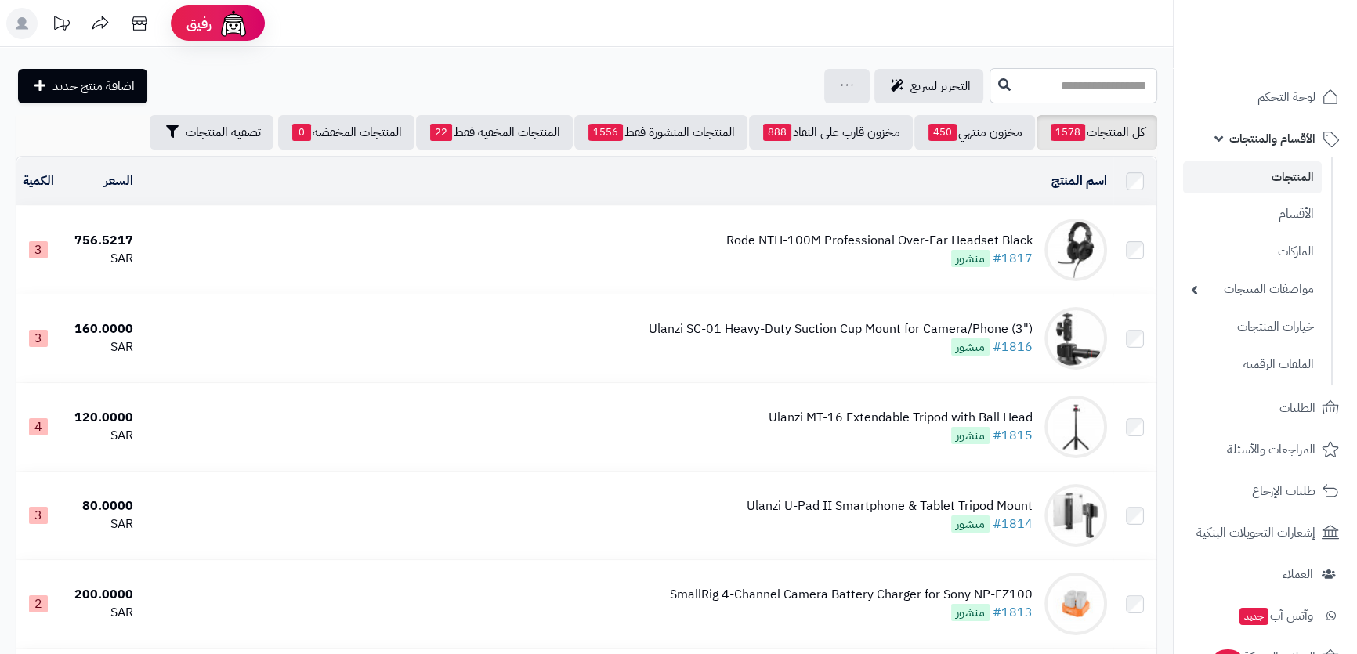
click at [989, 89] on input "text" at bounding box center [1073, 85] width 168 height 35
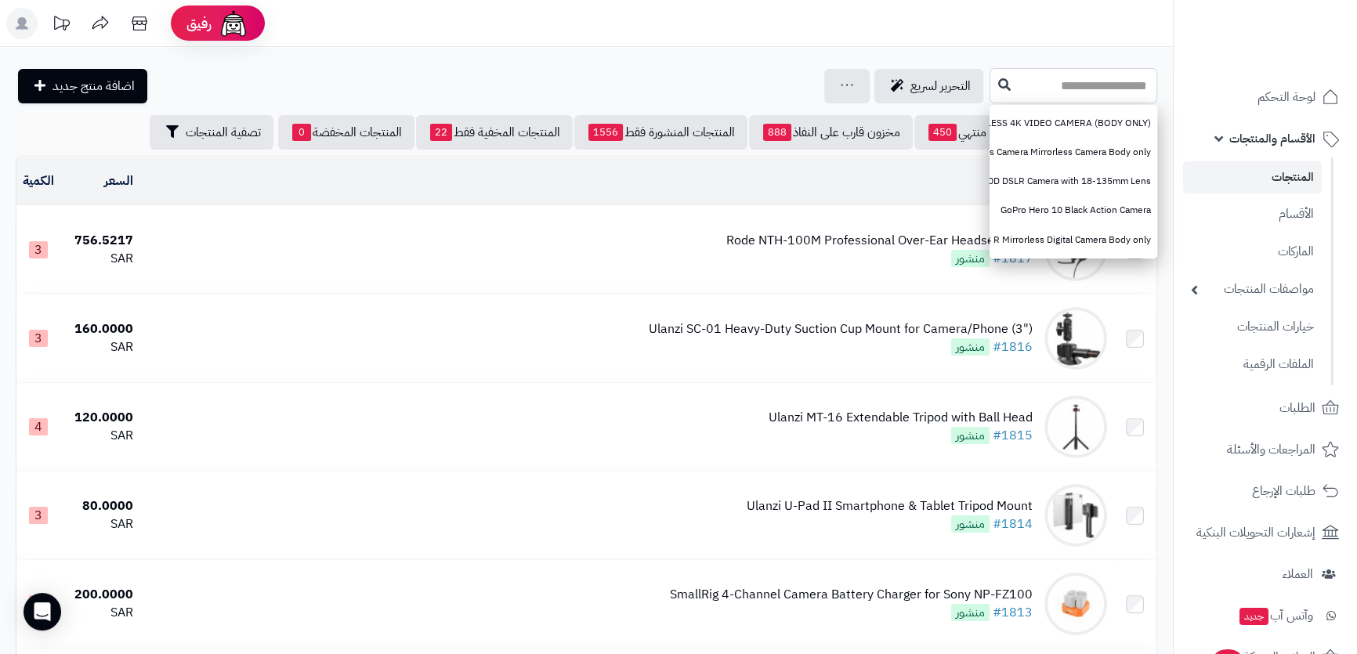
paste input "**********"
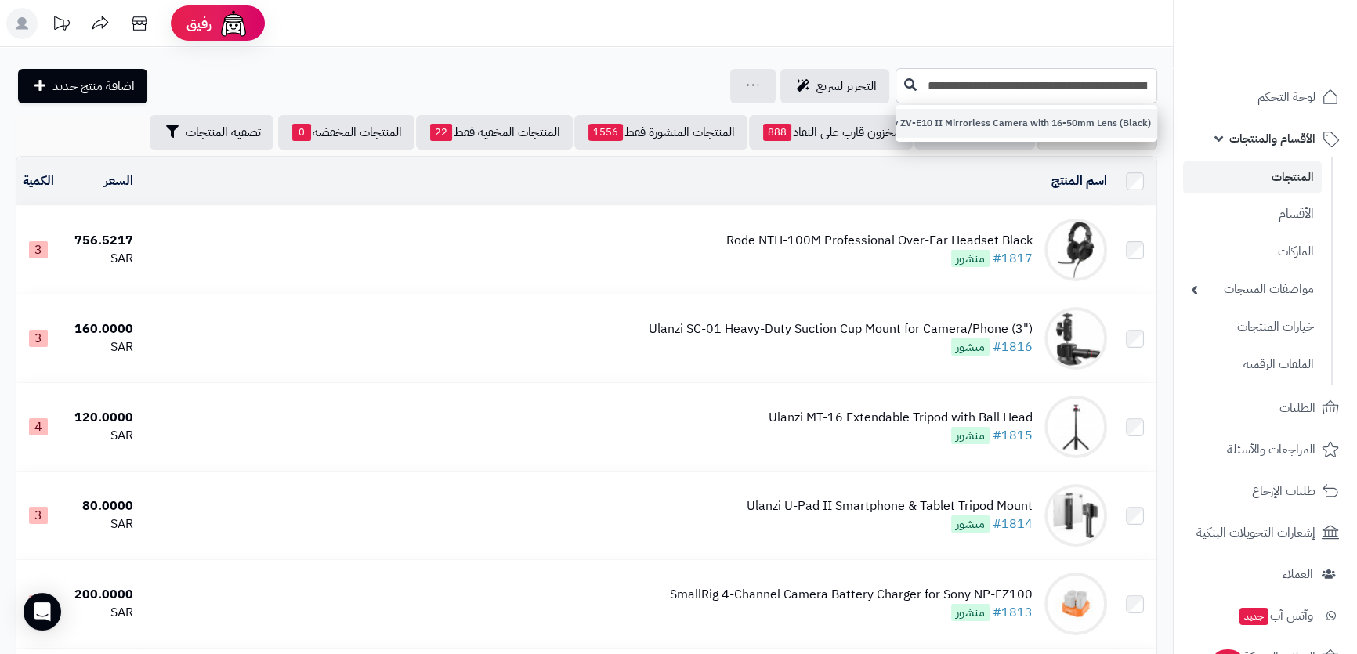
type input "**********"
click at [1007, 125] on link "Sony ZV-E10 II Mirrorless Camera with 16-50mm Lens (Black)" at bounding box center [1026, 123] width 262 height 29
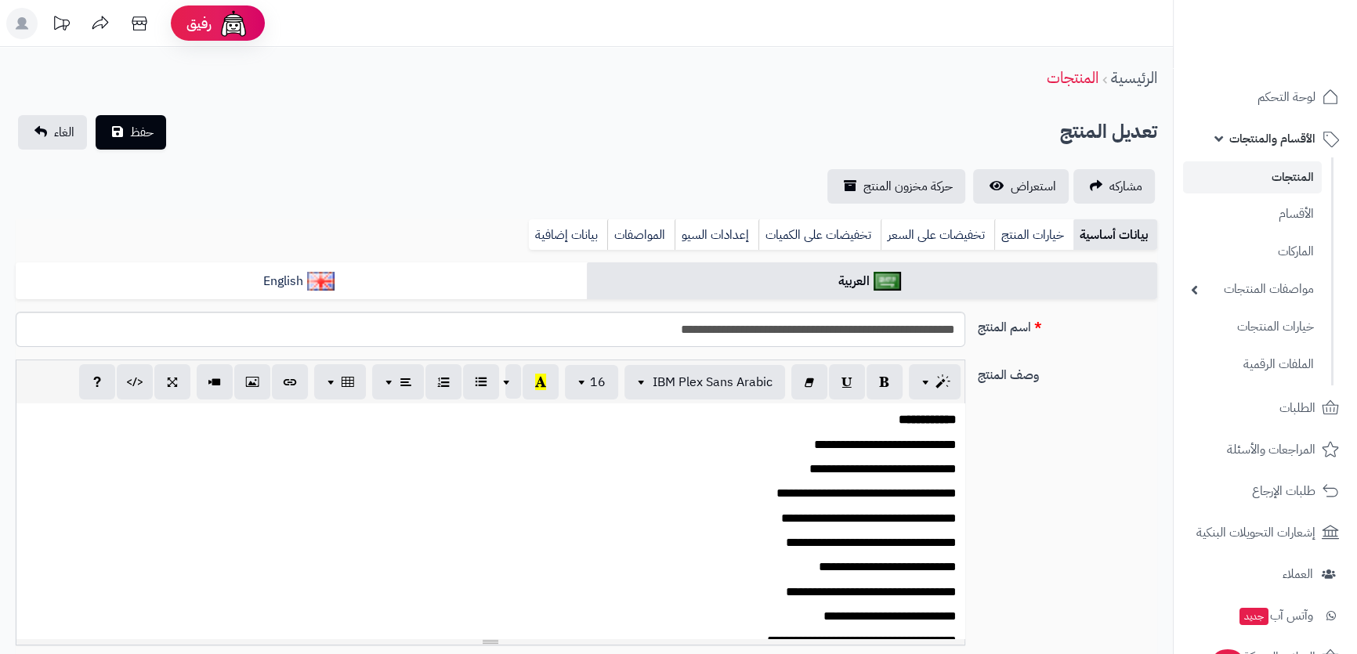
scroll to position [609, 0]
click at [575, 238] on link "بيانات إضافية" at bounding box center [568, 234] width 78 height 31
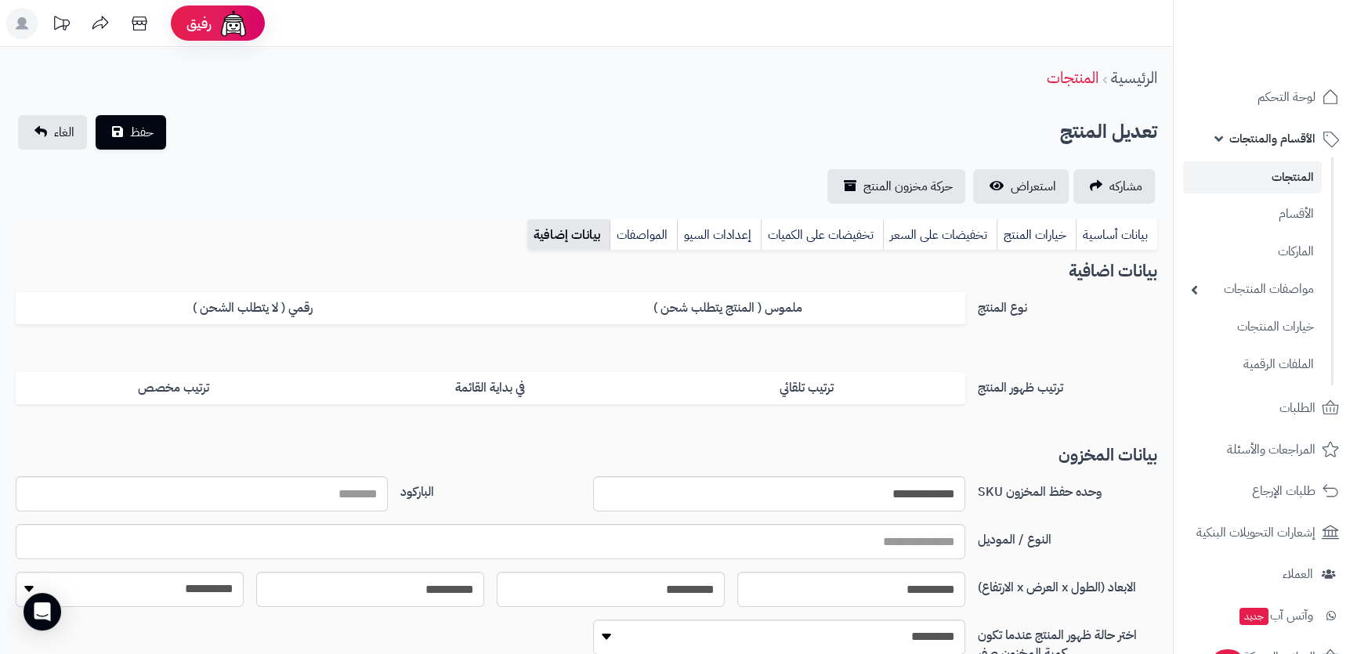
scroll to position [199, 0]
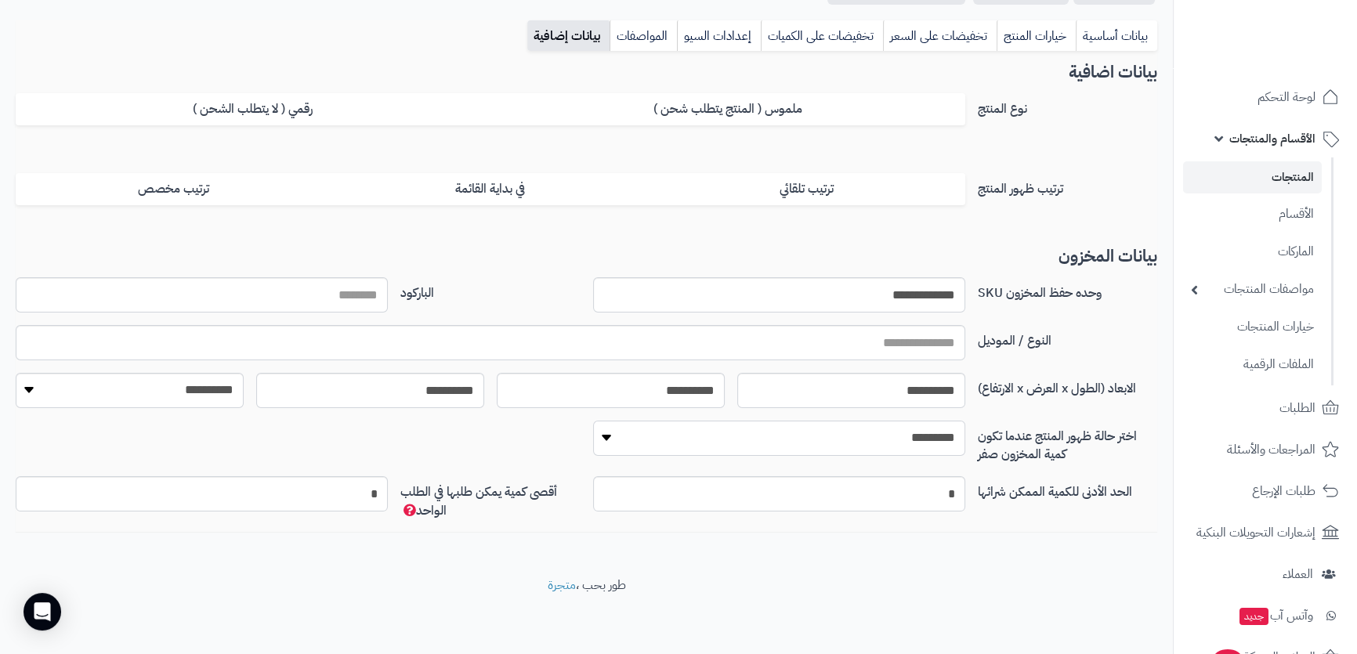
click at [932, 425] on select "**********" at bounding box center [779, 438] width 372 height 35
select select "*"
click at [593, 421] on select "**********" at bounding box center [779, 438] width 372 height 35
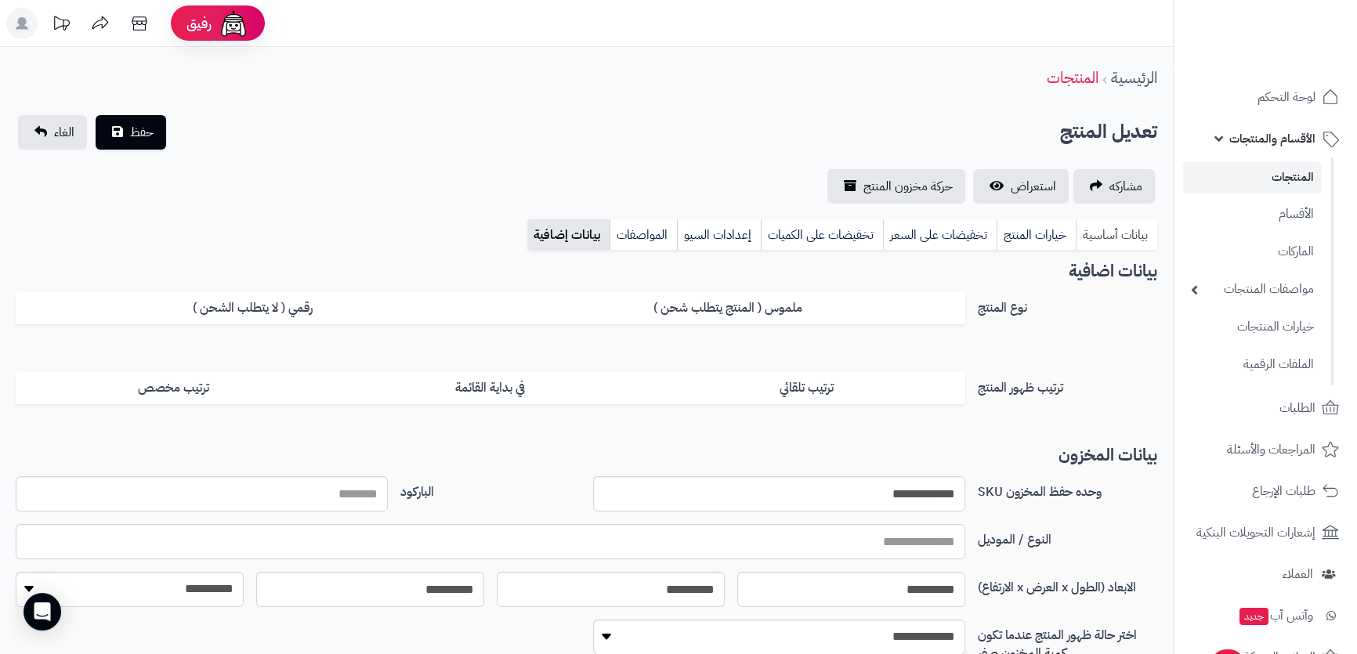
click at [1121, 240] on link "بيانات أساسية" at bounding box center [1115, 234] width 81 height 31
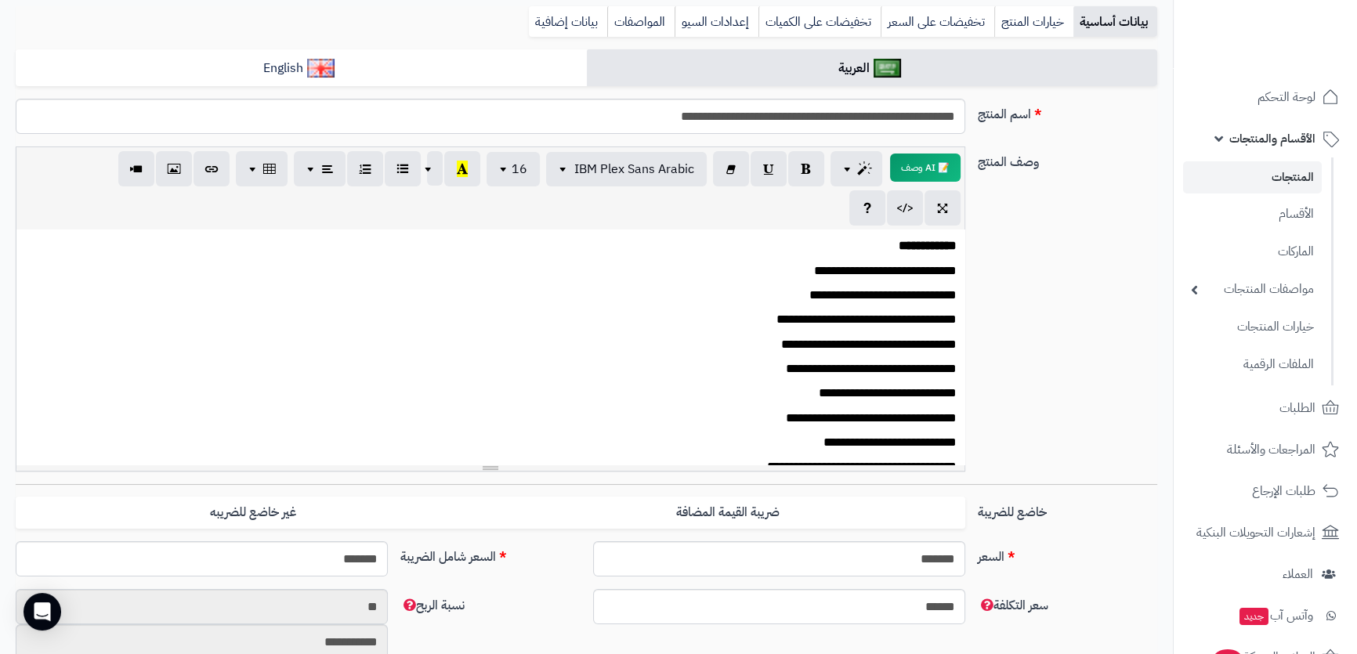
scroll to position [70, 0]
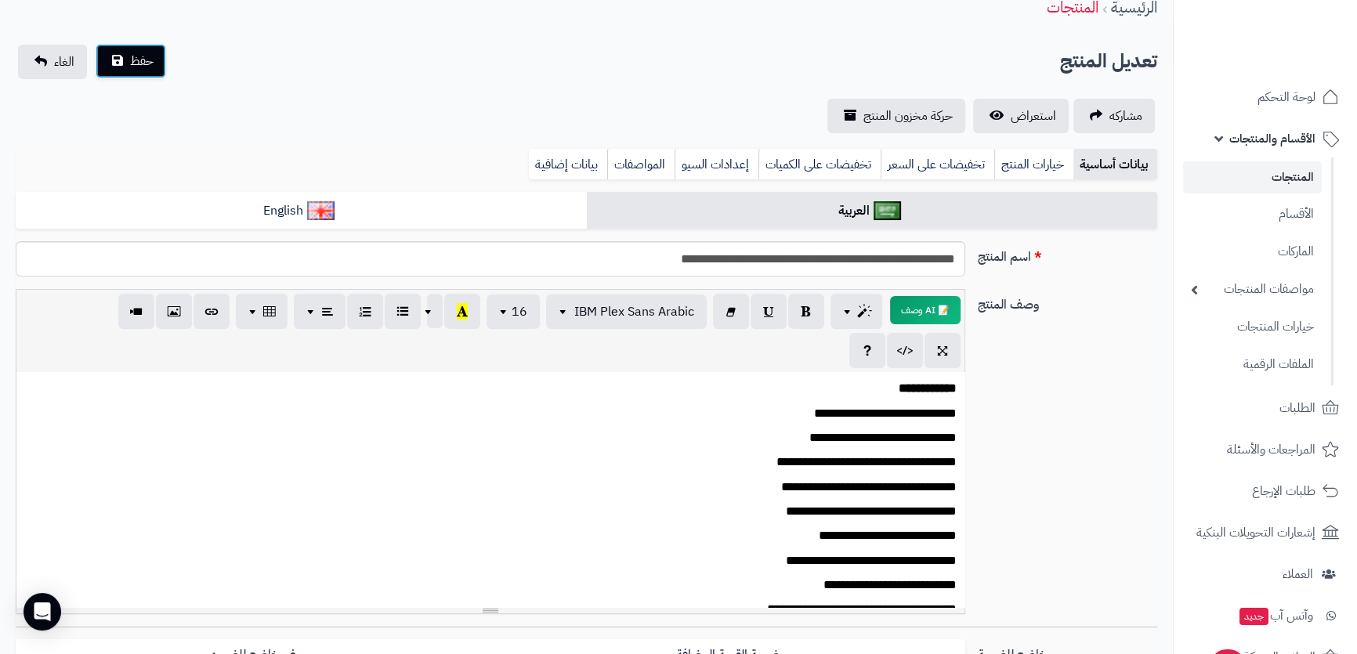
click at [131, 67] on span "حفظ" at bounding box center [141, 61] width 23 height 19
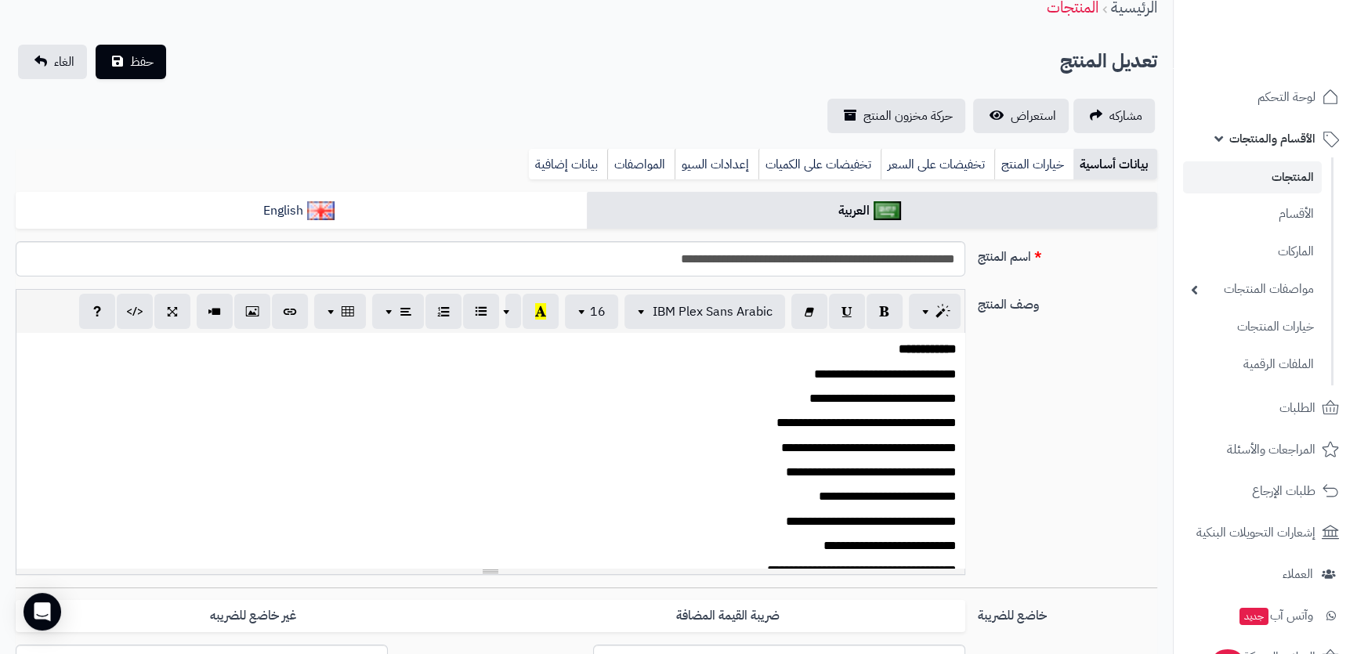
scroll to position [146, 0]
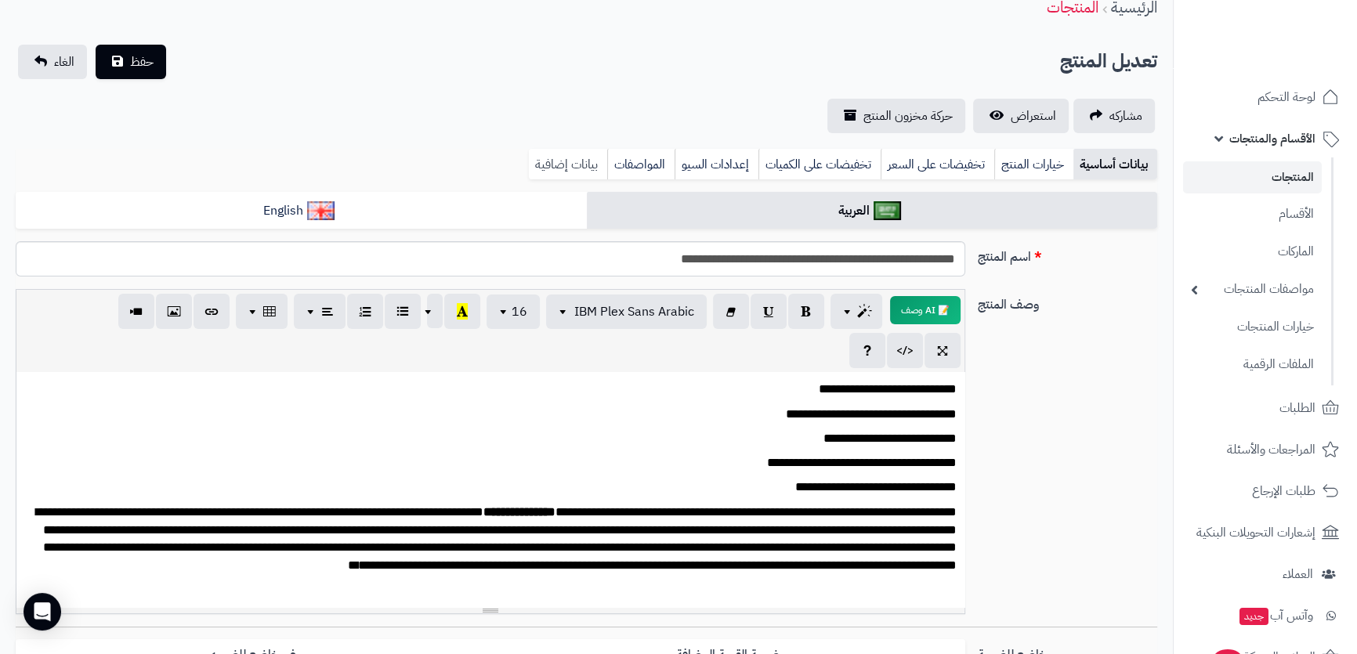
click at [559, 149] on link "بيانات إضافية" at bounding box center [568, 164] width 78 height 31
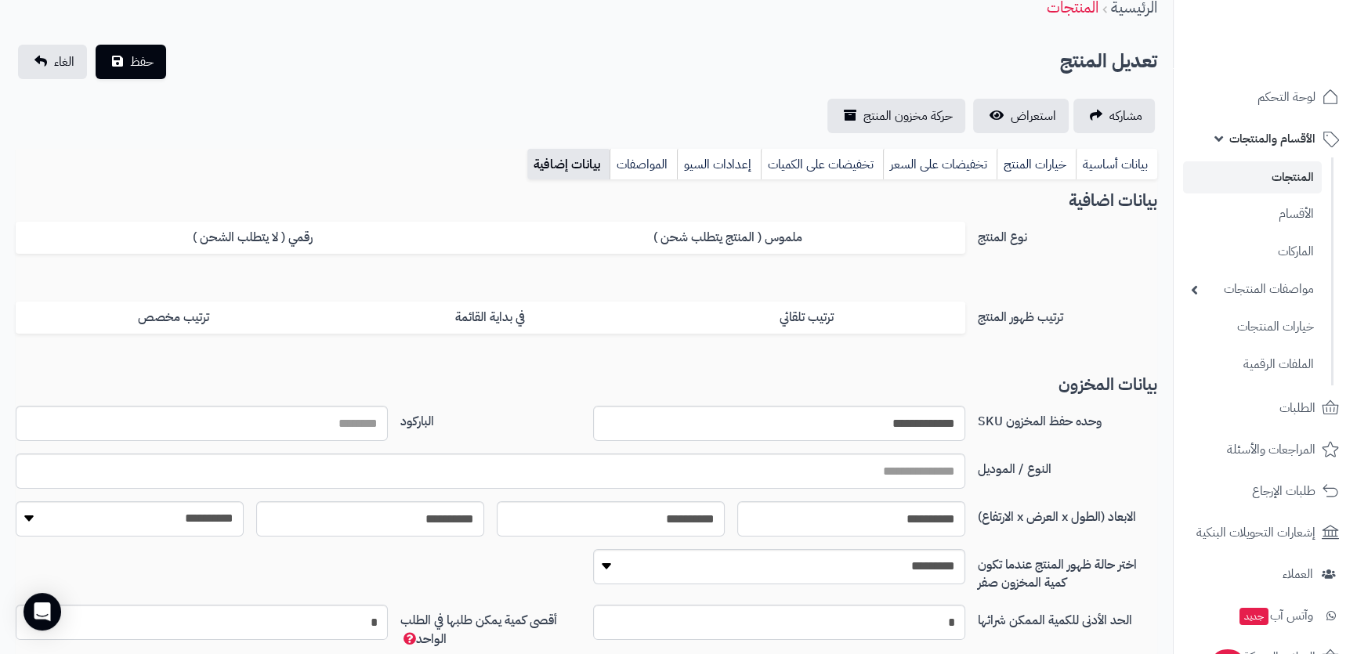
scroll to position [199, 0]
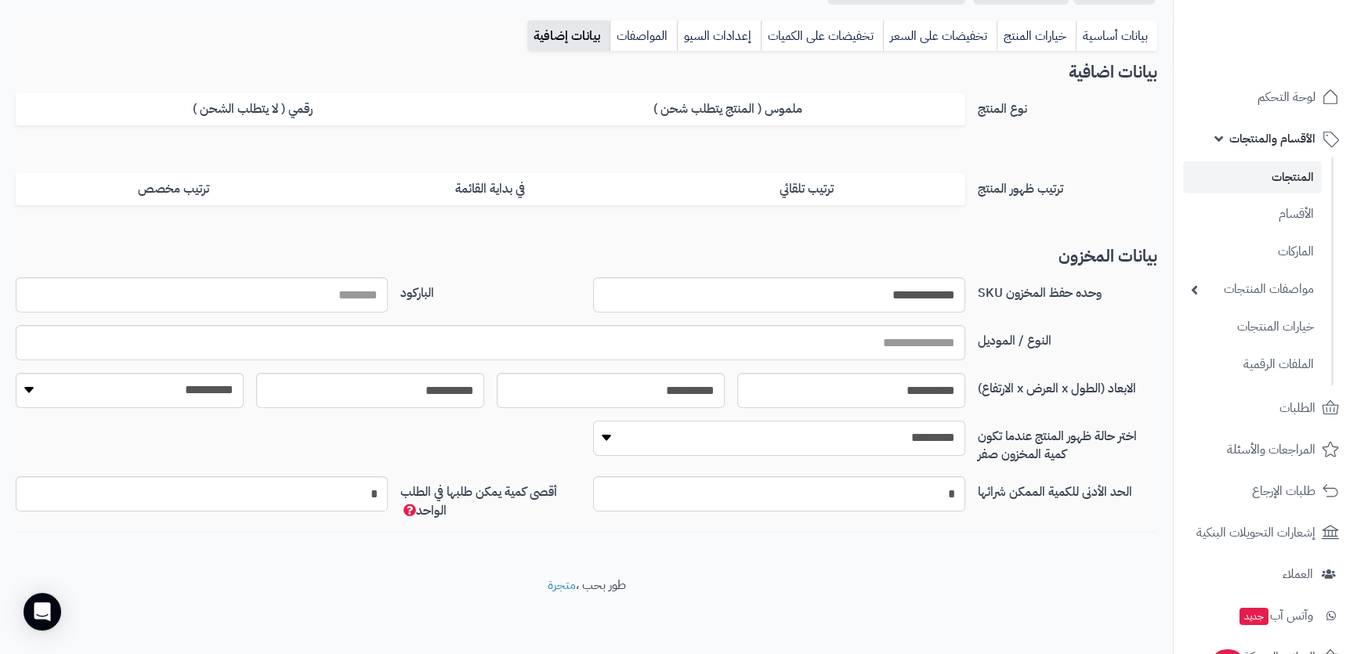
click at [901, 437] on select "**********" at bounding box center [779, 438] width 372 height 35
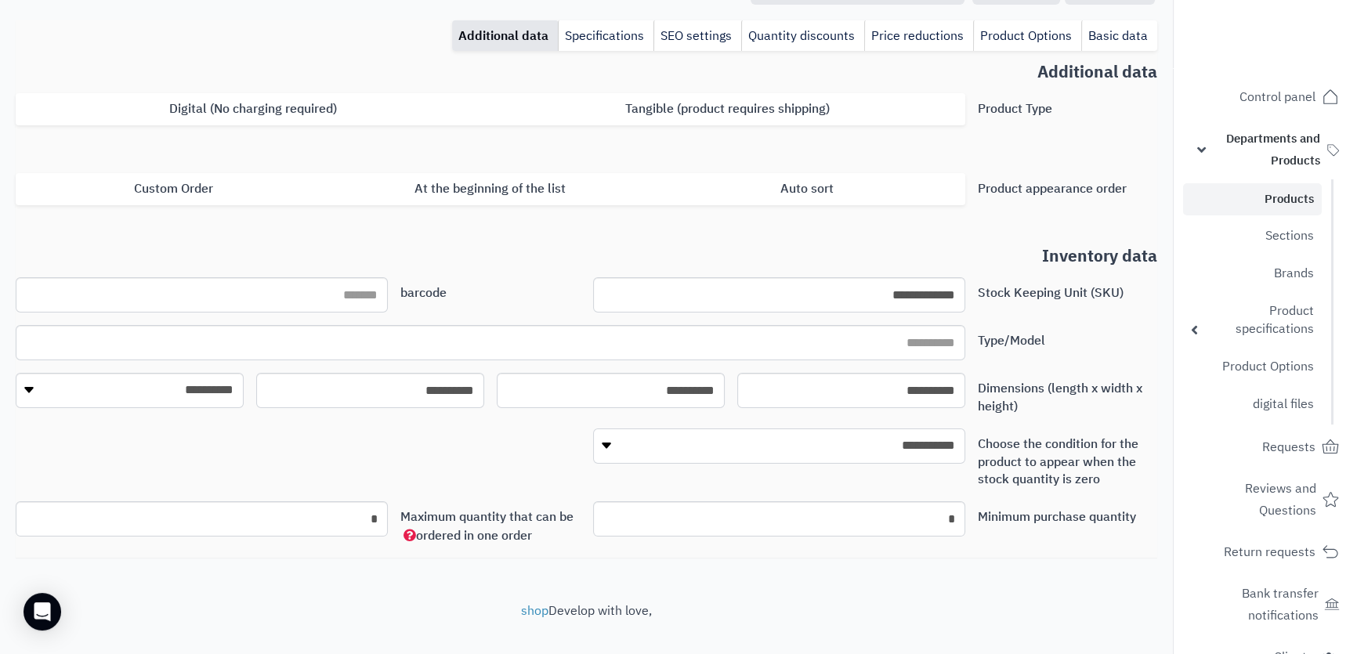
click at [923, 446] on select "**********" at bounding box center [779, 445] width 372 height 35
select select "*"
click at [593, 428] on select "**********" at bounding box center [779, 445] width 372 height 35
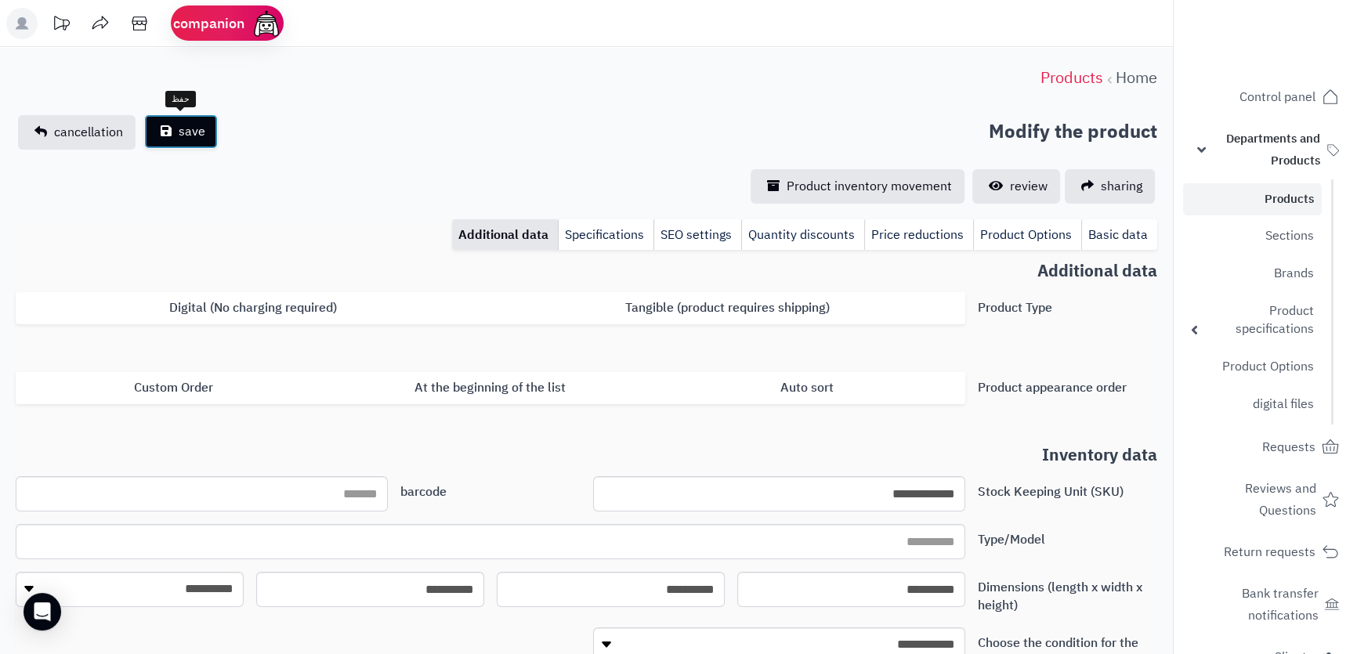
click at [181, 139] on font "save" at bounding box center [192, 131] width 27 height 19
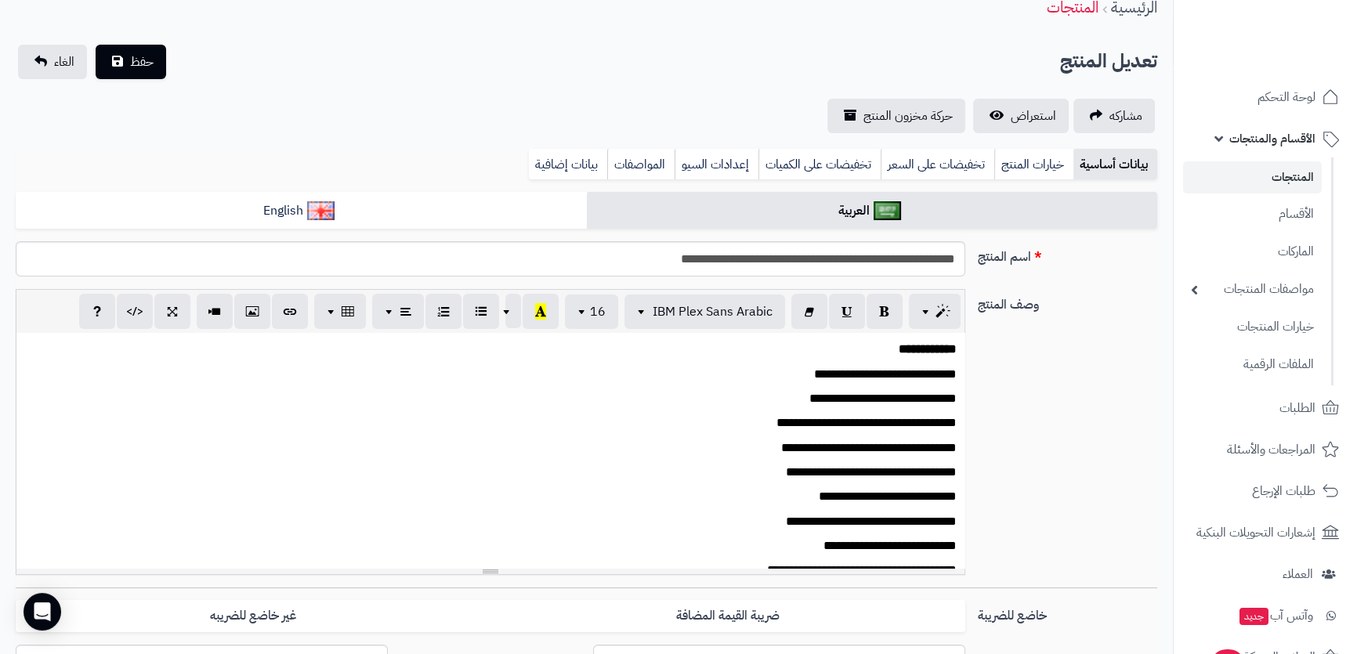
scroll to position [617, 0]
click at [565, 168] on link "بيانات إضافية" at bounding box center [568, 164] width 78 height 31
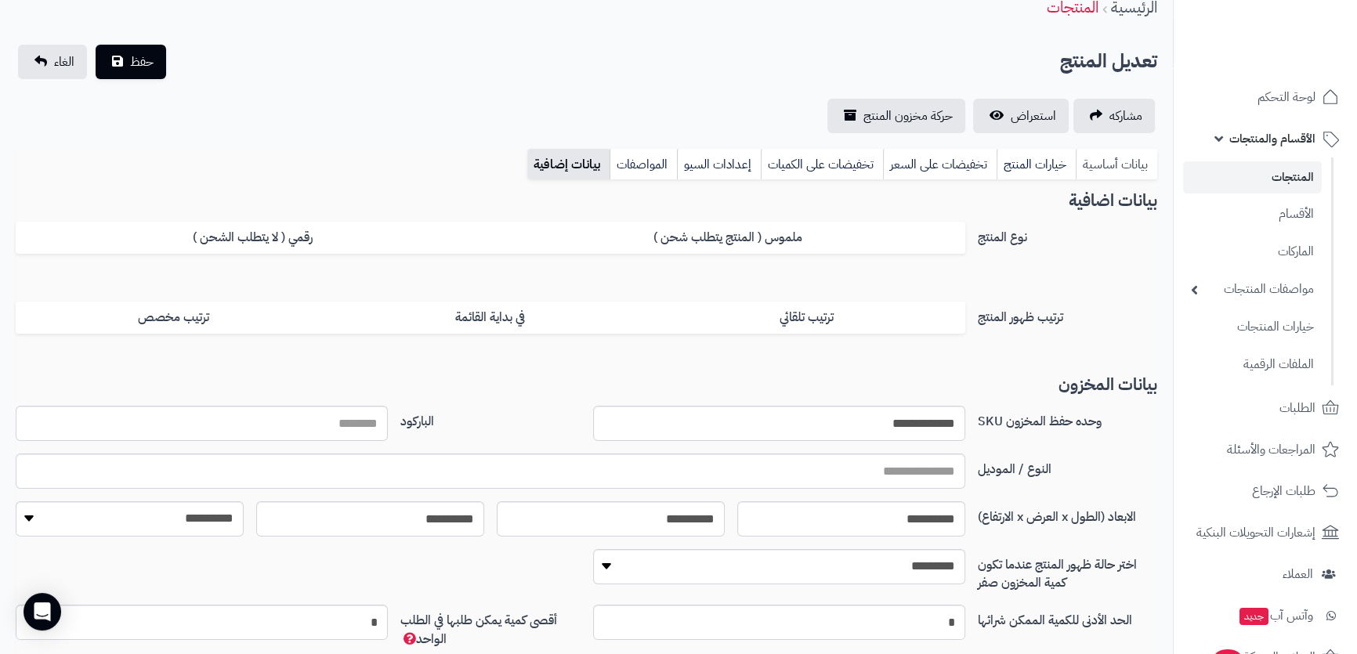
click at [1100, 171] on link "بيانات أساسية" at bounding box center [1115, 164] width 81 height 31
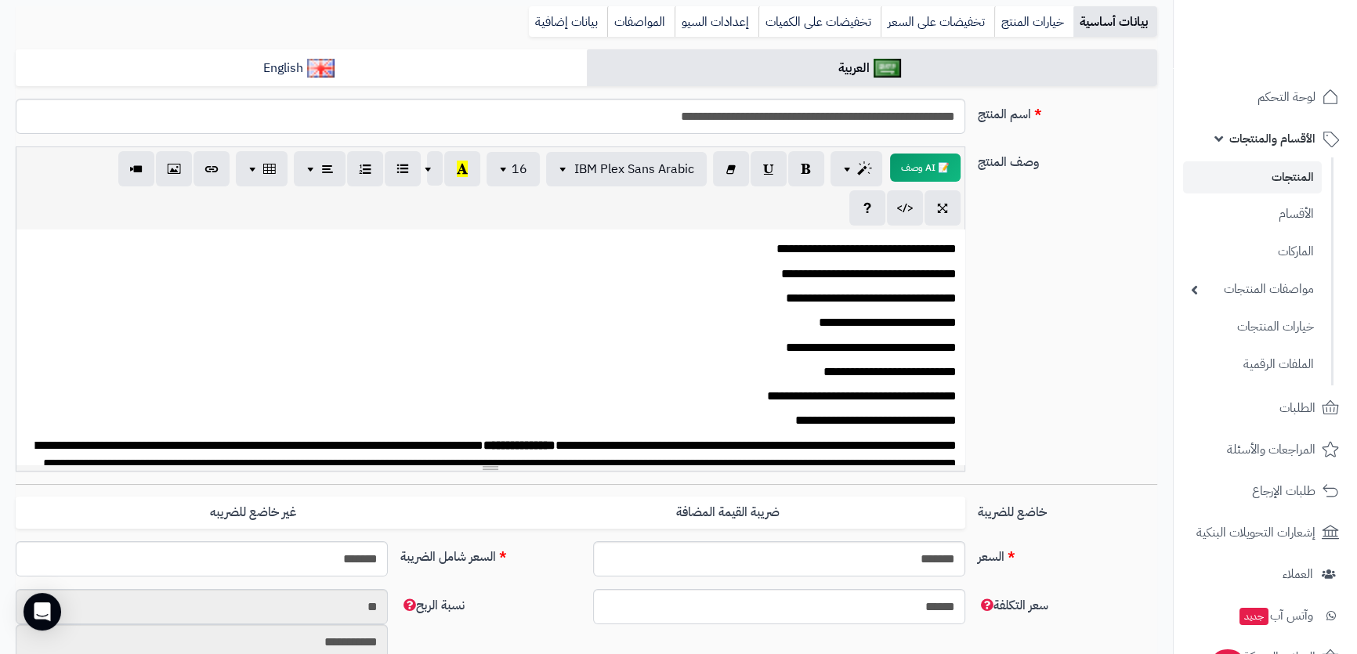
scroll to position [284, 0]
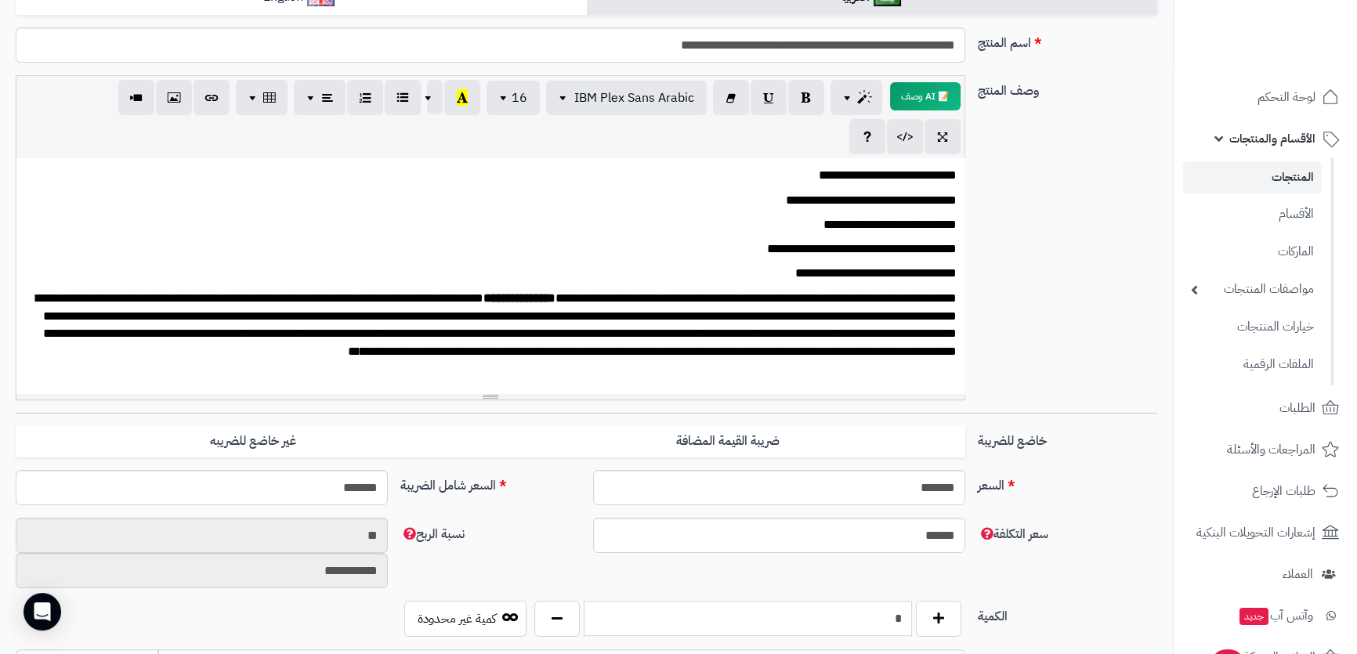
click at [874, 612] on input "*" at bounding box center [746, 618] width 327 height 35
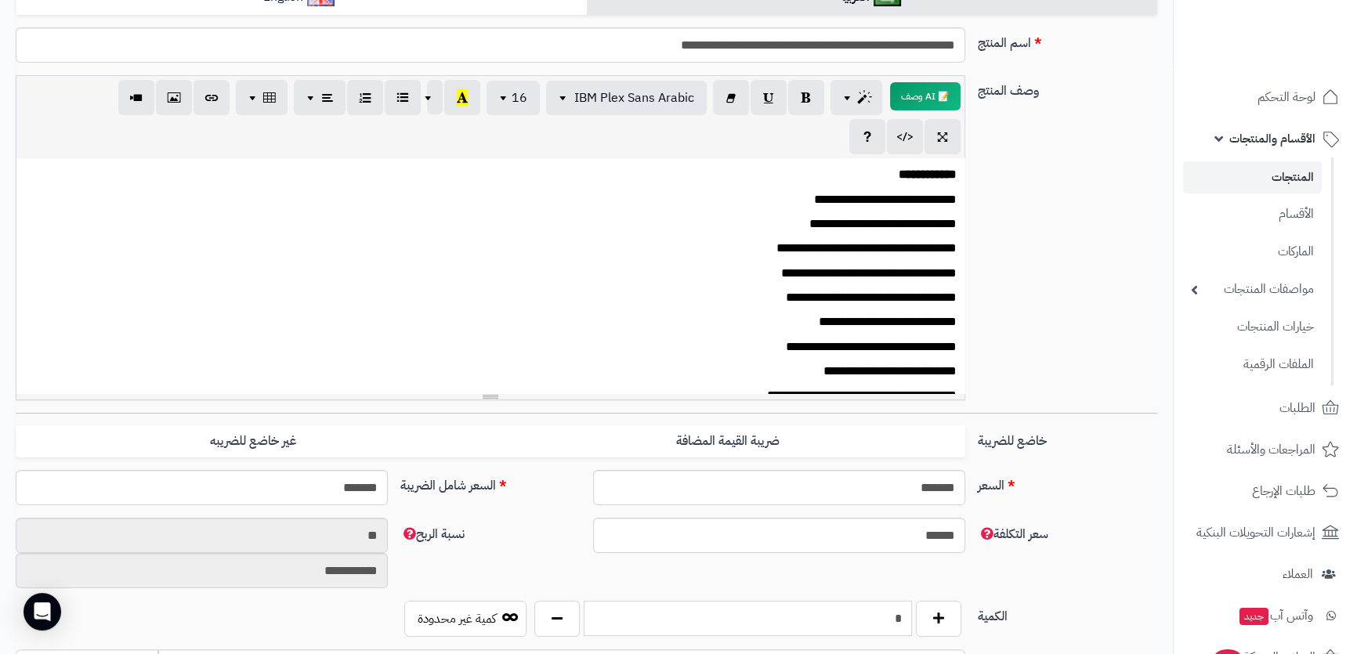
scroll to position [0, 0]
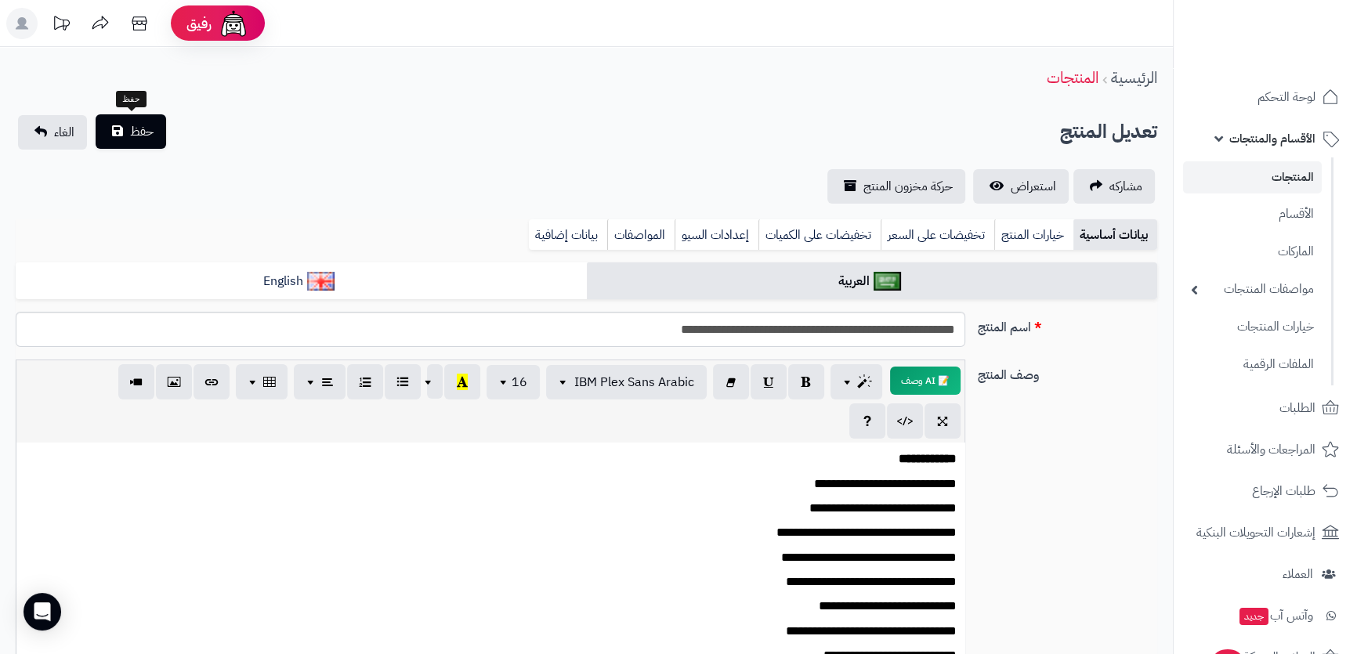
type input "*"
click at [125, 137] on button "حفظ" at bounding box center [131, 131] width 70 height 34
click at [549, 228] on link "بيانات إضافية" at bounding box center [568, 234] width 78 height 31
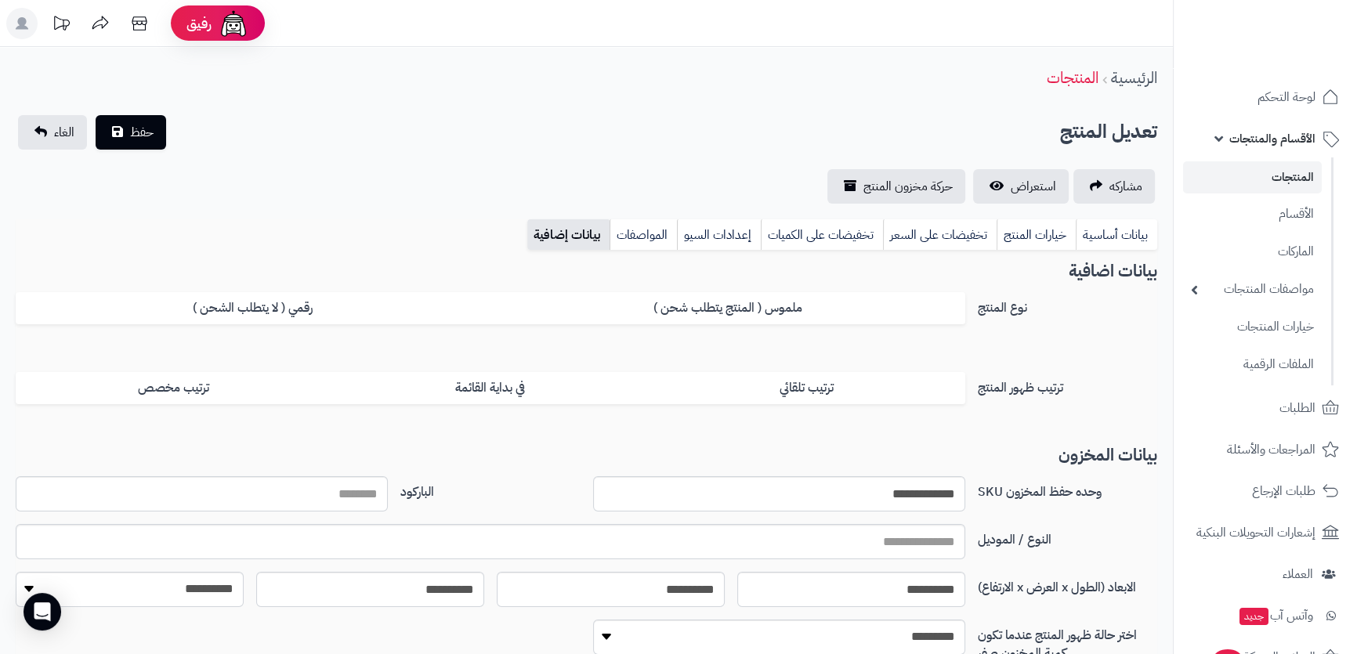
scroll to position [199, 0]
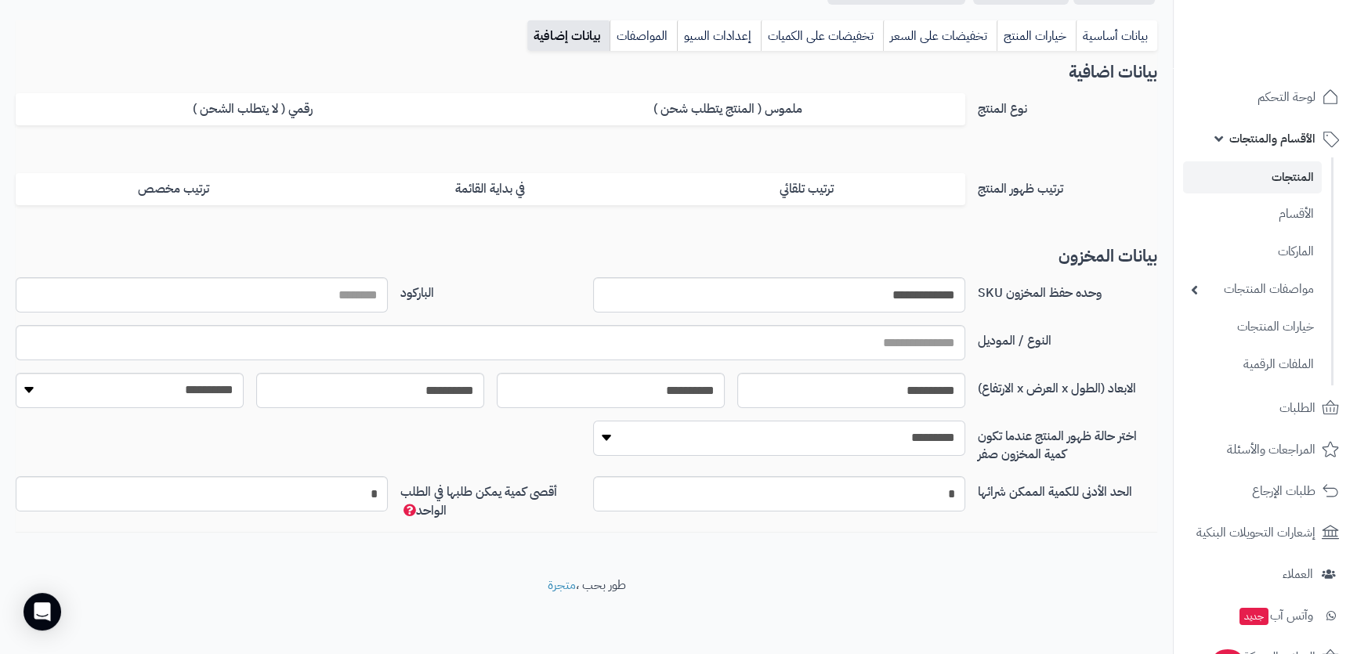
click at [916, 438] on select "**********" at bounding box center [779, 438] width 372 height 35
select select "*"
click at [593, 421] on select "**********" at bounding box center [779, 438] width 372 height 35
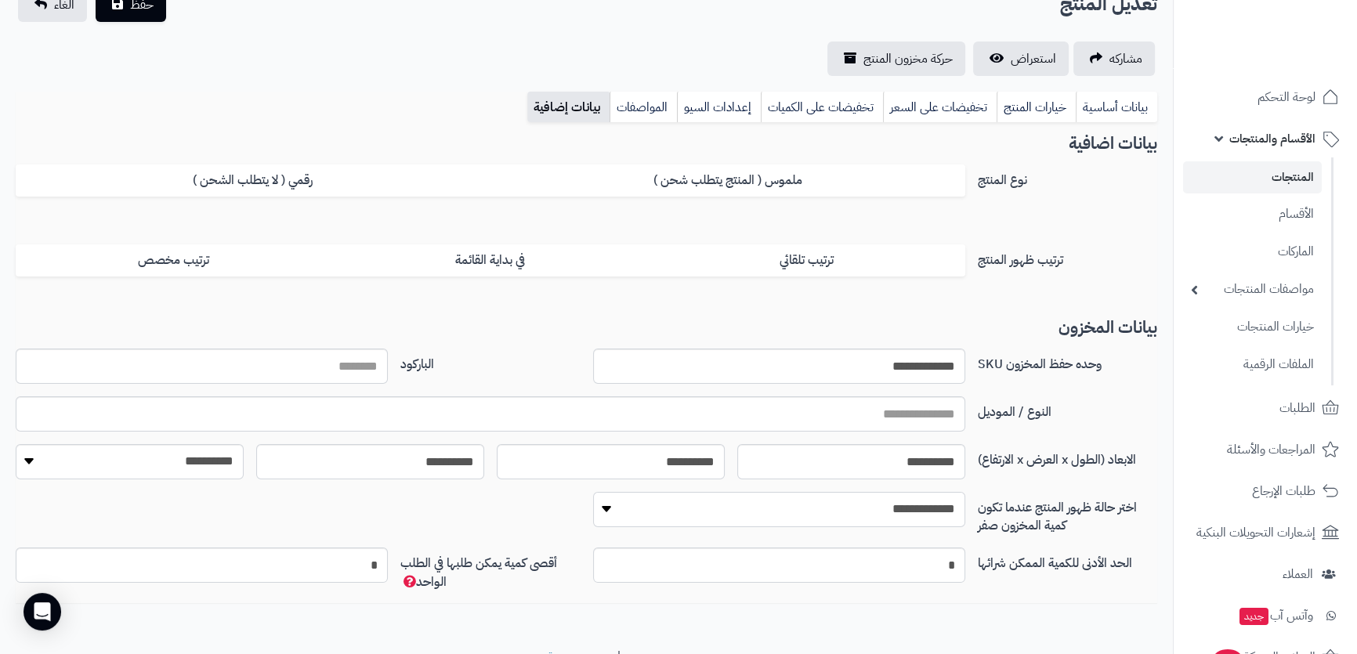
scroll to position [0, 0]
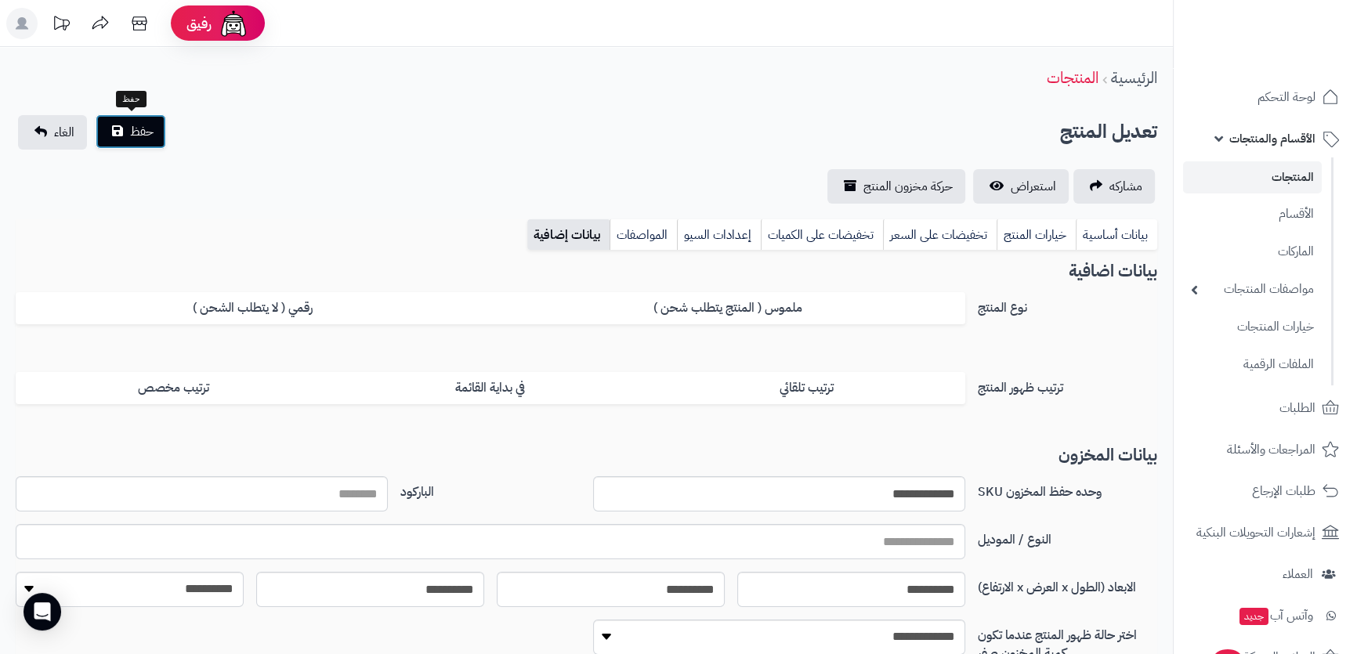
click at [138, 139] on span "حفظ" at bounding box center [141, 131] width 23 height 19
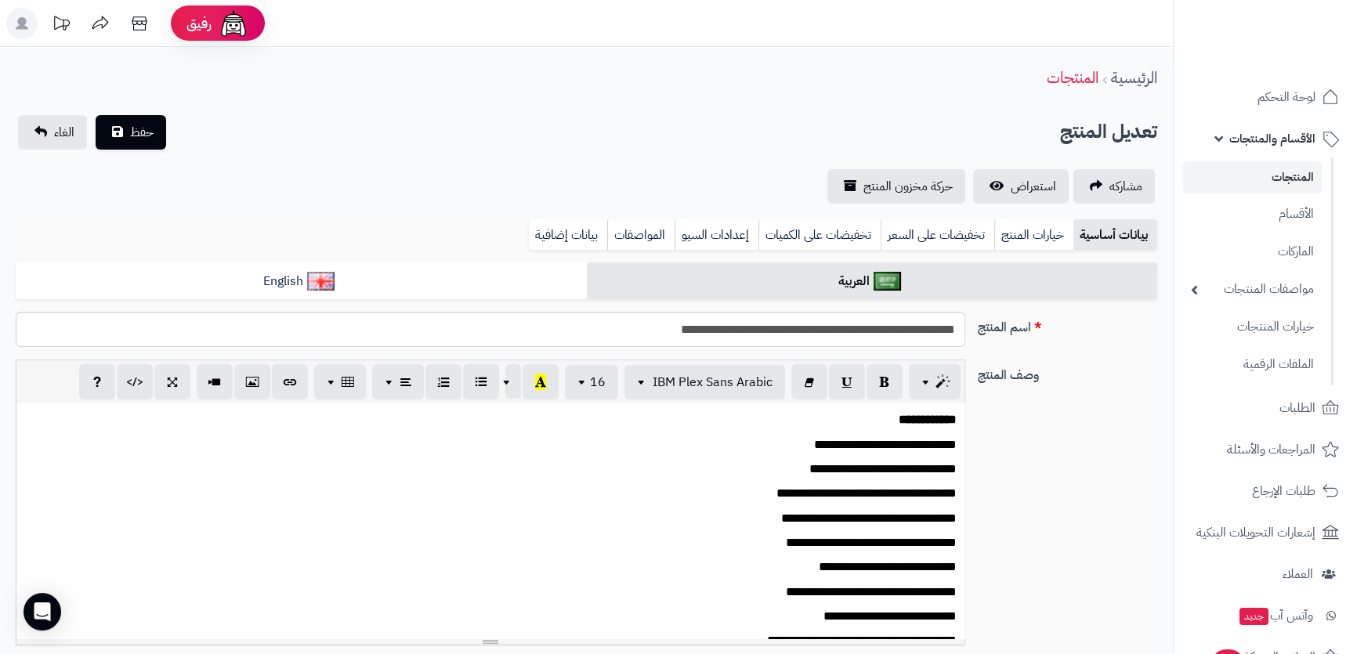
scroll to position [617, 0]
click at [578, 240] on link "بيانات إضافية" at bounding box center [568, 234] width 78 height 31
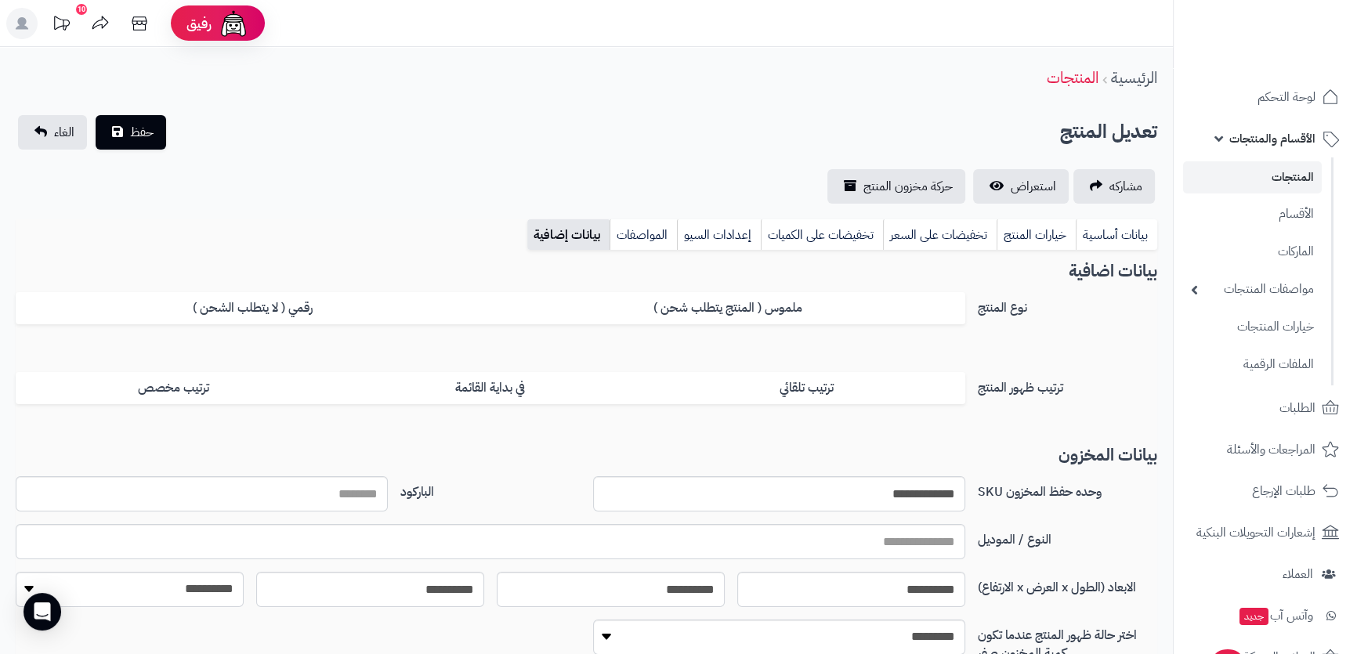
scroll to position [199, 0]
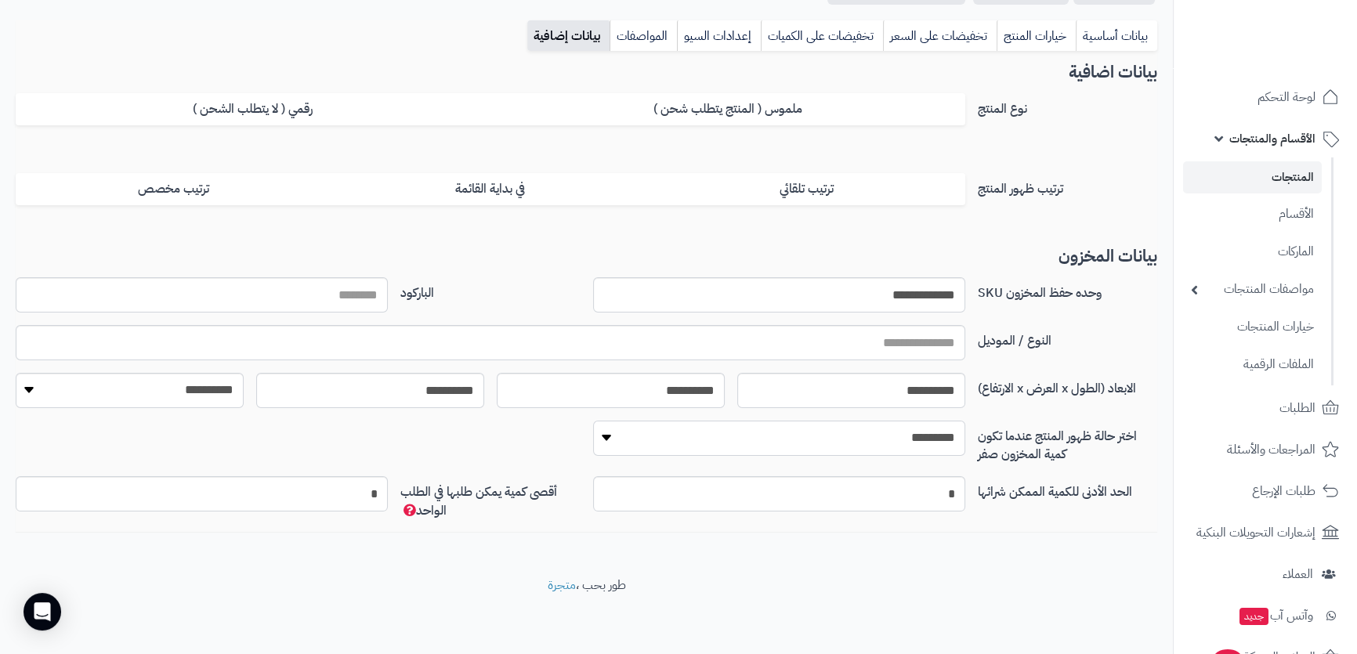
click at [935, 436] on select "**********" at bounding box center [779, 438] width 372 height 35
select select "*"
click at [593, 421] on select "**********" at bounding box center [779, 438] width 372 height 35
click at [1123, 39] on link "بيانات أساسية" at bounding box center [1115, 35] width 81 height 31
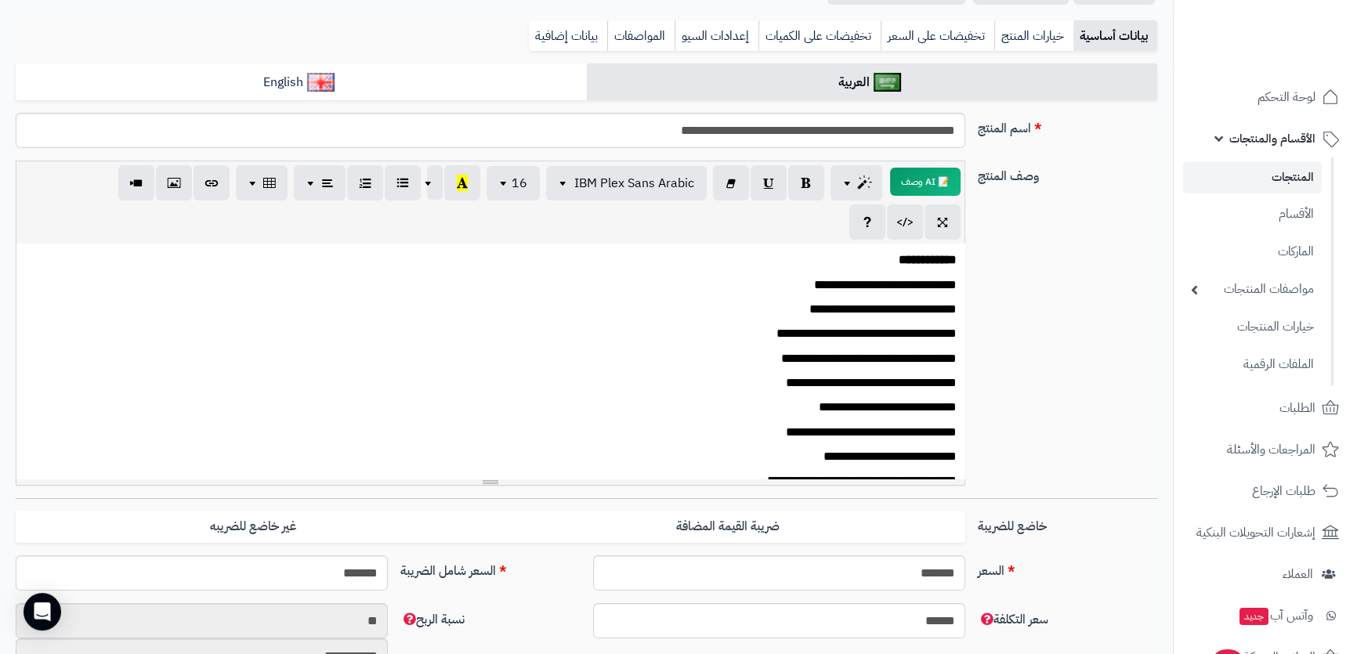
scroll to position [484, 0]
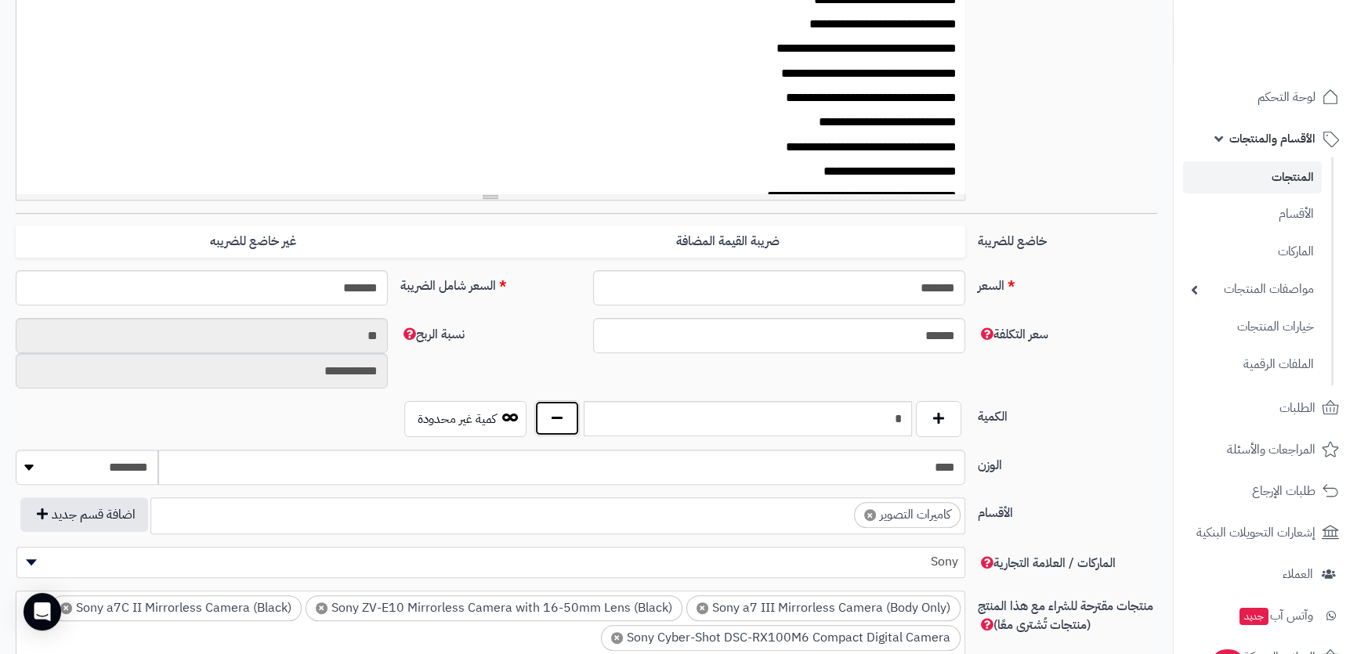
click at [556, 420] on button "button" at bounding box center [556, 418] width 45 height 36
type input "*"
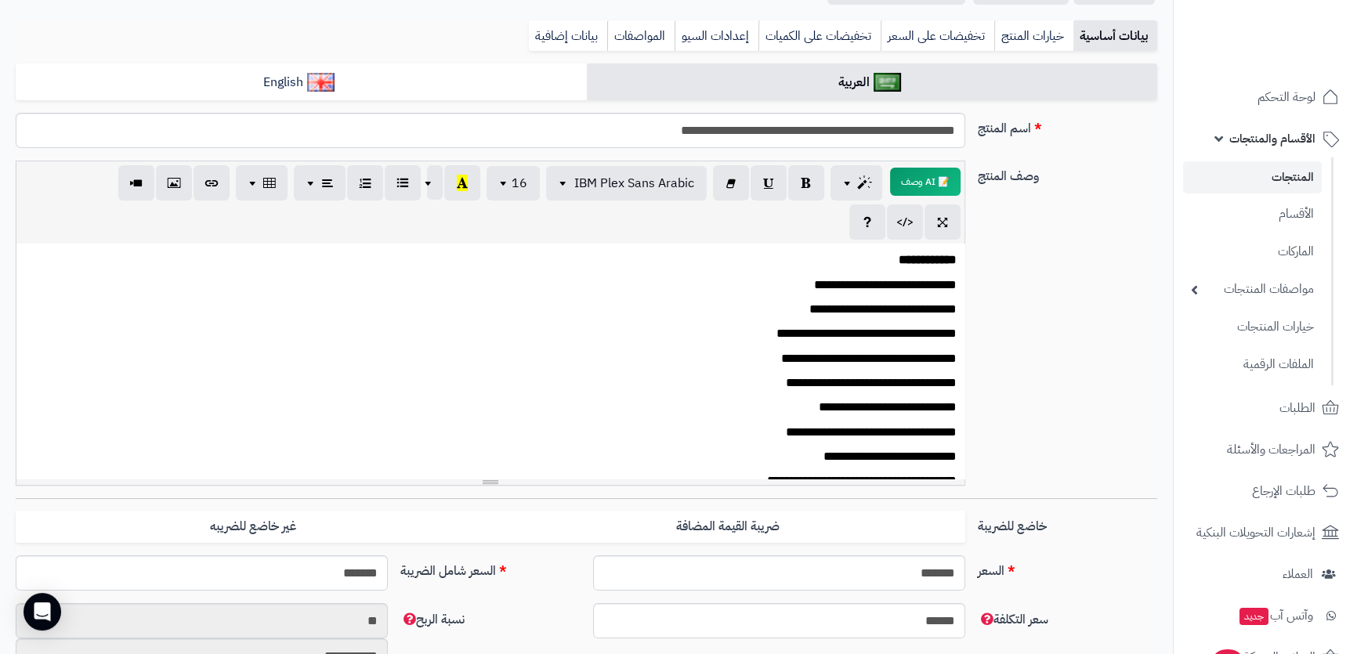
scroll to position [0, 0]
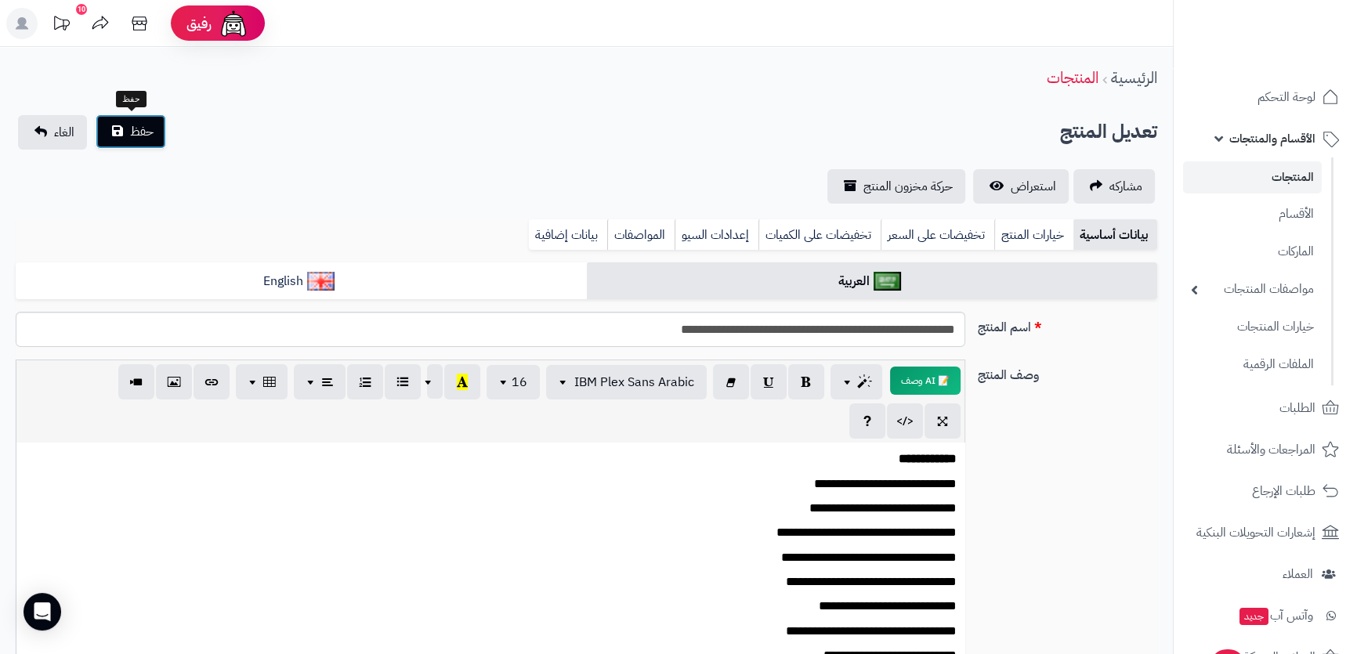
click at [141, 135] on span "حفظ" at bounding box center [141, 131] width 23 height 19
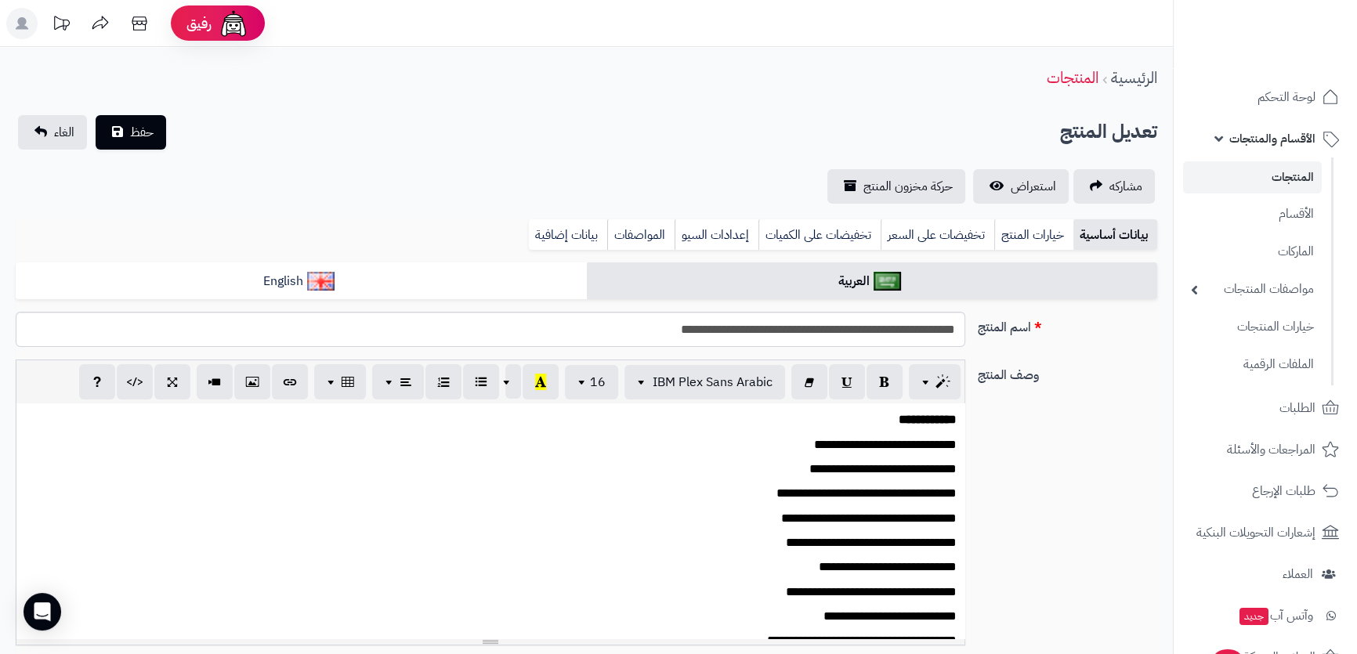
scroll to position [617, 0]
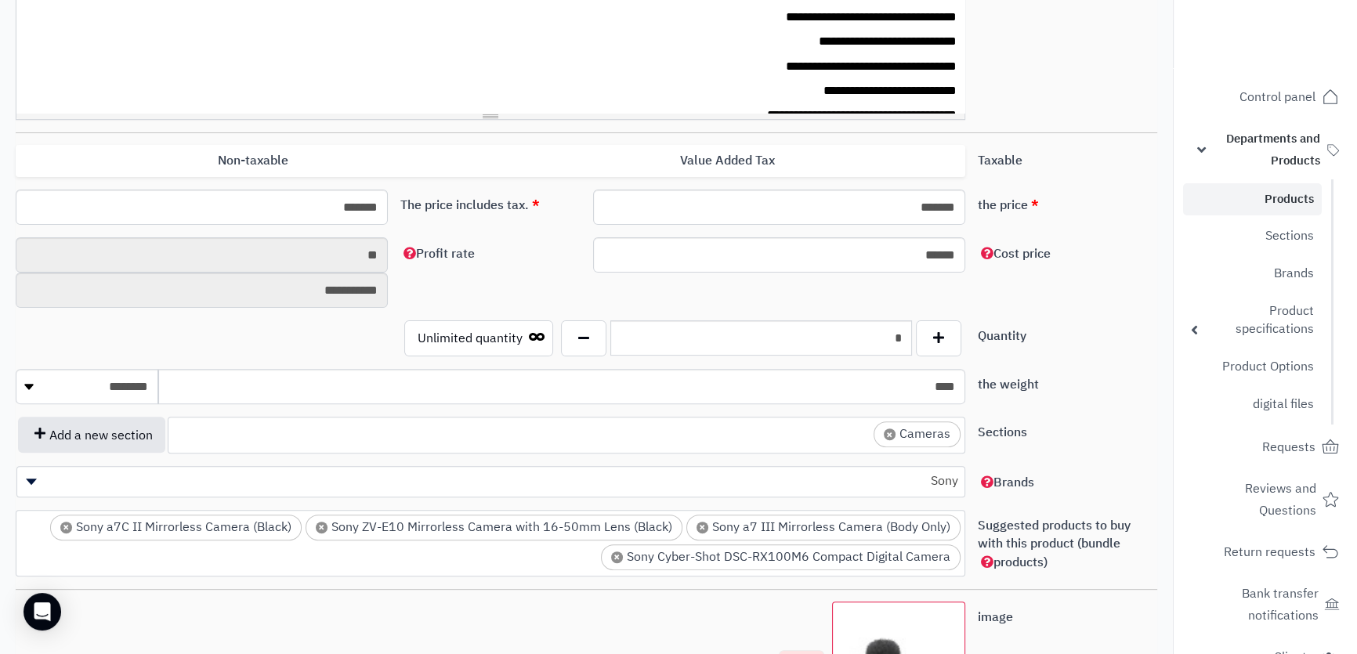
scroll to position [280, 0]
